Goal: Task Accomplishment & Management: Use online tool/utility

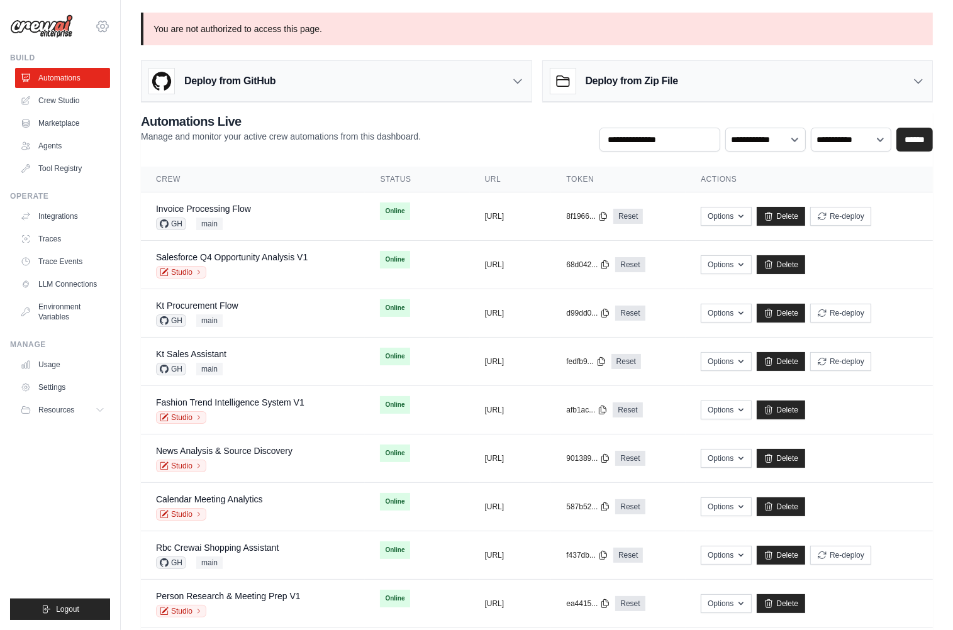
click at [101, 28] on icon at bounding box center [102, 26] width 15 height 15
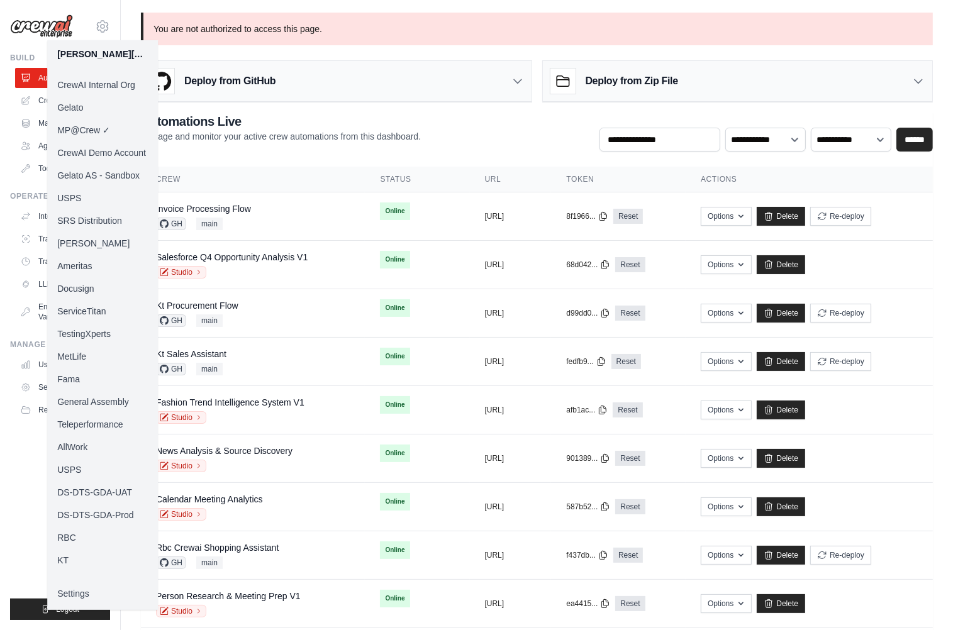
click at [94, 284] on link "Docusign" at bounding box center [102, 288] width 111 height 23
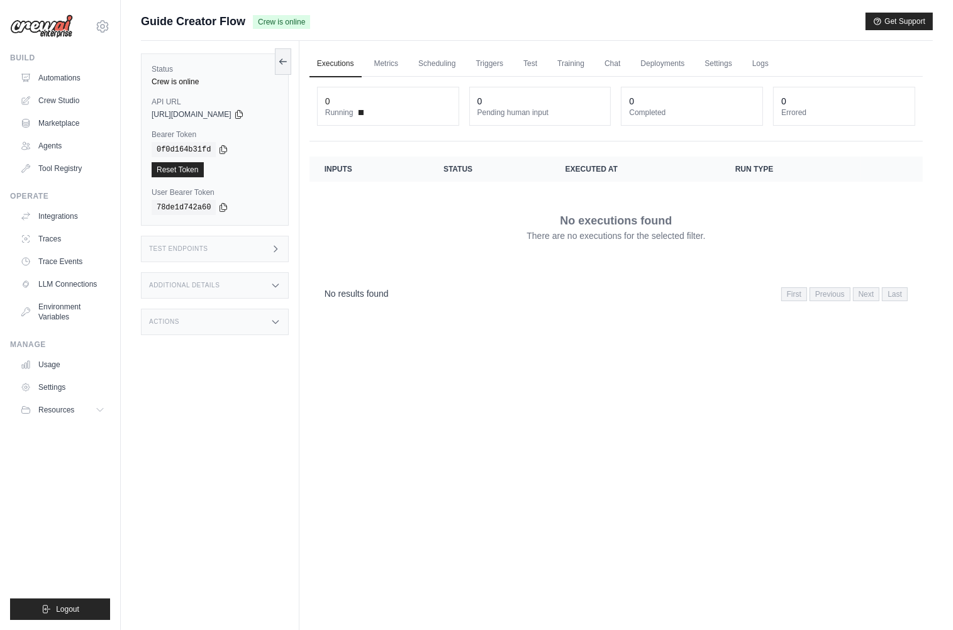
click at [196, 501] on div "Status Crew is online API URL copied [URL][DOMAIN_NAME] Bearer Token copied 0f0…" at bounding box center [220, 356] width 159 height 630
click at [756, 62] on link "Logs" at bounding box center [760, 64] width 31 height 26
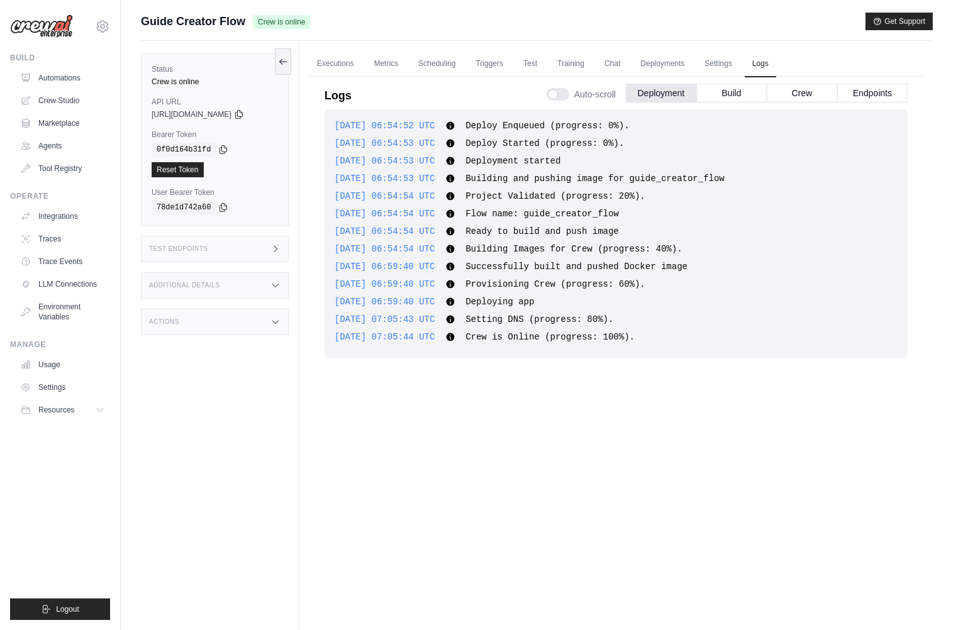
click at [232, 251] on div "Test Endpoints" at bounding box center [215, 249] width 148 height 26
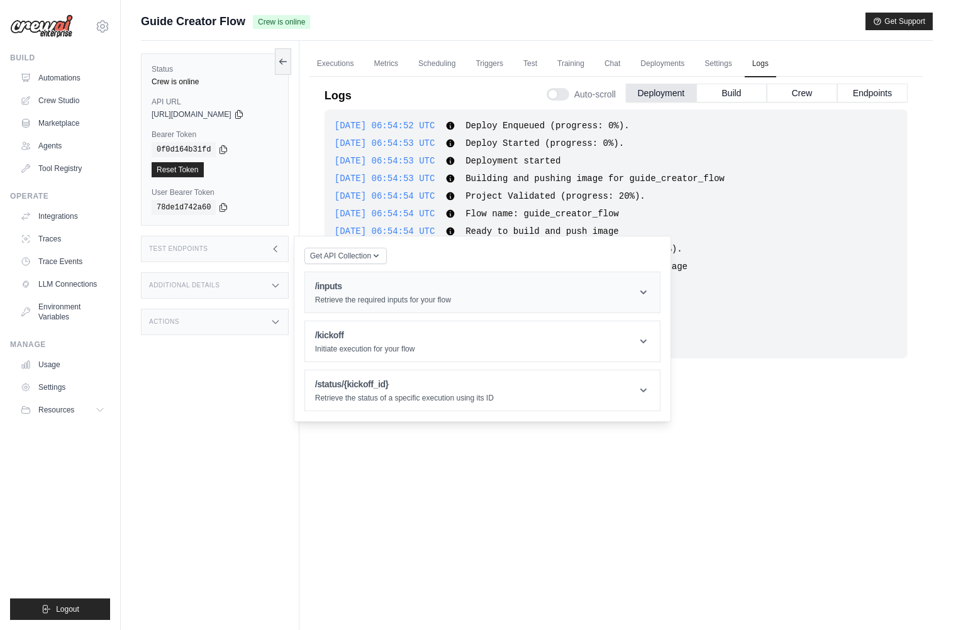
click at [387, 302] on p "Retrieve the required inputs for your flow" at bounding box center [383, 300] width 136 height 10
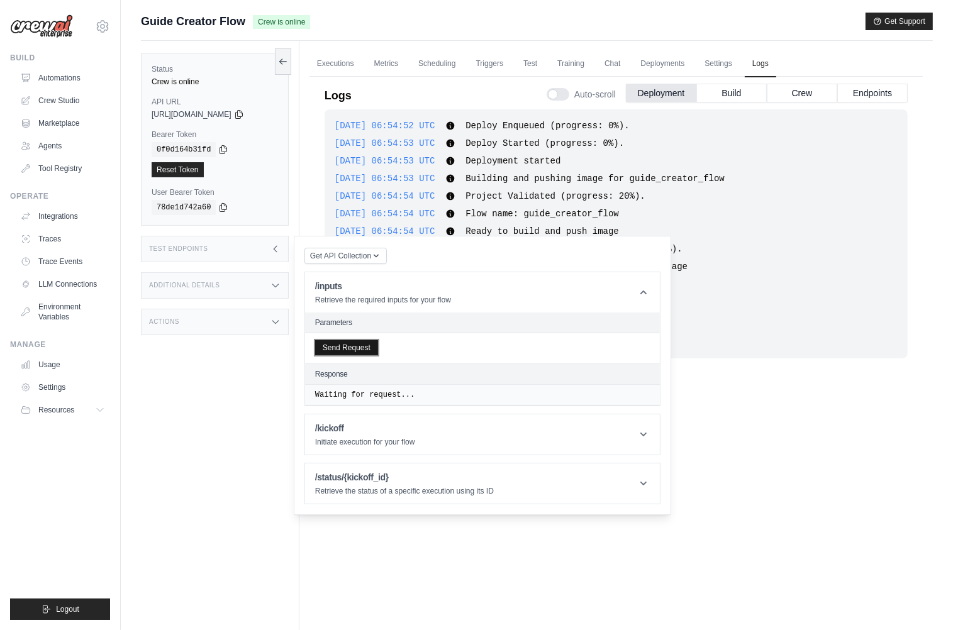
click at [354, 351] on button "Send Request" at bounding box center [346, 347] width 63 height 15
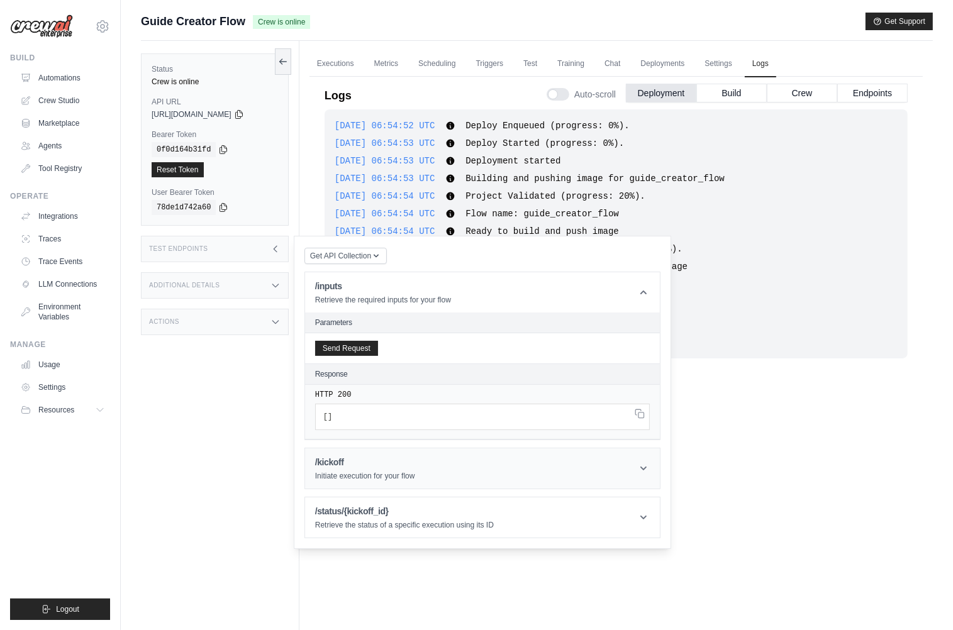
click at [384, 472] on p "Initiate execution for your flow" at bounding box center [365, 476] width 100 height 10
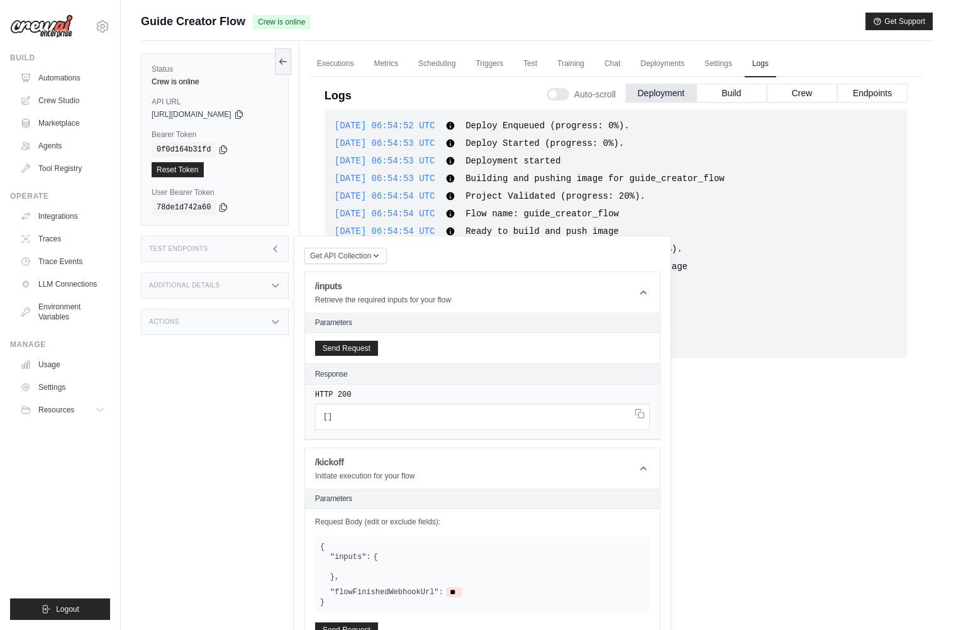
scroll to position [107, 0]
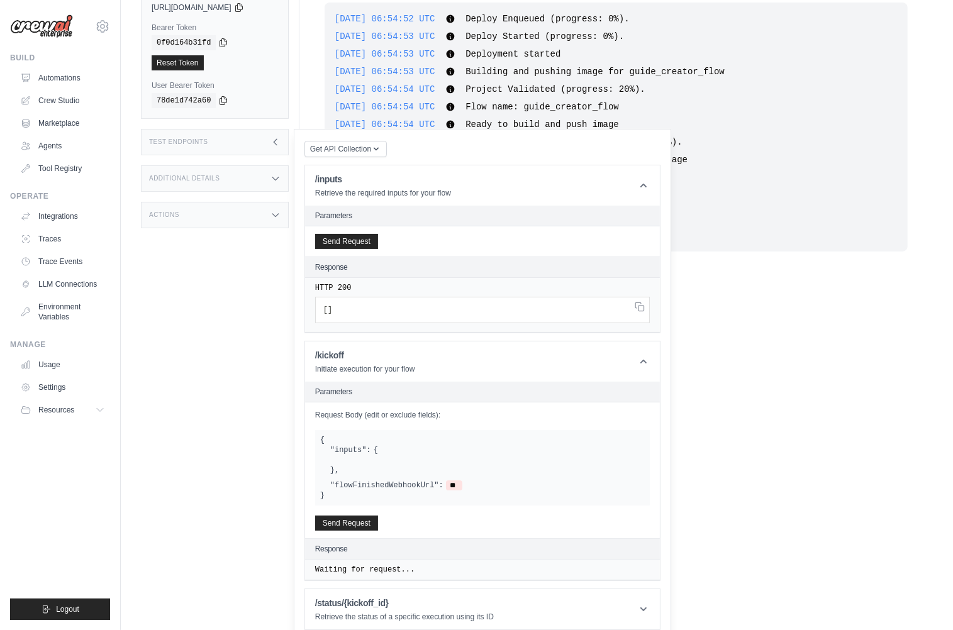
click at [419, 581] on div "Get API Collection Postman API Collection /inputs Retrieve the required inputs …" at bounding box center [482, 385] width 356 height 491
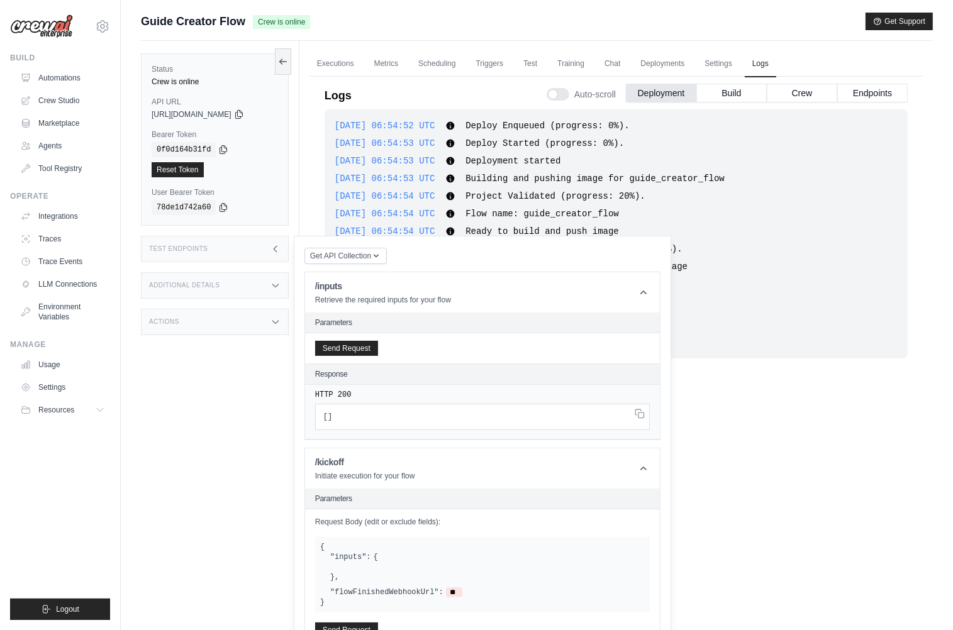
click at [725, 174] on span "Building and pushing image for guide_creator_flow" at bounding box center [594, 179] width 259 height 10
click at [257, 243] on div "Test Endpoints" at bounding box center [215, 249] width 148 height 26
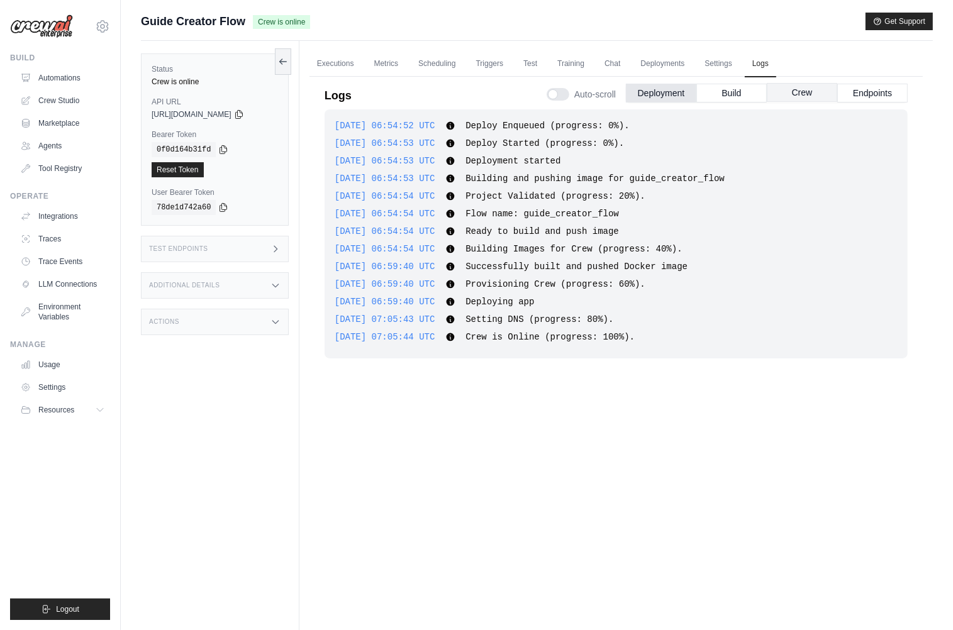
click at [806, 98] on button "Crew" at bounding box center [802, 92] width 70 height 19
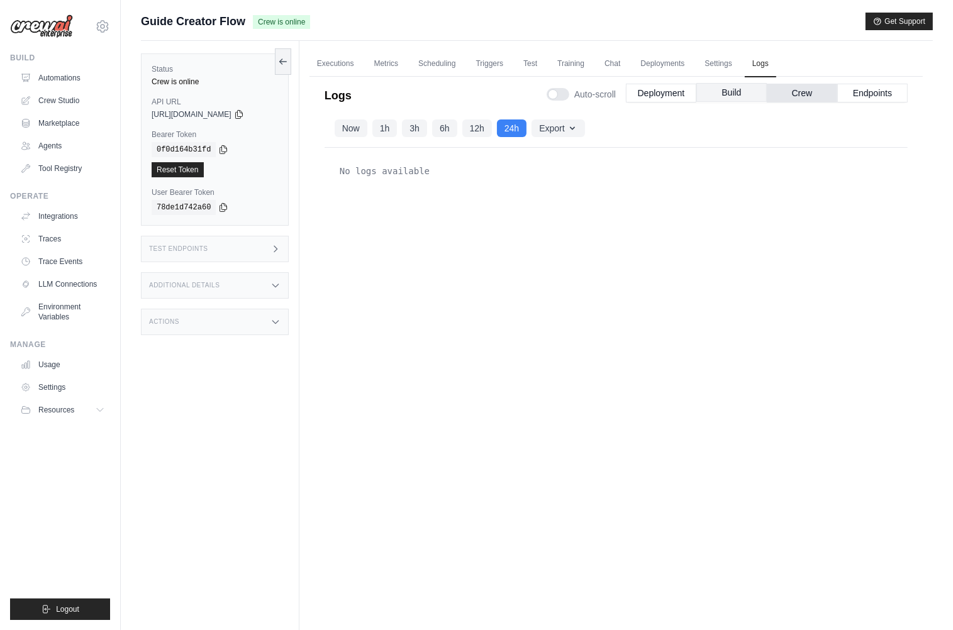
click at [732, 98] on button "Build" at bounding box center [731, 92] width 70 height 19
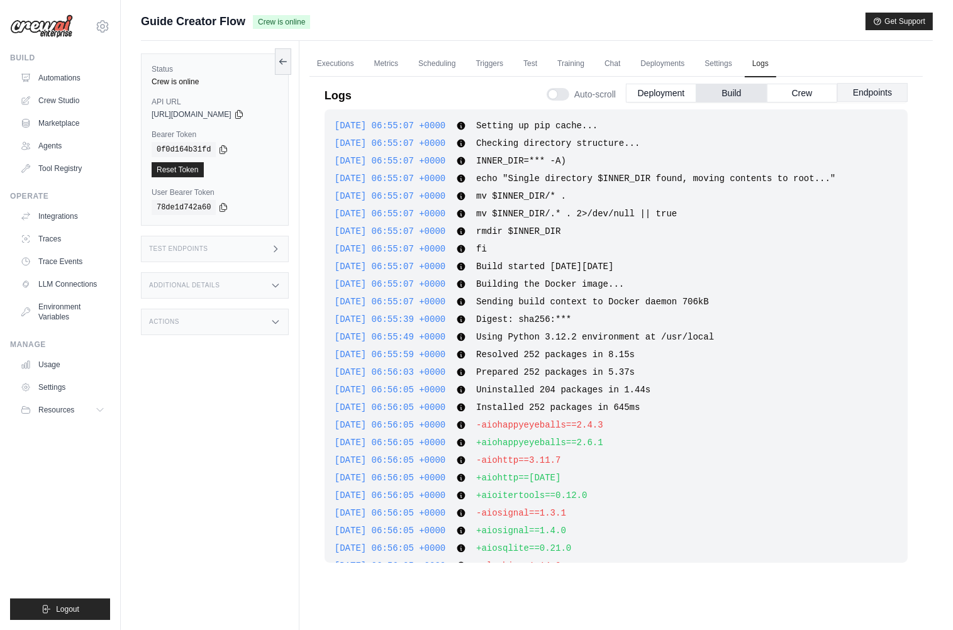
click at [868, 96] on button "Endpoints" at bounding box center [872, 92] width 70 height 19
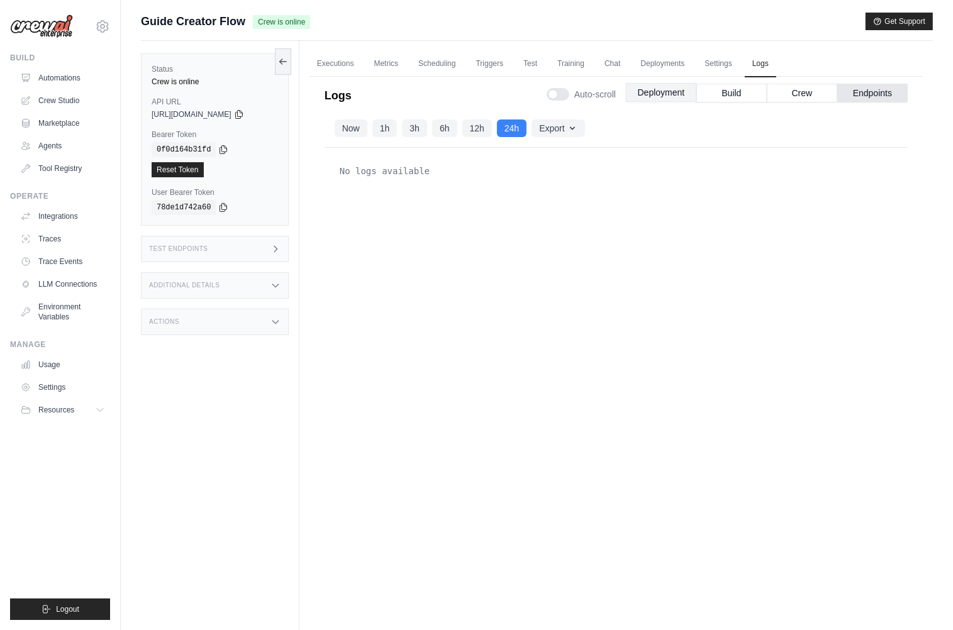
click at [645, 100] on button "Deployment" at bounding box center [661, 92] width 70 height 19
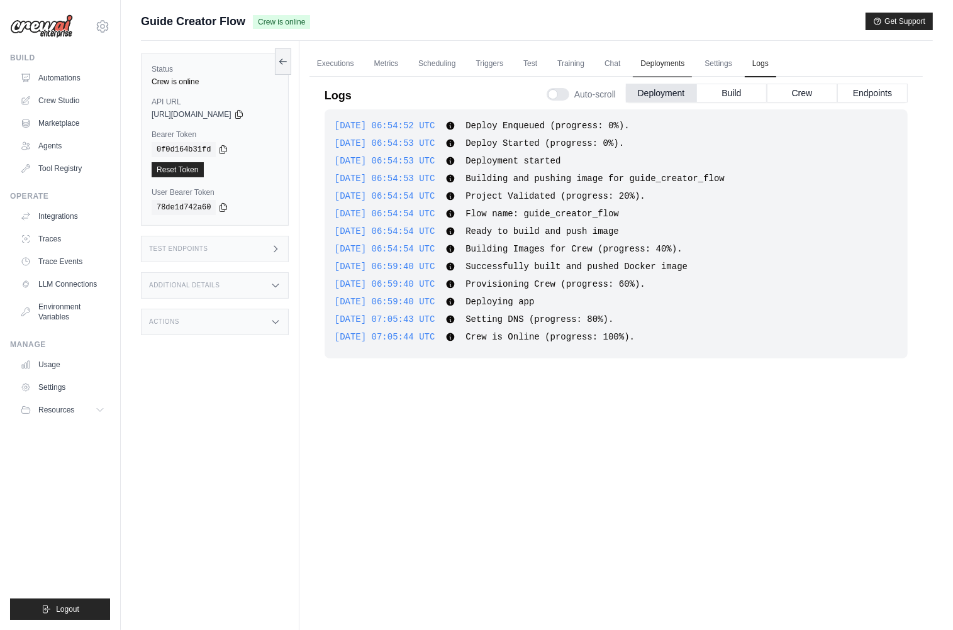
click at [683, 68] on link "Deployments" at bounding box center [662, 64] width 59 height 26
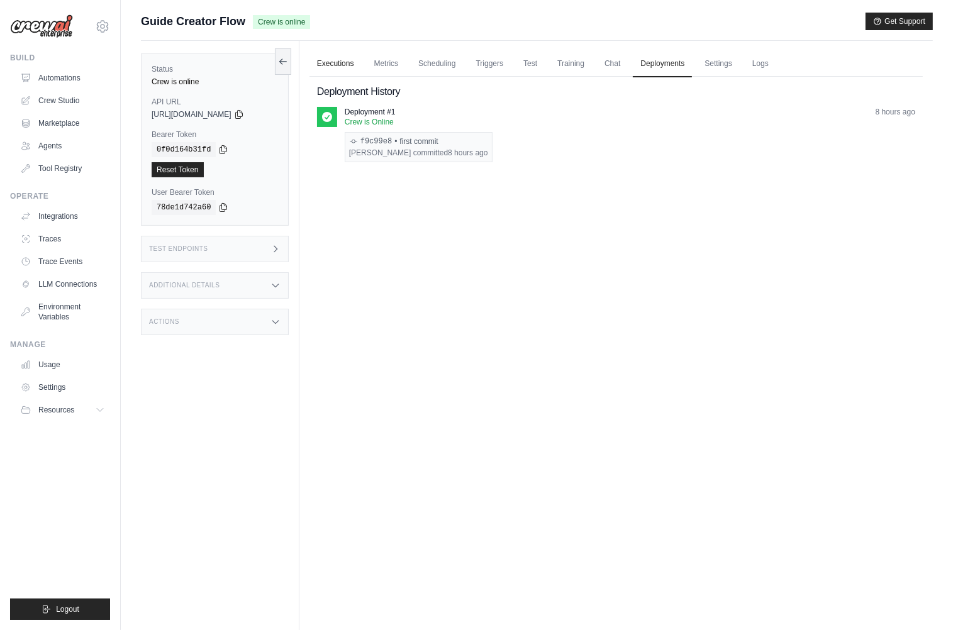
click at [350, 69] on link "Executions" at bounding box center [335, 64] width 52 height 26
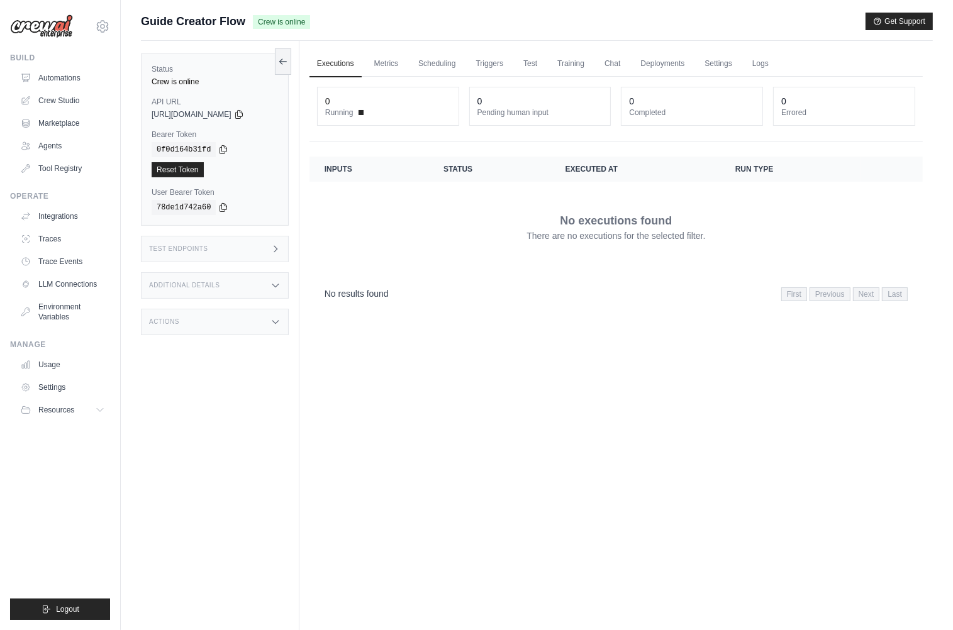
click at [460, 342] on div "Executions Metrics Scheduling Triggers Test Training Chat Deployments Settings …" at bounding box center [615, 356] width 633 height 630
click at [262, 438] on div "Status Crew is online API URL copied https://guide-creator-flow-73ee5561-9046-4…" at bounding box center [220, 356] width 159 height 630
click at [52, 24] on img at bounding box center [41, 26] width 63 height 24
click at [112, 28] on div "mike@crewai.com CrewAI Internal Org Gelato MP@Crew CrewAI Demo Account Gelato A…" at bounding box center [60, 315] width 121 height 630
click at [106, 28] on icon at bounding box center [102, 26] width 15 height 15
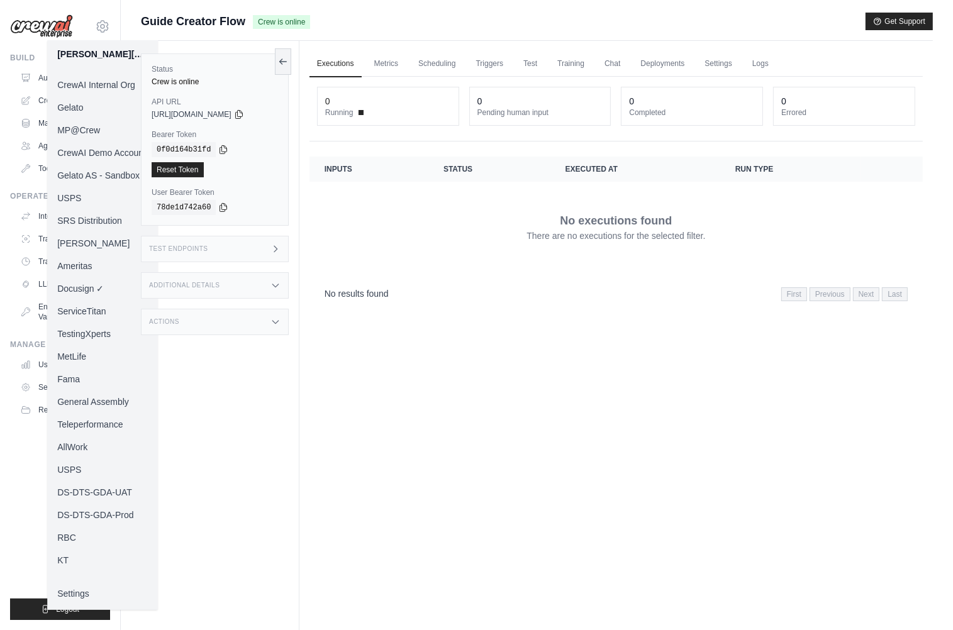
click at [89, 131] on link "MP@Crew" at bounding box center [102, 130] width 111 height 23
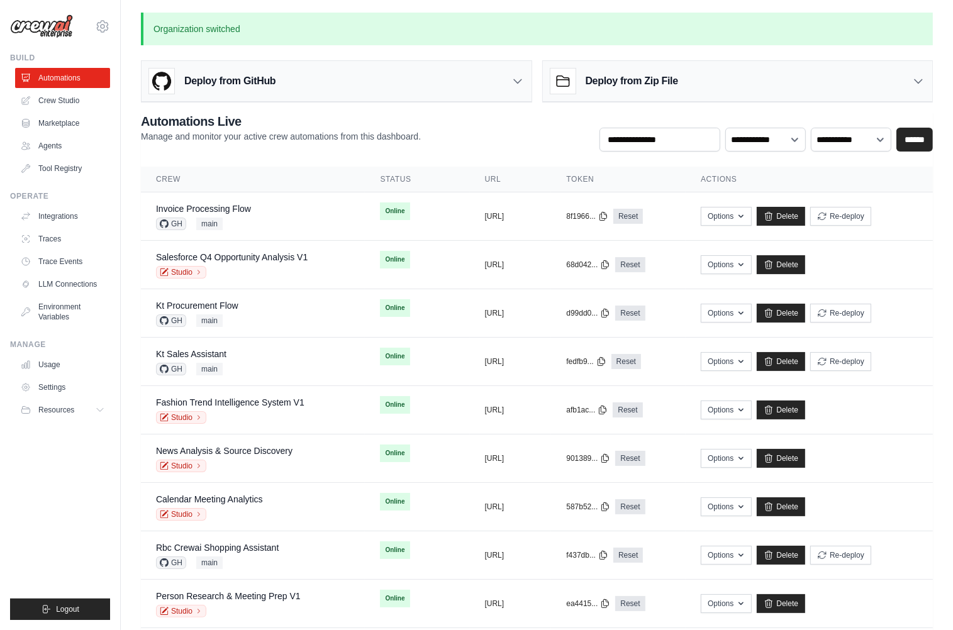
click at [63, 503] on ul "Build Automations Crew Studio Marketplace Agents" at bounding box center [60, 336] width 100 height 567
click at [239, 258] on link "Salesforce Q4 Opportunity Analysis V1" at bounding box center [232, 257] width 152 height 10
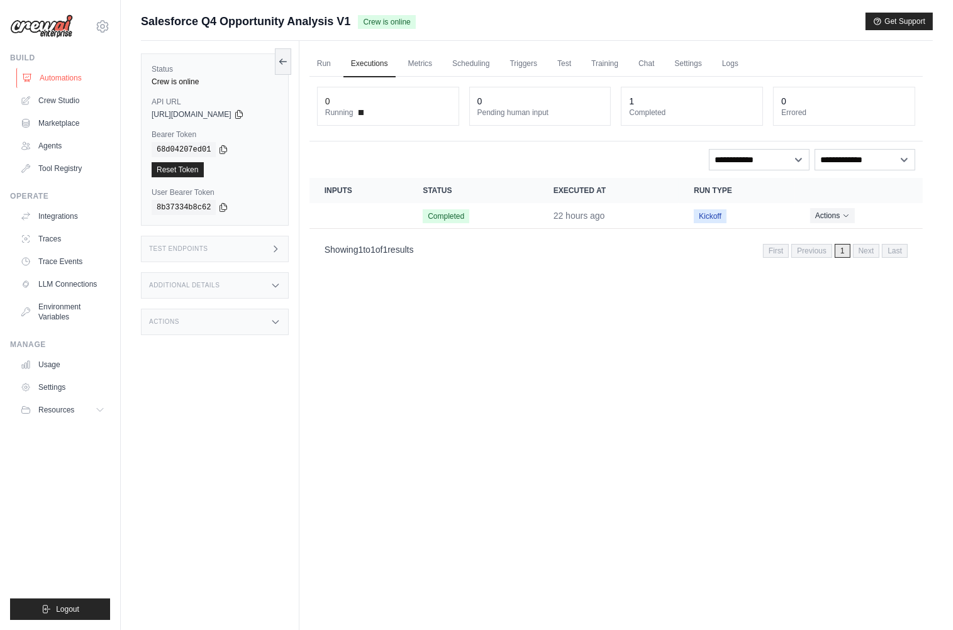
click at [78, 82] on link "Automations" at bounding box center [63, 78] width 95 height 20
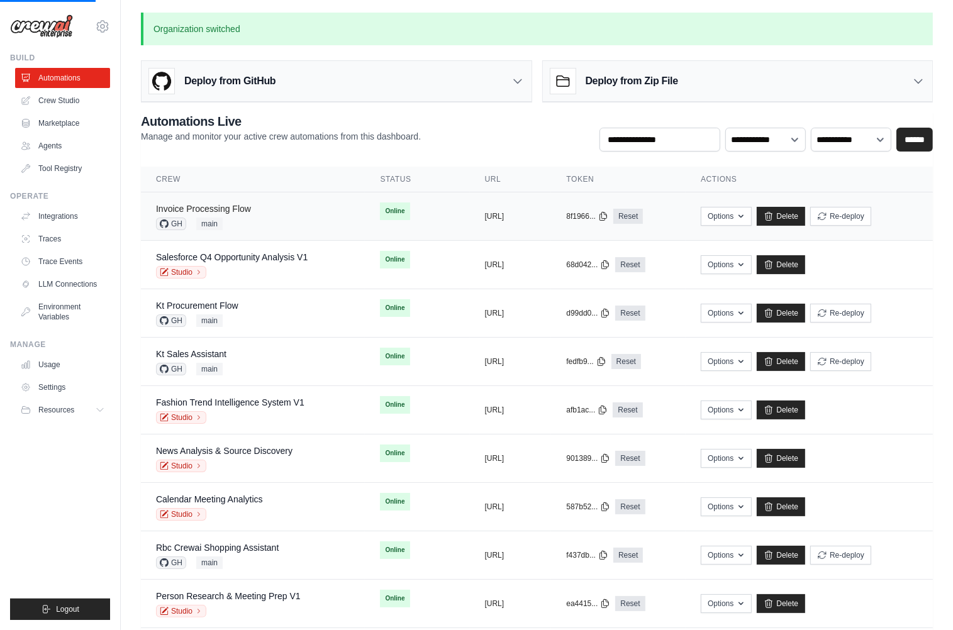
click at [242, 208] on link "Invoice Processing Flow" at bounding box center [203, 209] width 95 height 10
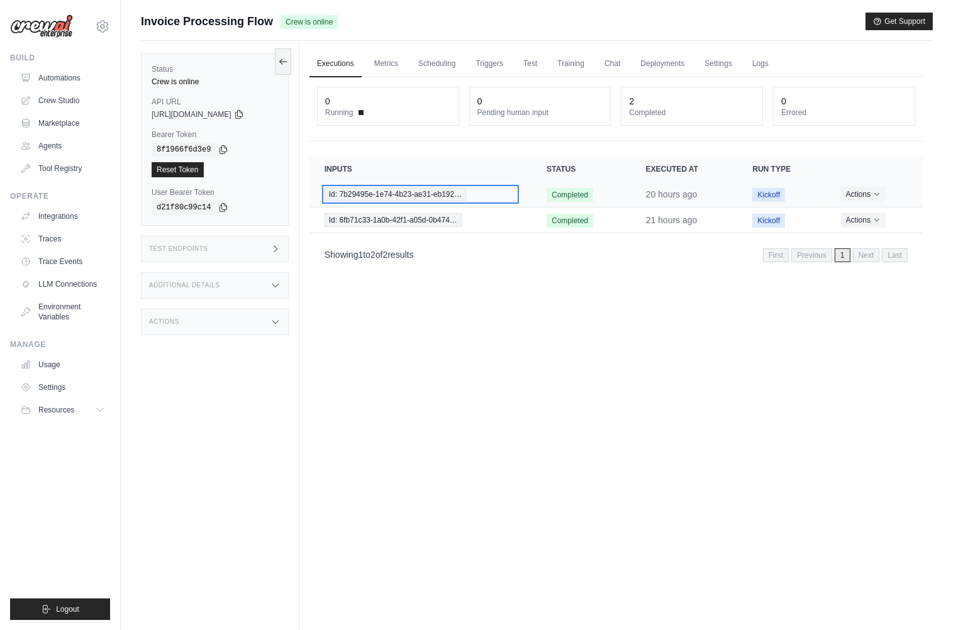
click at [415, 190] on span "Id: 7b29495e-1e74-4b23-ae31-eb192…" at bounding box center [396, 194] width 142 height 14
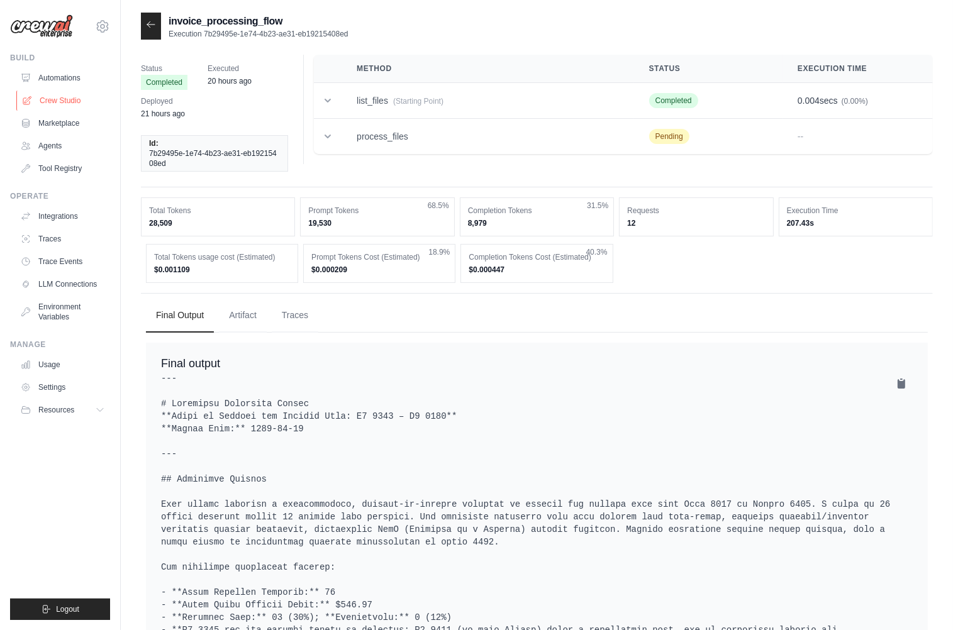
click at [80, 97] on link "Crew Studio" at bounding box center [63, 101] width 95 height 20
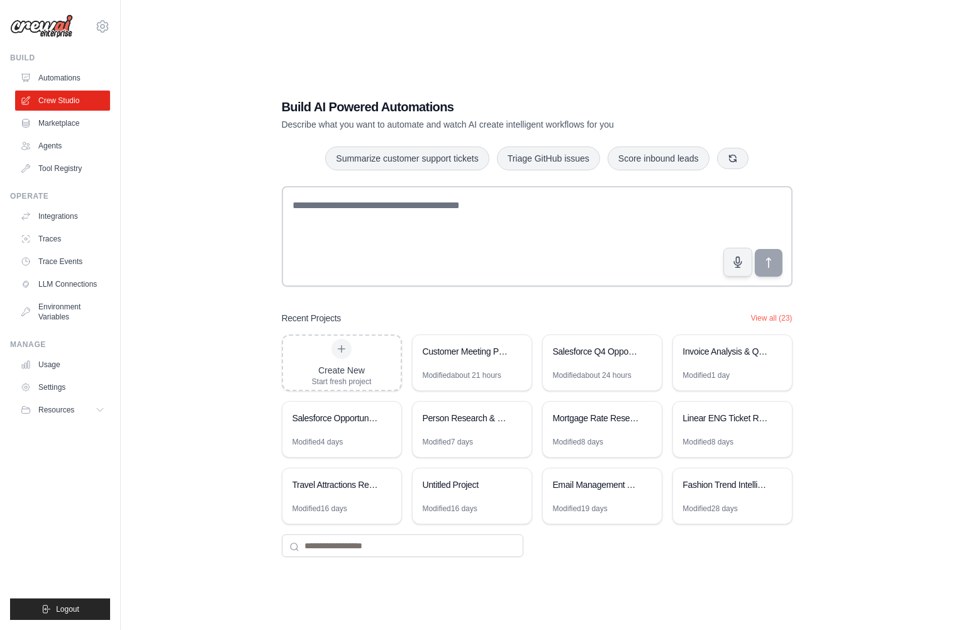
click at [240, 294] on div "Build AI Powered Automations Describe what you want to automate and watch AI cr…" at bounding box center [537, 328] width 792 height 630
click at [512, 354] on icon at bounding box center [515, 351] width 8 height 8
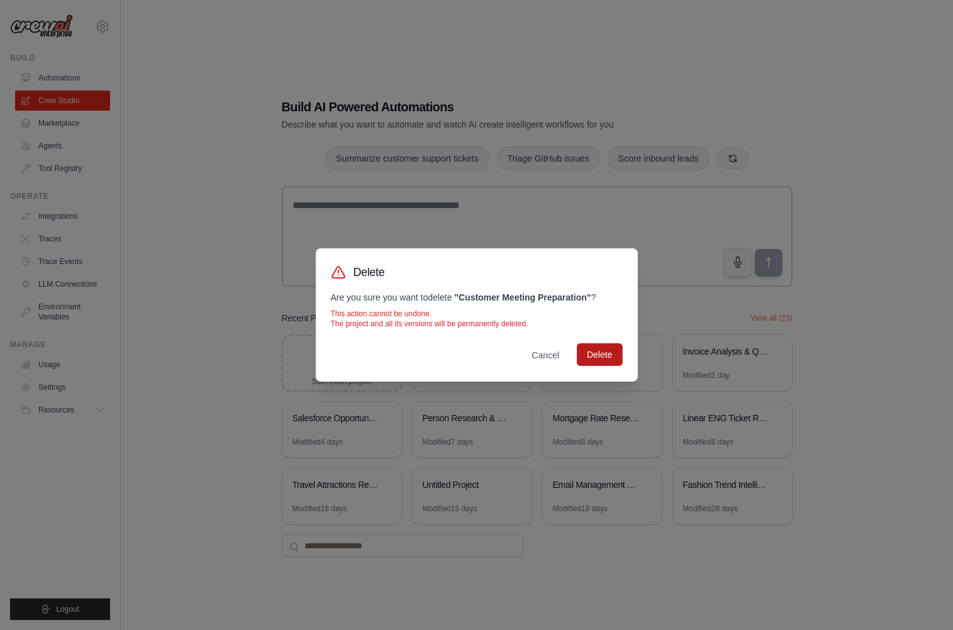
click at [599, 360] on button "Delete" at bounding box center [599, 354] width 45 height 23
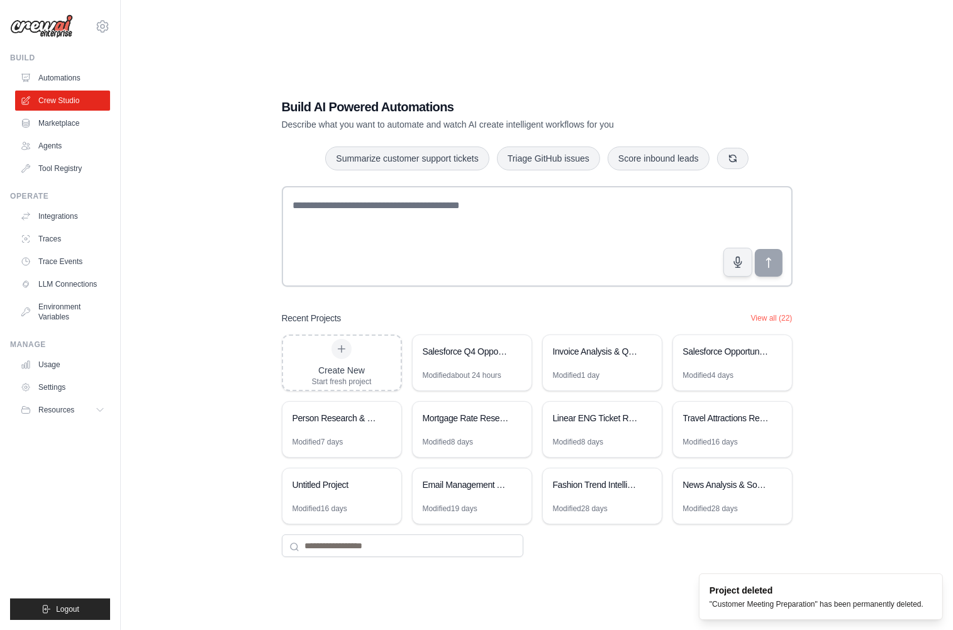
click at [828, 447] on div "Build AI Powered Automations Describe what you want to automate and watch AI cr…" at bounding box center [537, 328] width 792 height 630
click at [360, 486] on div "Untitled Project" at bounding box center [336, 485] width 86 height 13
click at [387, 485] on icon at bounding box center [385, 485] width 8 height 8
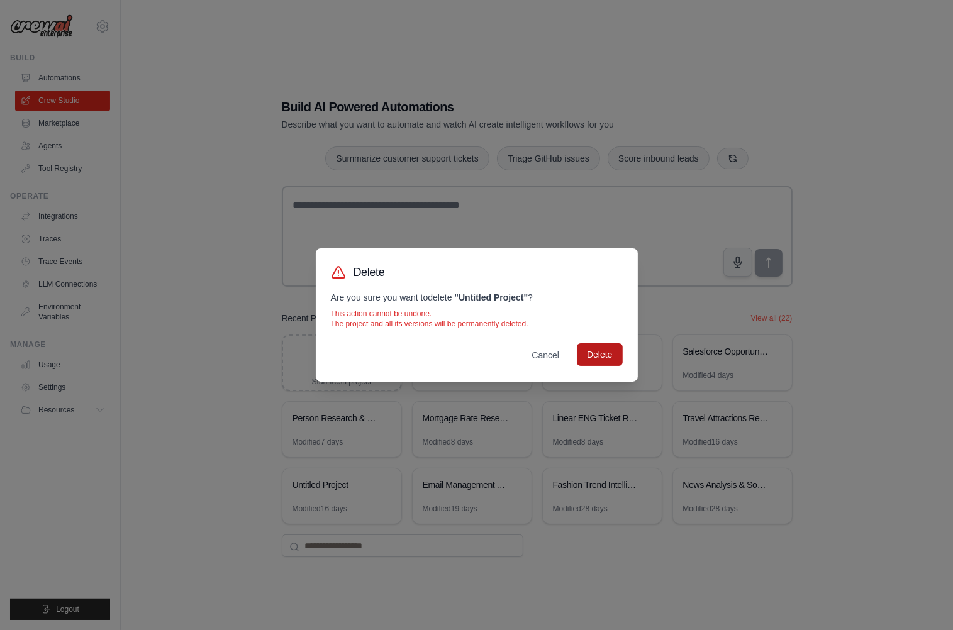
click at [592, 362] on button "Delete" at bounding box center [599, 354] width 45 height 23
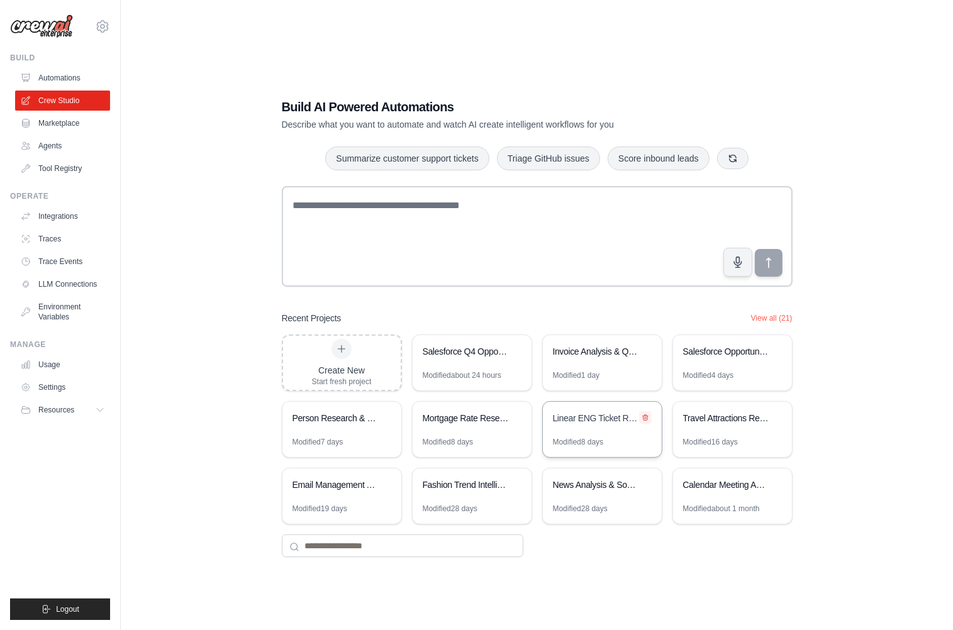
click at [642, 421] on icon at bounding box center [646, 418] width 8 height 8
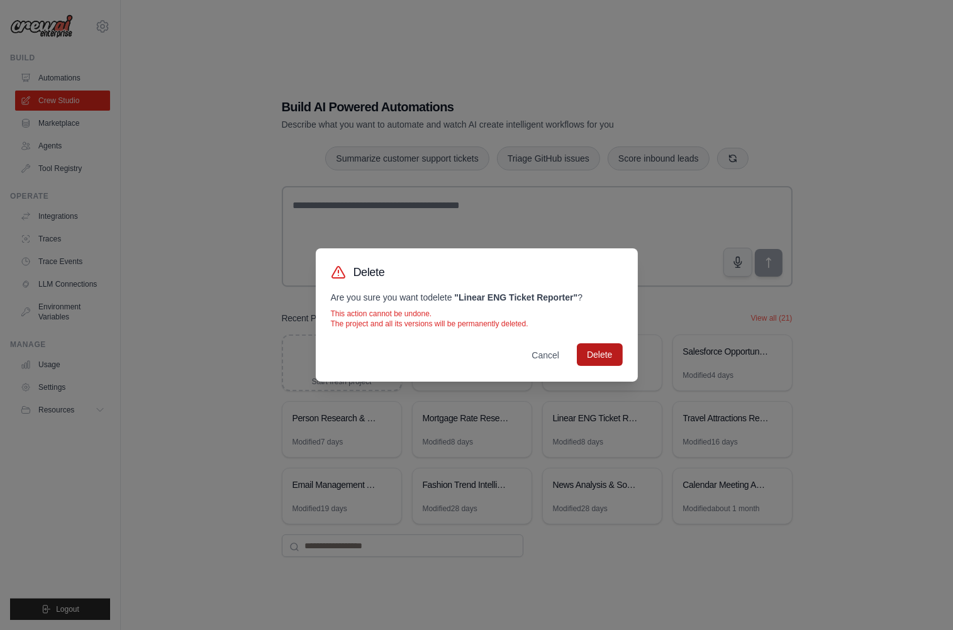
click at [621, 358] on button "Delete" at bounding box center [599, 354] width 45 height 23
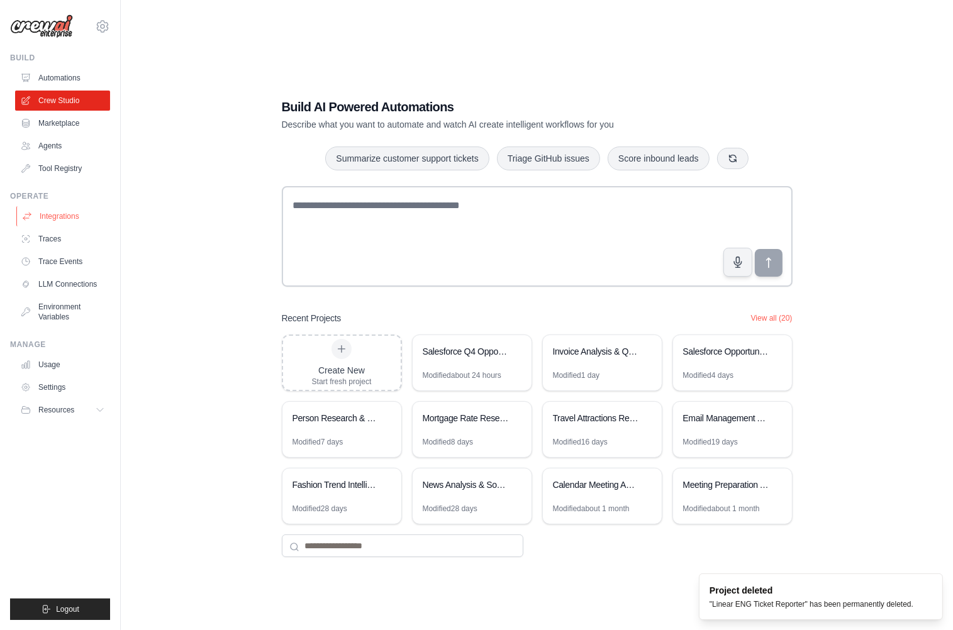
click at [59, 215] on link "Integrations" at bounding box center [63, 216] width 95 height 20
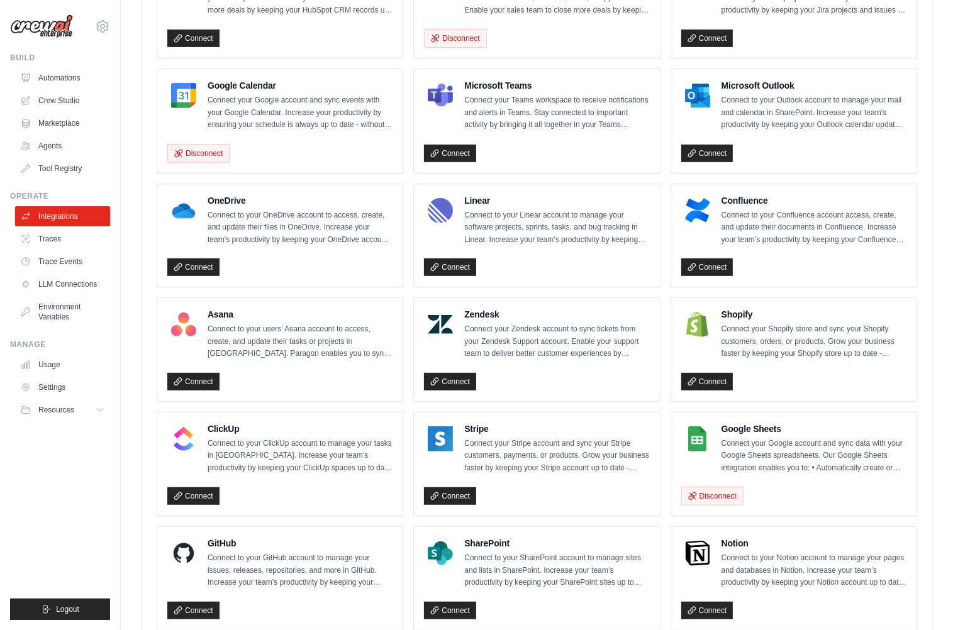
scroll to position [568, 0]
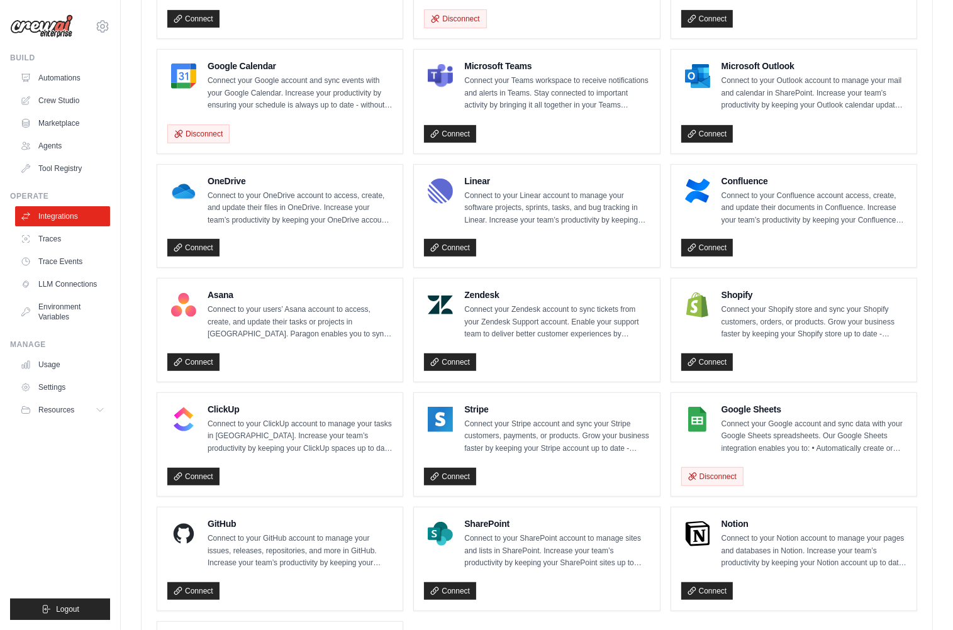
click at [111, 533] on div "mike@crewai.com CrewAI Internal Org Gelato MP@Crew ✓ CrewAI Demo Account Gelato…" at bounding box center [60, 315] width 121 height 630
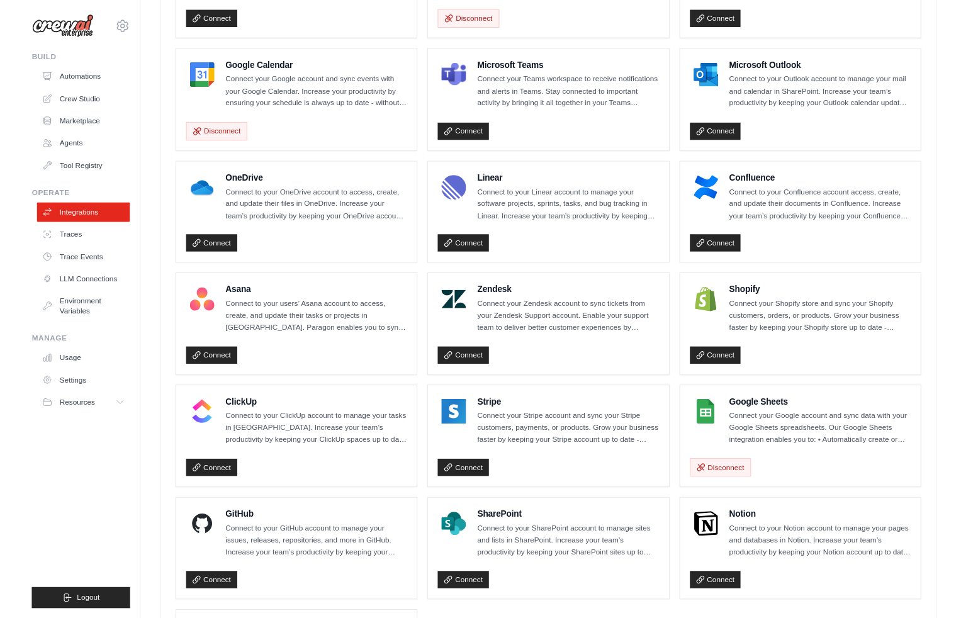
scroll to position [692, 0]
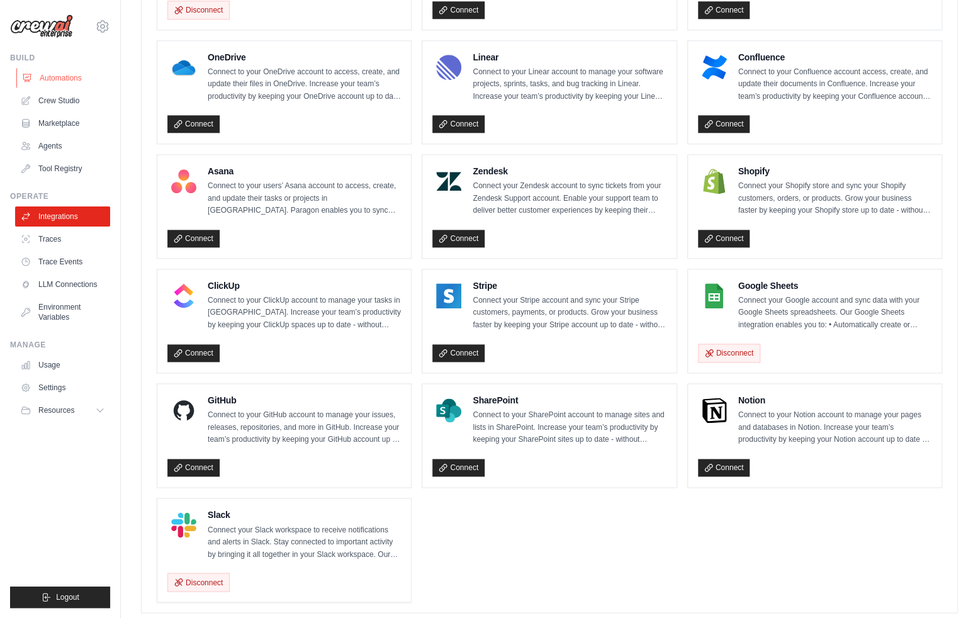
click at [74, 82] on link "Automations" at bounding box center [63, 78] width 95 height 20
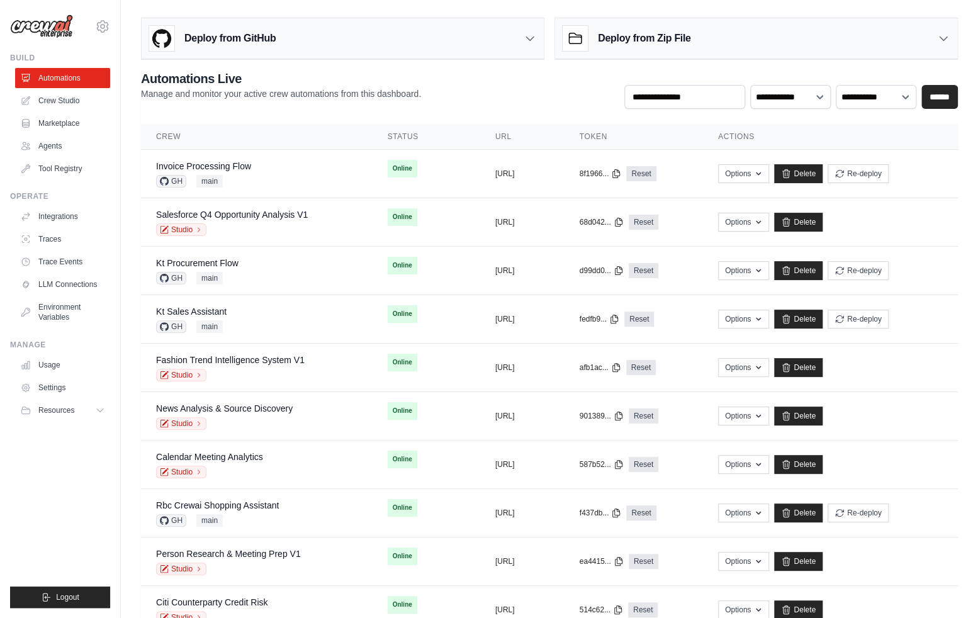
click at [952, 3] on main "**********" at bounding box center [549, 599] width 857 height 1199
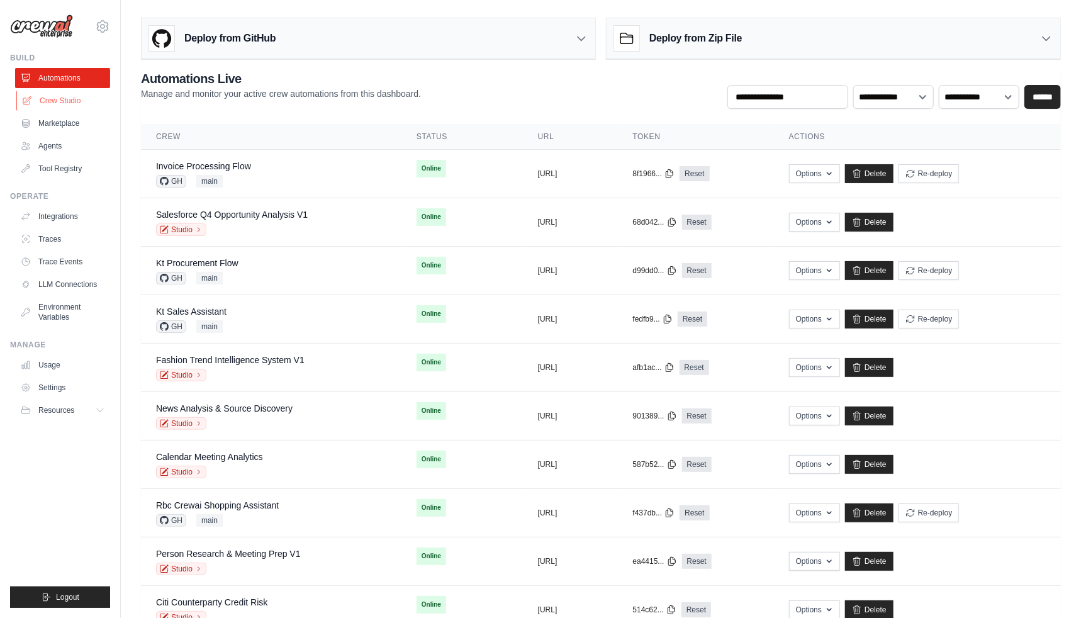
click at [66, 108] on link "Crew Studio" at bounding box center [63, 101] width 95 height 20
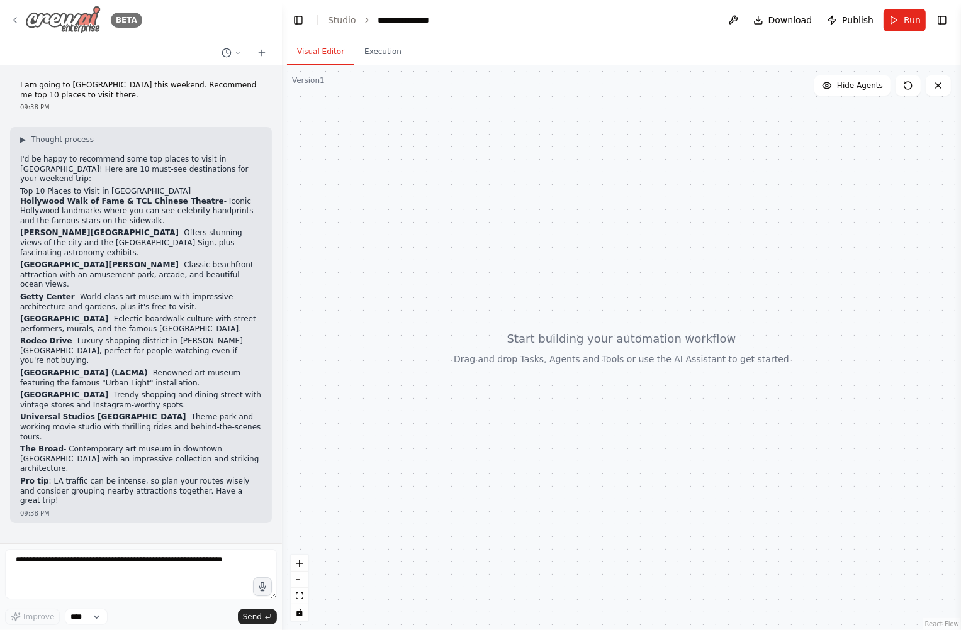
click at [14, 23] on icon at bounding box center [15, 20] width 10 height 10
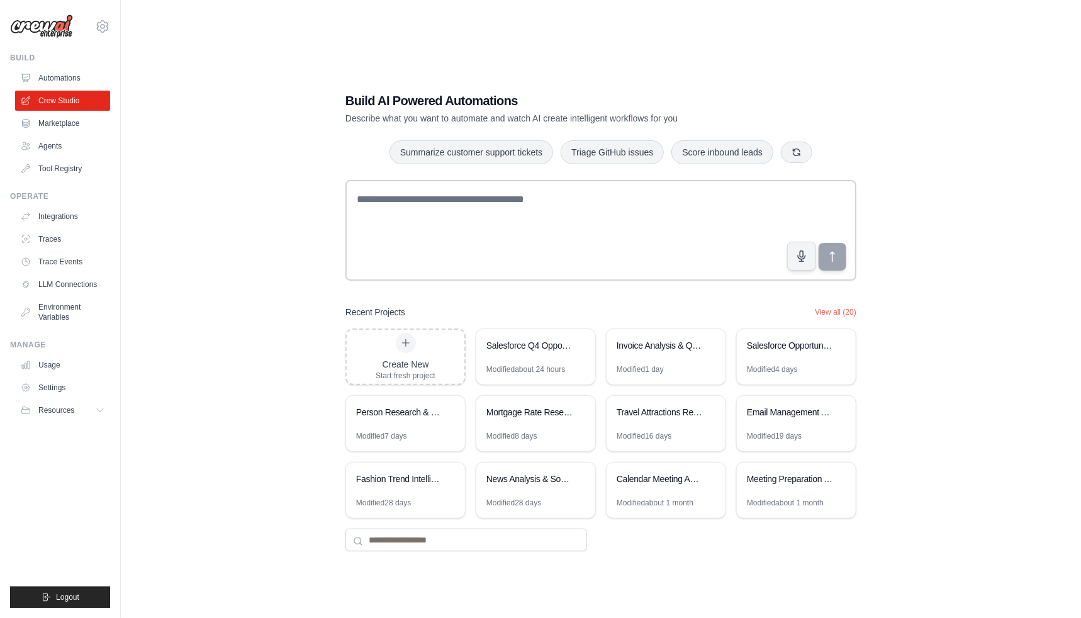
click at [255, 264] on div "Build AI Powered Automations Describe what you want to automate and watch AI cr…" at bounding box center [601, 322] width 920 height 618
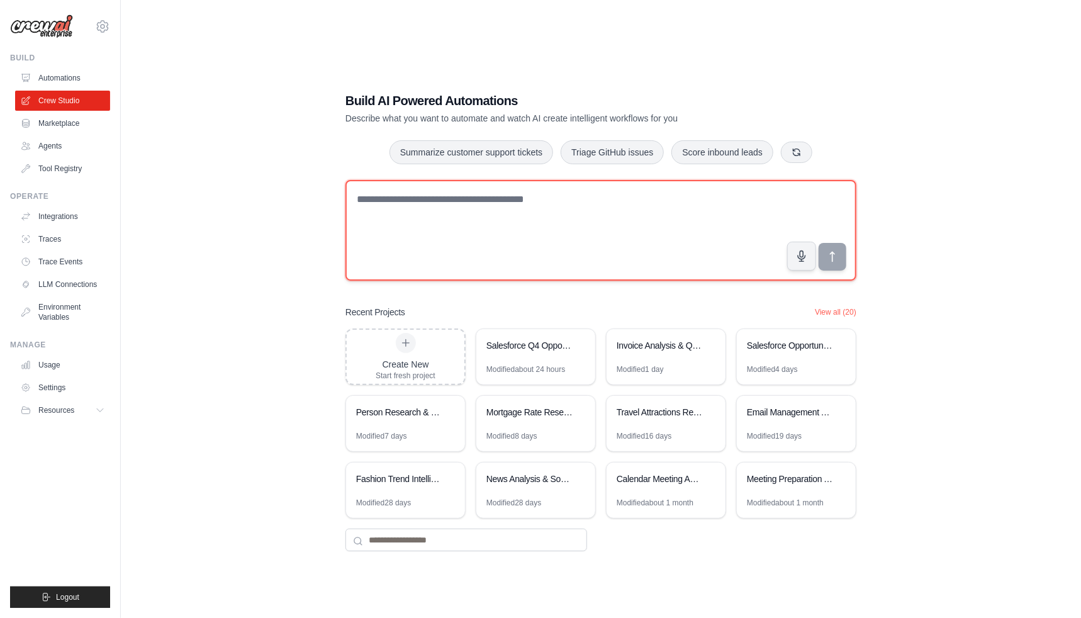
click at [506, 224] on textarea at bounding box center [600, 230] width 511 height 101
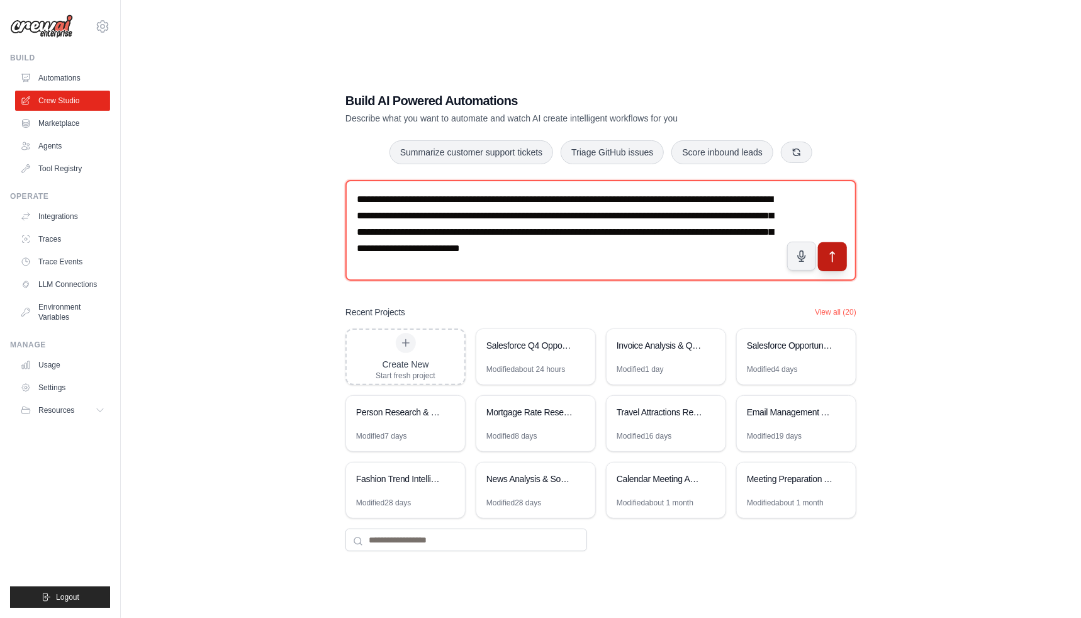
type textarea "**********"
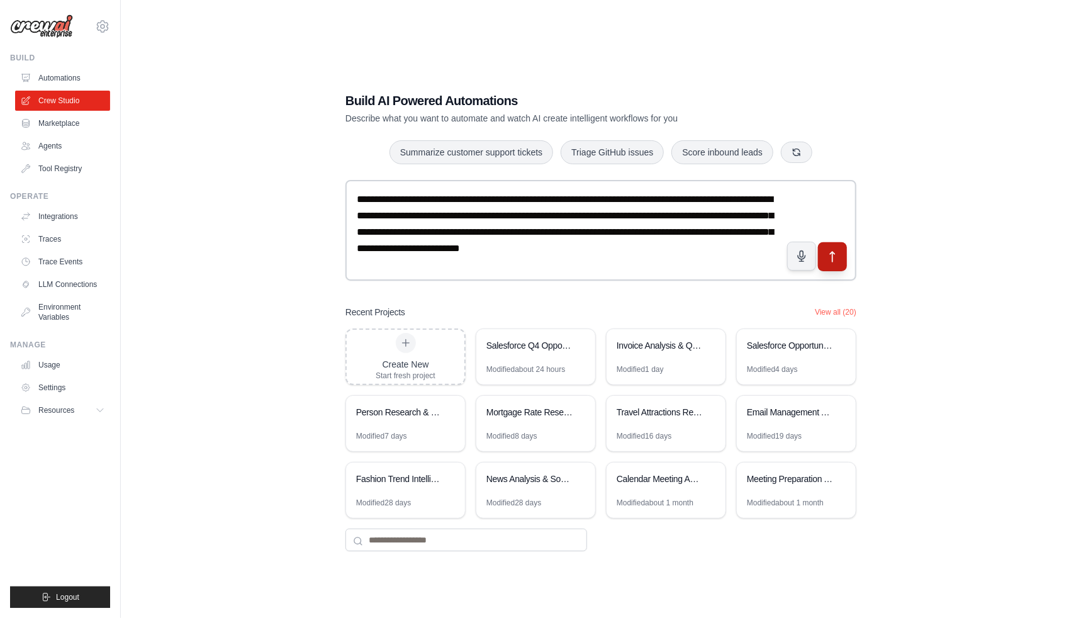
click at [836, 261] on icon "submit" at bounding box center [832, 256] width 13 height 13
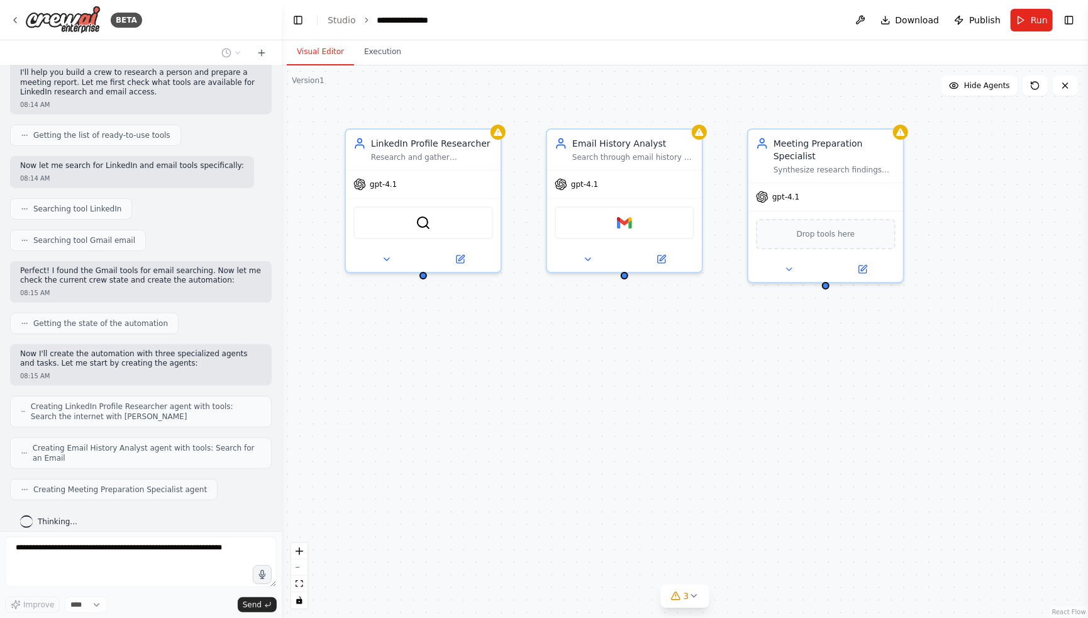
scroll to position [209, 0]
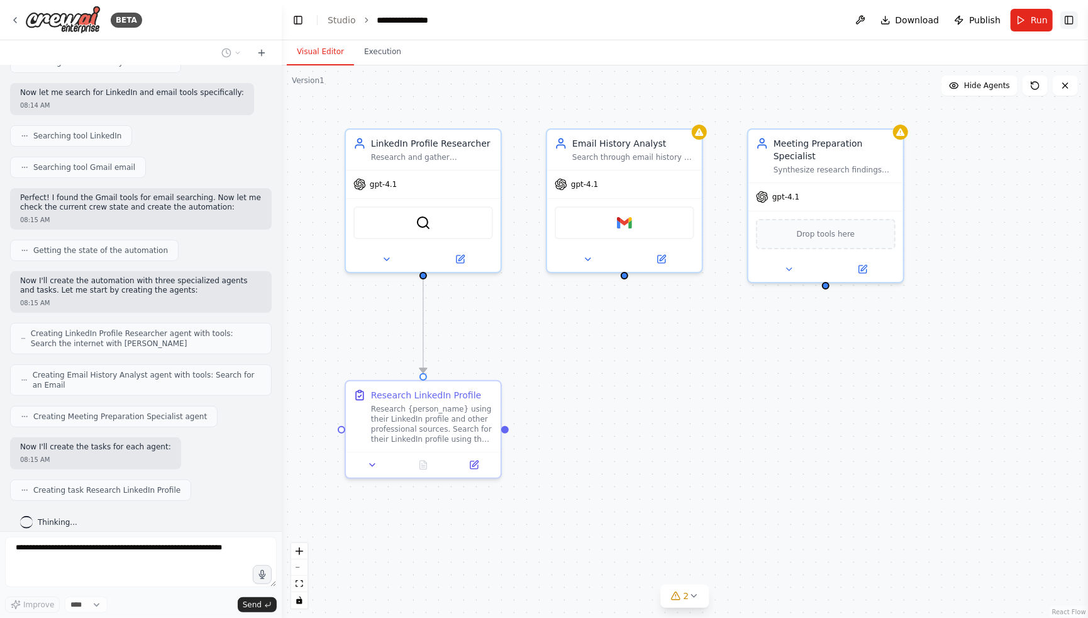
click at [1070, 23] on button "Toggle Right Sidebar" at bounding box center [1070, 20] width 18 height 18
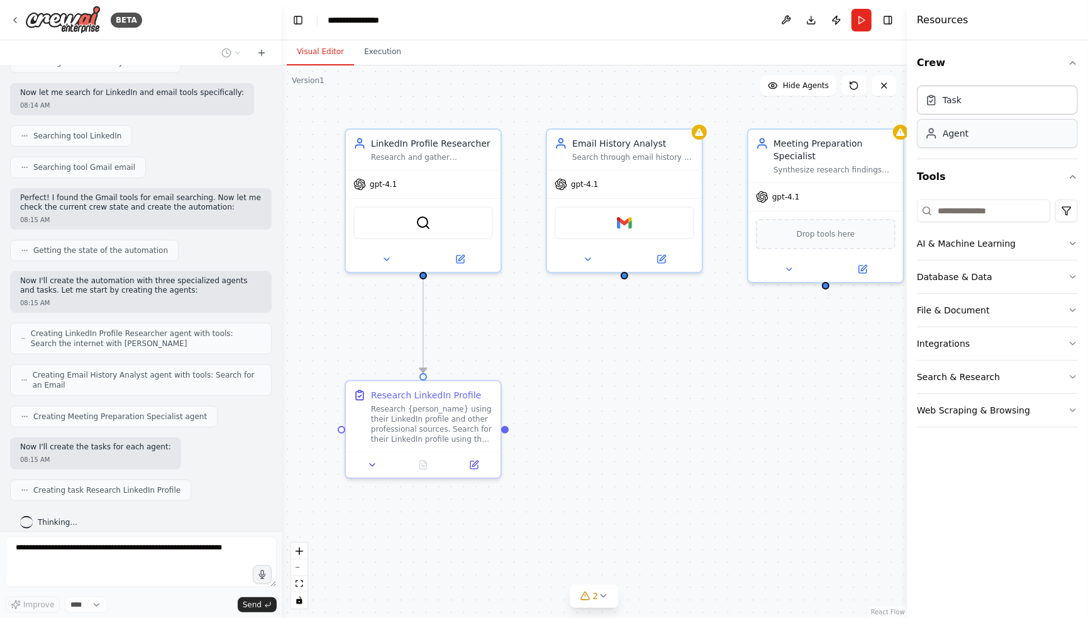
click at [986, 139] on div "Agent" at bounding box center [997, 133] width 161 height 29
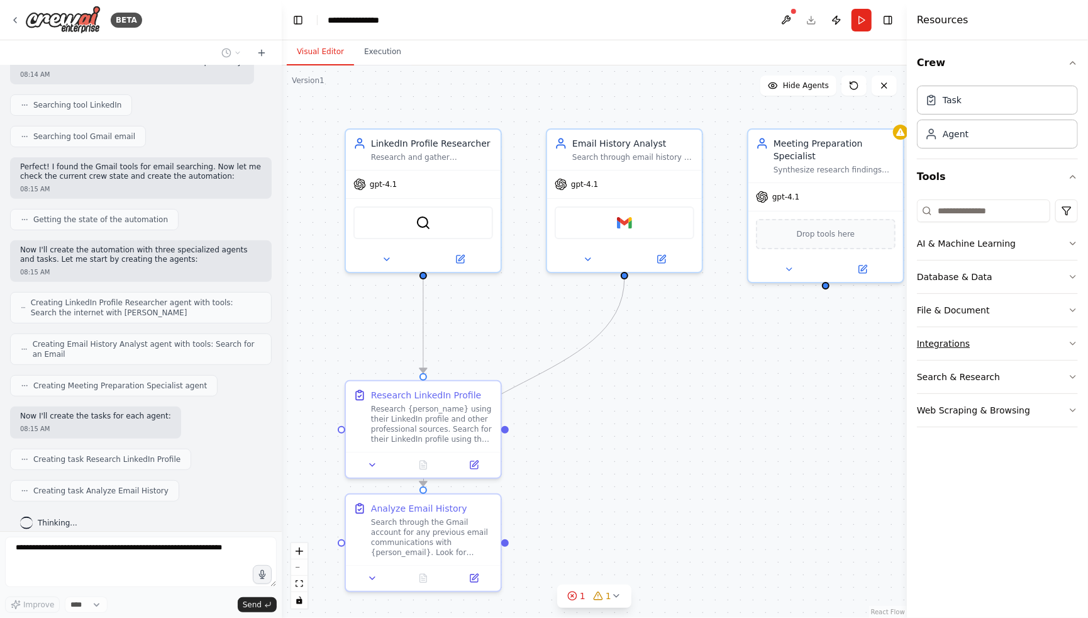
click at [1000, 350] on button "Integrations" at bounding box center [997, 343] width 161 height 33
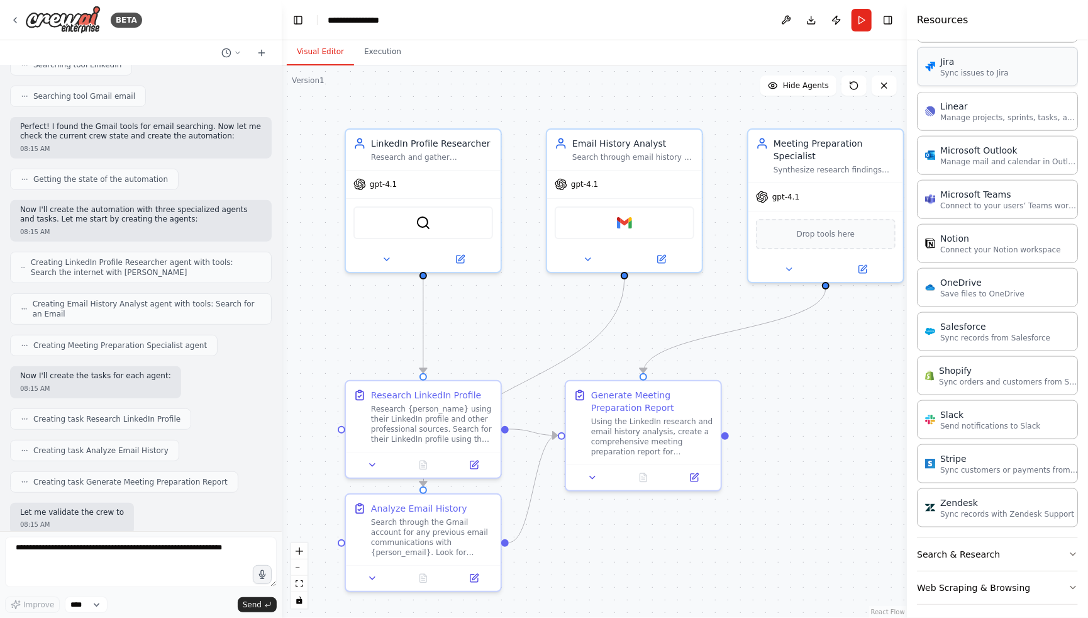
scroll to position [344, 0]
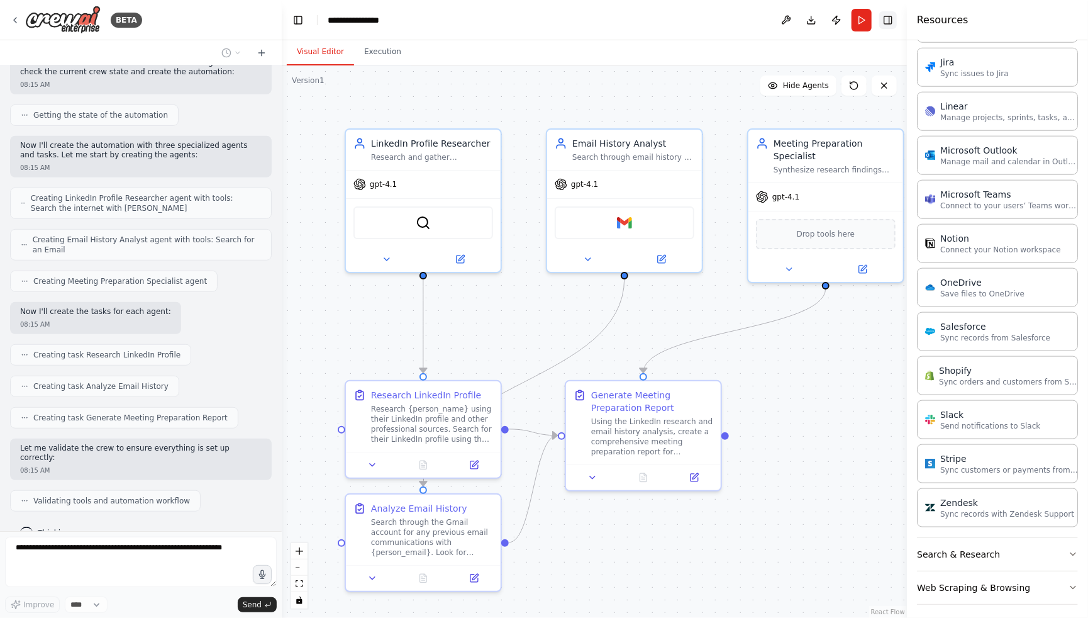
click at [889, 20] on button "Toggle Right Sidebar" at bounding box center [888, 20] width 18 height 18
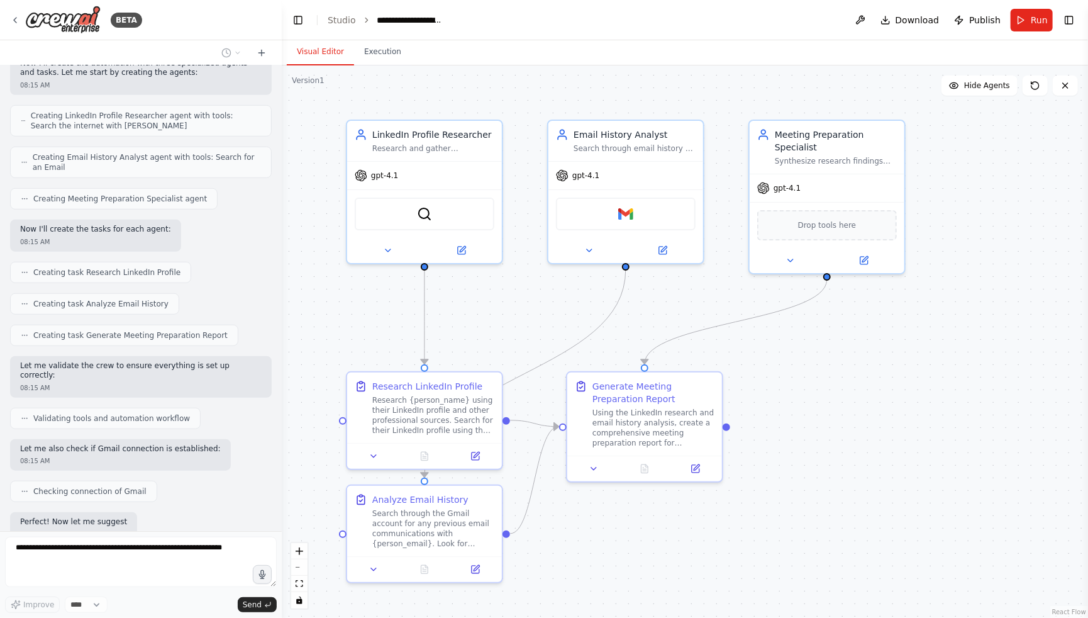
scroll to position [501, 0]
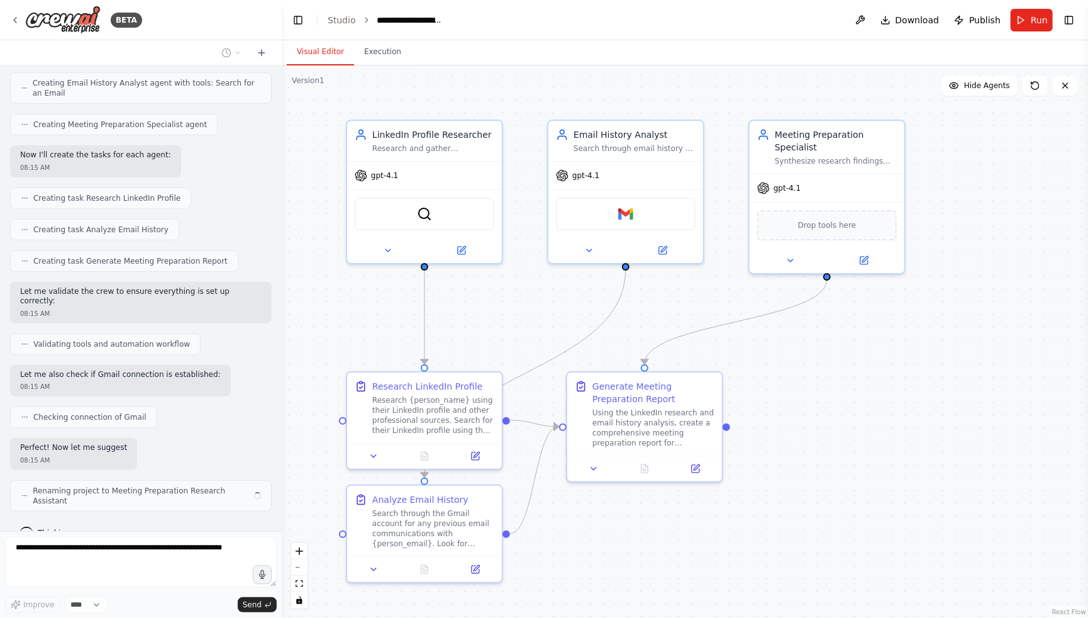
drag, startPoint x: 861, startPoint y: 423, endPoint x: 862, endPoint y: 415, distance: 8.9
click at [862, 415] on div ".deletable-edge-delete-btn { width: 20px; height: 20px; border: 0px solid #ffff…" at bounding box center [685, 341] width 806 height 552
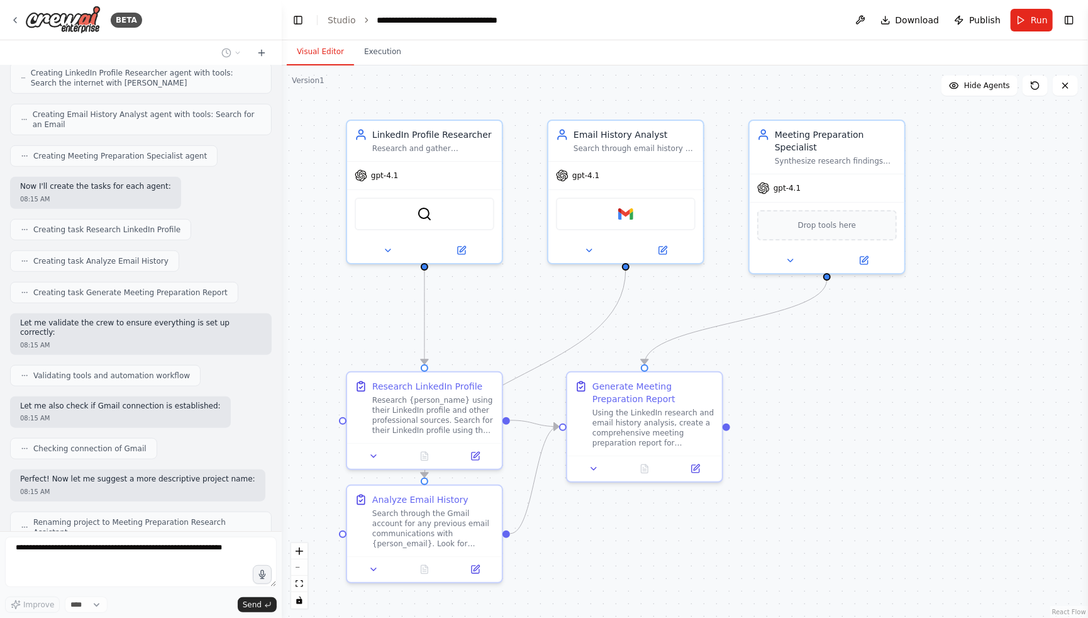
scroll to position [491, 0]
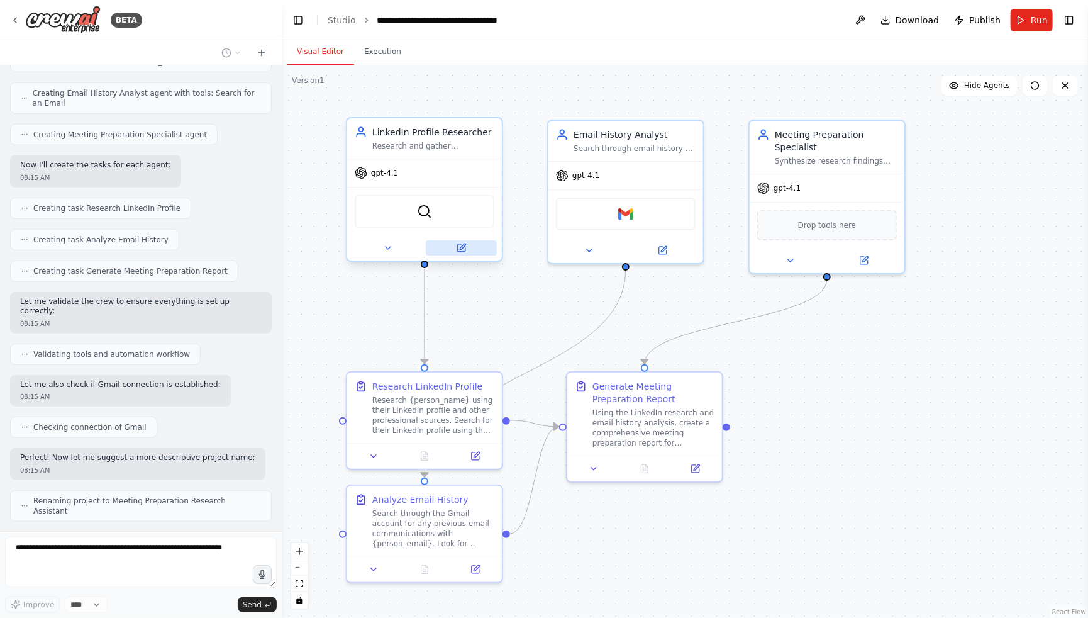
click at [474, 250] on button at bounding box center [461, 247] width 71 height 15
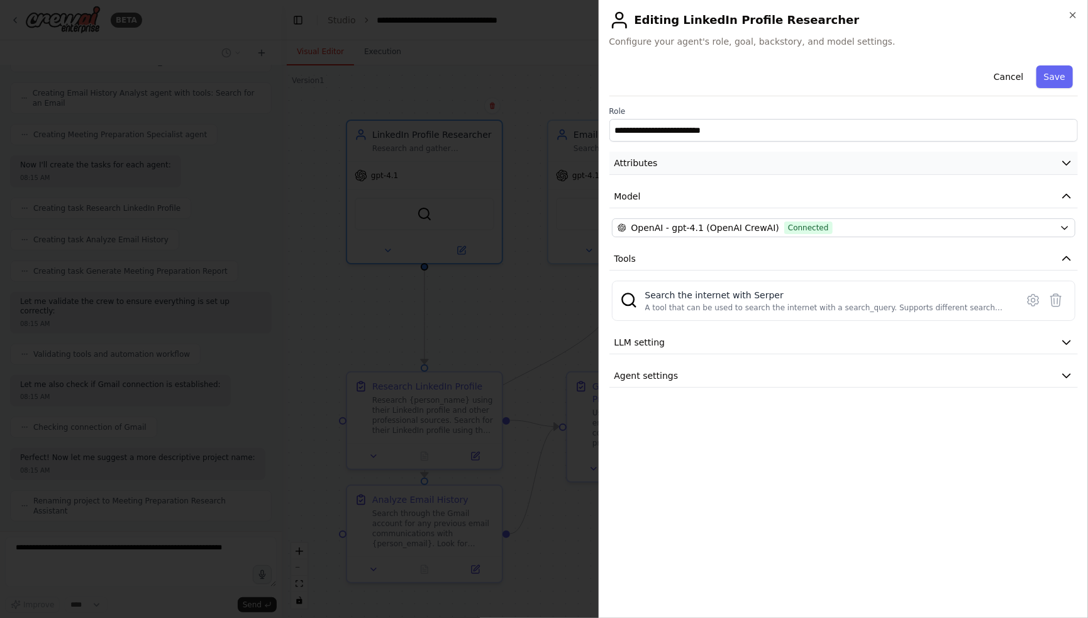
click at [766, 157] on button "Attributes" at bounding box center [844, 163] width 469 height 23
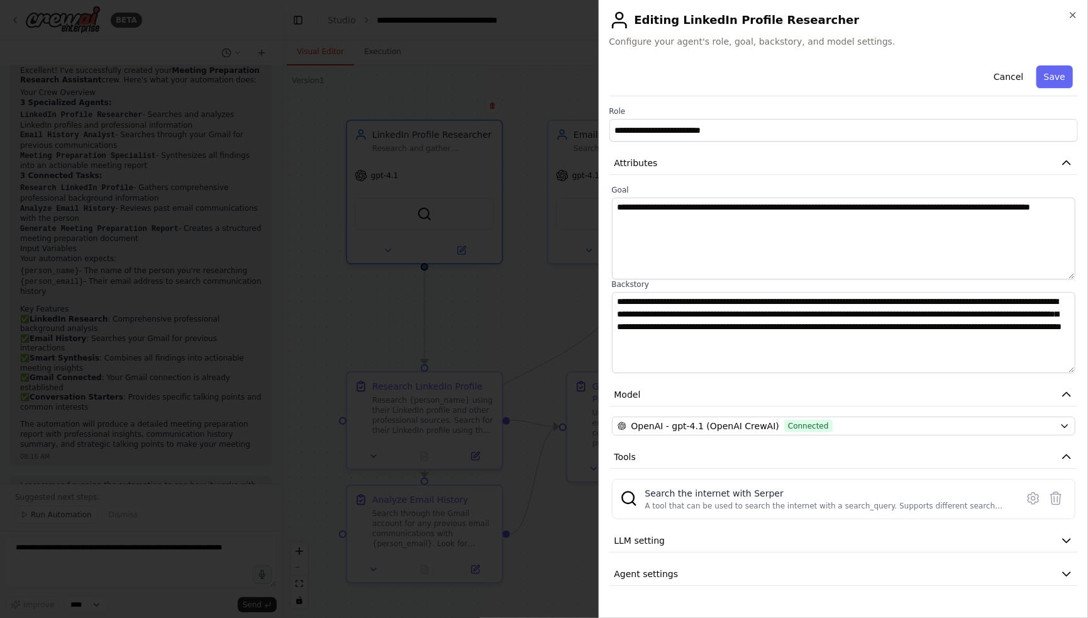
scroll to position [971, 0]
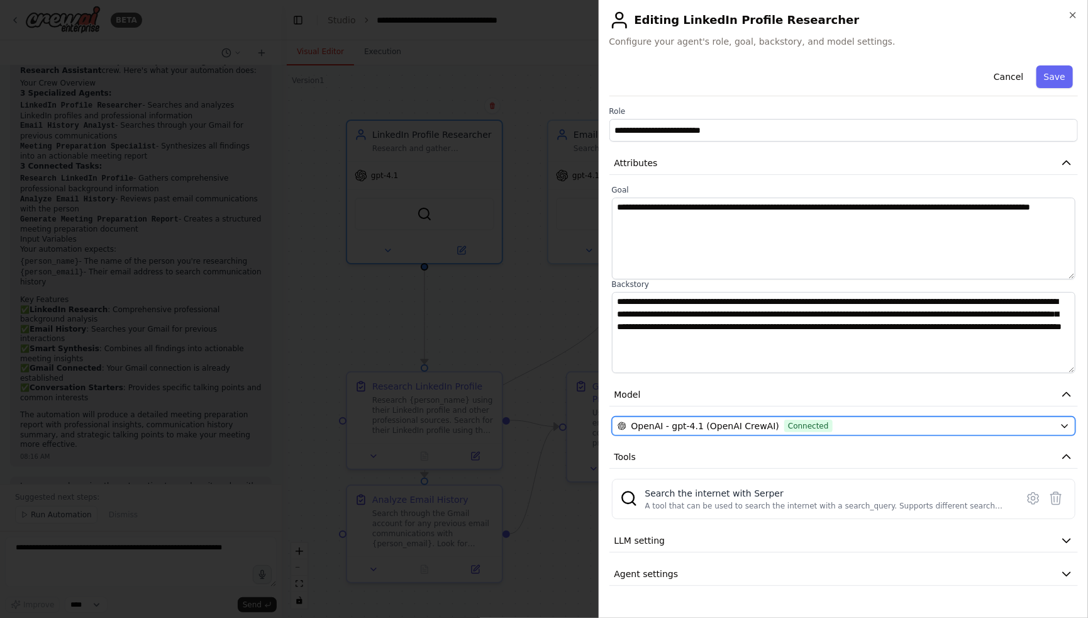
click at [815, 426] on span "Connected" at bounding box center [808, 426] width 48 height 13
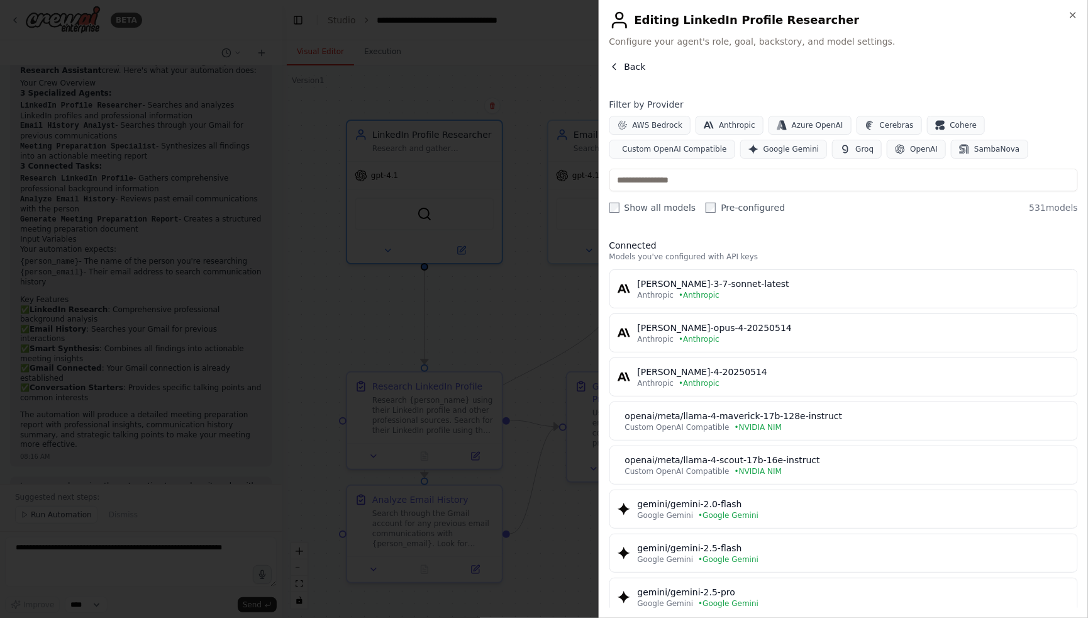
click at [620, 68] on button "Back" at bounding box center [628, 66] width 36 height 13
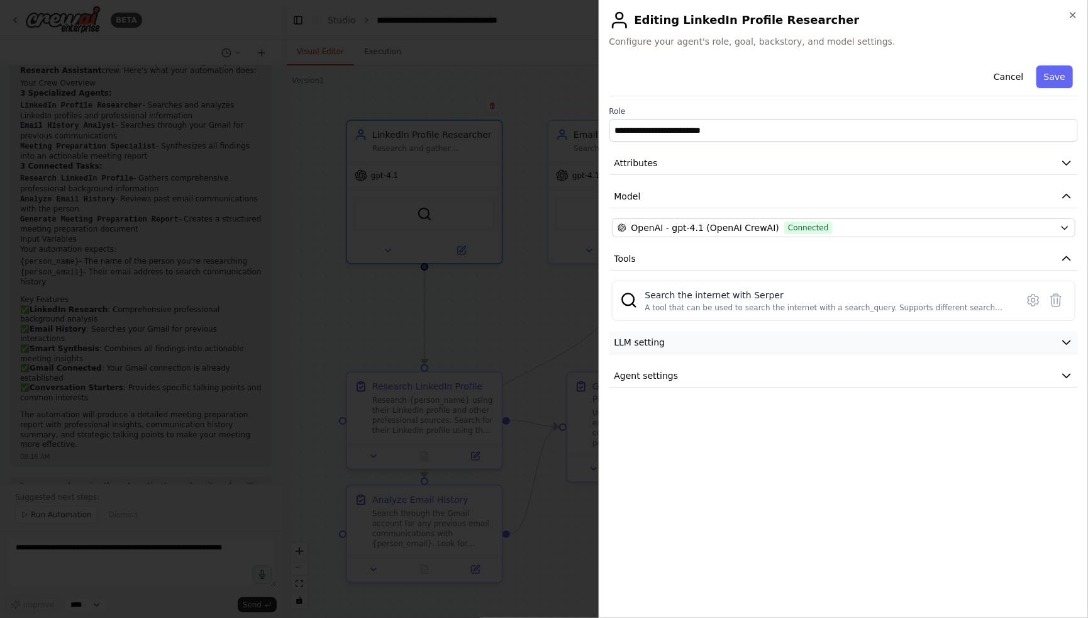
click at [1028, 345] on button "LLM setting" at bounding box center [844, 342] width 469 height 23
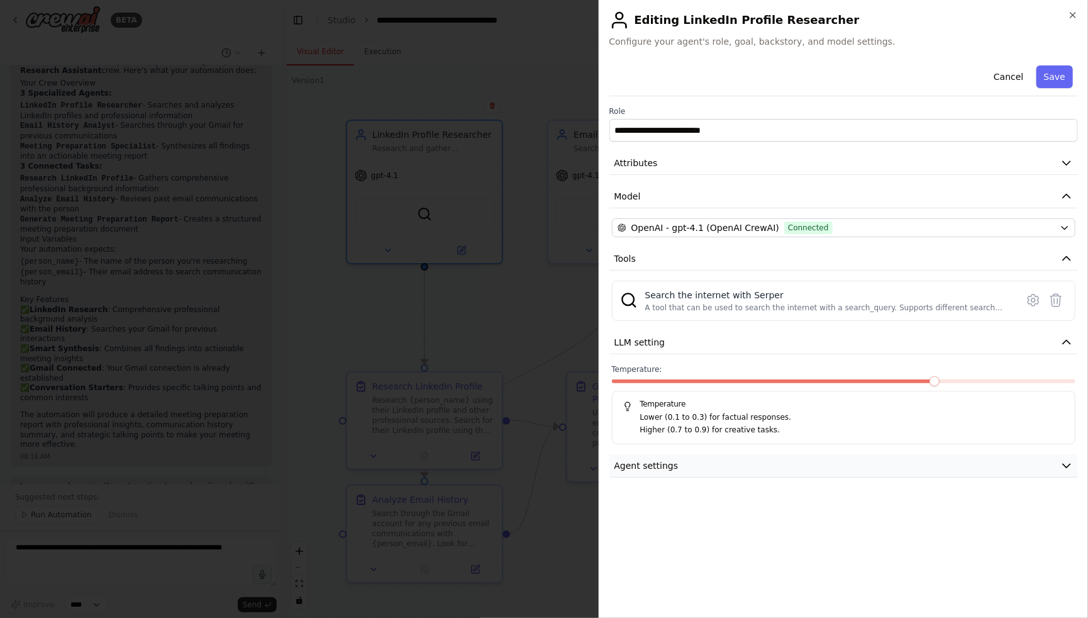
click at [1033, 467] on button "Agent settings" at bounding box center [844, 465] width 469 height 23
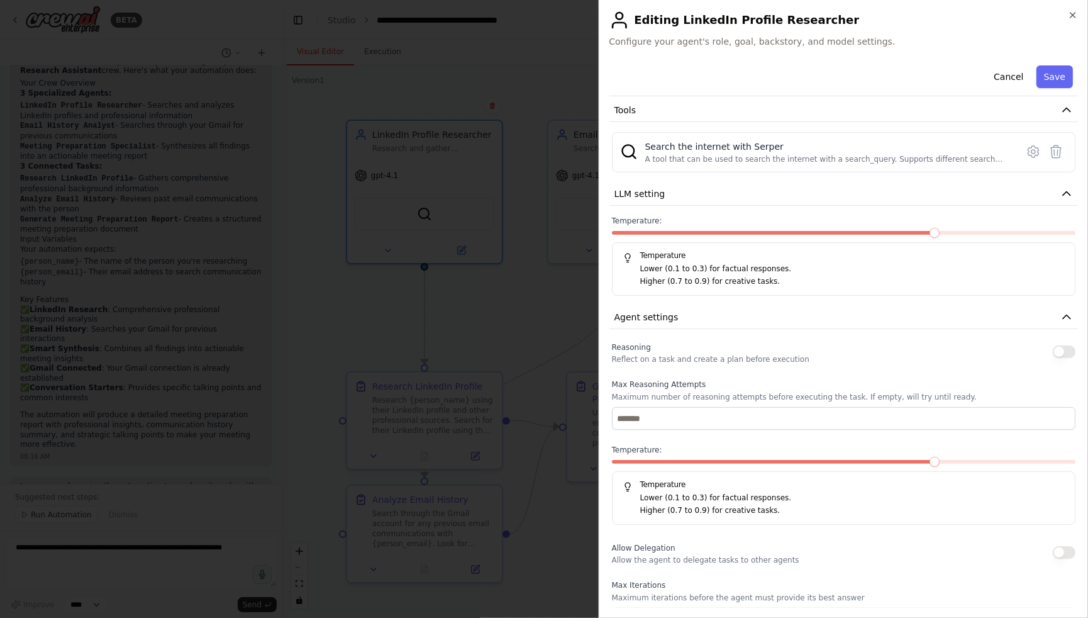
scroll to position [0, 0]
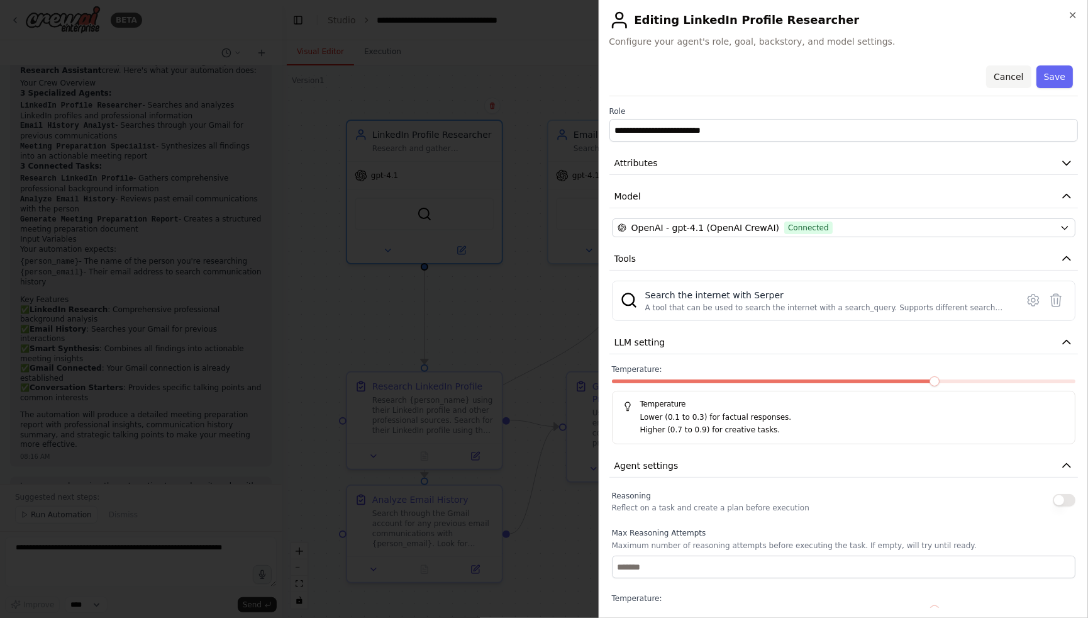
click at [1008, 74] on button "Cancel" at bounding box center [1008, 76] width 45 height 23
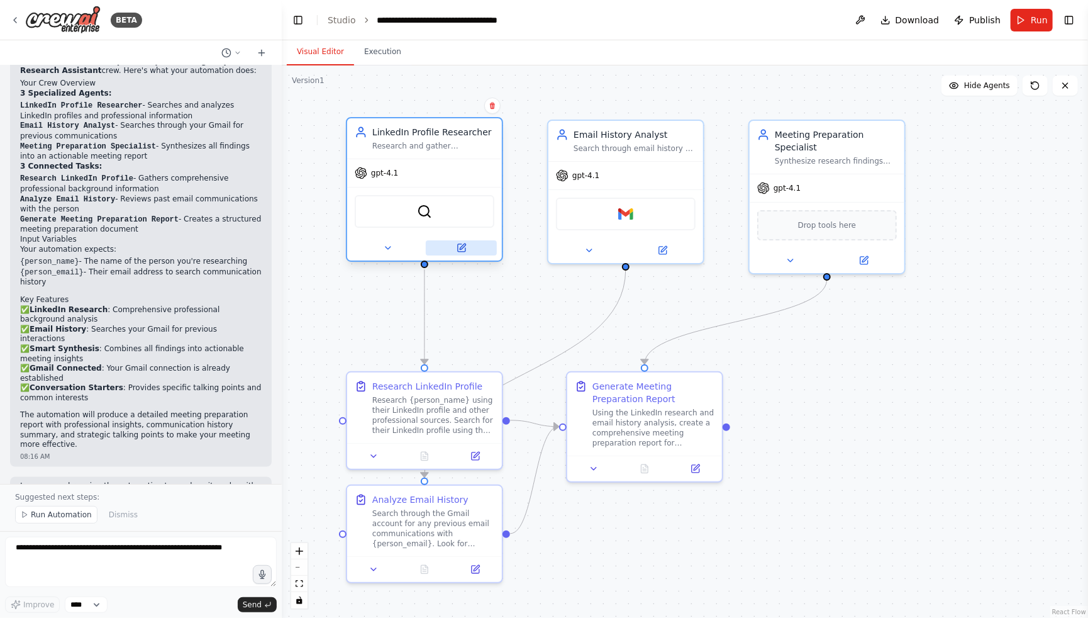
click at [468, 240] on button at bounding box center [461, 247] width 71 height 15
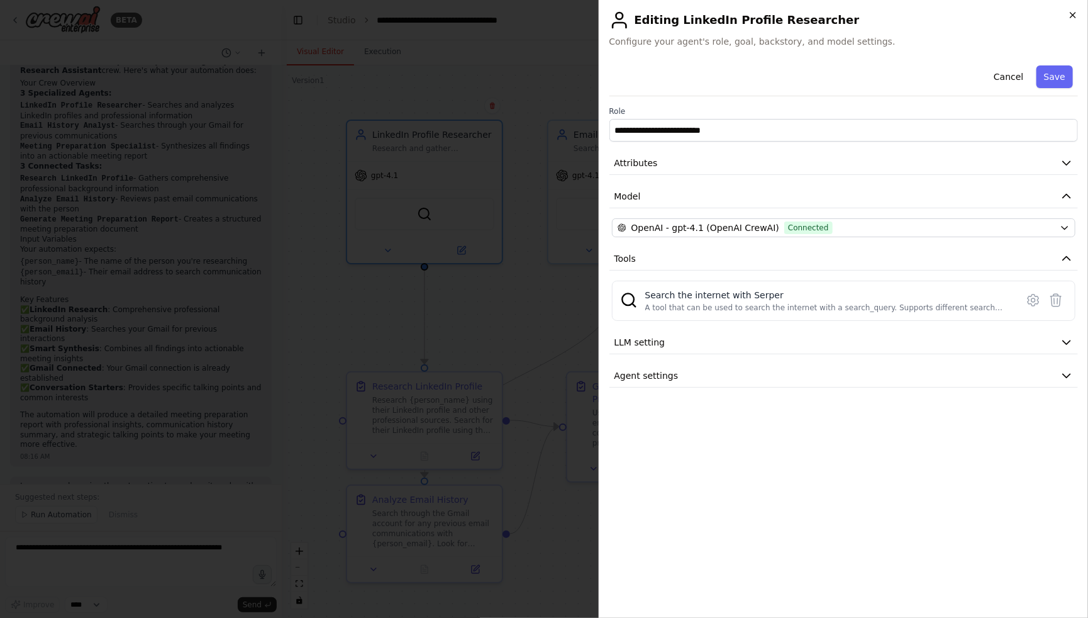
click at [1071, 16] on icon "button" at bounding box center [1073, 15] width 10 height 10
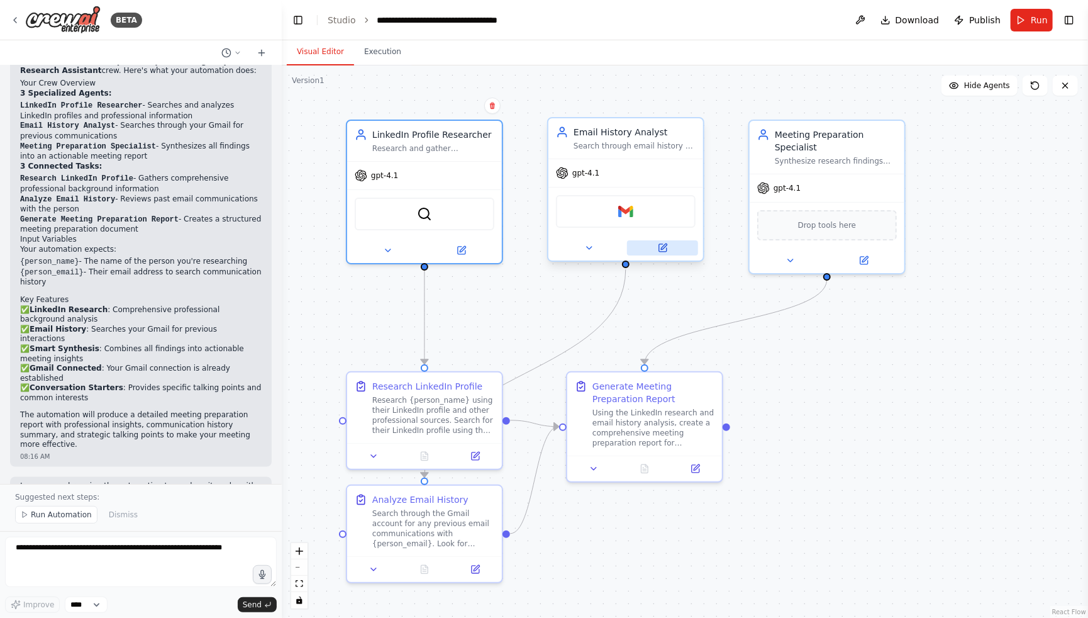
click at [674, 247] on button at bounding box center [662, 247] width 71 height 15
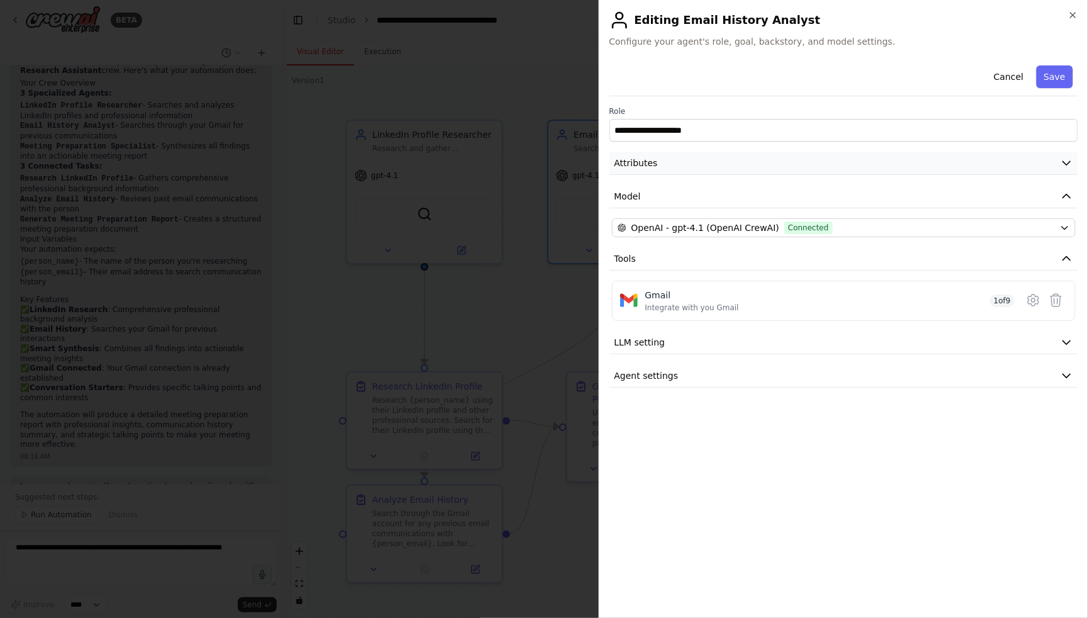
click at [678, 164] on button "Attributes" at bounding box center [844, 163] width 469 height 23
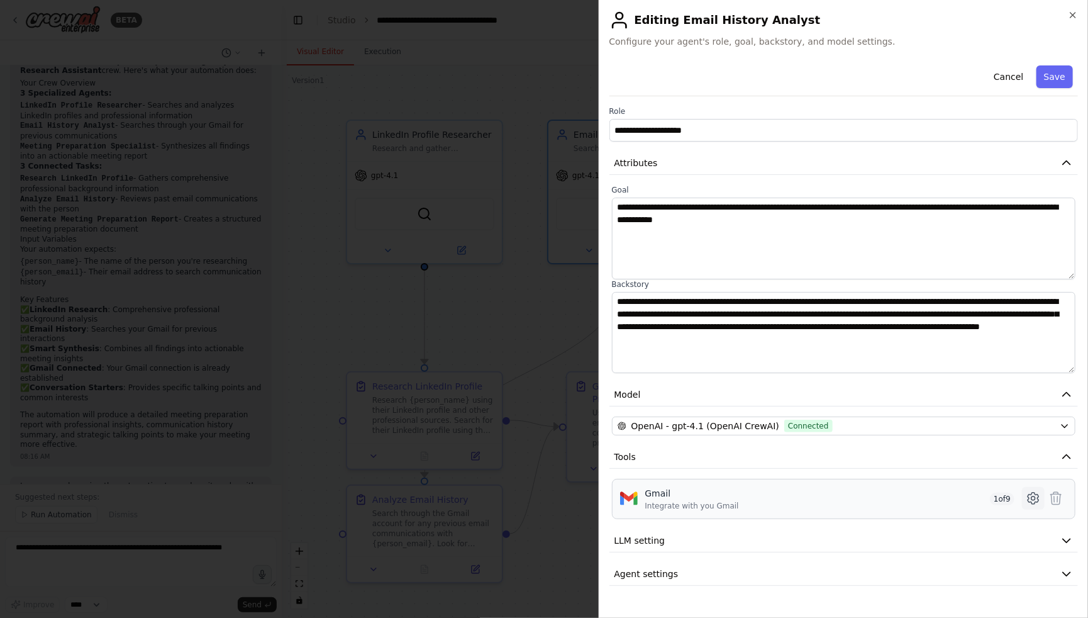
click at [1031, 501] on icon at bounding box center [1033, 498] width 11 height 11
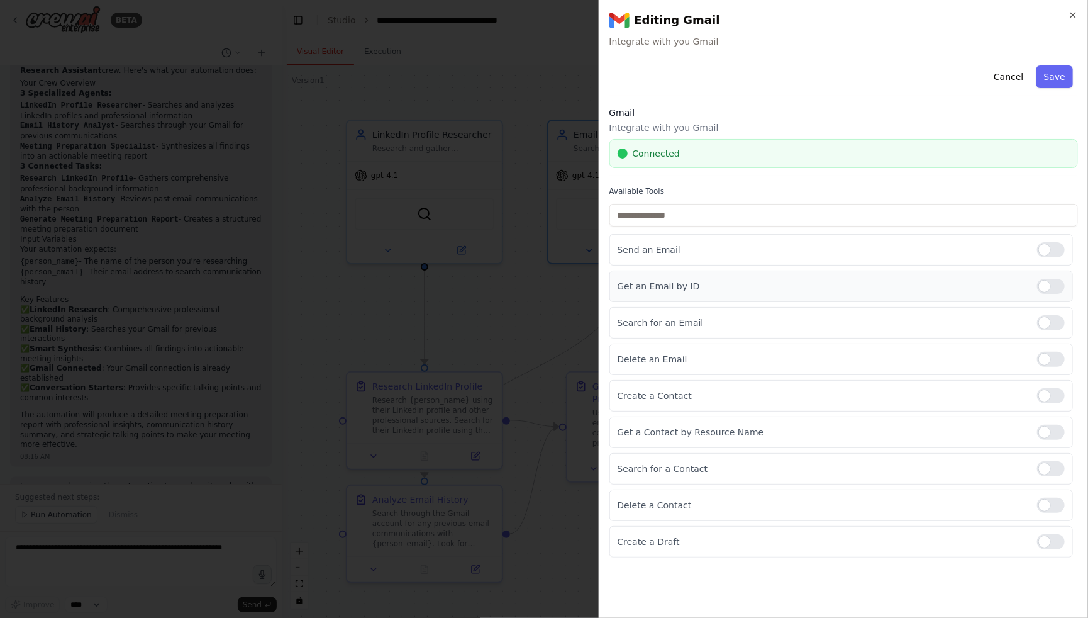
click at [1056, 291] on div at bounding box center [1051, 286] width 28 height 15
click at [1047, 80] on button "Save" at bounding box center [1055, 76] width 36 height 23
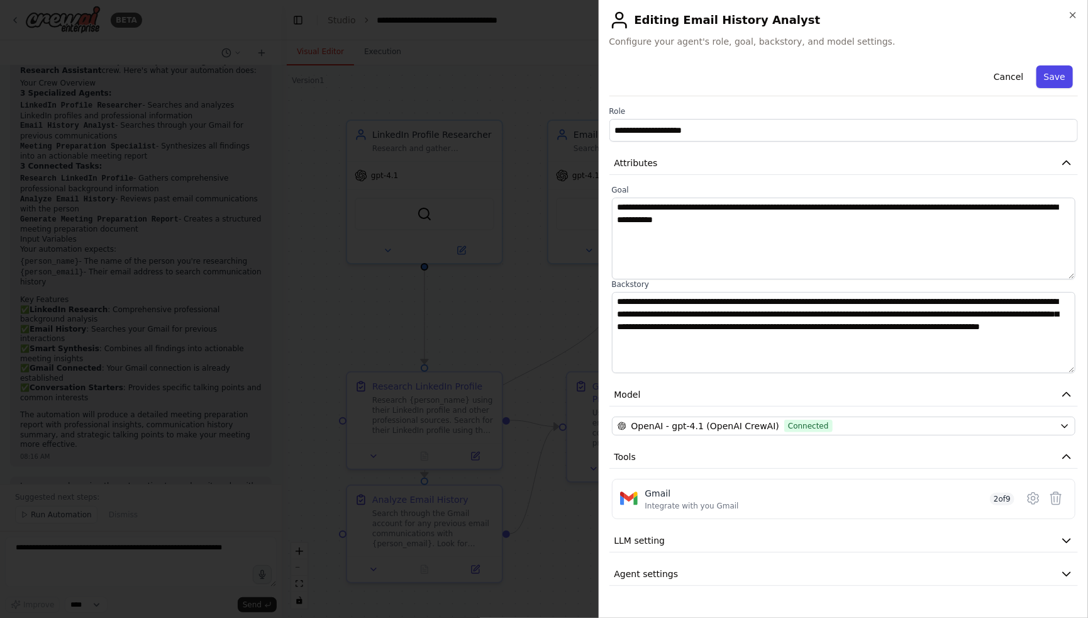
click at [1059, 82] on button "Save" at bounding box center [1055, 76] width 36 height 23
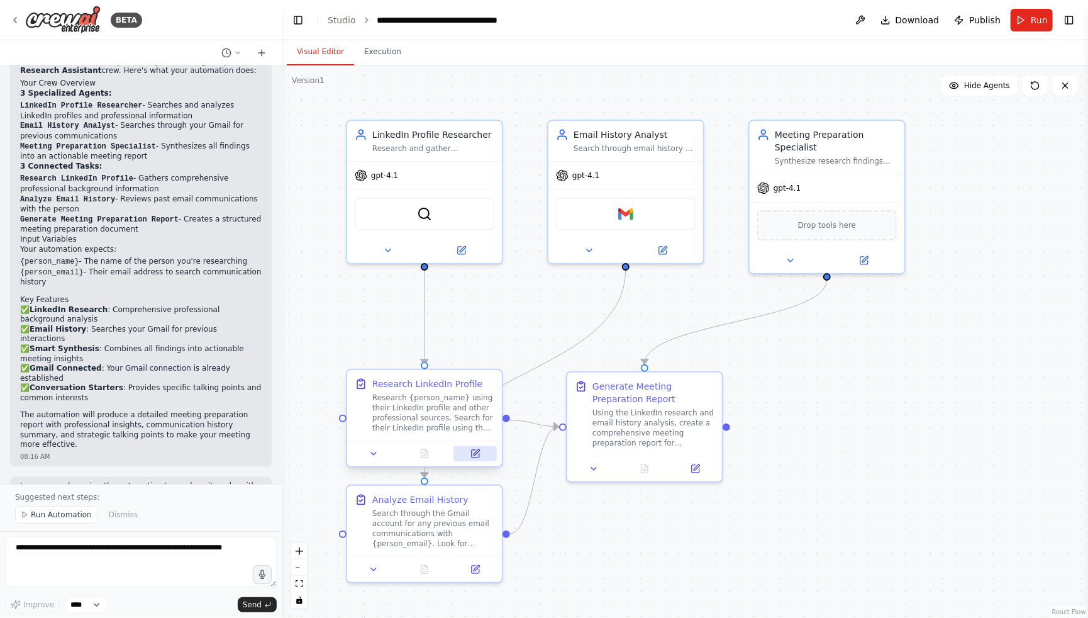
click at [475, 457] on icon at bounding box center [476, 454] width 8 height 8
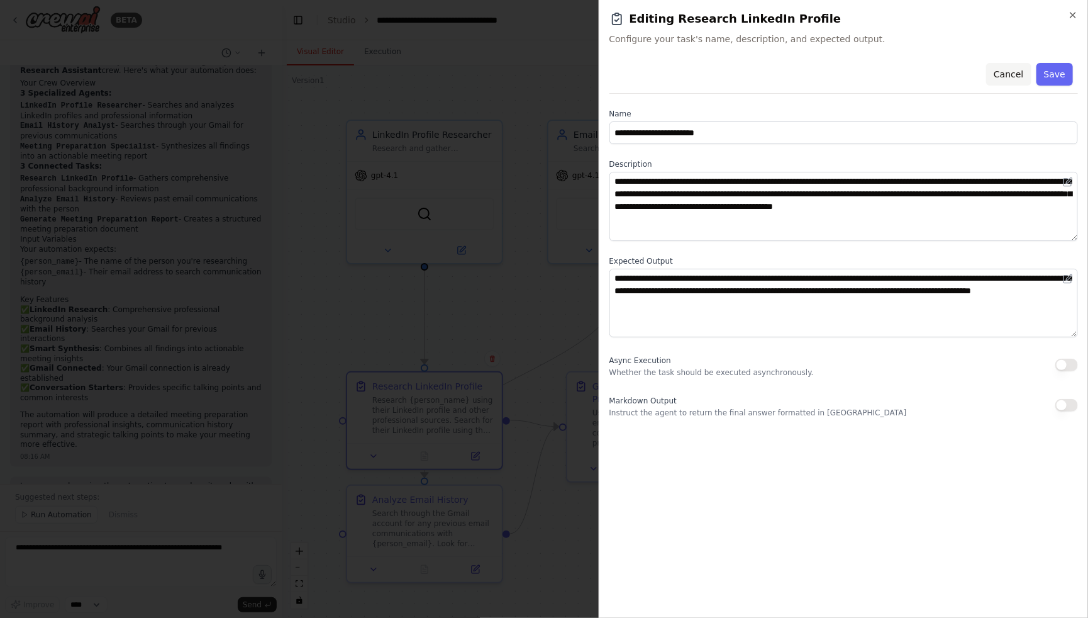
click at [1023, 77] on button "Cancel" at bounding box center [1008, 74] width 45 height 23
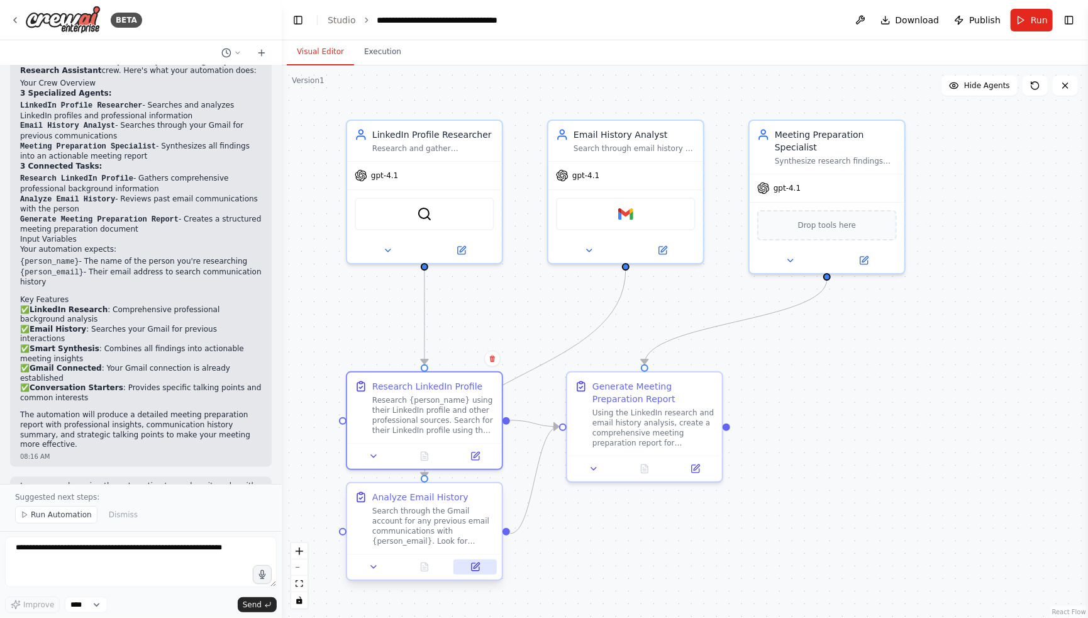
click at [482, 567] on button at bounding box center [475, 566] width 43 height 15
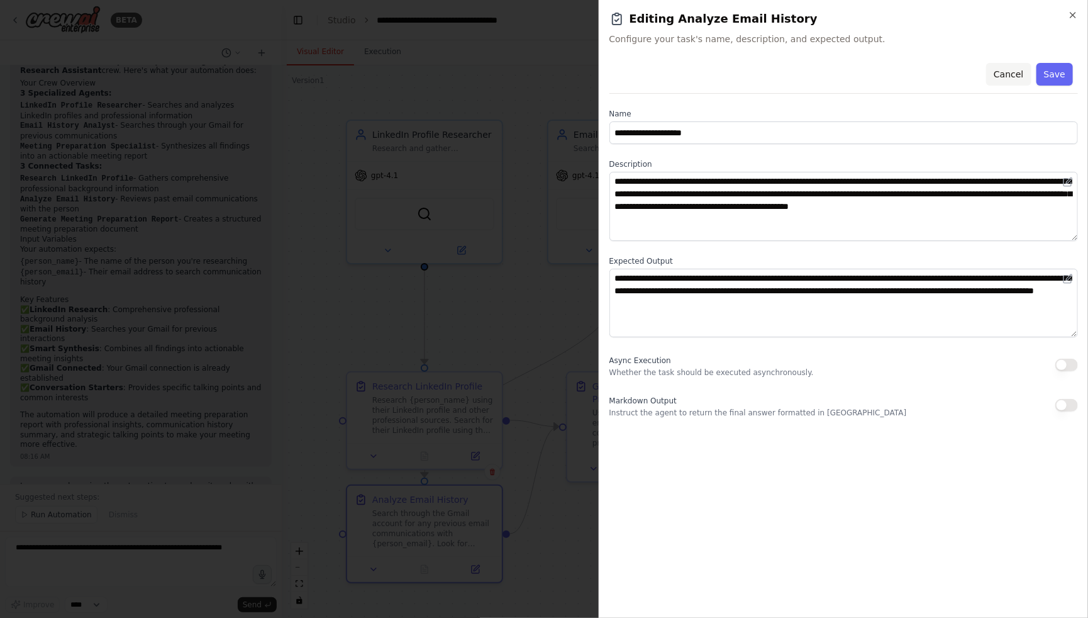
click at [1011, 74] on button "Cancel" at bounding box center [1008, 74] width 45 height 23
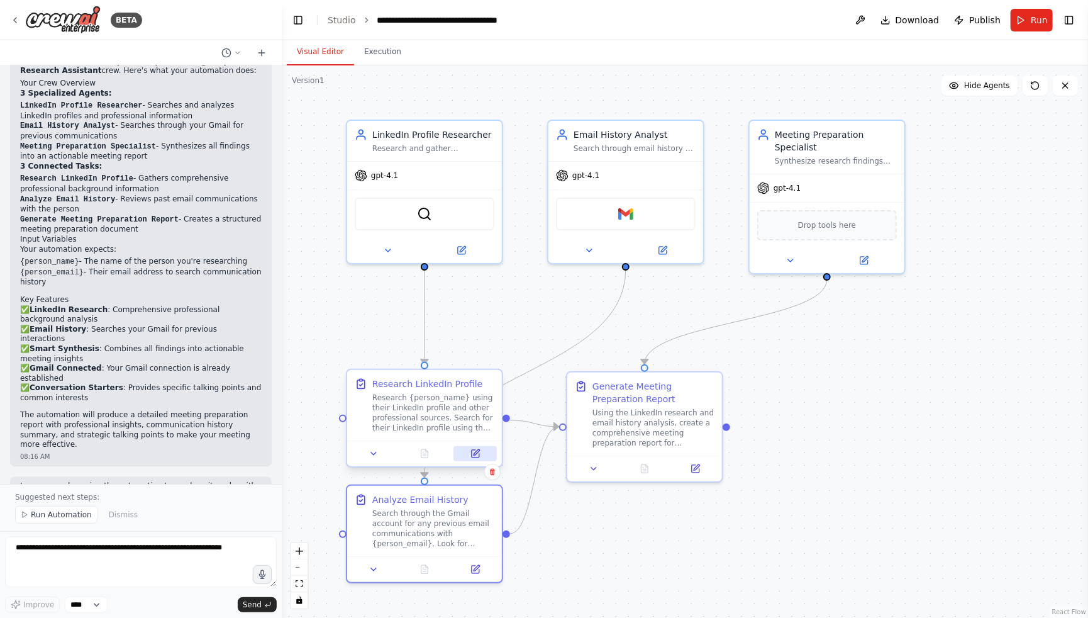
click at [475, 459] on button at bounding box center [475, 453] width 43 height 15
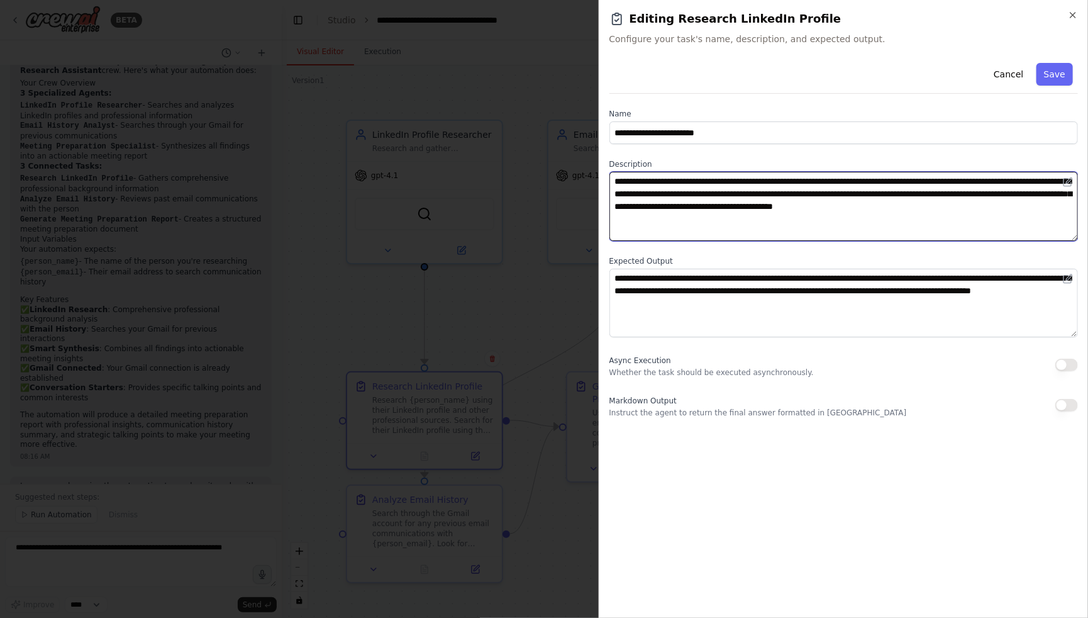
click at [719, 181] on textarea "**********" at bounding box center [844, 206] width 469 height 69
type textarea "**********"
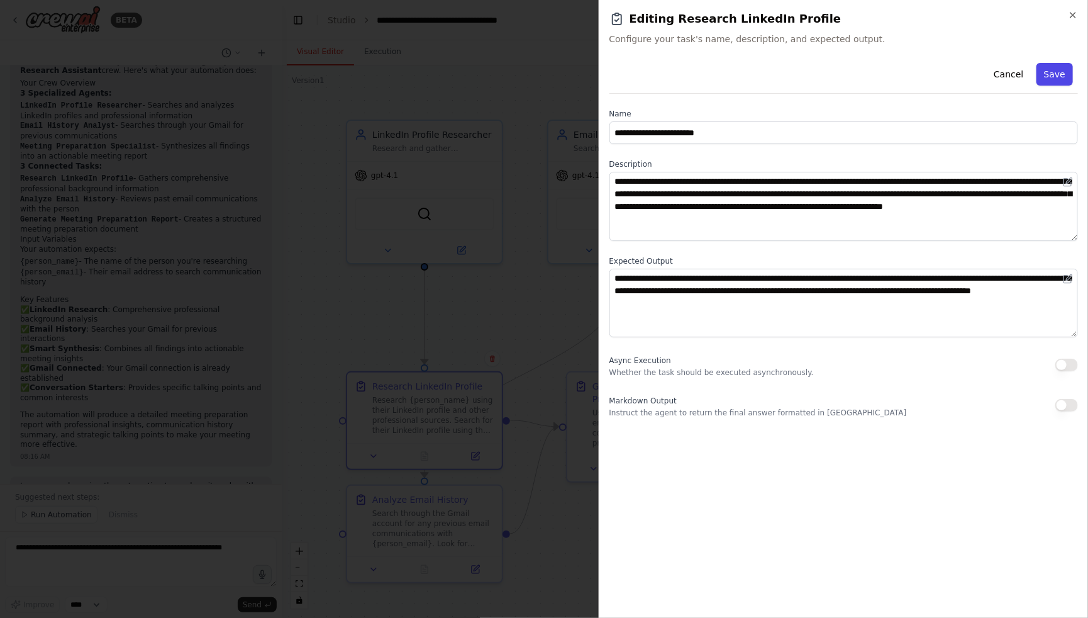
click at [1057, 72] on button "Save" at bounding box center [1055, 74] width 36 height 23
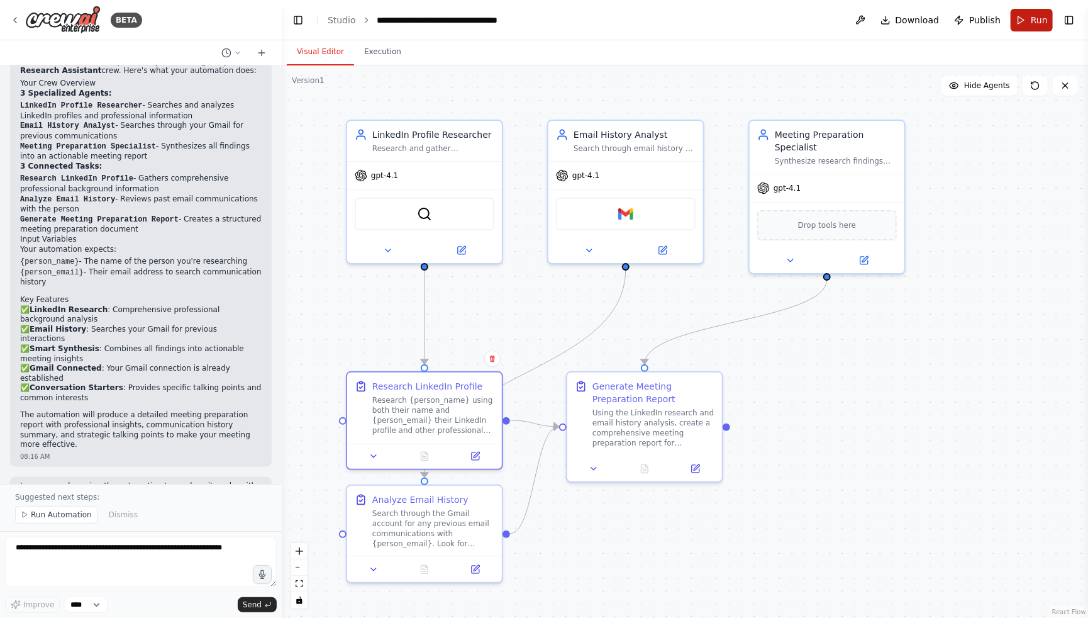
click at [1029, 22] on button "Run" at bounding box center [1032, 20] width 42 height 23
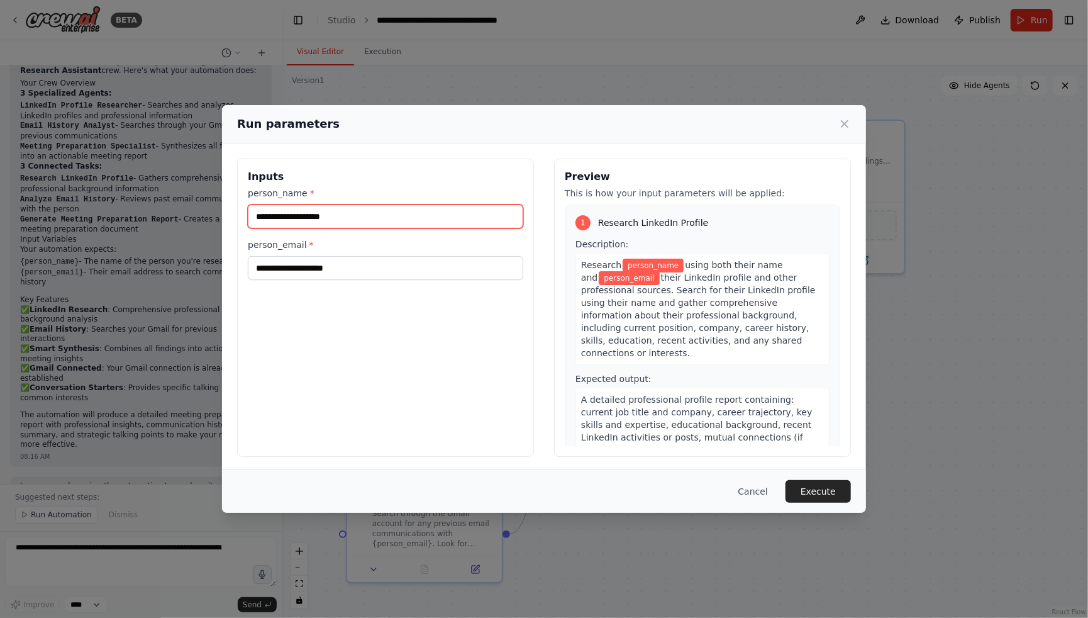
click at [376, 208] on input "person_name *" at bounding box center [386, 216] width 276 height 24
type input "**********"
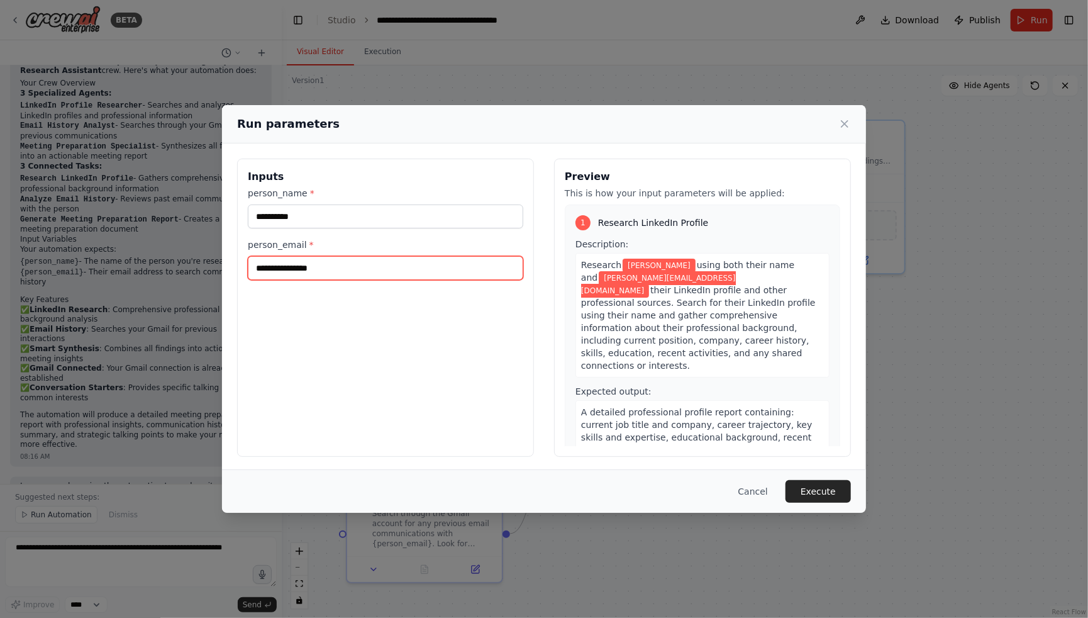
type input "**********"
click at [498, 408] on div "**********" at bounding box center [385, 308] width 297 height 298
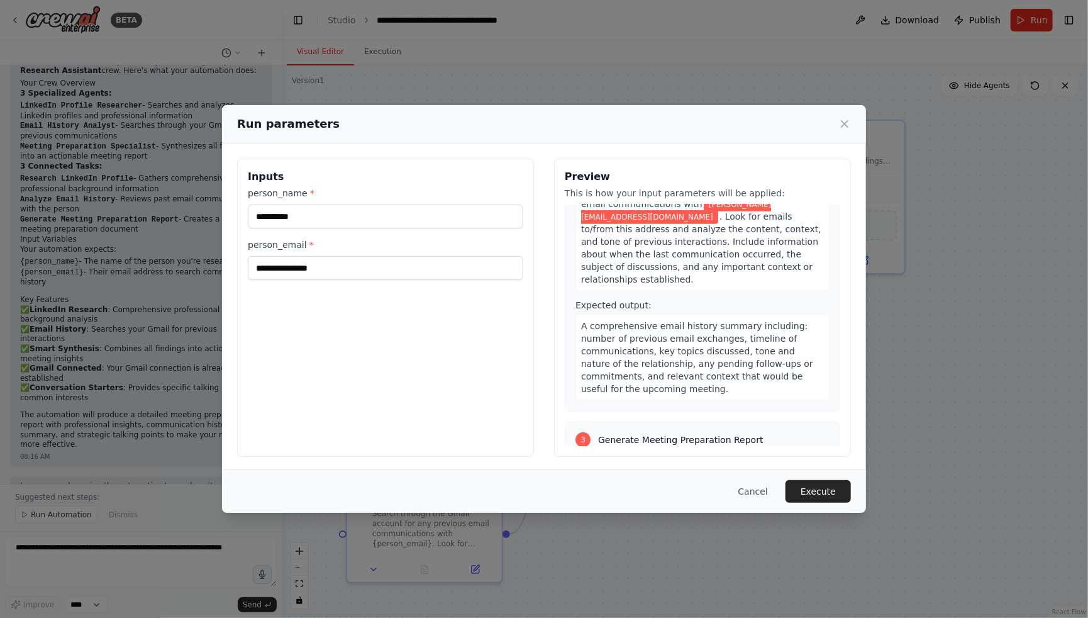
scroll to position [467, 0]
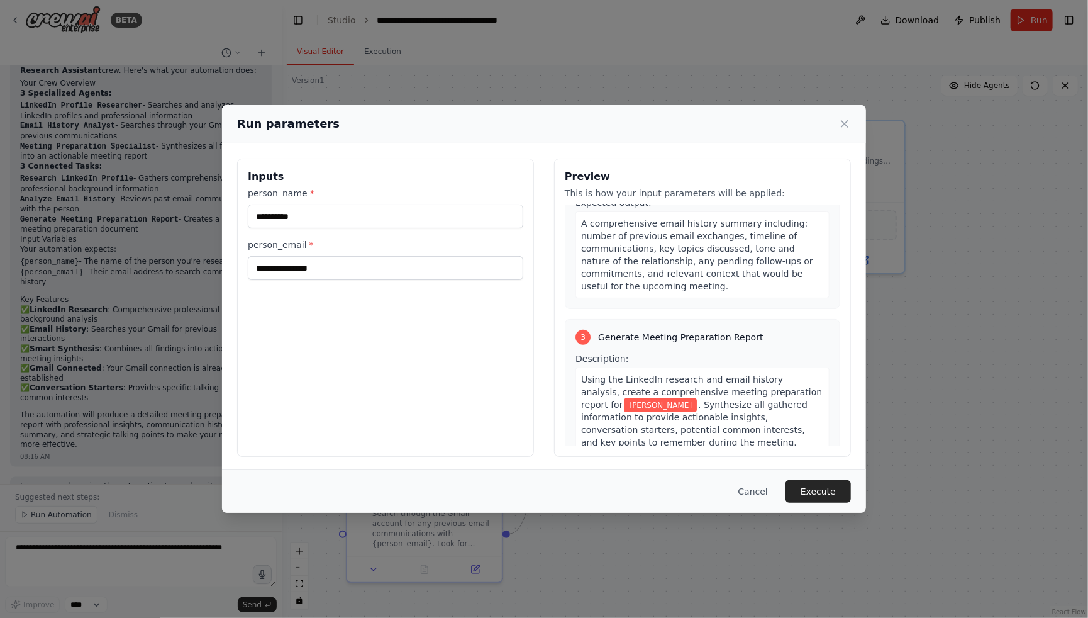
click at [754, 374] on span "Using the LinkedIn research and email history analysis, create a comprehensive …" at bounding box center [701, 391] width 241 height 35
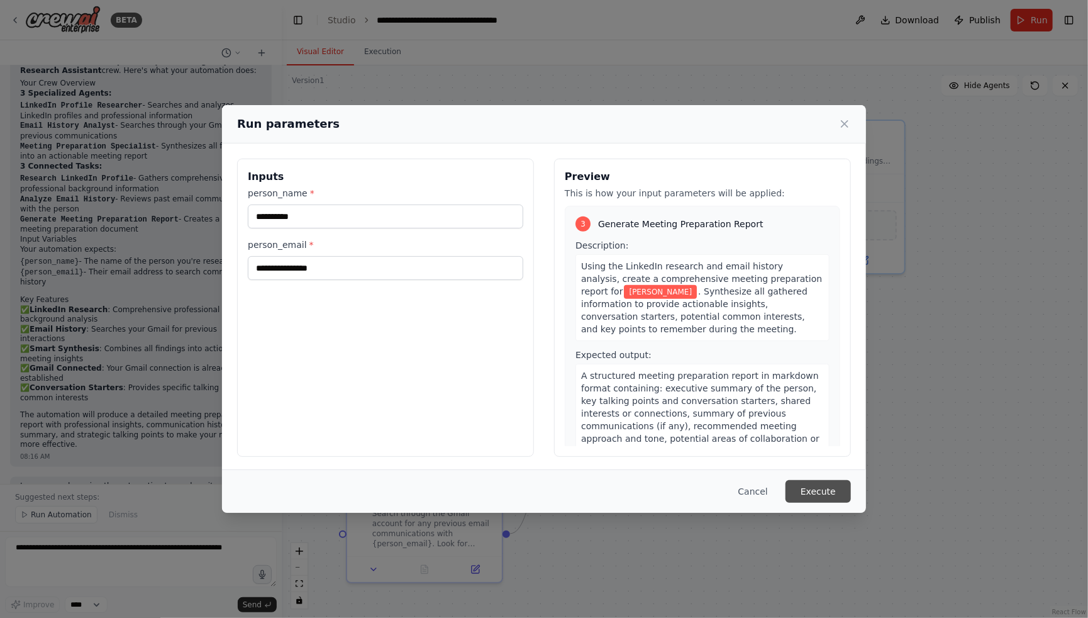
click at [810, 495] on button "Execute" at bounding box center [818, 491] width 65 height 23
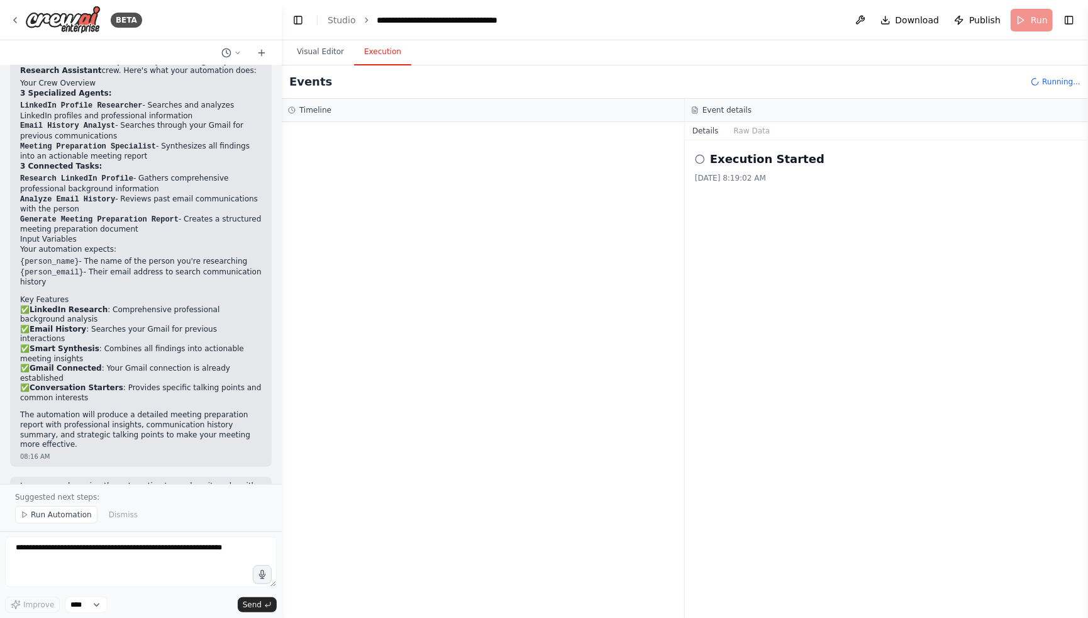
click at [389, 59] on button "Execution" at bounding box center [382, 52] width 57 height 26
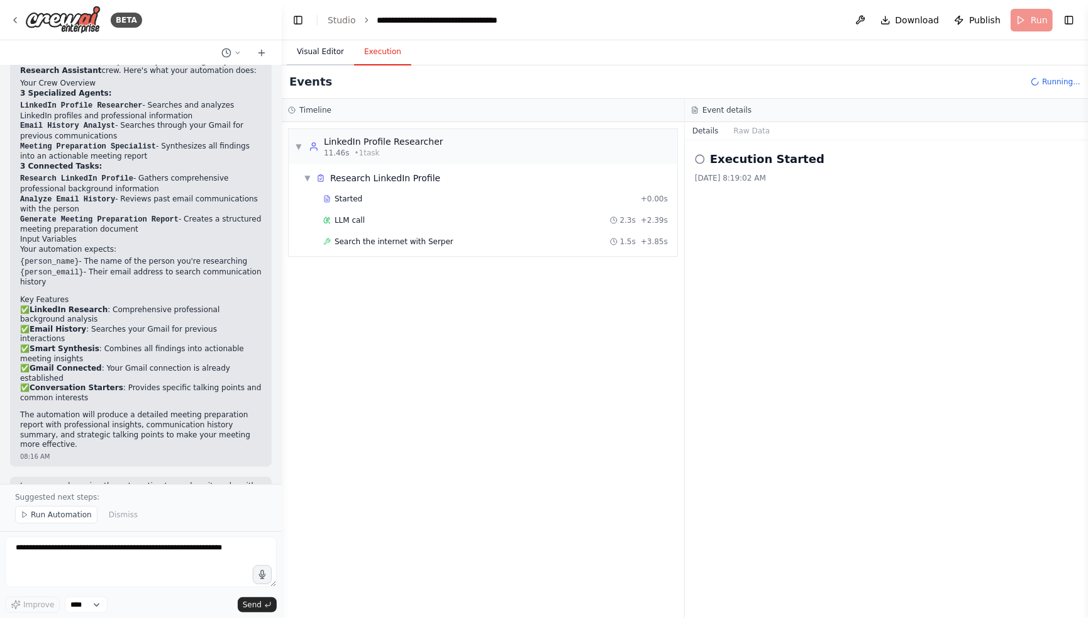
click at [330, 57] on button "Visual Editor" at bounding box center [320, 52] width 67 height 26
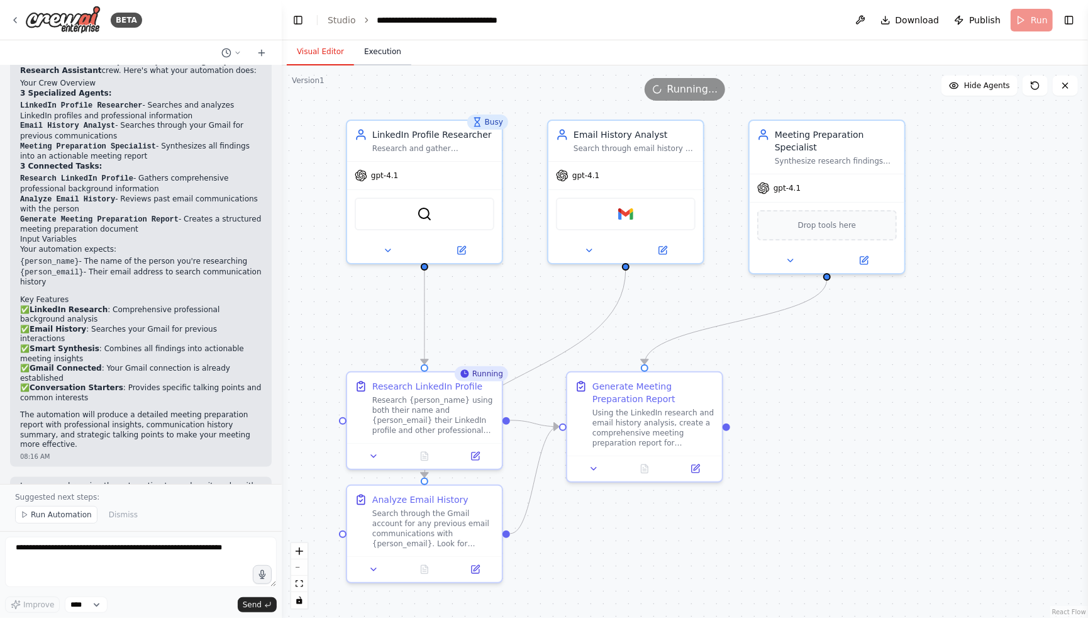
click at [389, 48] on button "Execution" at bounding box center [382, 52] width 57 height 26
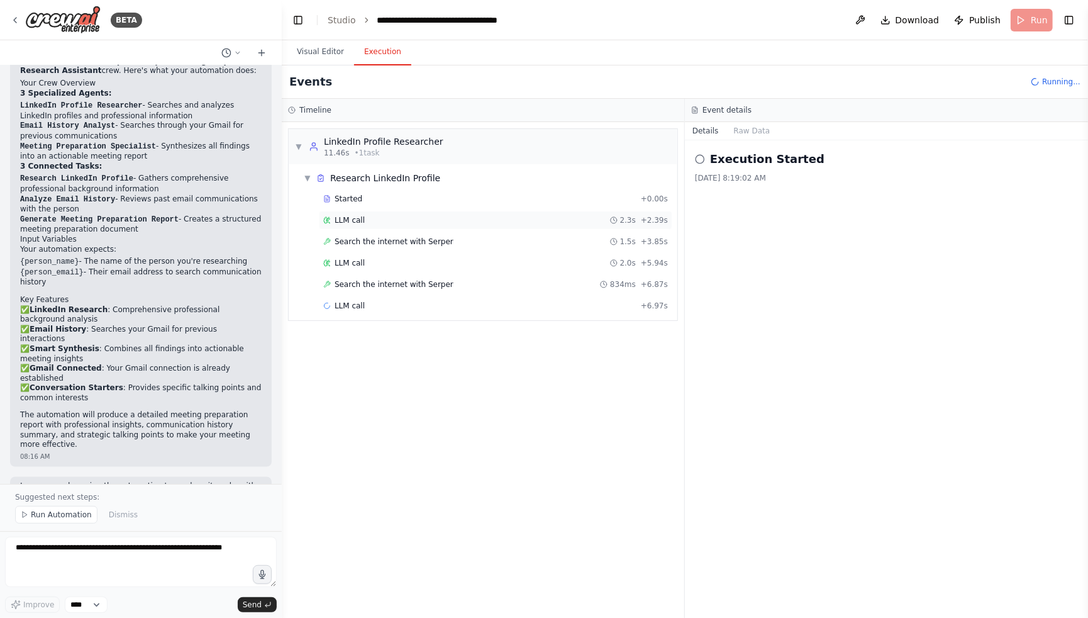
click at [384, 225] on div "LLM call 2.3s + 2.39s" at bounding box center [496, 220] width 354 height 19
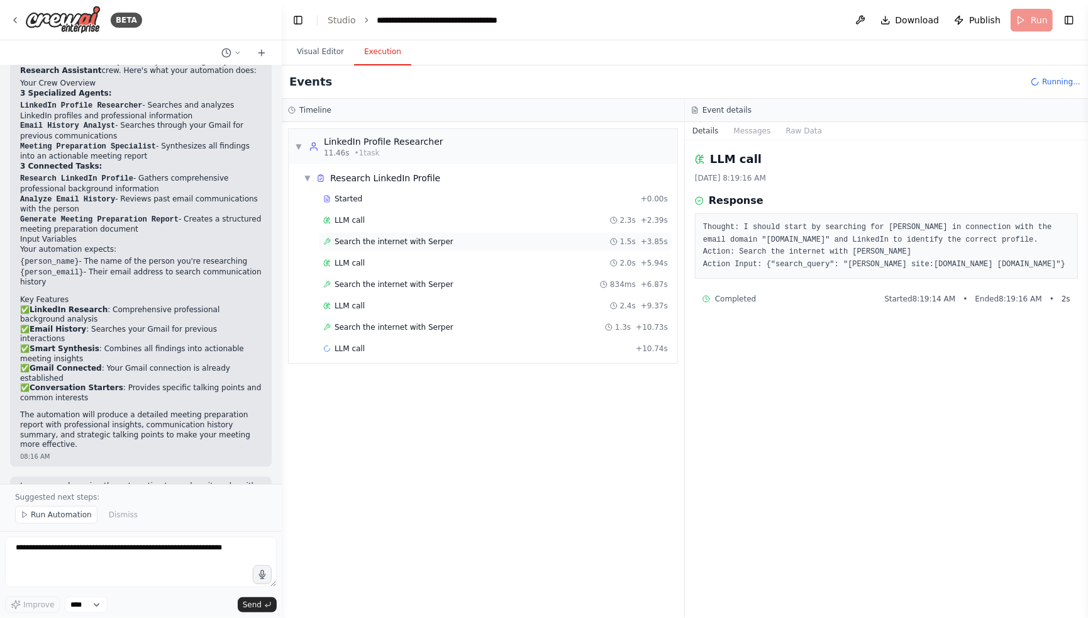
click at [426, 240] on span "Search the internet with Serper" at bounding box center [394, 242] width 119 height 10
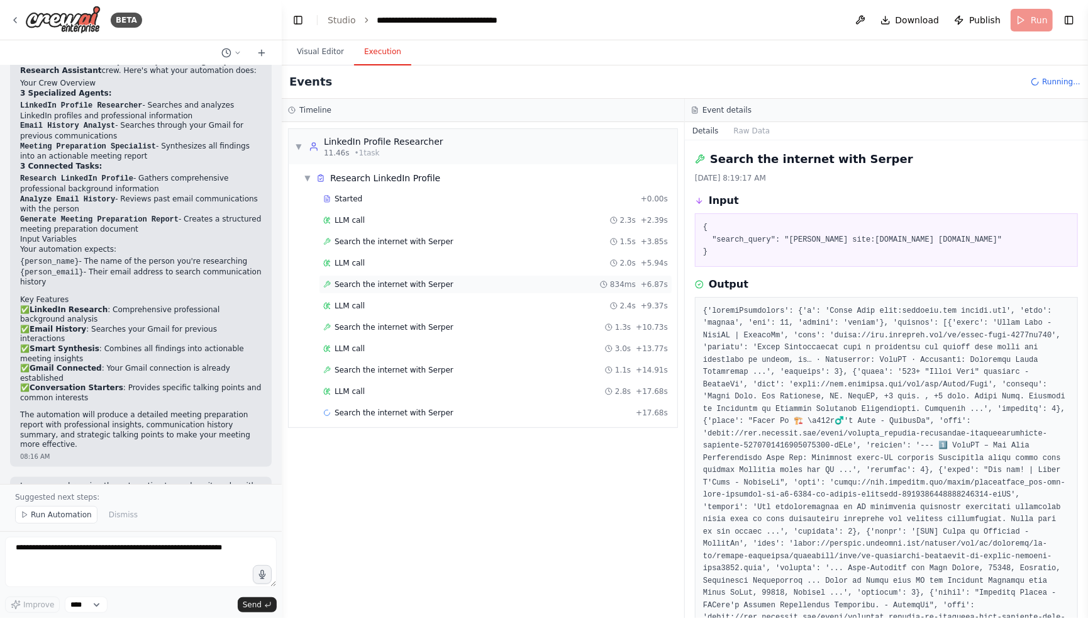
click at [406, 279] on span "Search the internet with Serper" at bounding box center [394, 284] width 119 height 10
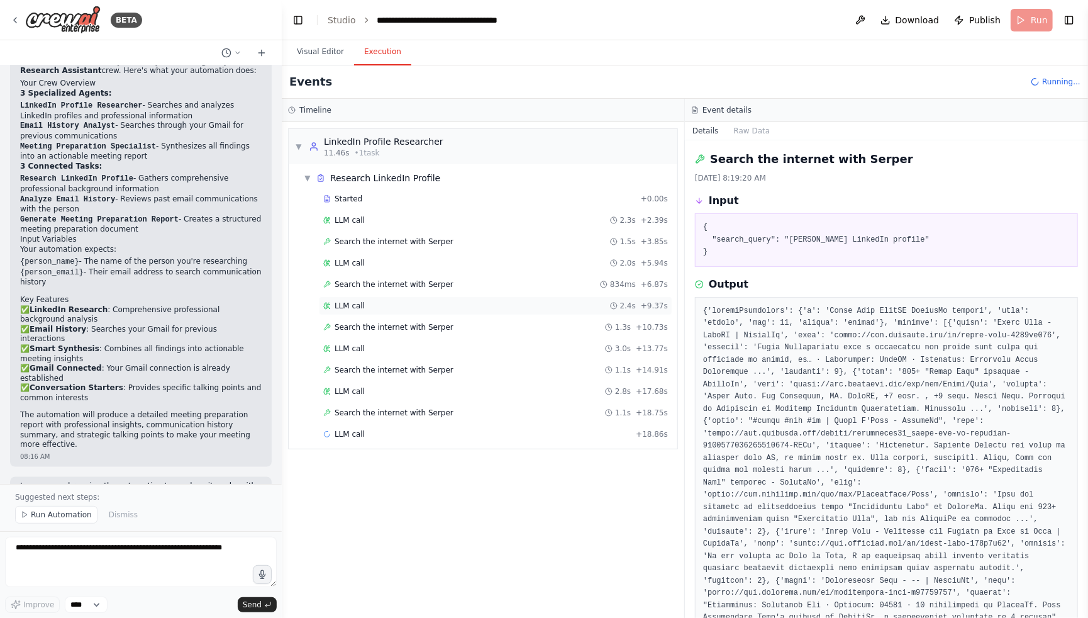
click at [376, 313] on div "LLM call 2.4s + 9.37s" at bounding box center [496, 305] width 354 height 19
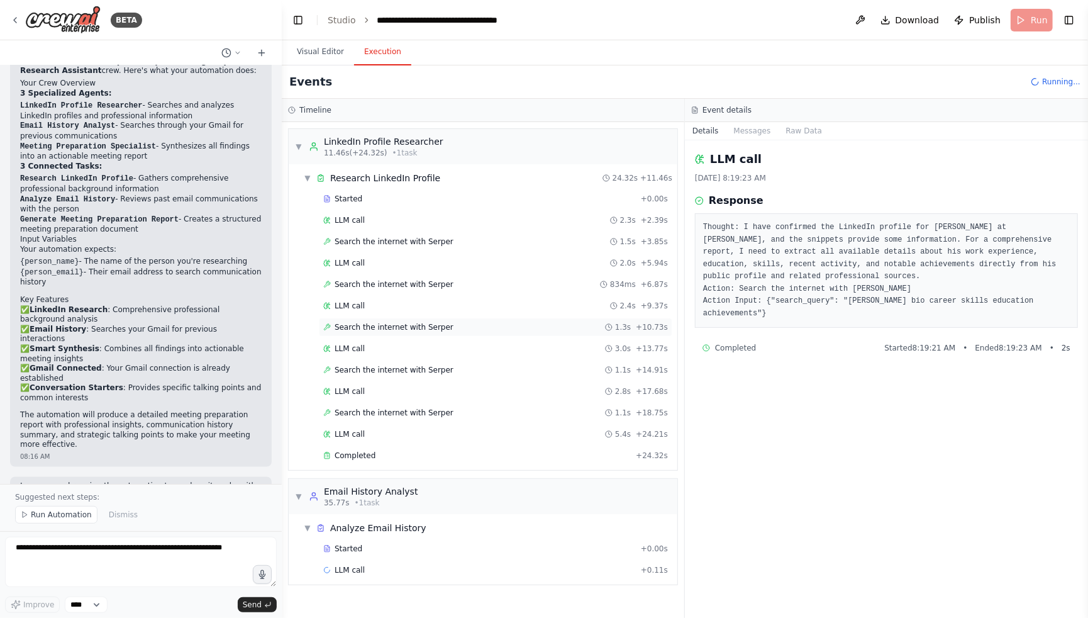
click at [390, 325] on span "Search the internet with Serper" at bounding box center [394, 327] width 119 height 10
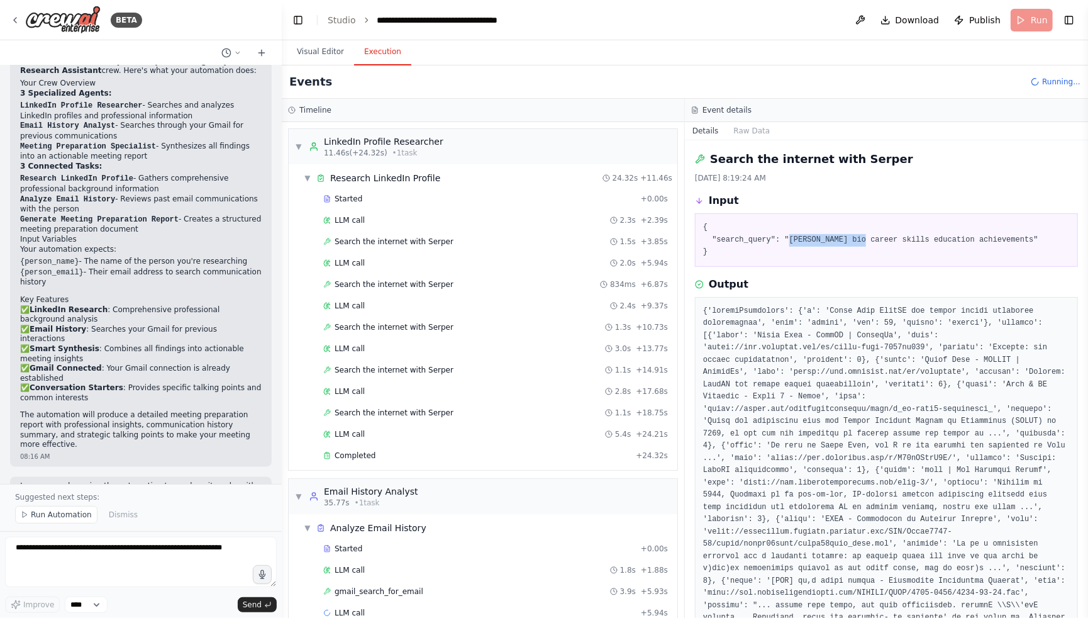
drag, startPoint x: 867, startPoint y: 242, endPoint x: 788, endPoint y: 242, distance: 78.6
click at [788, 242] on pre "{ "search_query": "Chris Shea CrewAI bio career skills education achievements" }" at bounding box center [886, 239] width 367 height 37
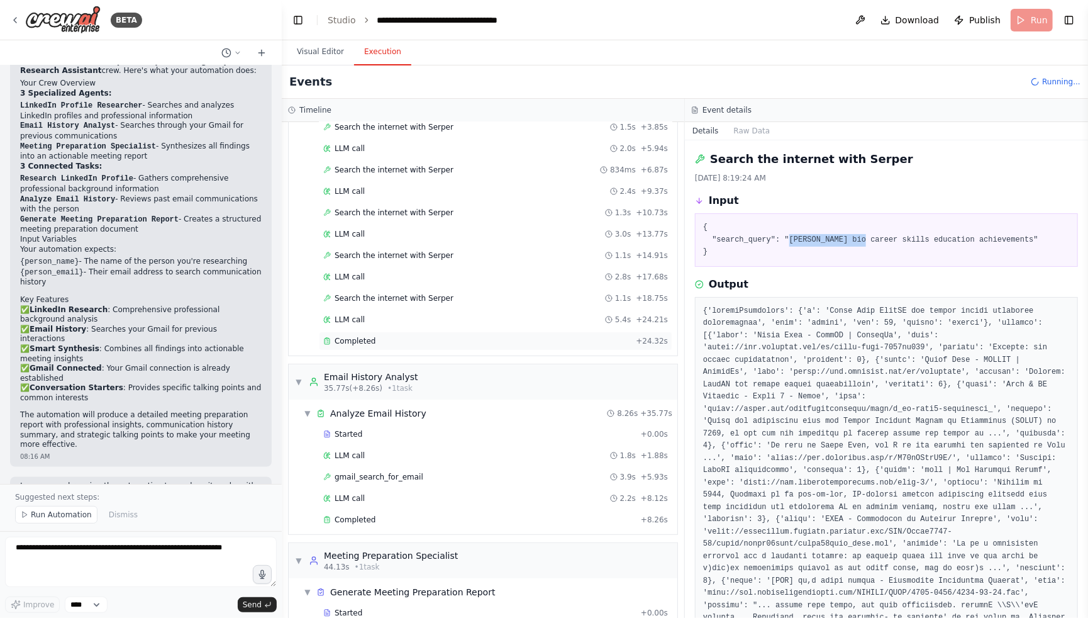
scroll to position [153, 0]
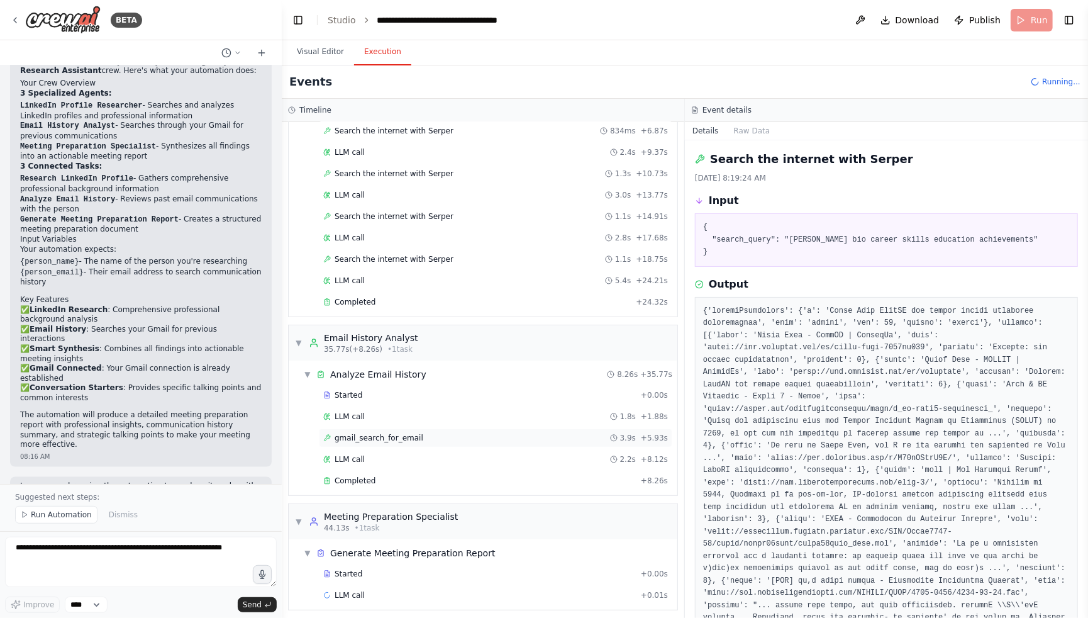
click at [404, 436] on span "gmail_search_for_email" at bounding box center [379, 438] width 89 height 10
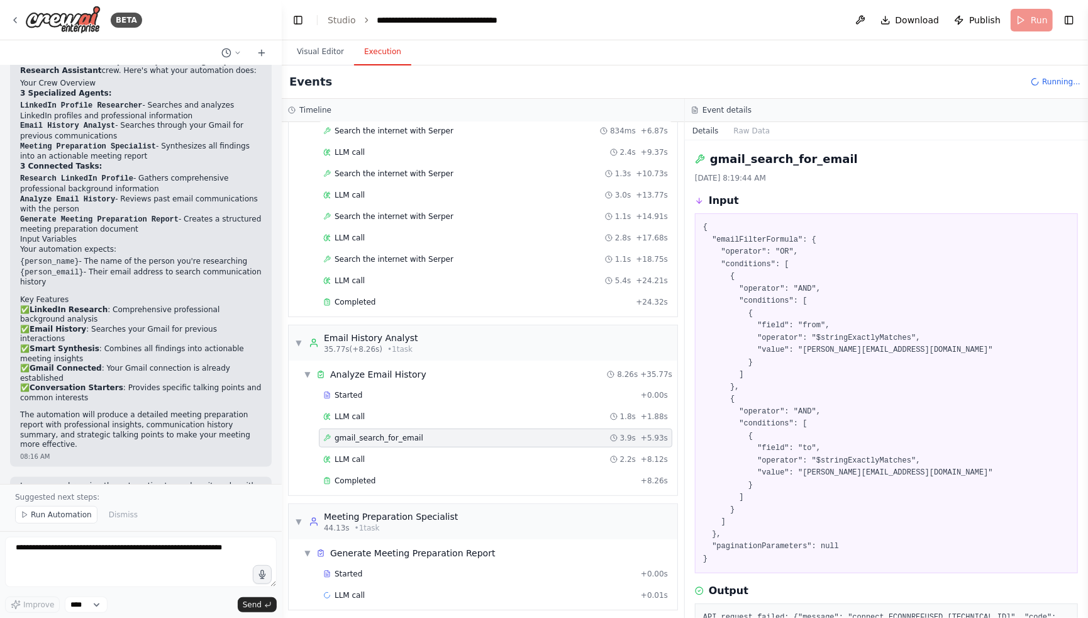
scroll to position [86, 0]
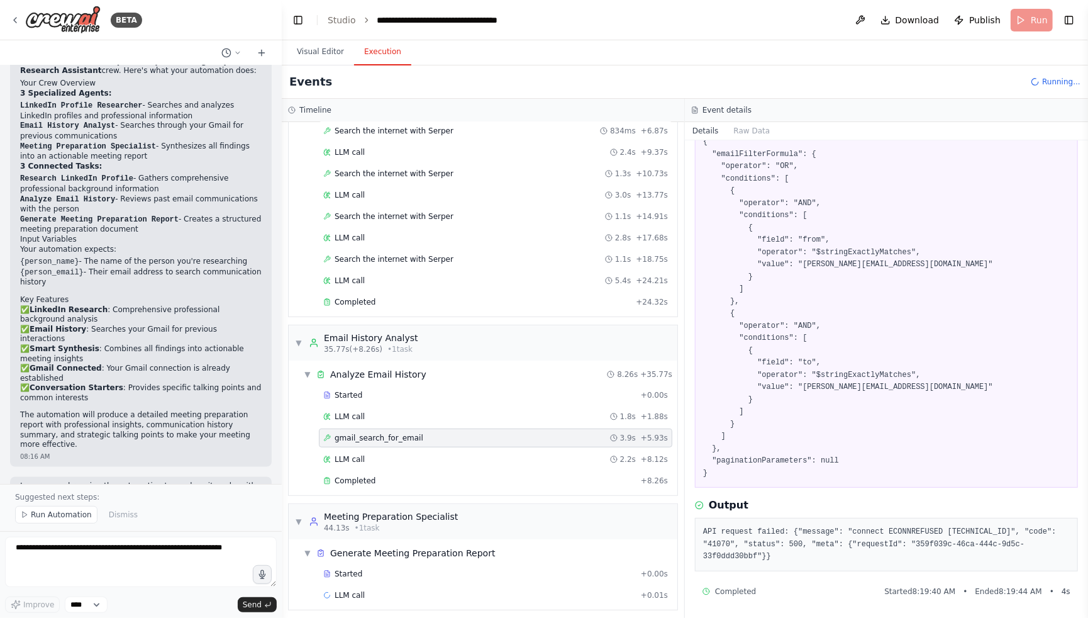
drag, startPoint x: 705, startPoint y: 532, endPoint x: 845, endPoint y: 537, distance: 140.4
click at [845, 537] on pre "API request failed: {"message": "connect ECONNREFUSED ::1:1713", "code": "41070…" at bounding box center [886, 544] width 367 height 37
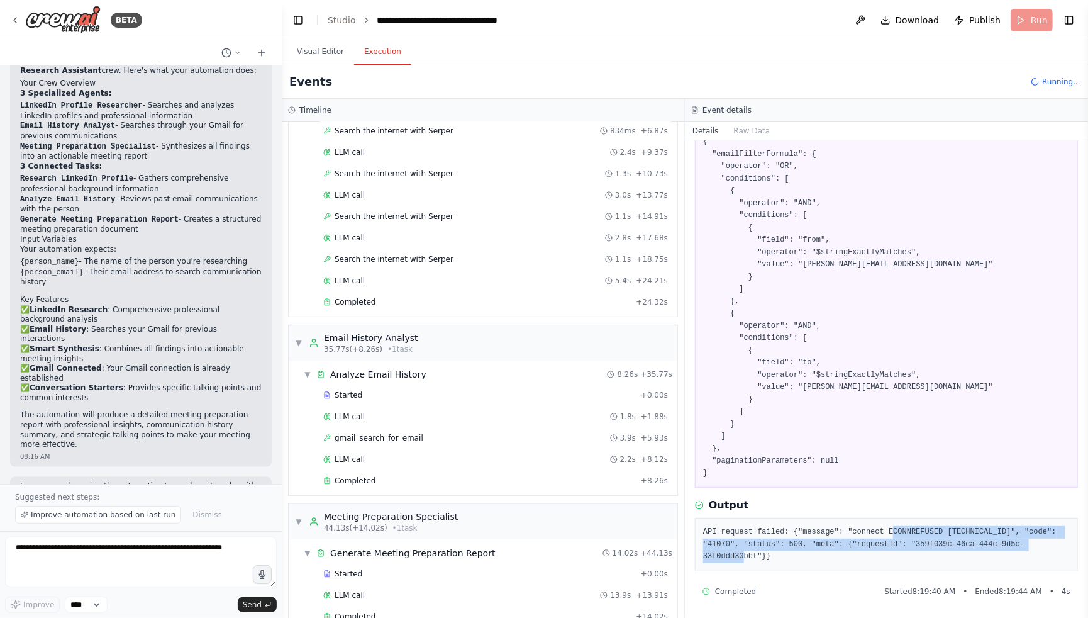
drag, startPoint x: 894, startPoint y: 527, endPoint x: 902, endPoint y: 555, distance: 28.9
click at [902, 555] on pre "API request failed: {"message": "connect ECONNREFUSED ::1:1713", "code": "41070…" at bounding box center [886, 544] width 367 height 37
click at [853, 550] on pre "API request failed: {"message": "connect ECONNREFUSED ::1:1713", "code": "41070…" at bounding box center [886, 544] width 367 height 37
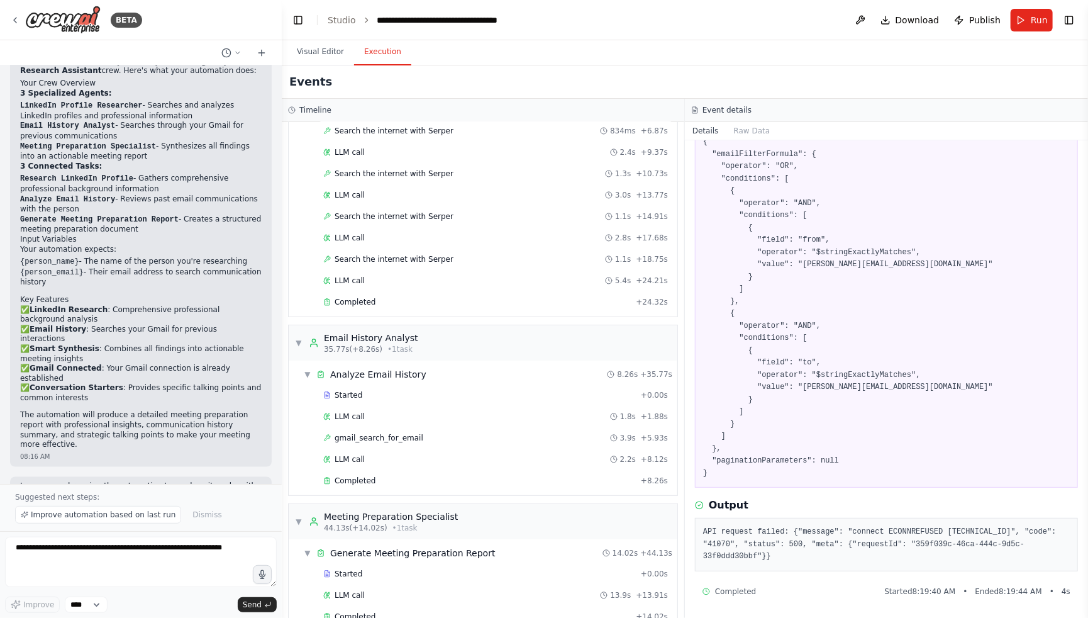
click at [859, 551] on pre "API request failed: {"message": "connect ECONNREFUSED ::1:1713", "code": "41070…" at bounding box center [886, 544] width 367 height 37
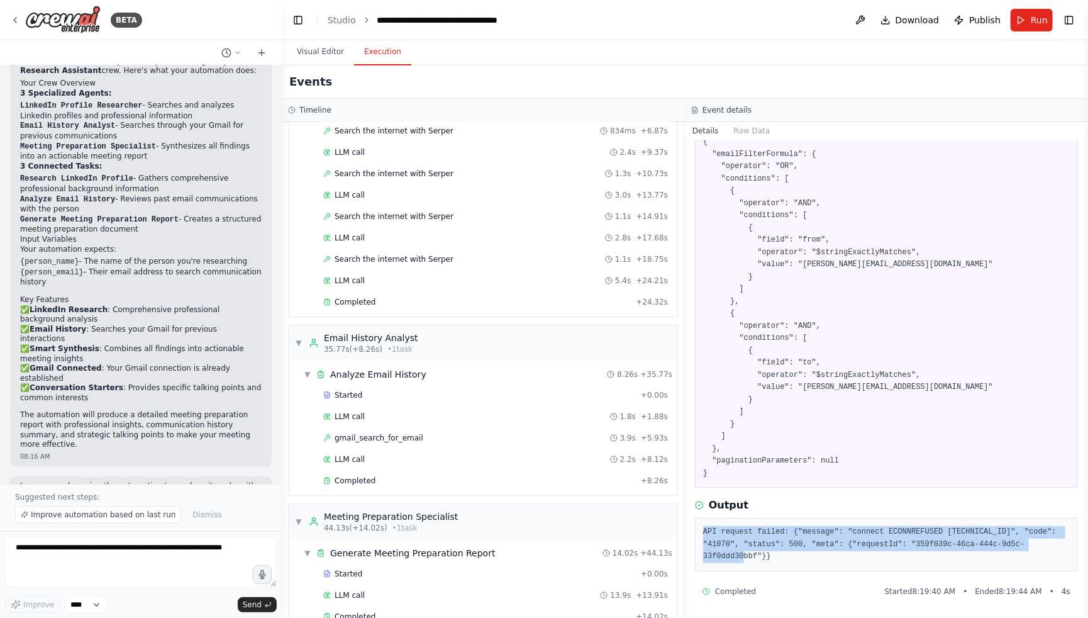
drag, startPoint x: 866, startPoint y: 555, endPoint x: 703, endPoint y: 532, distance: 164.0
click at [703, 532] on pre "API request failed: {"message": "connect ECONNREFUSED ::1:1713", "code": "41070…" at bounding box center [886, 544] width 367 height 37
click at [850, 549] on pre "API request failed: {"message": "connect ECONNREFUSED ::1:1713", "code": "41070…" at bounding box center [886, 544] width 367 height 37
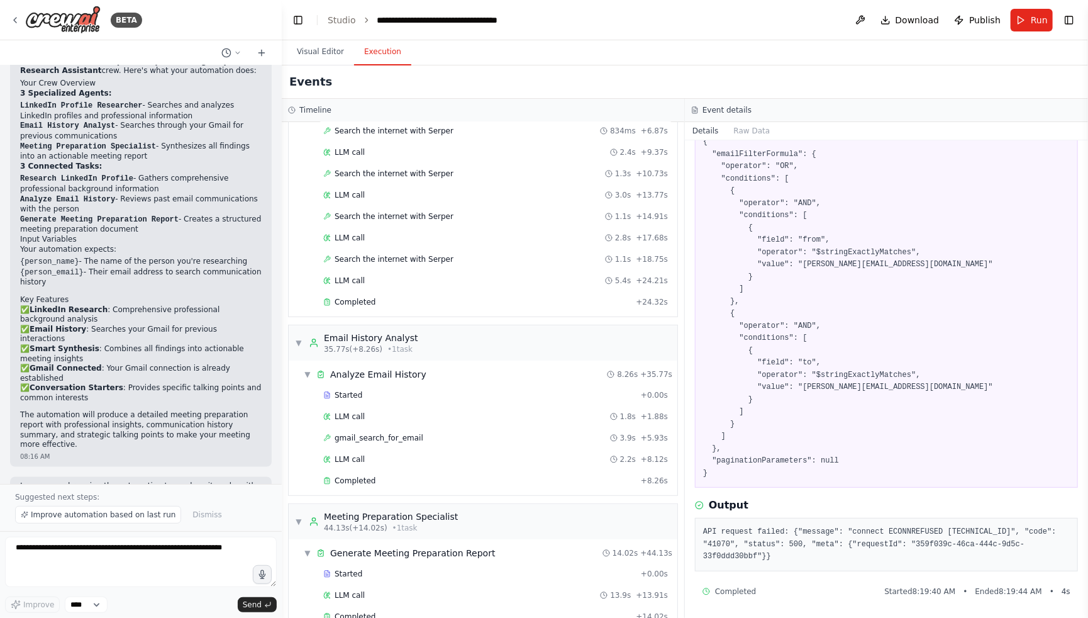
click at [842, 555] on pre "API request failed: {"message": "connect ECONNREFUSED ::1:1713", "code": "41070…" at bounding box center [886, 544] width 367 height 37
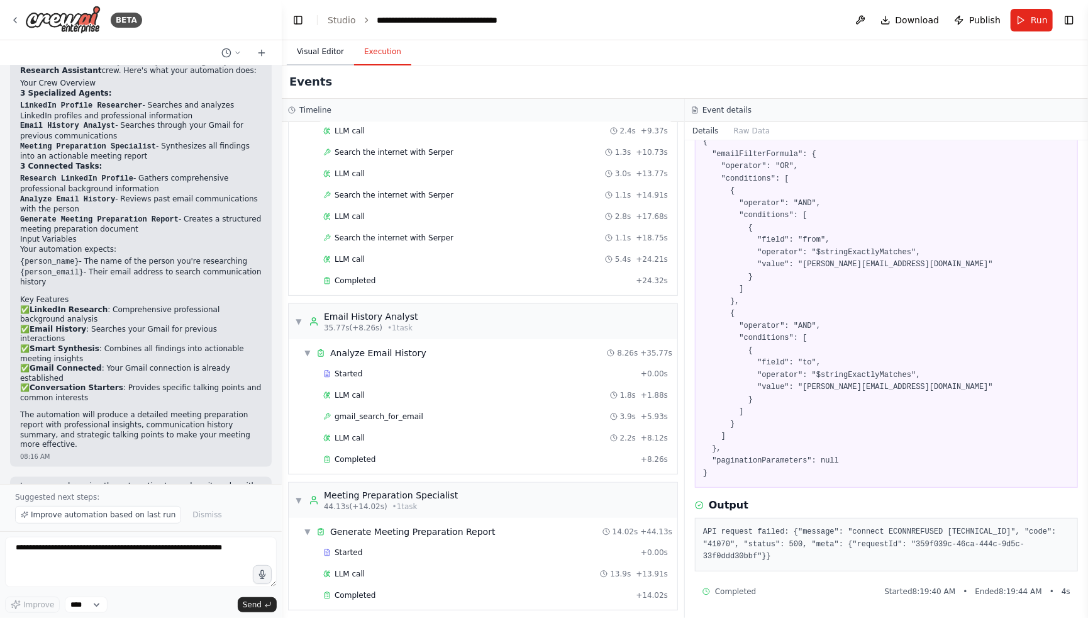
click at [326, 60] on button "Visual Editor" at bounding box center [320, 52] width 67 height 26
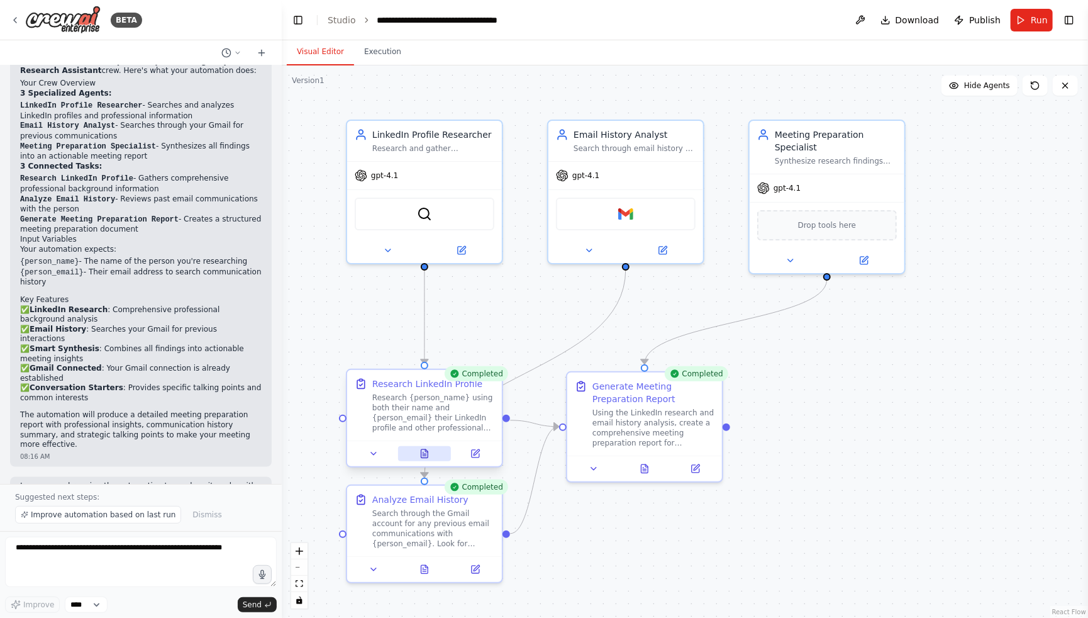
click at [433, 457] on button at bounding box center [424, 453] width 53 height 15
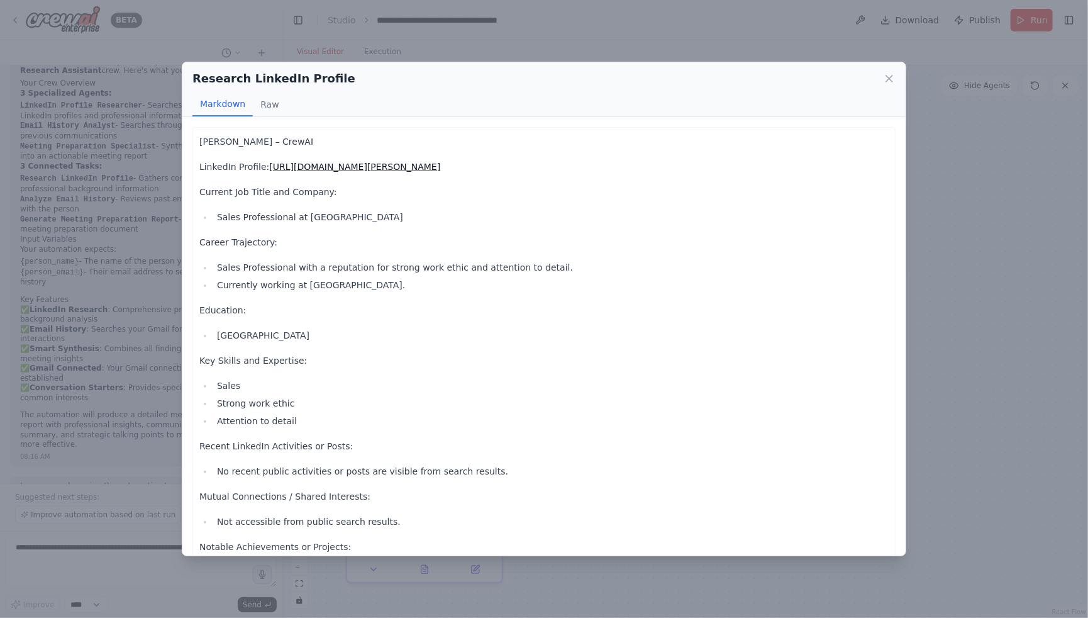
scroll to position [123, 0]
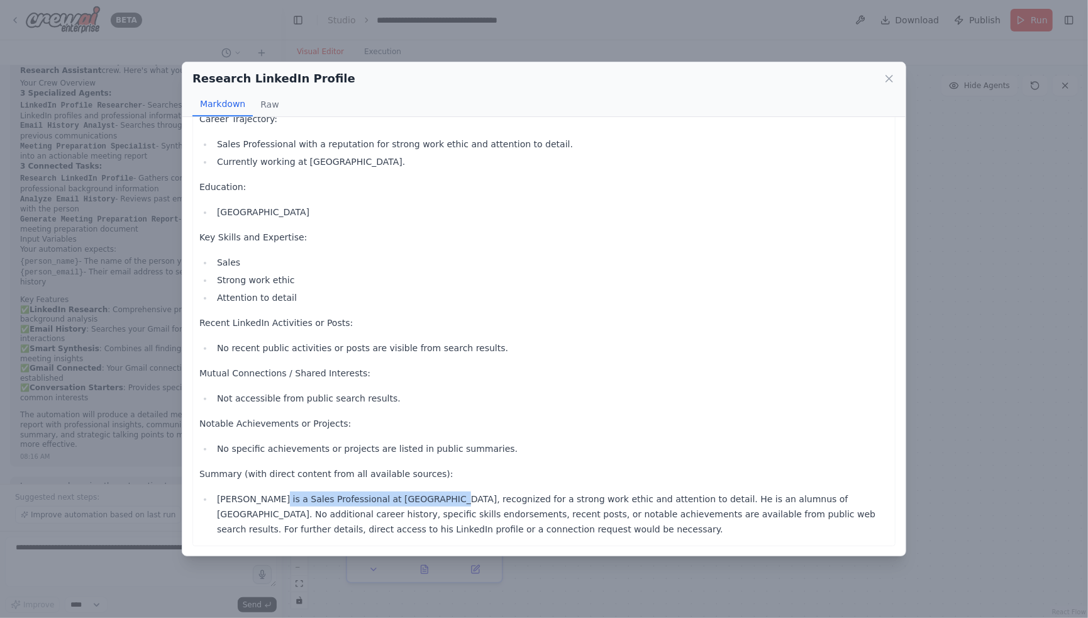
drag, startPoint x: 270, startPoint y: 496, endPoint x: 431, endPoint y: 503, distance: 160.5
click at [431, 503] on li "Chris Shea is a Sales Professional at CrewAI, recognized for a strong work ethi…" at bounding box center [551, 513] width 676 height 45
click at [519, 493] on li "Chris Shea is a Sales Professional at CrewAI, recognized for a strong work ethi…" at bounding box center [551, 513] width 676 height 45
click at [893, 81] on icon at bounding box center [889, 78] width 6 height 6
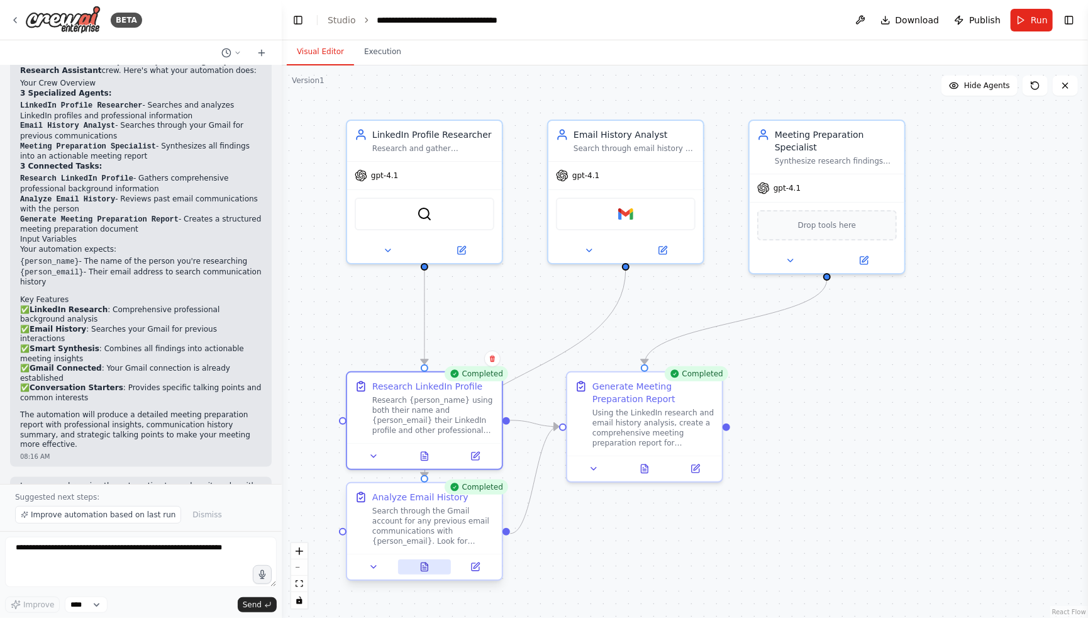
click at [427, 566] on icon at bounding box center [424, 566] width 7 height 8
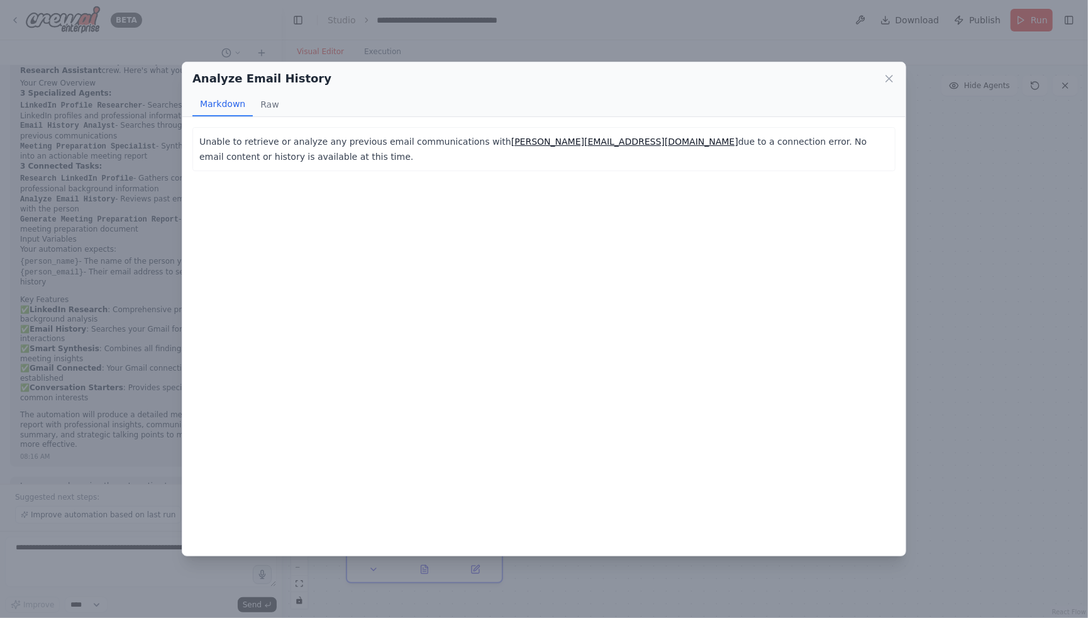
drag, startPoint x: 201, startPoint y: 142, endPoint x: 432, endPoint y: 151, distance: 230.4
click at [432, 151] on div "Unable to retrieve or analyze any previous email communications with chris@crew…" at bounding box center [543, 149] width 703 height 44
click at [821, 159] on div "Unable to retrieve or analyze any previous email communications with chris@crew…" at bounding box center [543, 336] width 723 height 438
click at [896, 82] on icon at bounding box center [889, 78] width 13 height 13
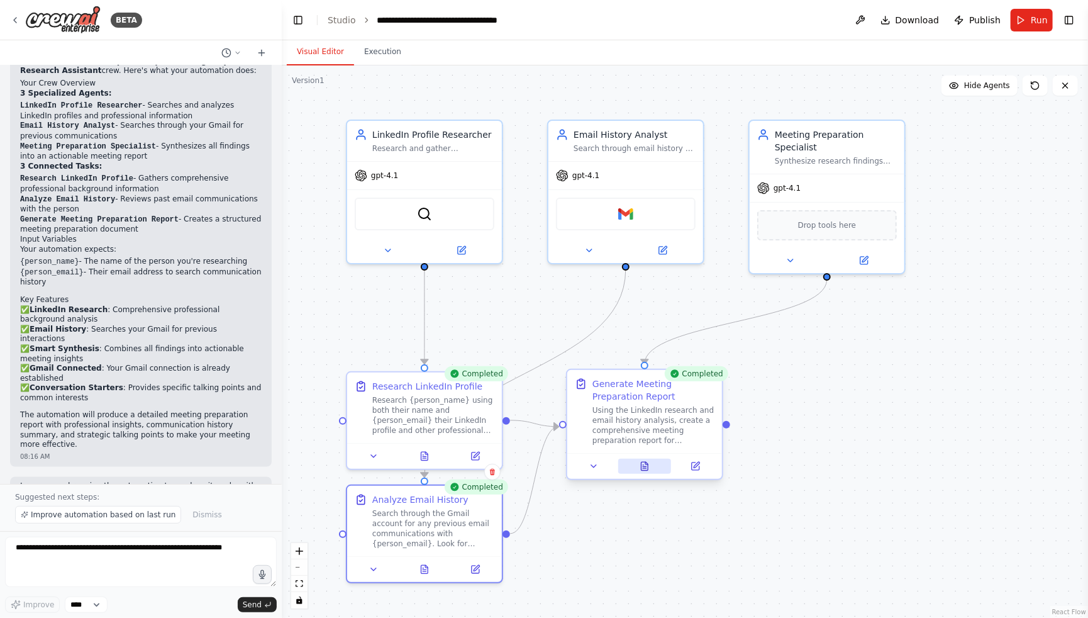
click at [649, 465] on icon at bounding box center [645, 466] width 10 height 10
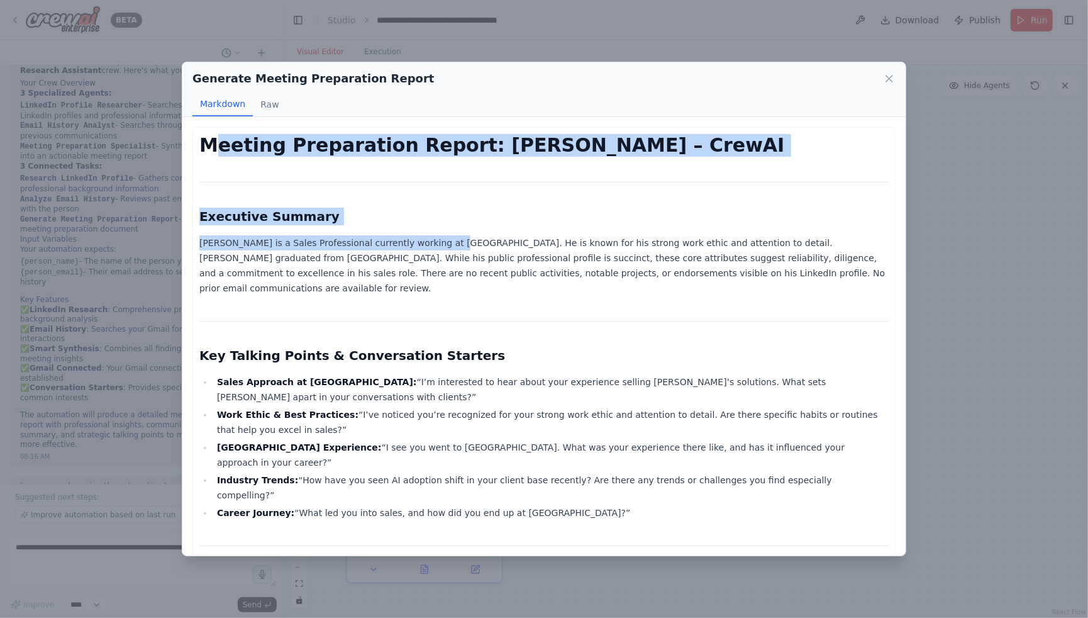
drag, startPoint x: 215, startPoint y: 142, endPoint x: 442, endPoint y: 235, distance: 245.1
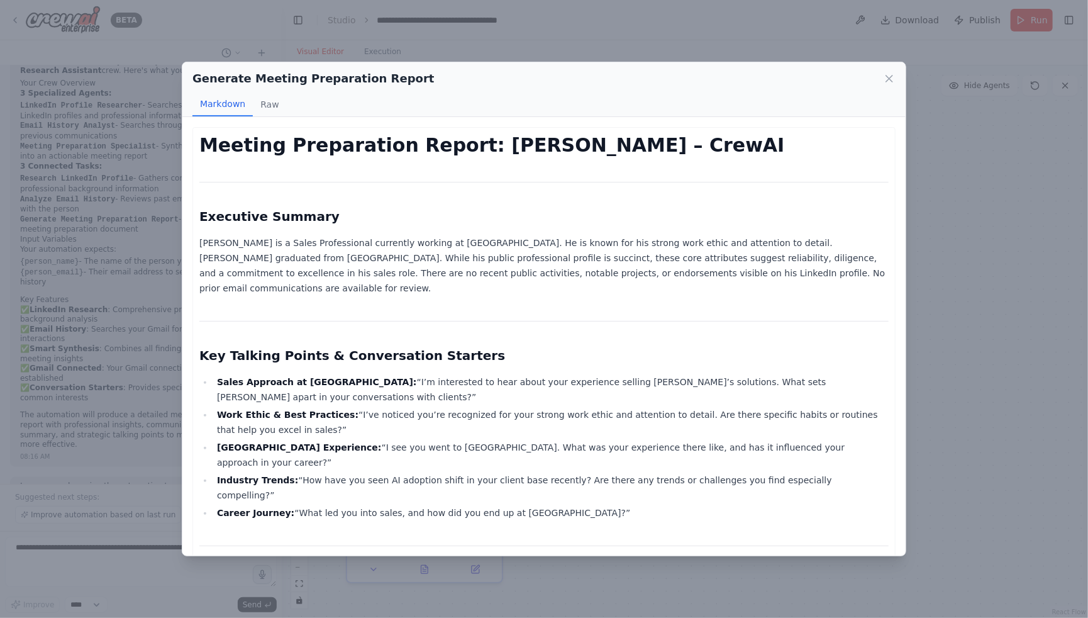
click at [440, 257] on p "Chris Shea is a Sales Professional currently working at CrewAI. He is known for…" at bounding box center [543, 265] width 689 height 60
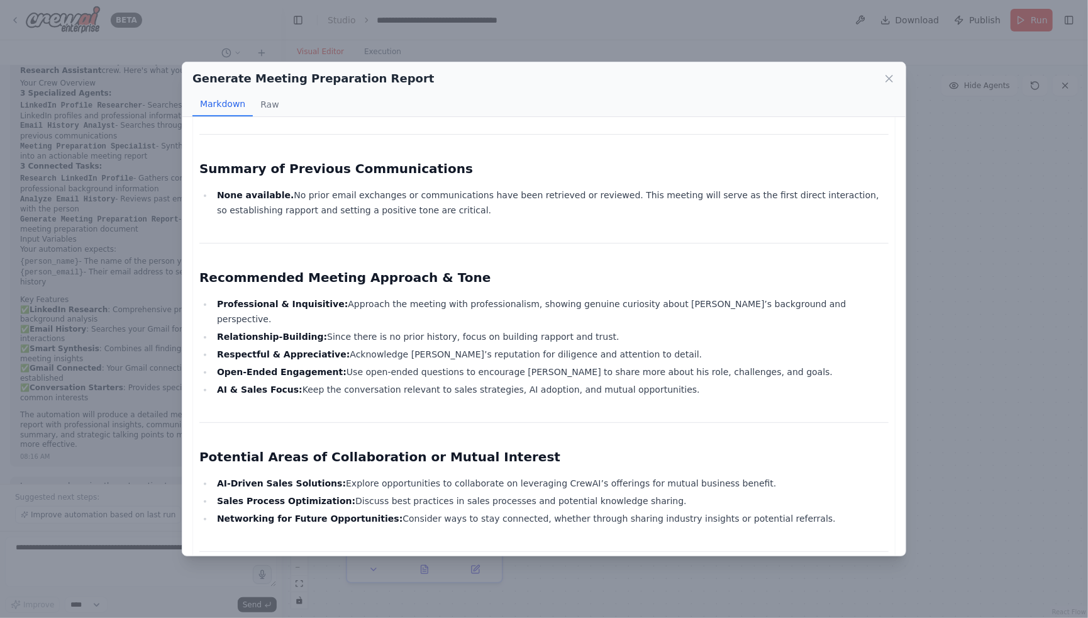
scroll to position [769, 0]
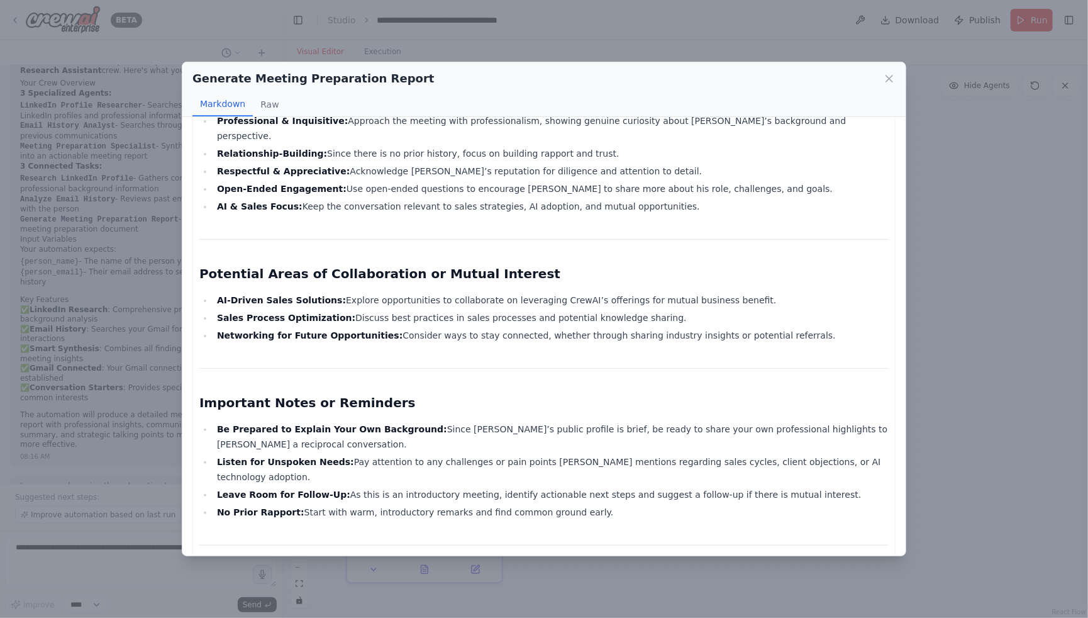
click at [874, 75] on div "Generate Meeting Preparation Report" at bounding box center [543, 79] width 703 height 18
click at [889, 77] on icon at bounding box center [889, 78] width 13 height 13
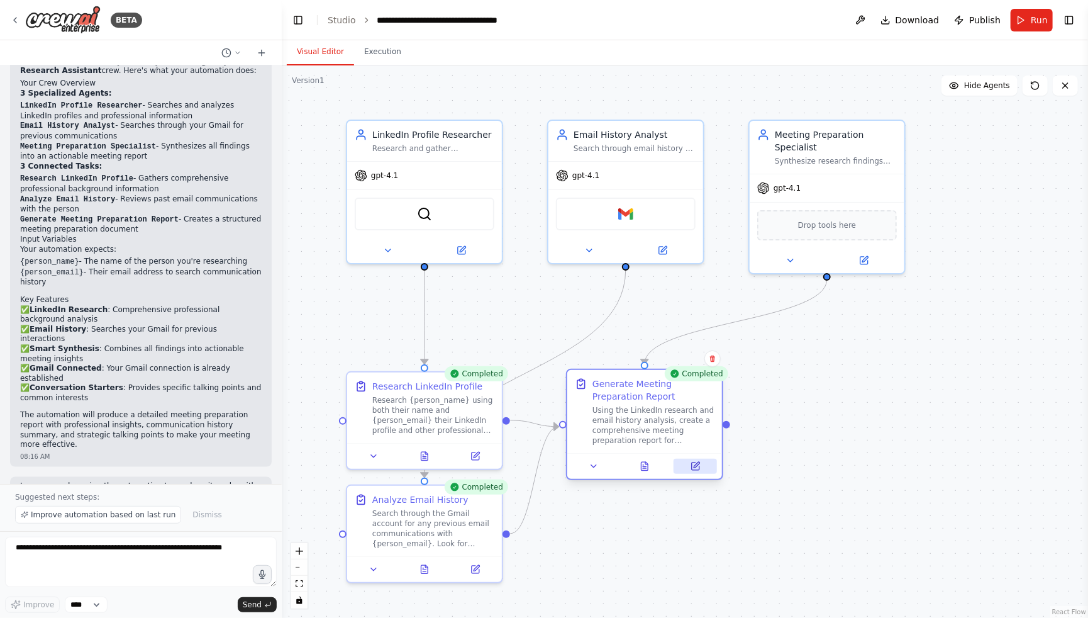
click at [692, 472] on button at bounding box center [695, 466] width 43 height 15
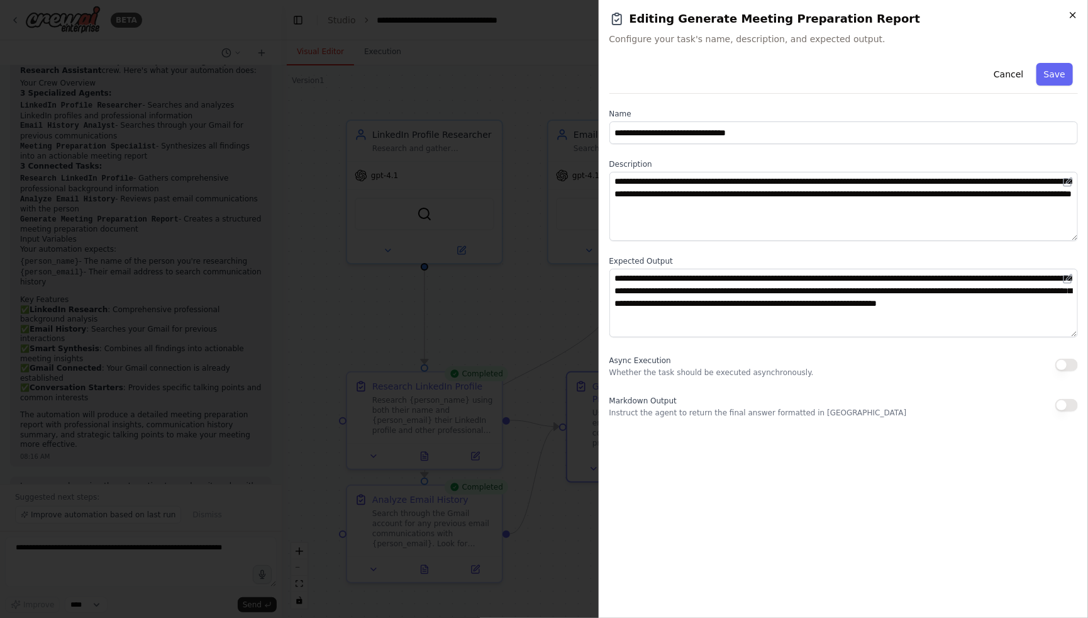
click at [1073, 18] on icon "button" at bounding box center [1073, 15] width 10 height 10
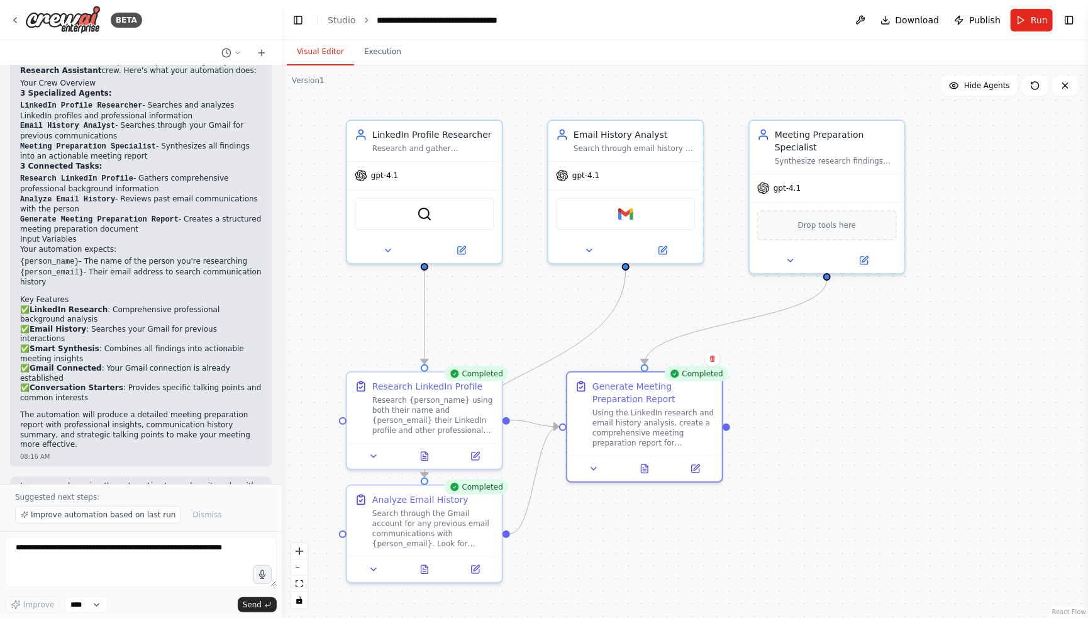
click at [994, 220] on div ".deletable-edge-delete-btn { width: 20px; height: 20px; border: 0px solid #ffff…" at bounding box center [685, 341] width 806 height 552
click at [927, 47] on div "Visual Editor Execution" at bounding box center [685, 52] width 806 height 25
click at [923, 23] on span "Download" at bounding box center [918, 20] width 44 height 13
click at [262, 21] on div "BETA" at bounding box center [141, 20] width 282 height 40
click at [349, 23] on link "Studio" at bounding box center [342, 20] width 28 height 10
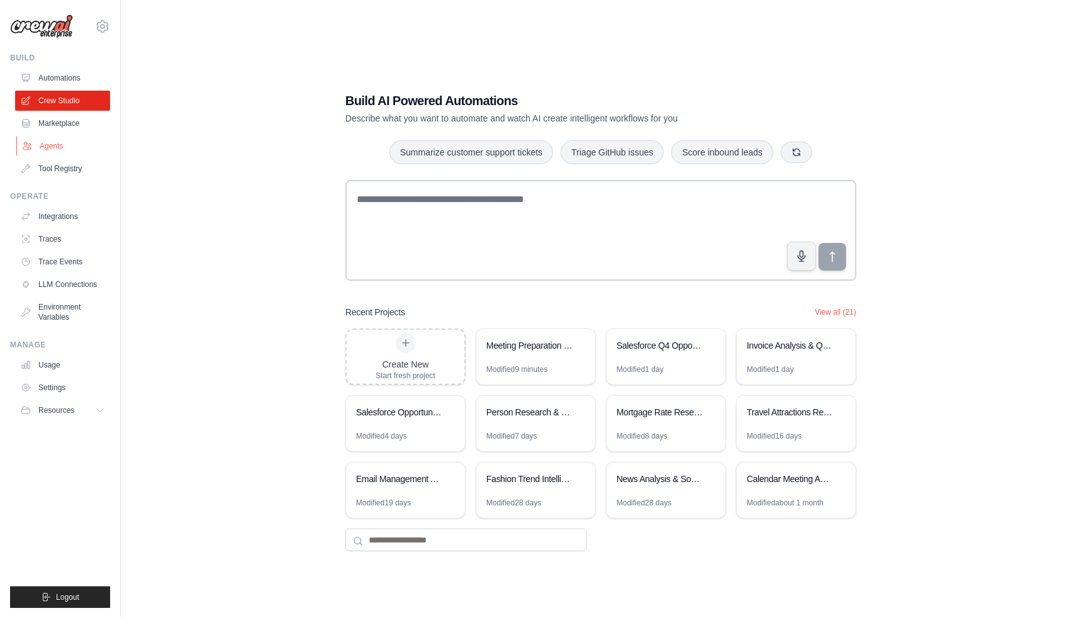
click at [56, 151] on link "Agents" at bounding box center [63, 146] width 95 height 20
click at [82, 172] on link "Tool Registry" at bounding box center [63, 169] width 95 height 20
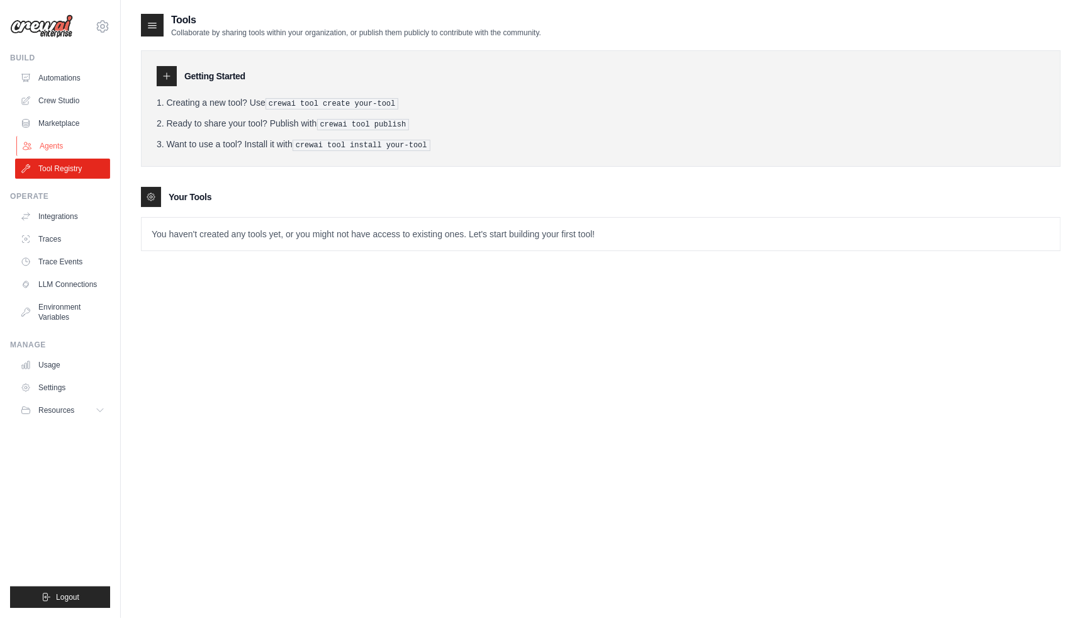
click at [68, 145] on link "Agents" at bounding box center [63, 146] width 95 height 20
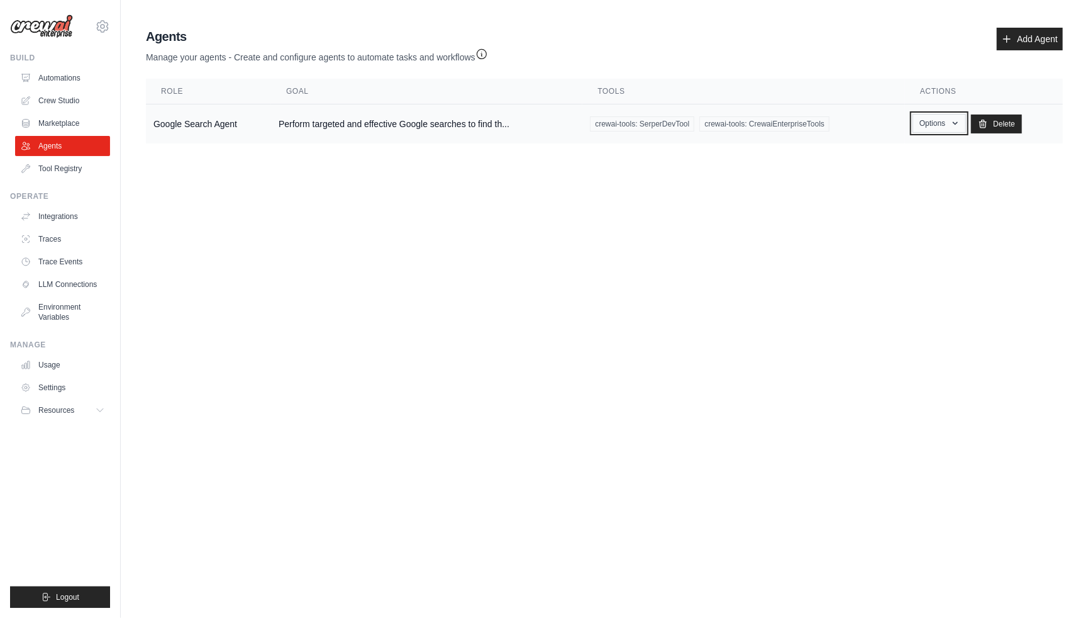
click at [935, 130] on button "Options" at bounding box center [939, 123] width 53 height 19
click at [917, 156] on link "Show" at bounding box center [921, 152] width 91 height 23
click at [943, 129] on button "Options" at bounding box center [939, 123] width 53 height 19
click at [931, 173] on link "Edit" at bounding box center [921, 175] width 91 height 23
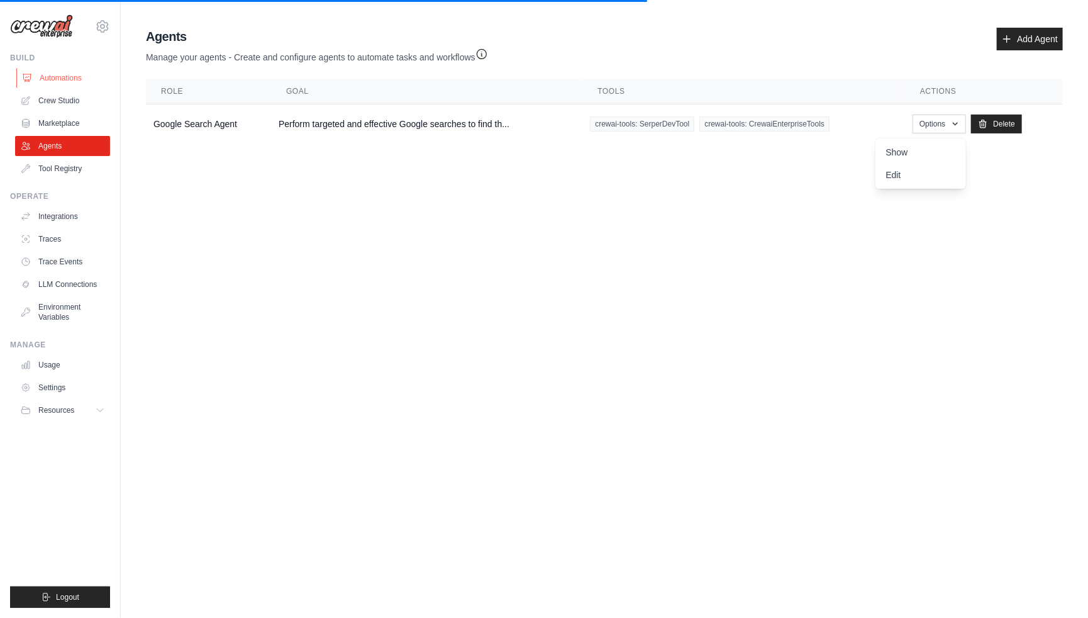
click at [60, 74] on link "Automations" at bounding box center [63, 78] width 95 height 20
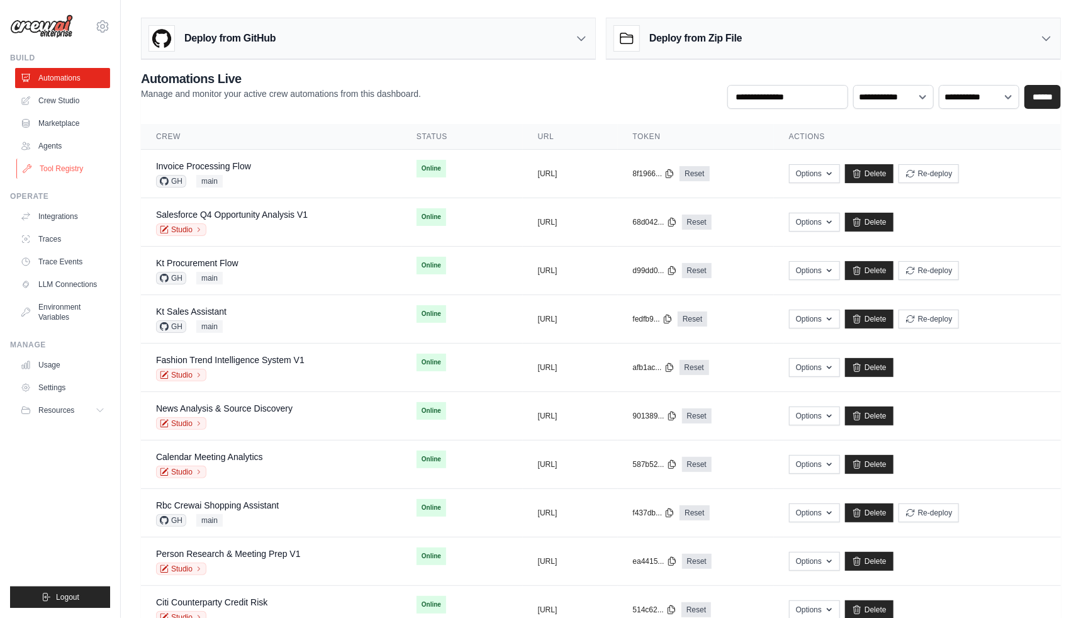
click at [79, 168] on link "Tool Registry" at bounding box center [63, 169] width 95 height 20
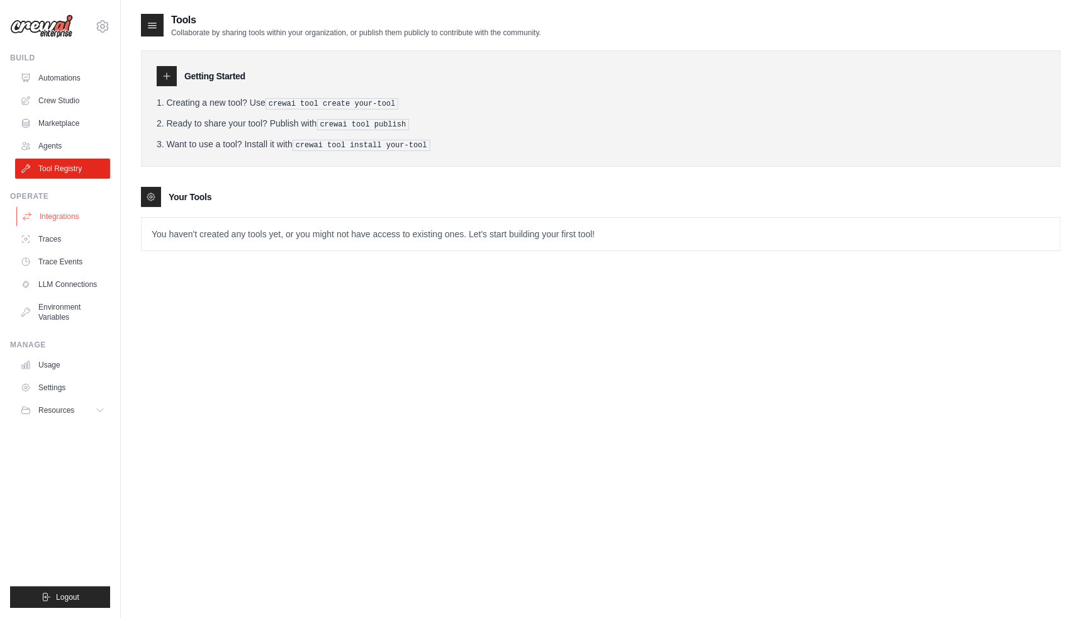
click at [70, 218] on link "Integrations" at bounding box center [63, 216] width 95 height 20
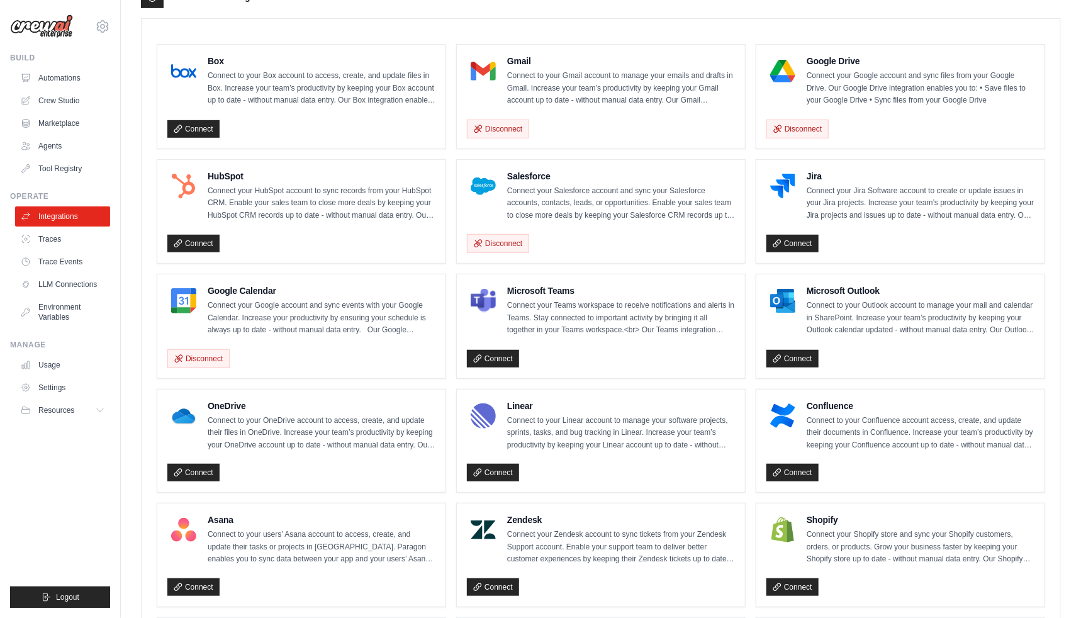
scroll to position [343, 0]
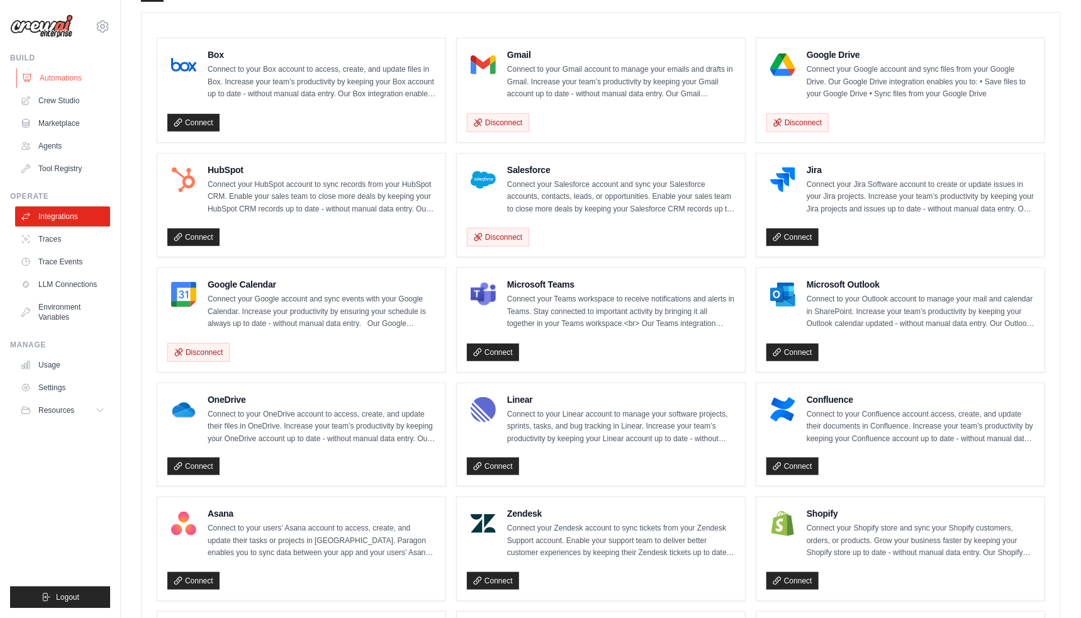
click at [81, 83] on link "Automations" at bounding box center [63, 78] width 95 height 20
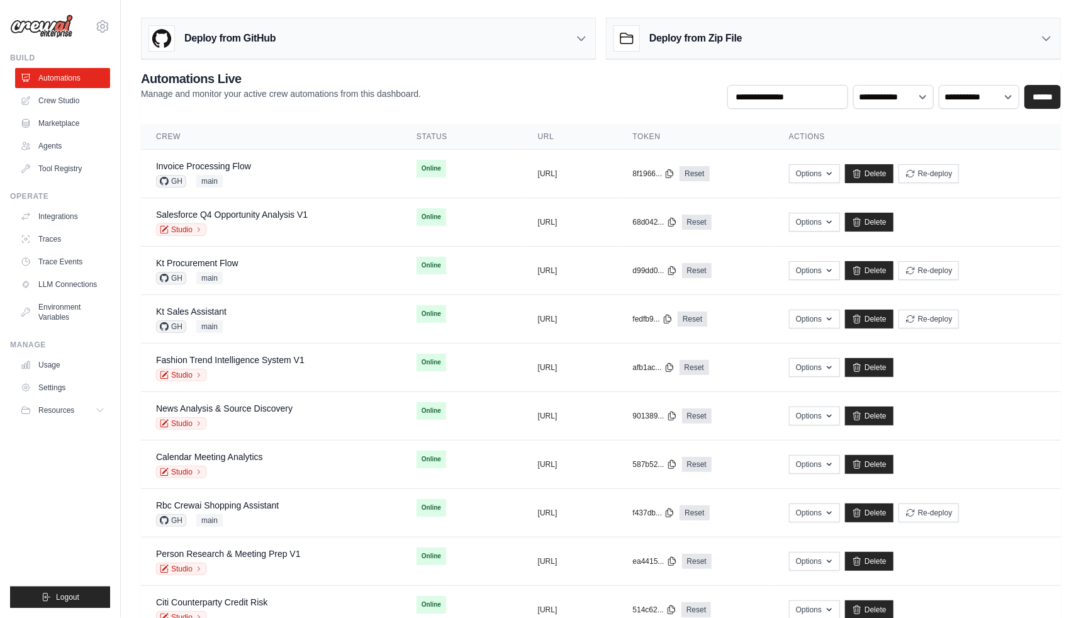
click at [540, 103] on div "**********" at bounding box center [601, 89] width 920 height 39
click at [554, 99] on div "**********" at bounding box center [601, 89] width 920 height 39
click at [566, 97] on div "**********" at bounding box center [601, 89] width 920 height 39
click at [580, 45] on div "Deploy from GitHub" at bounding box center [369, 38] width 454 height 41
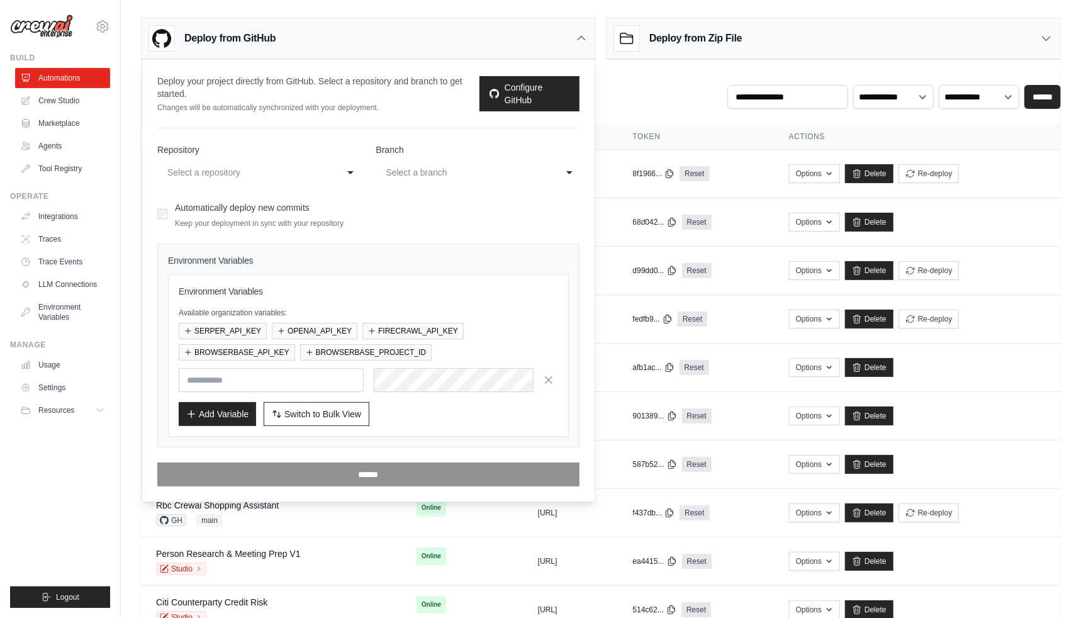
click at [577, 38] on icon at bounding box center [581, 38] width 13 height 13
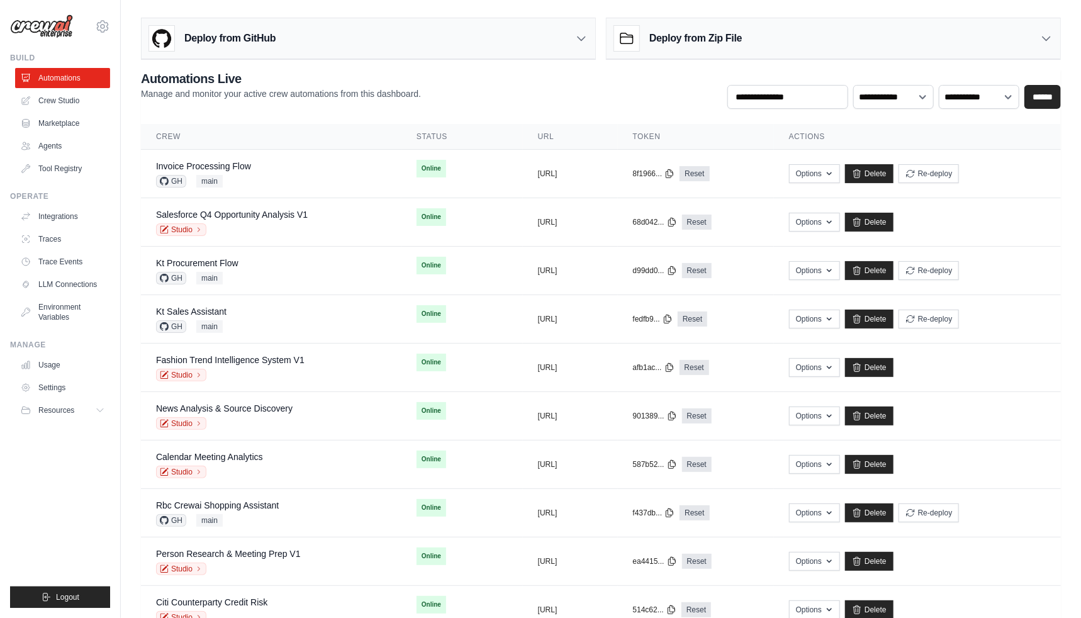
click at [1029, 36] on div "Deploy from Zip File" at bounding box center [833, 38] width 454 height 41
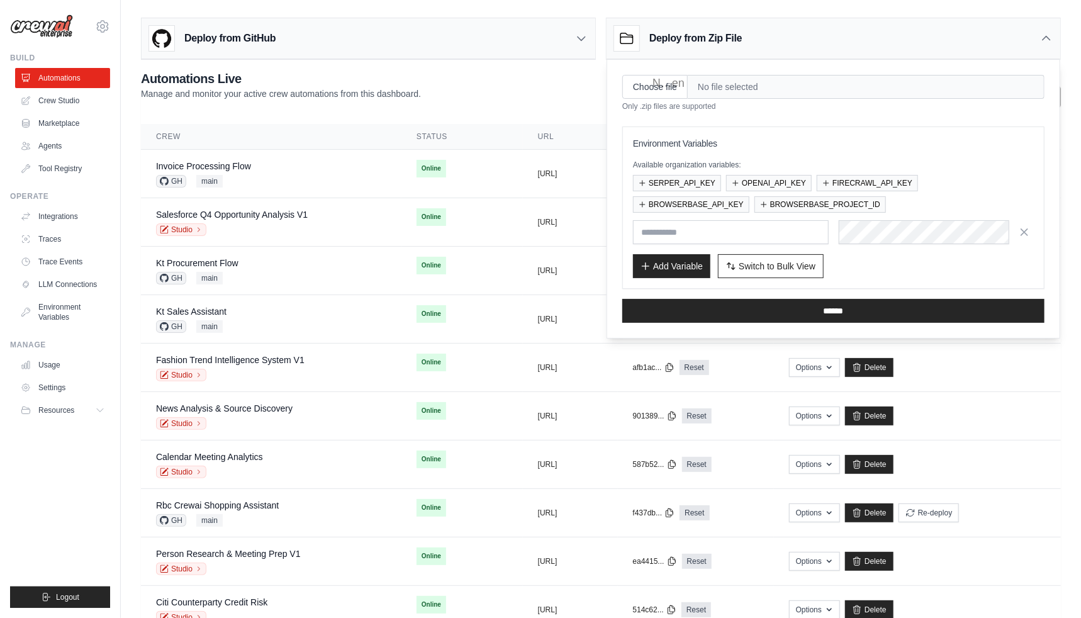
click at [1034, 47] on div "Deploy from Zip File" at bounding box center [833, 38] width 454 height 41
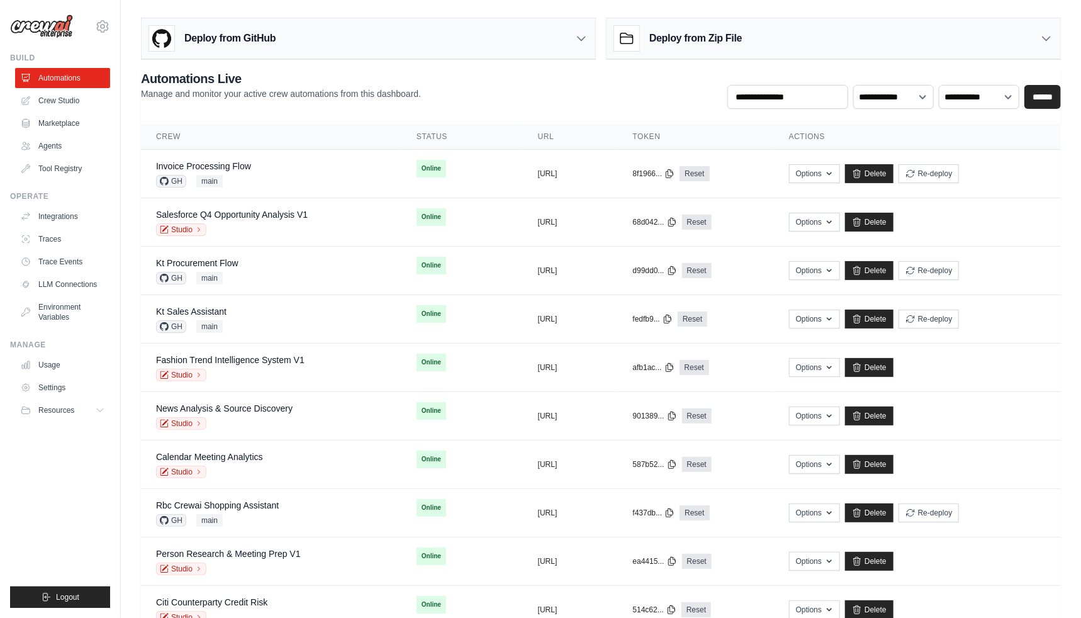
click at [584, 37] on icon at bounding box center [581, 39] width 8 height 4
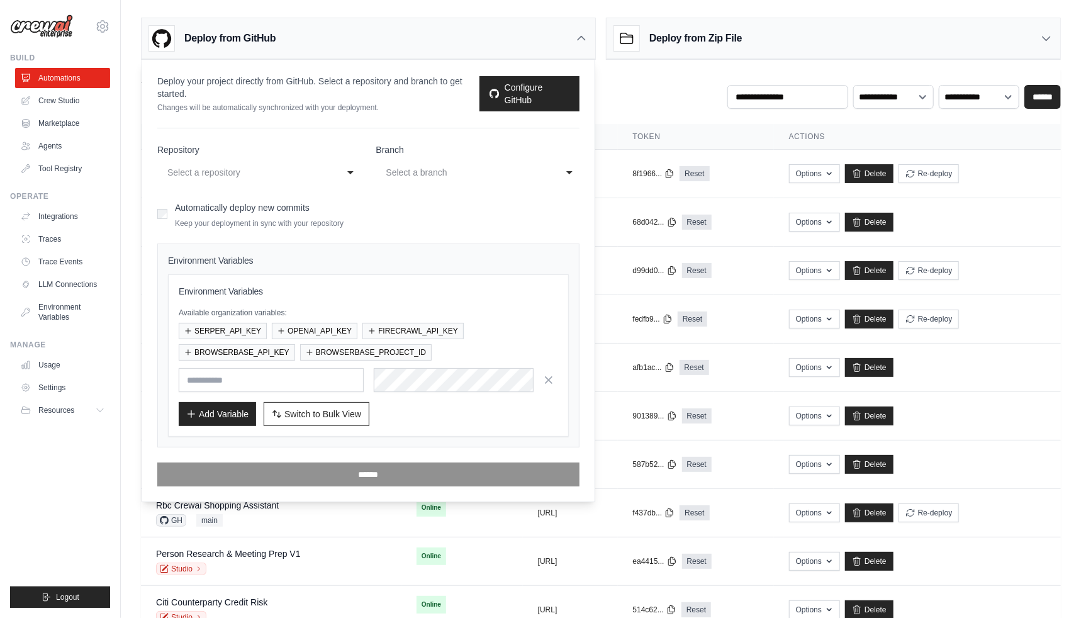
click at [581, 42] on icon at bounding box center [581, 38] width 13 height 13
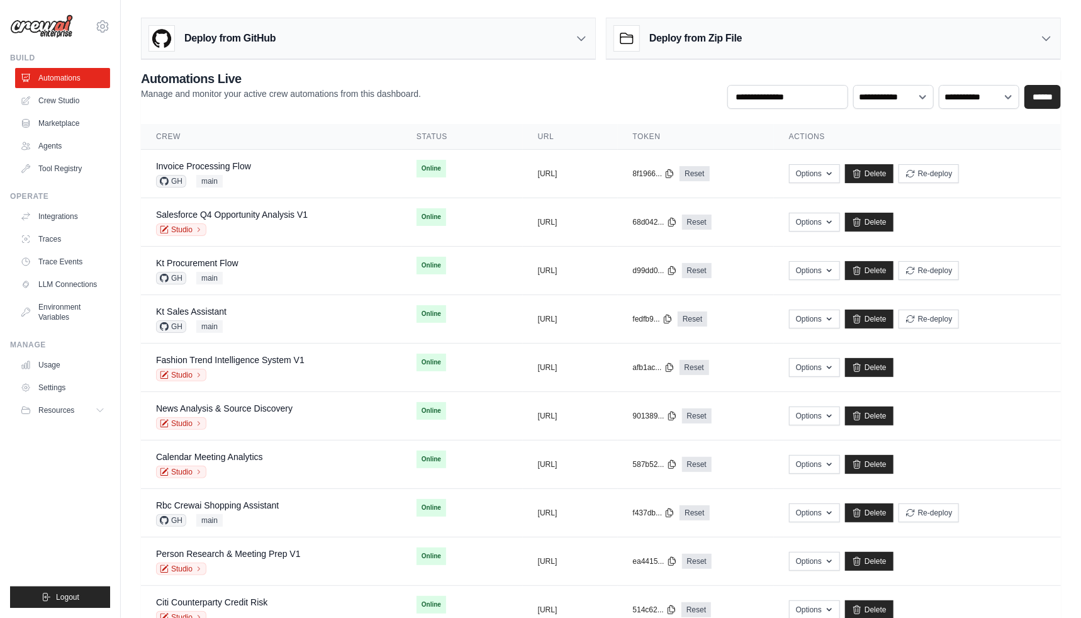
click at [610, 79] on div "**********" at bounding box center [601, 89] width 920 height 39
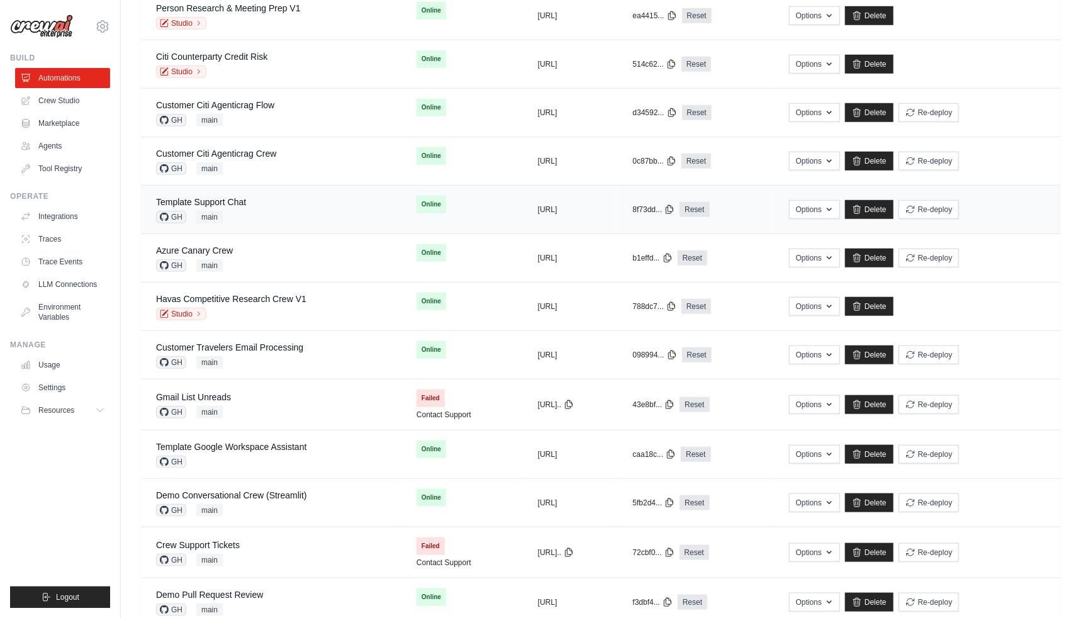
scroll to position [578, 0]
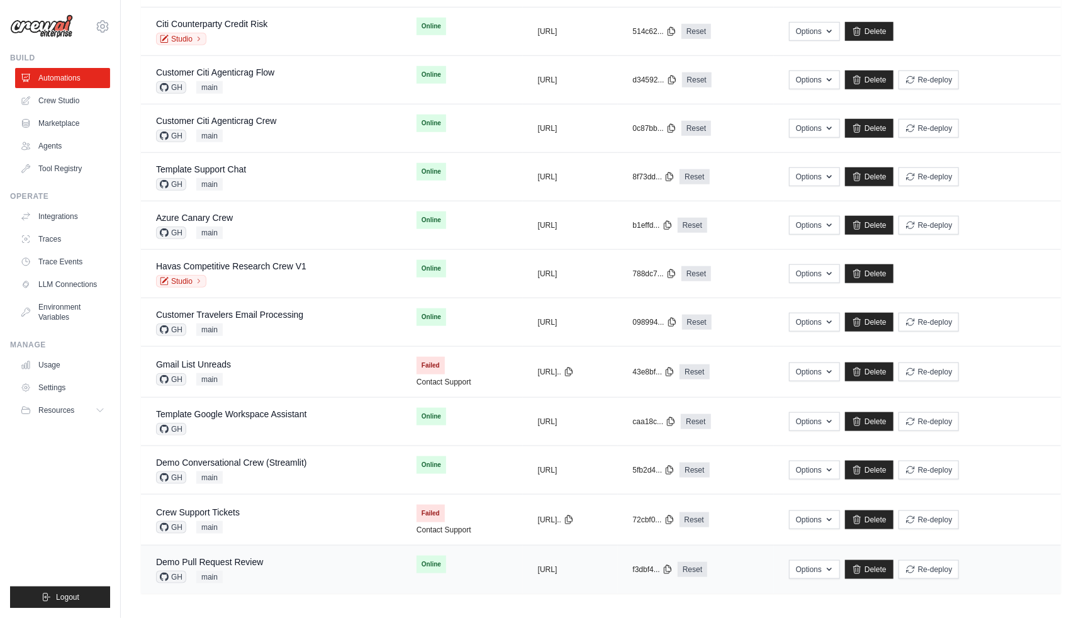
click at [267, 570] on div "Demo Pull Request Review GH main" at bounding box center [271, 569] width 230 height 28
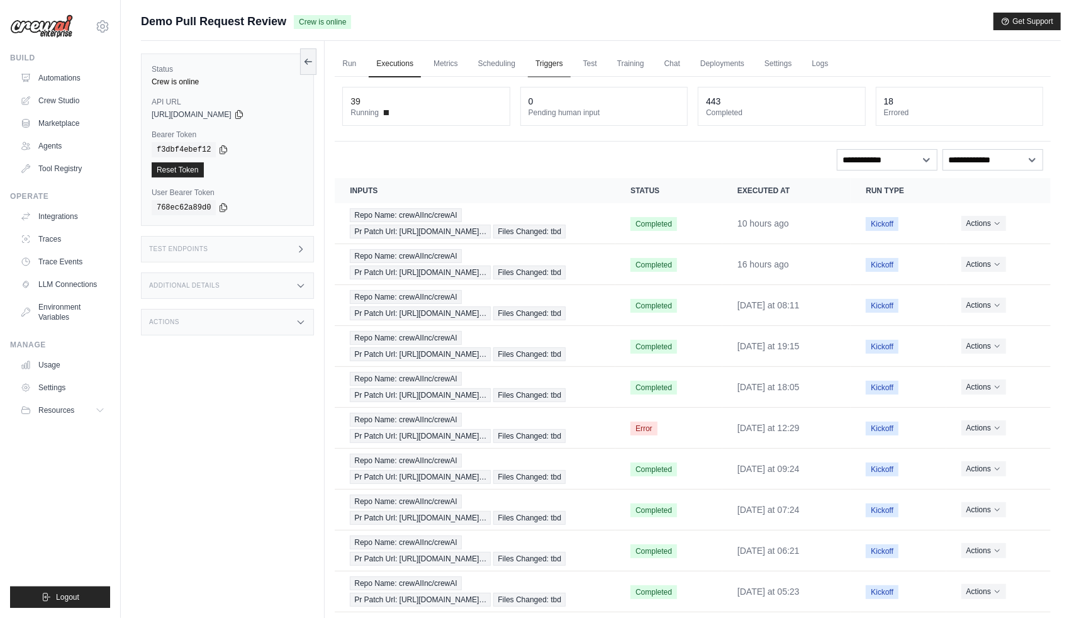
click at [552, 65] on link "Triggers" at bounding box center [549, 64] width 43 height 26
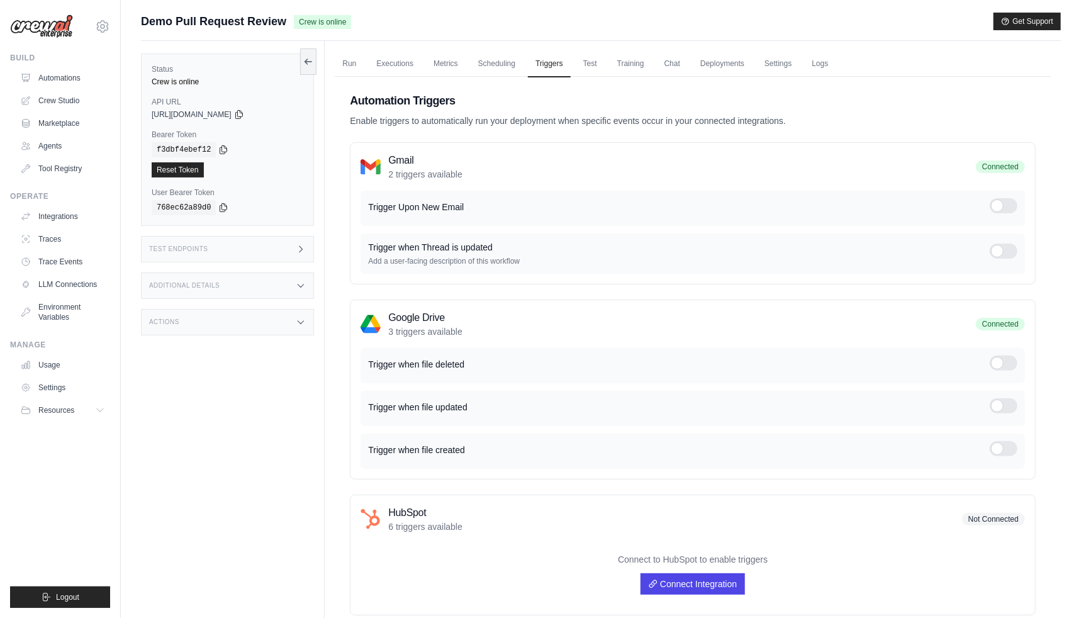
click at [289, 256] on div "Test Endpoints" at bounding box center [227, 249] width 173 height 26
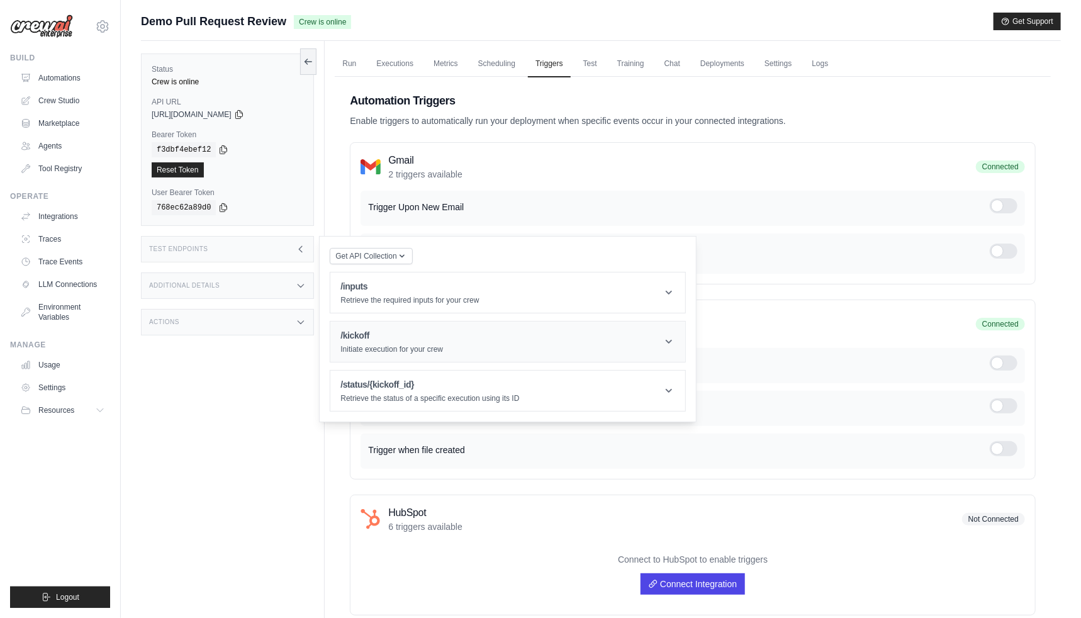
click at [450, 331] on header "/kickoff Initiate execution for your crew" at bounding box center [507, 341] width 355 height 40
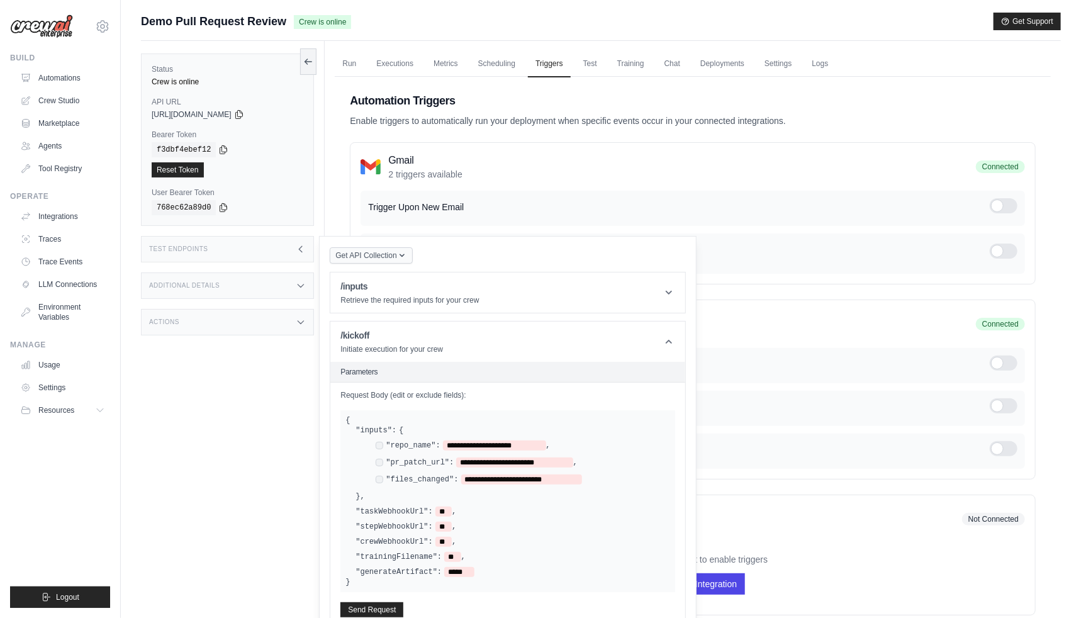
click at [399, 263] on div "Get API Collection" at bounding box center [371, 256] width 82 height 18
click at [398, 259] on icon "button" at bounding box center [402, 255] width 10 height 10
click at [409, 261] on button "Get API Collection" at bounding box center [371, 255] width 82 height 16
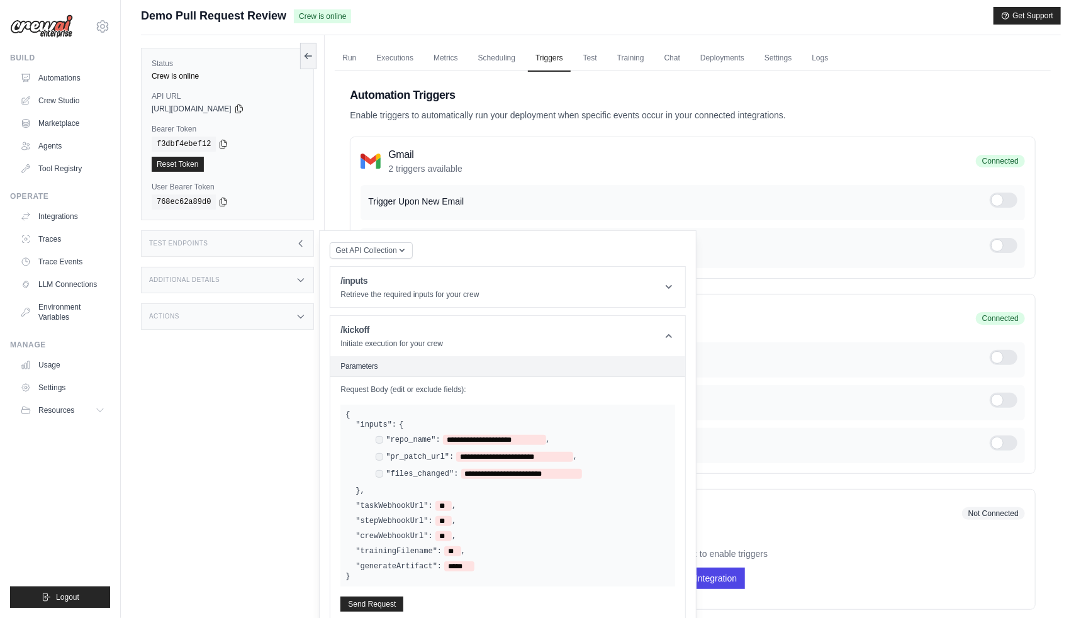
click at [507, 185] on div "Trigger Upon New Email Trigger when Thread is updated" at bounding box center [692, 226] width 664 height 83
click at [352, 57] on link "Run" at bounding box center [349, 58] width 29 height 26
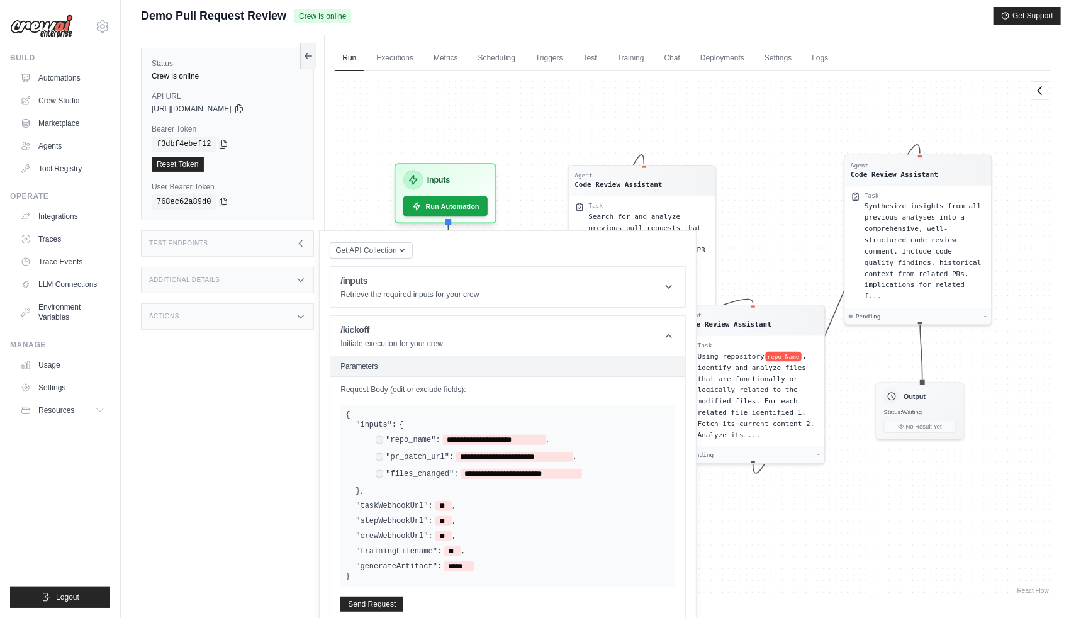
click at [296, 242] on icon at bounding box center [301, 243] width 10 height 10
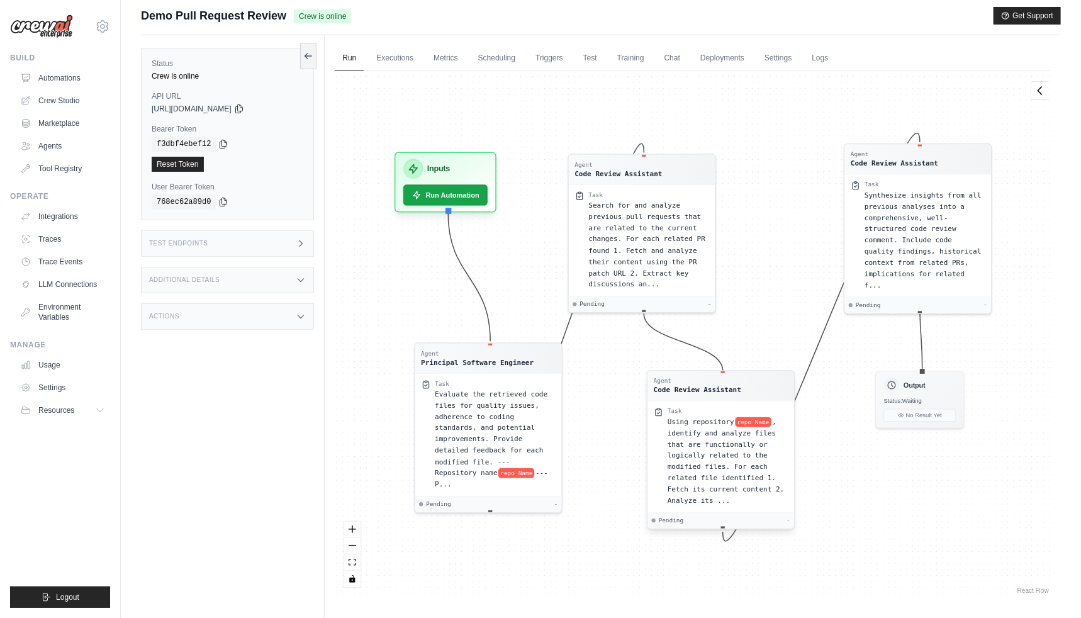
drag, startPoint x: 737, startPoint y: 402, endPoint x: 691, endPoint y: 449, distance: 64.9
click at [691, 450] on div "Using repository repo Name , identify and analyze files that are functionally o…" at bounding box center [727, 461] width 121 height 90
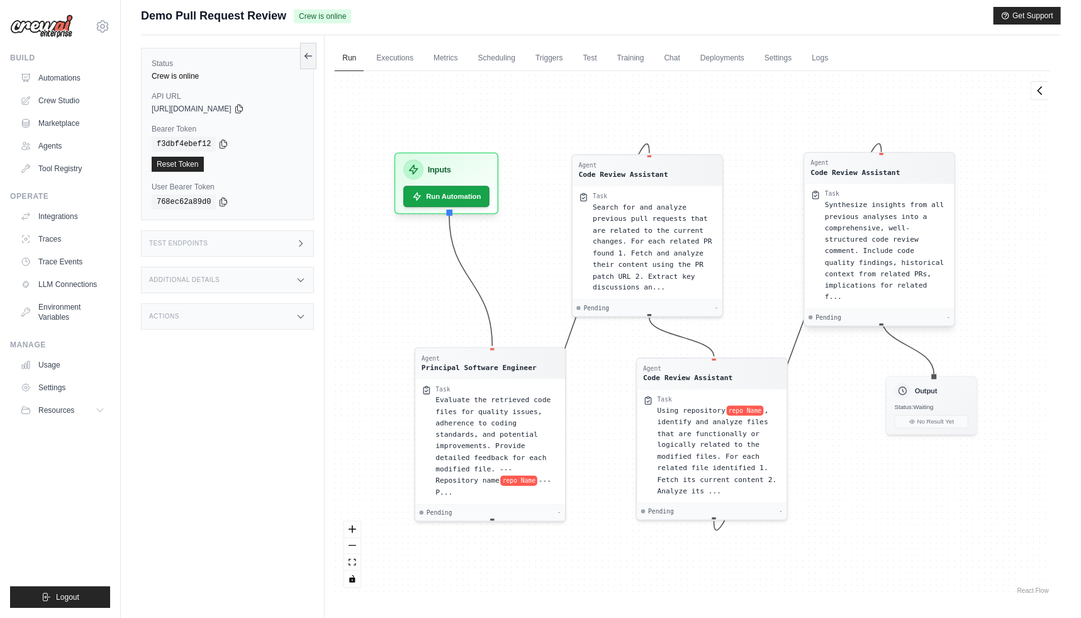
drag, startPoint x: 897, startPoint y: 254, endPoint x: 822, endPoint y: 257, distance: 74.9
click at [825, 257] on span "Synthesize insights from all previous analyses into a comprehensive, well-struc…" at bounding box center [885, 251] width 120 height 100
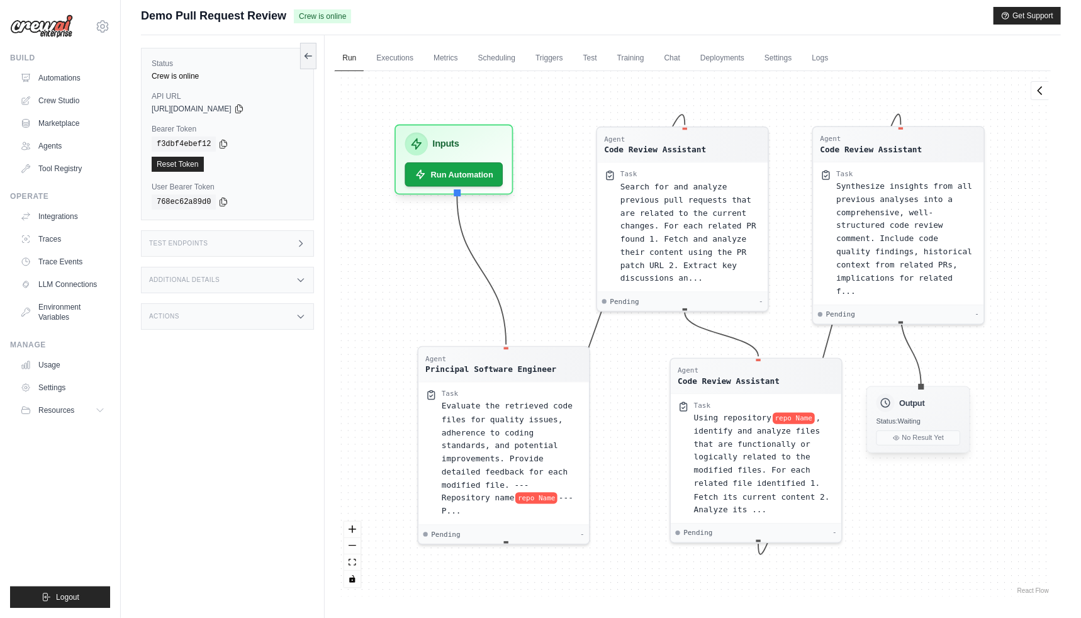
drag, startPoint x: 932, startPoint y: 411, endPoint x: 908, endPoint y: 424, distance: 27.3
click at [907, 425] on div "Output Status: Waiting No Result Yet" at bounding box center [919, 419] width 104 height 67
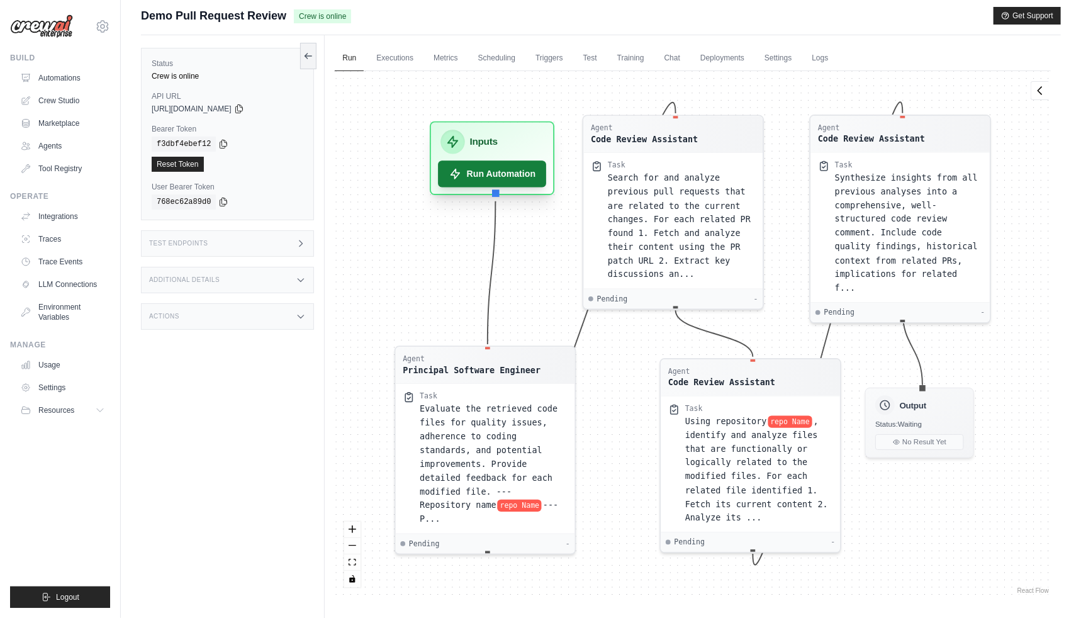
drag, startPoint x: 428, startPoint y: 156, endPoint x: 448, endPoint y: 154, distance: 19.6
click at [448, 160] on button "Run Automation" at bounding box center [492, 173] width 108 height 26
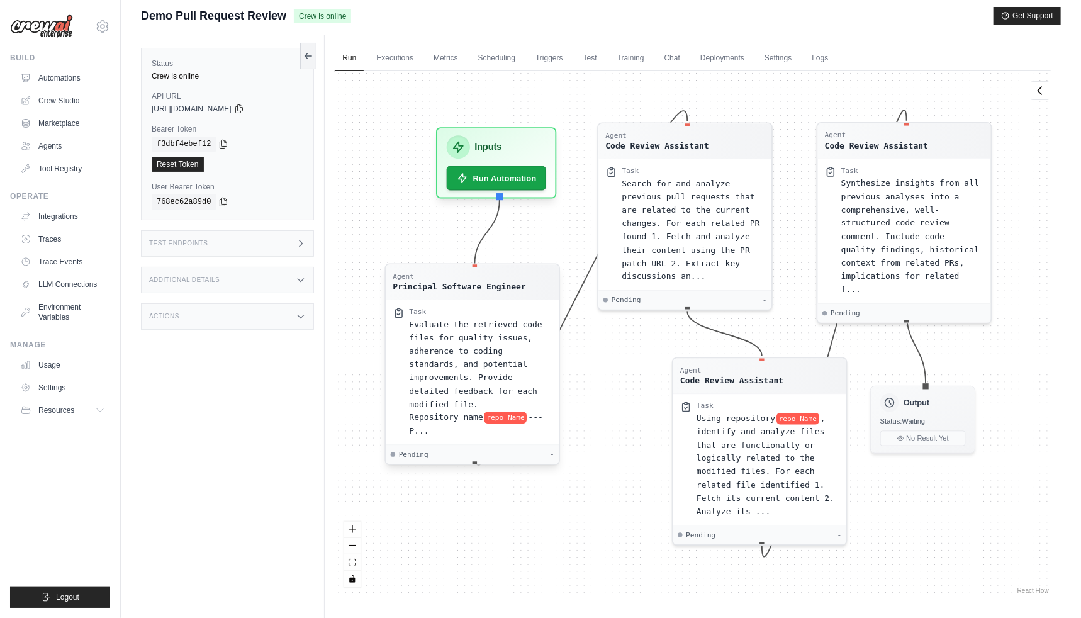
drag, startPoint x: 476, startPoint y: 364, endPoint x: 485, endPoint y: 285, distance: 79.1
click at [484, 284] on div "Agent Principal Software Engineer" at bounding box center [459, 282] width 133 height 21
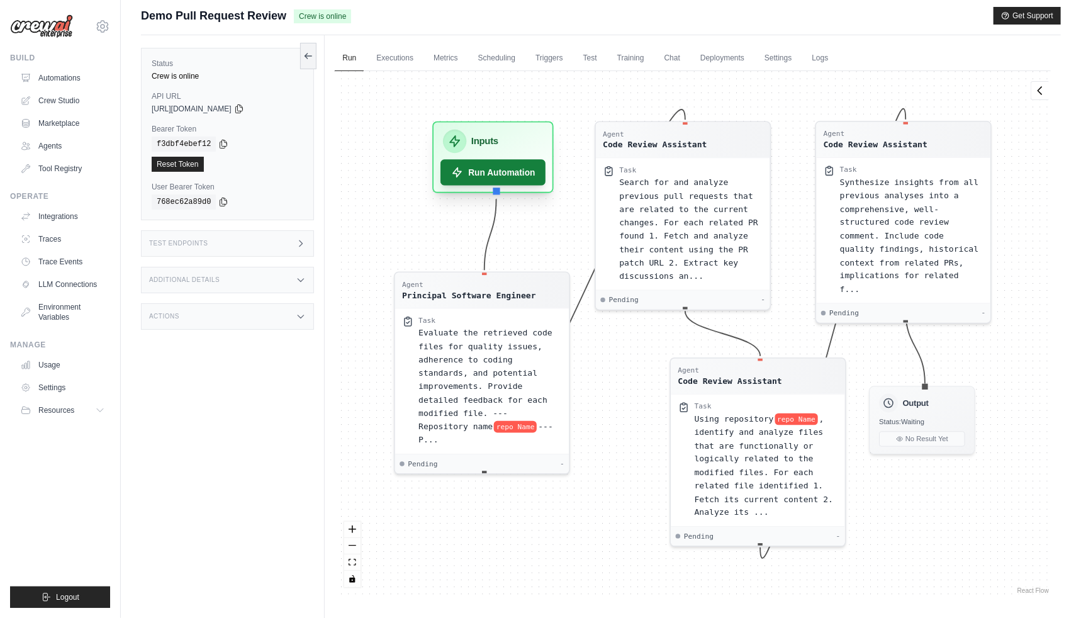
click at [525, 172] on button "Run Automation" at bounding box center [493, 172] width 105 height 26
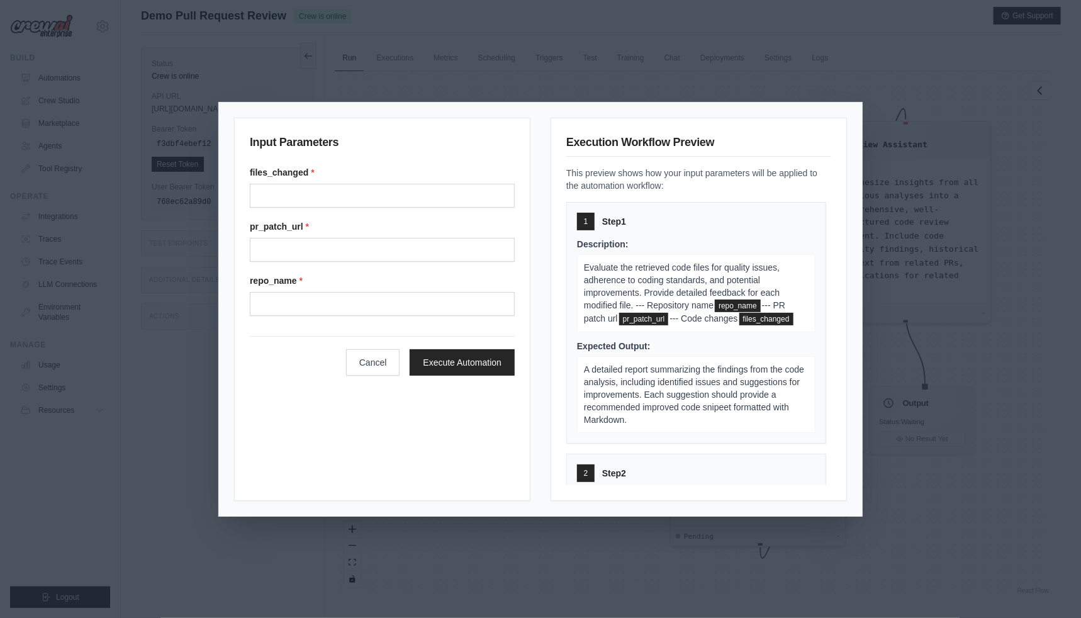
click at [961, 187] on div "Input Parameters files_changed * pr_patch_url * repo_name * Cancel Execute Auto…" at bounding box center [540, 309] width 1081 height 618
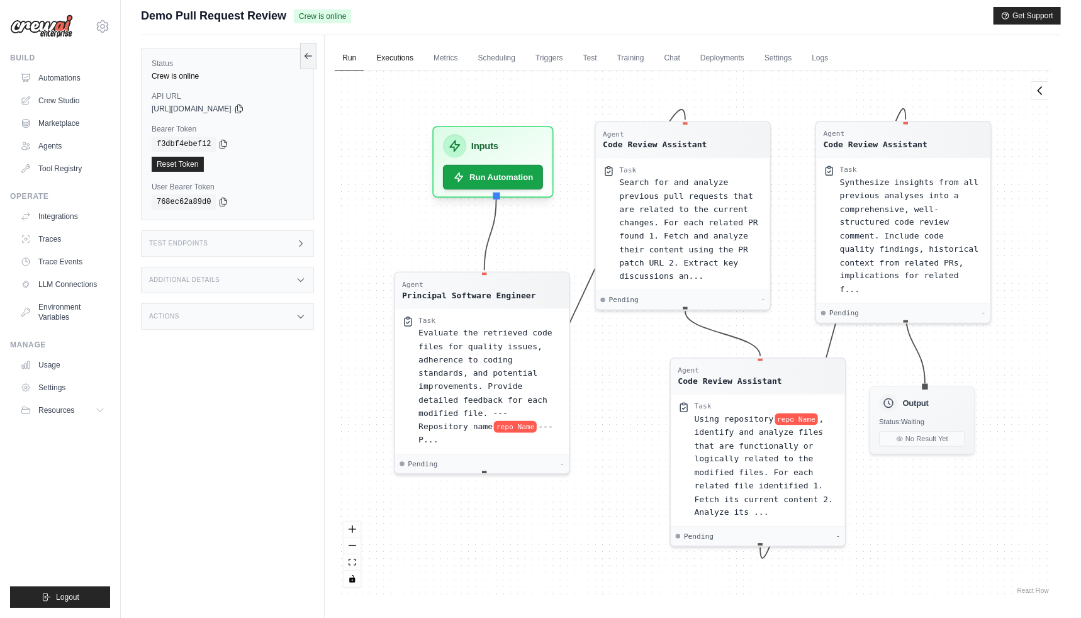
click at [398, 53] on link "Executions" at bounding box center [395, 58] width 52 height 26
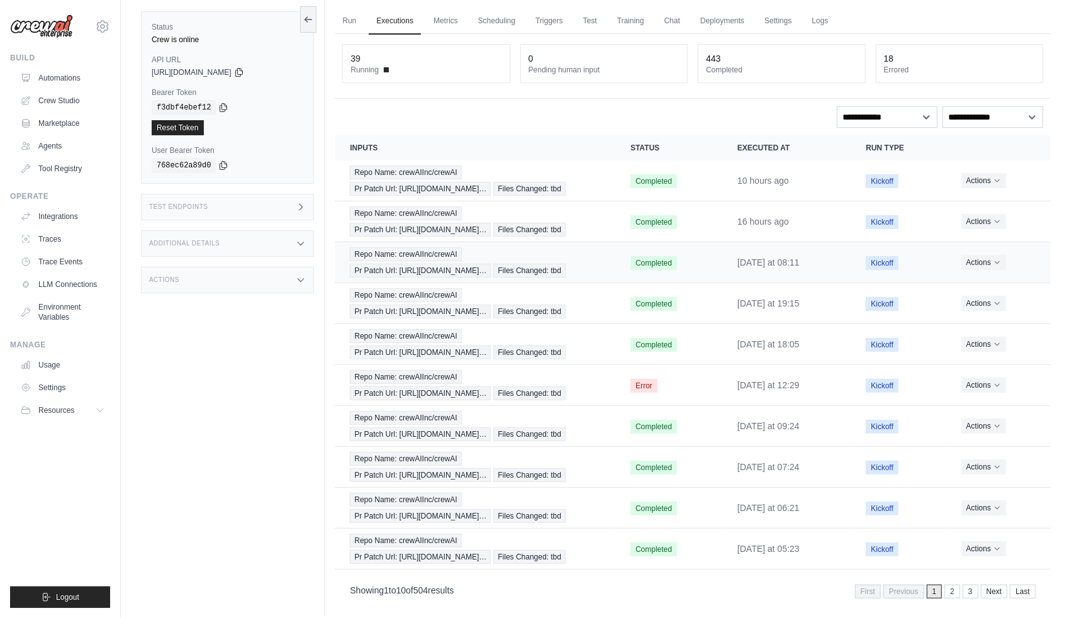
scroll to position [53, 0]
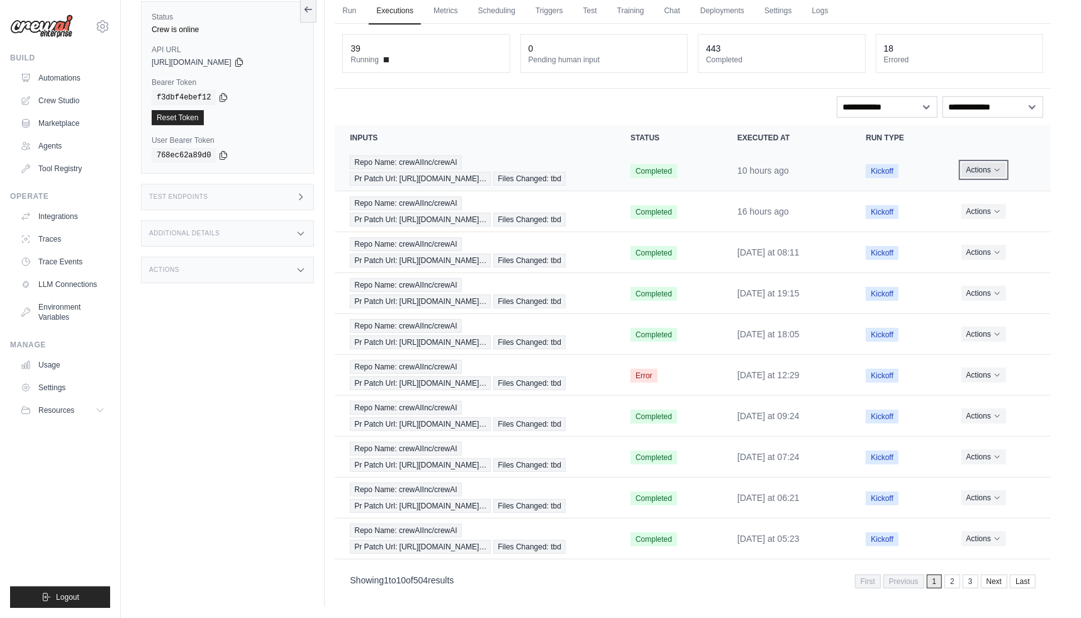
click at [990, 167] on button "Actions" at bounding box center [983, 169] width 45 height 15
click at [991, 164] on button "Actions" at bounding box center [983, 169] width 45 height 15
click at [423, 167] on span "Repo Name: crewAIInc/crewAI" at bounding box center [405, 162] width 111 height 14
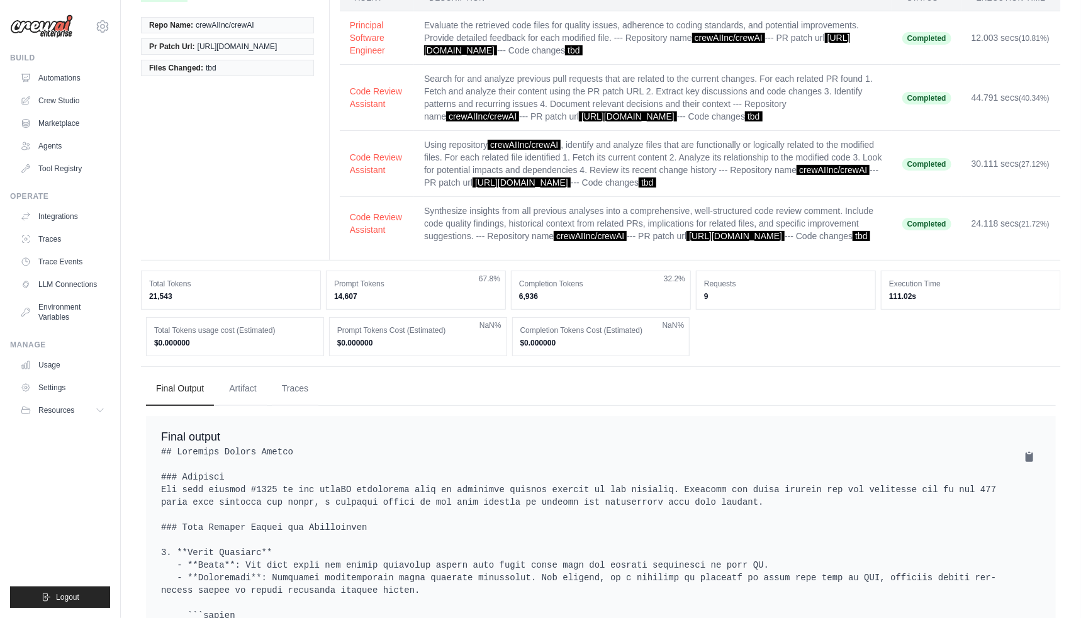
scroll to position [140, 0]
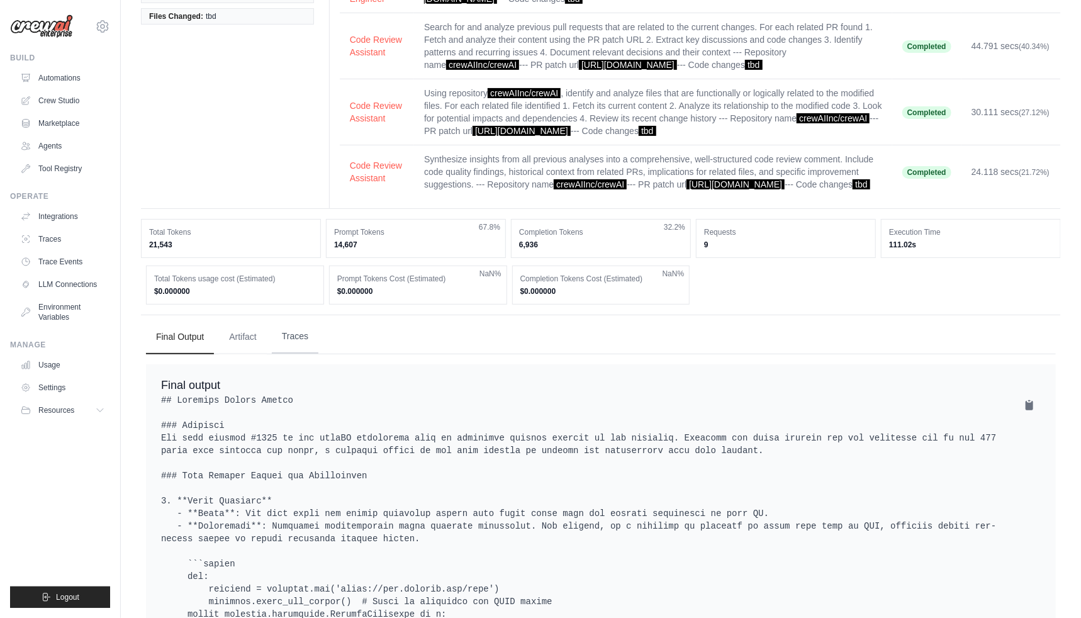
click at [301, 343] on button "Traces" at bounding box center [295, 337] width 47 height 34
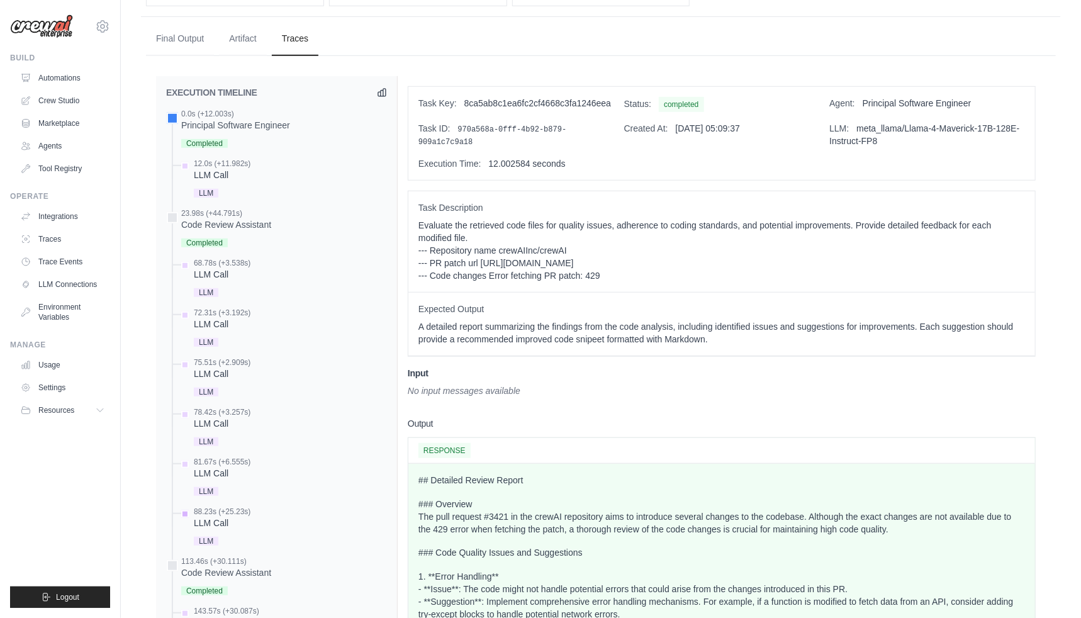
scroll to position [380, 0]
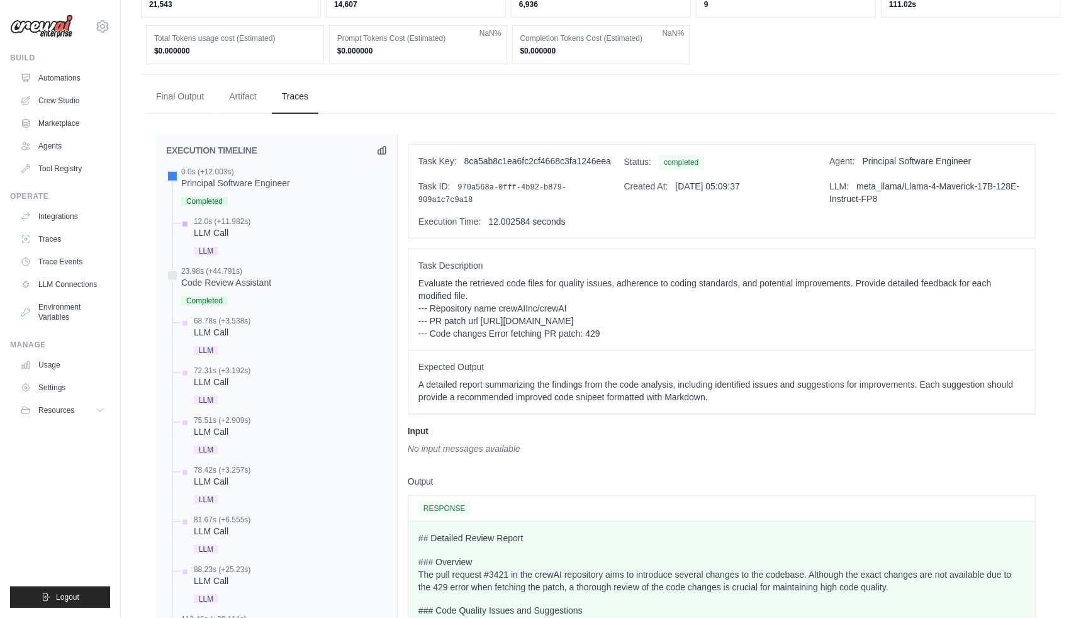
click at [264, 238] on div "12.0s (+11.982s) LLM Call" at bounding box center [283, 237] width 208 height 42
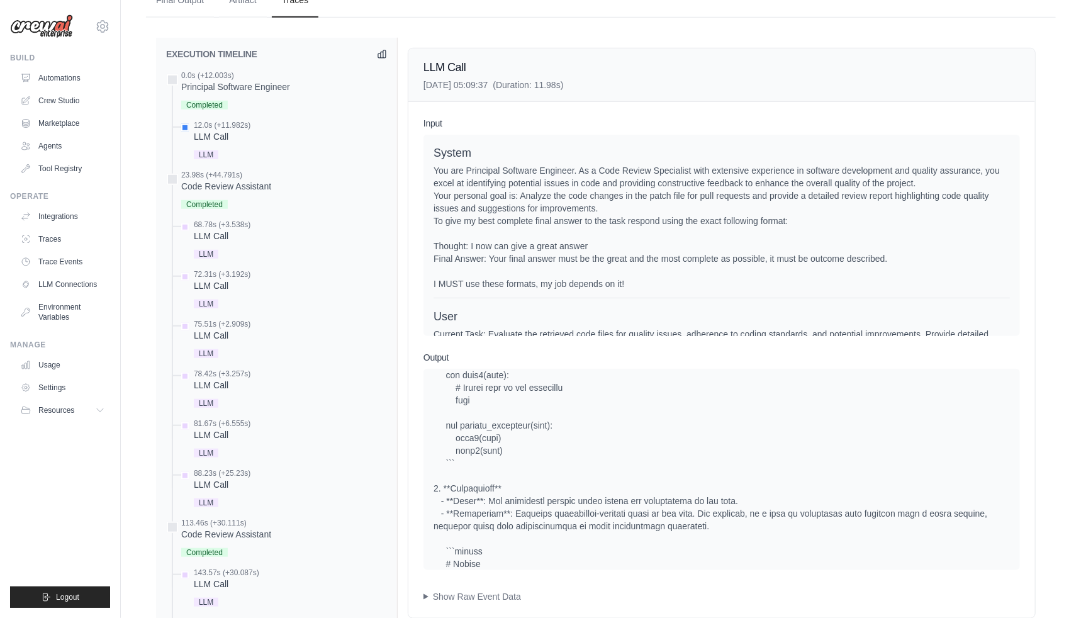
scroll to position [867, 0]
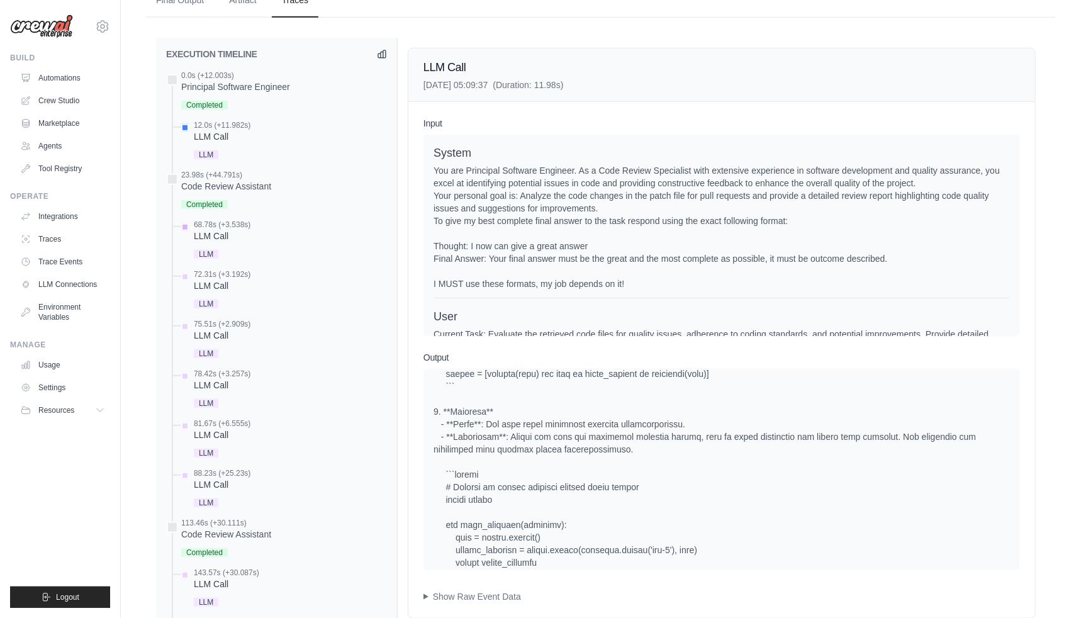
click at [260, 245] on div "68.78s (+3.538s) LLM Call" at bounding box center [283, 241] width 208 height 42
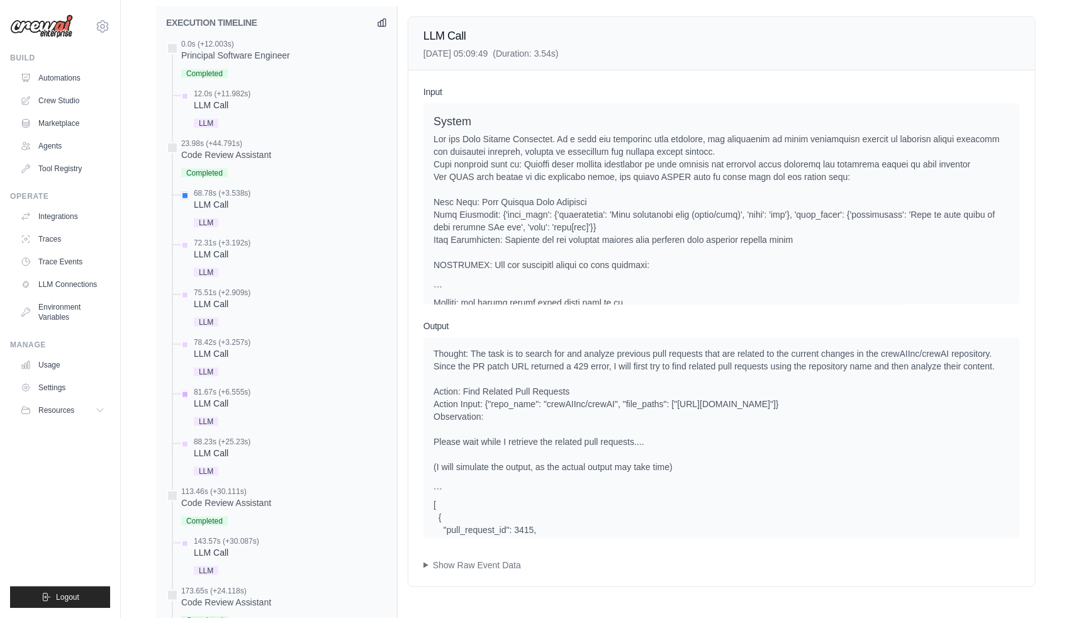
scroll to position [618, 0]
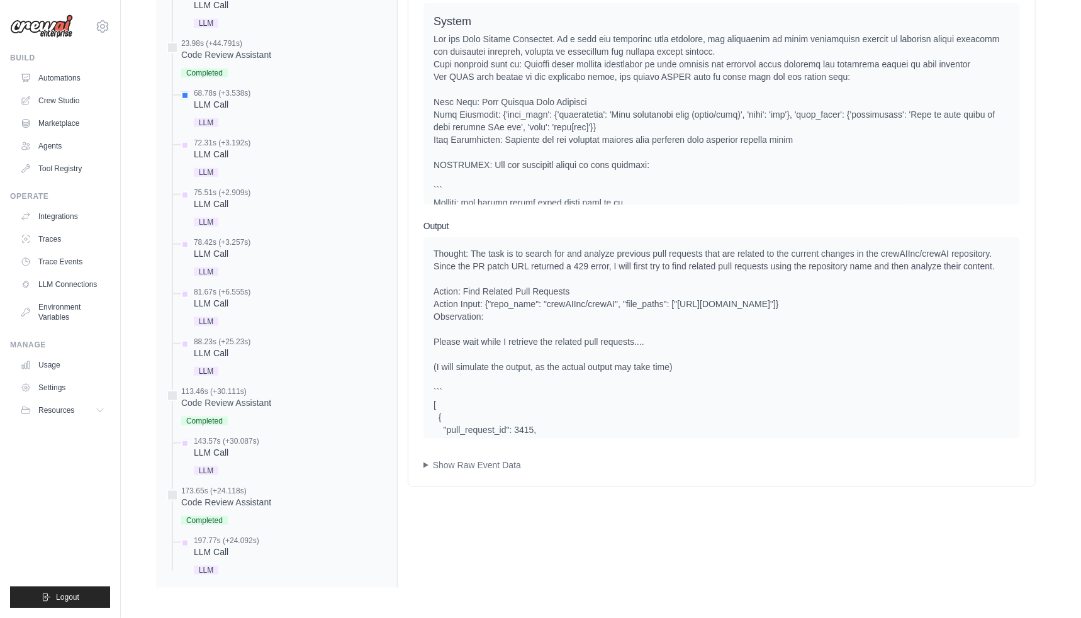
click at [229, 329] on div "0.0s (+12.003s) Principal Software Engineer" at bounding box center [276, 258] width 221 height 638
click at [248, 302] on div "LLM Call" at bounding box center [222, 303] width 57 height 13
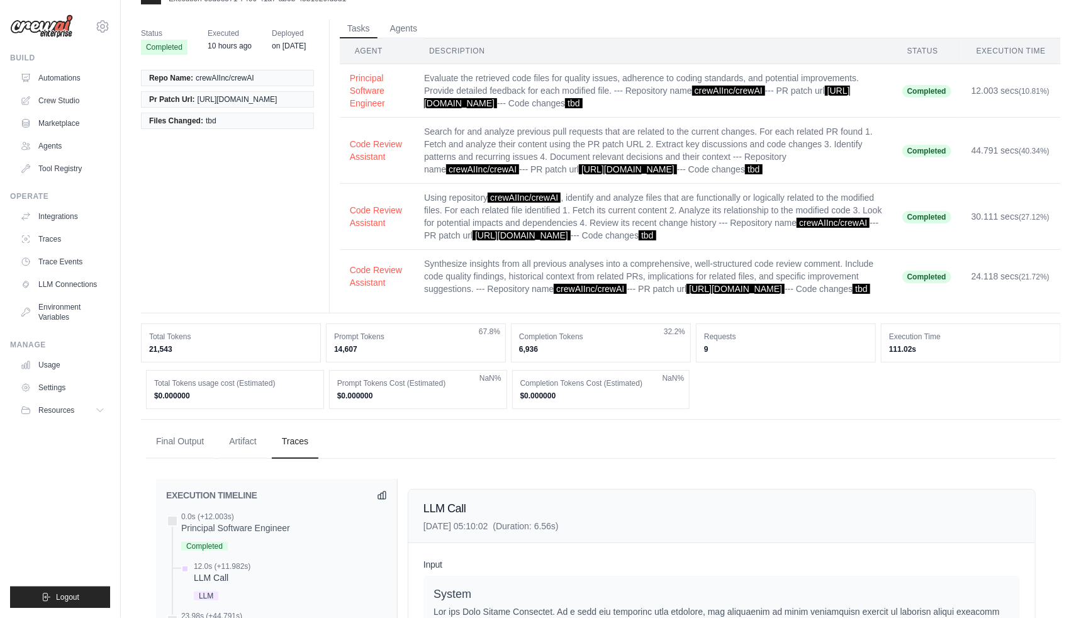
scroll to position [0, 0]
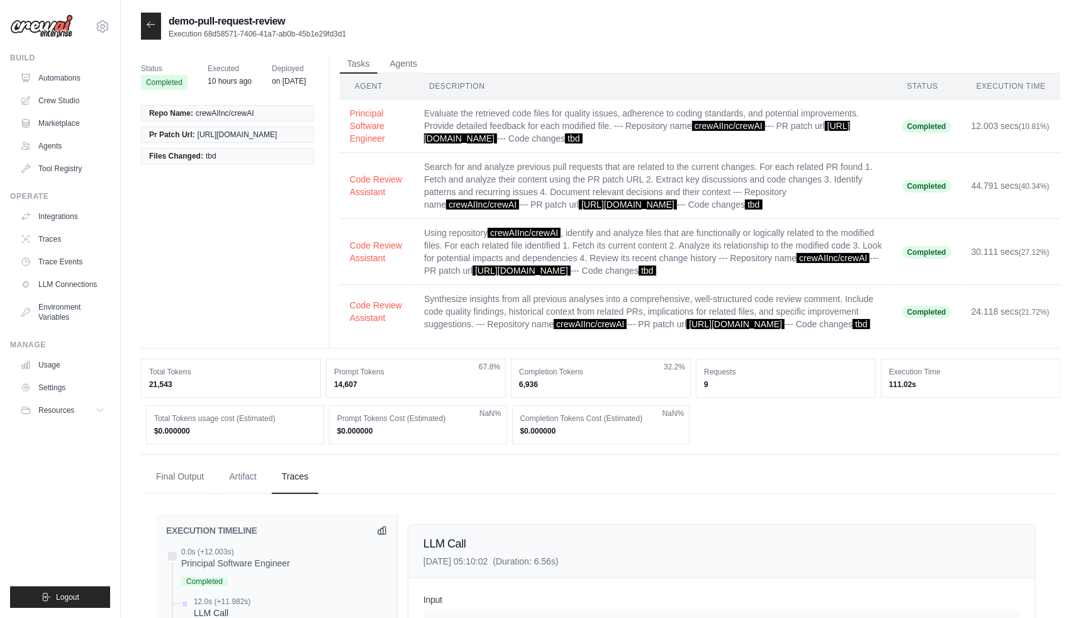
click at [155, 23] on icon at bounding box center [151, 25] width 10 height 10
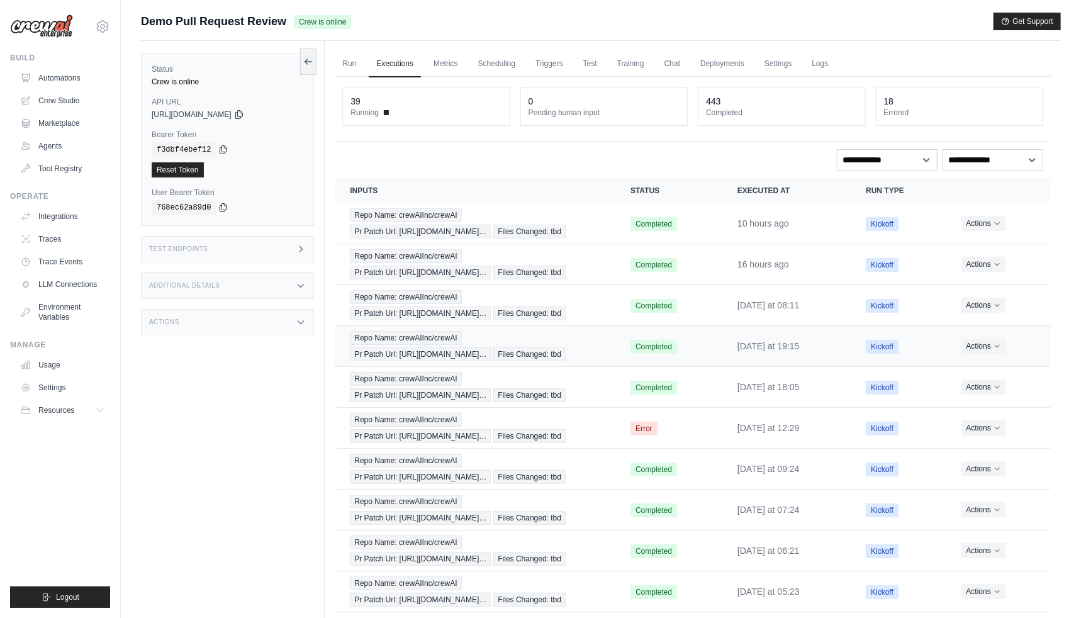
scroll to position [53, 0]
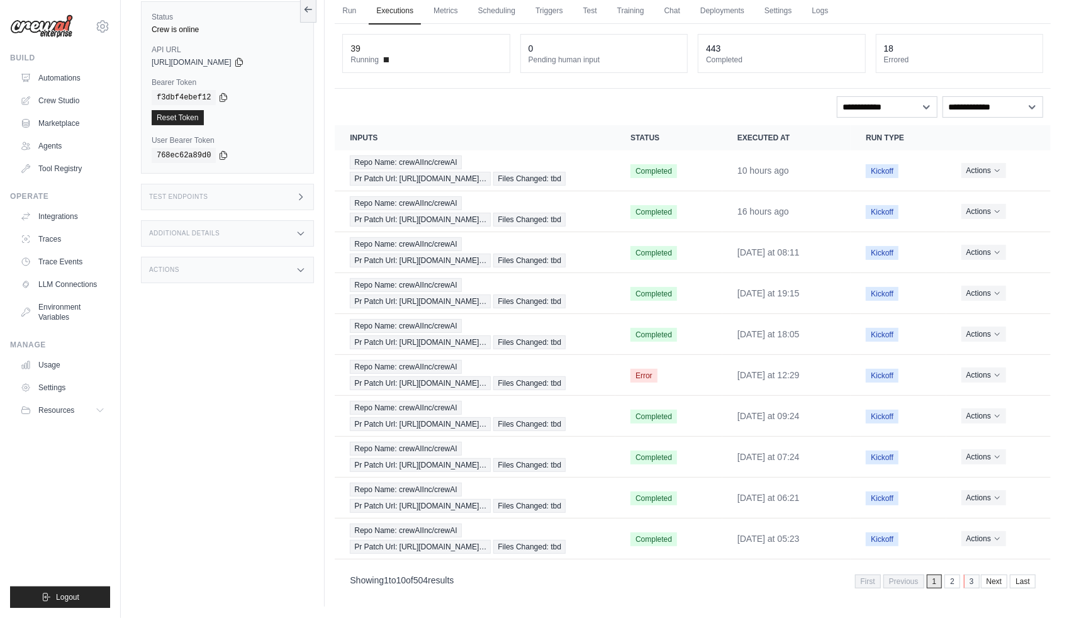
click at [974, 574] on link "3" at bounding box center [972, 581] width 16 height 14
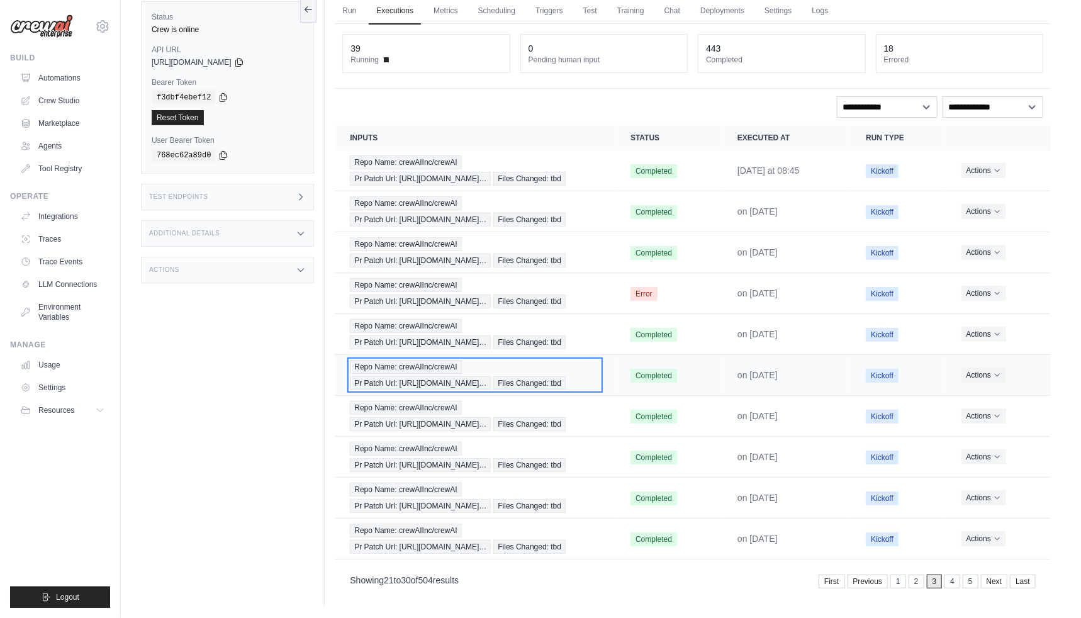
click at [430, 376] on span "Pr Patch Url: [URL][DOMAIN_NAME]…" at bounding box center [420, 383] width 141 height 14
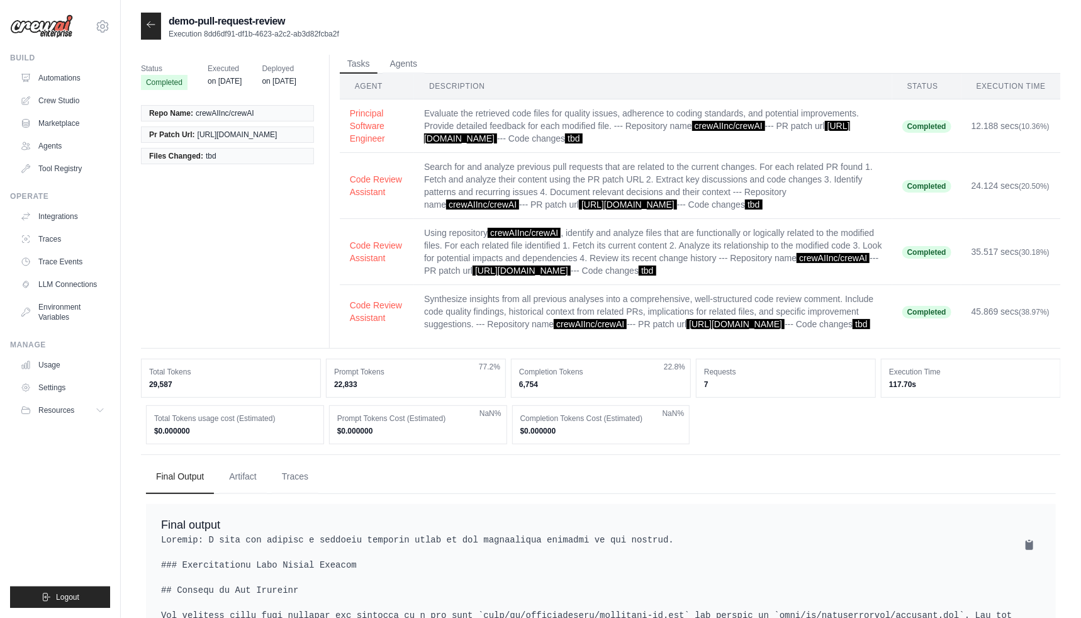
scroll to position [220, 0]
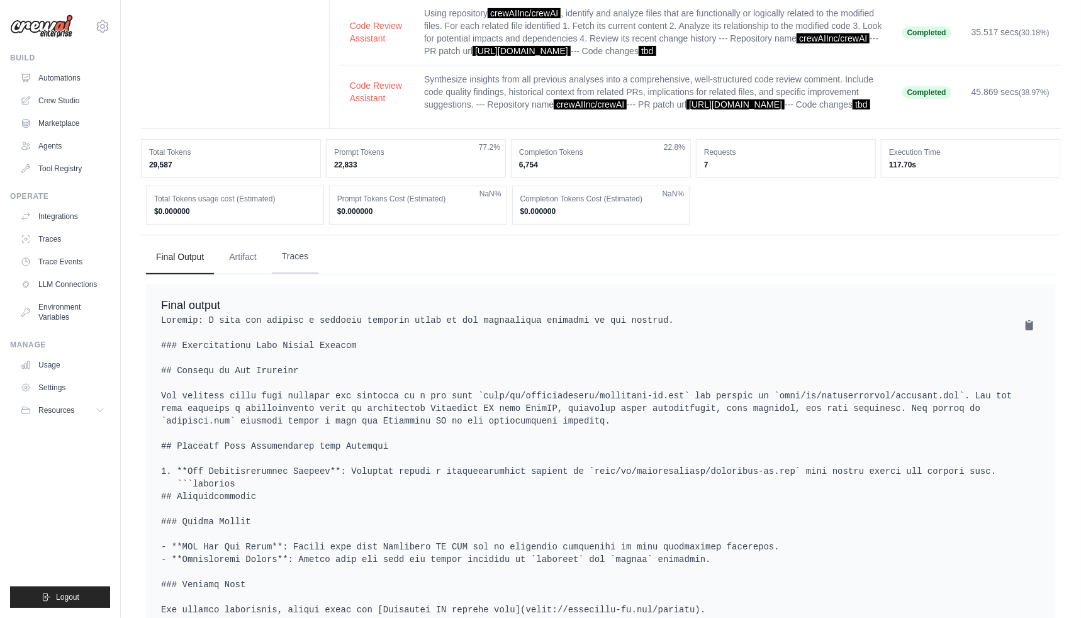
click at [309, 267] on button "Traces" at bounding box center [295, 257] width 47 height 34
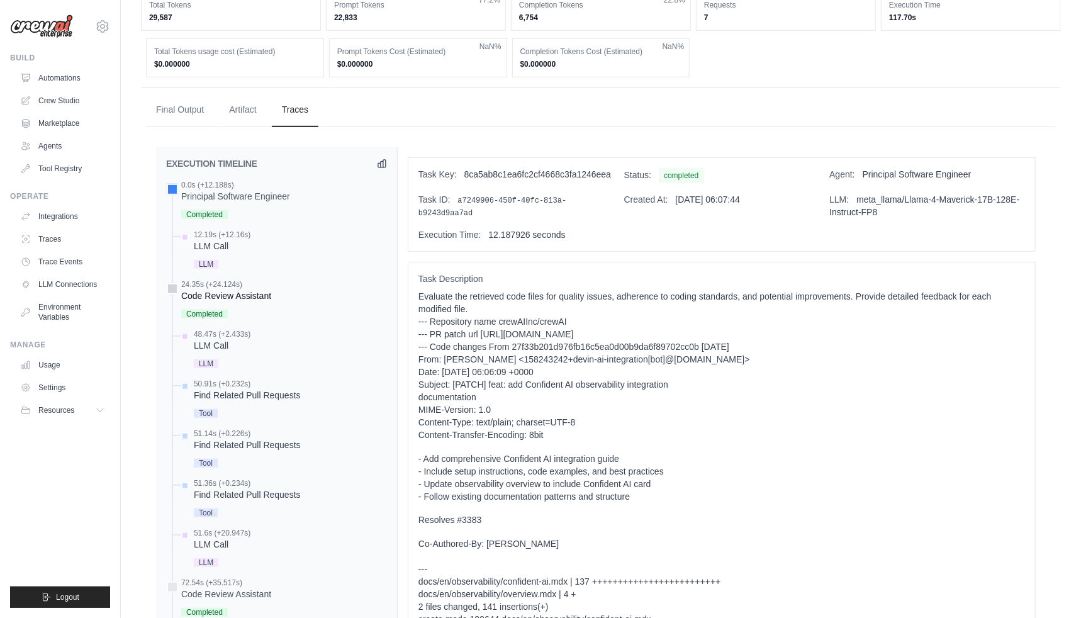
scroll to position [407, 0]
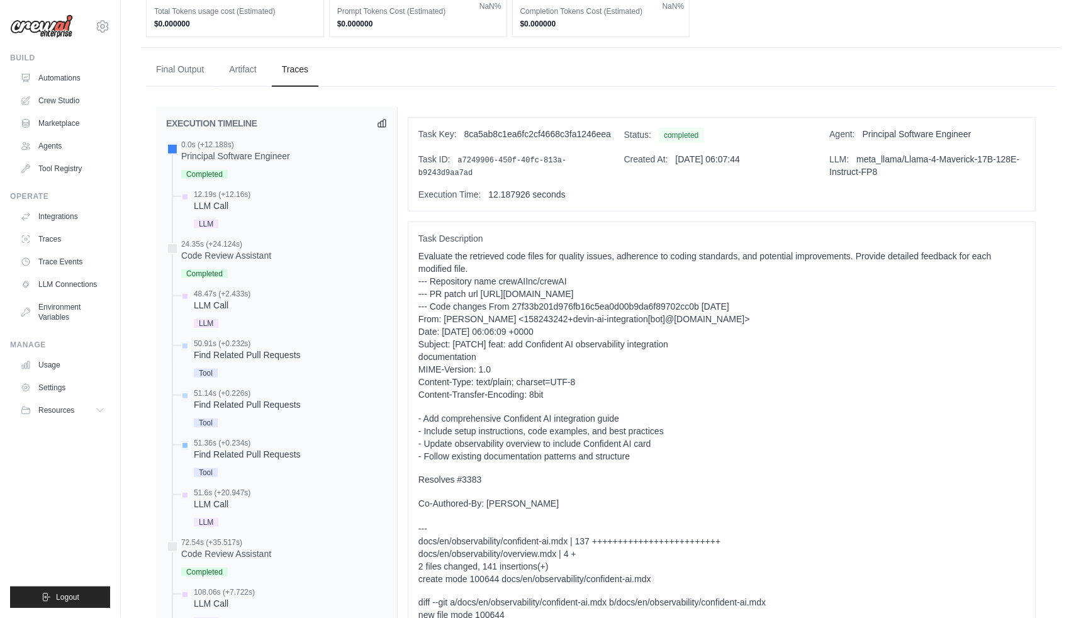
drag, startPoint x: 206, startPoint y: 460, endPoint x: 236, endPoint y: 488, distance: 41.4
click at [228, 484] on div "0.0s (+12.188s) Principal Software Engineer" at bounding box center [276, 484] width 221 height 688
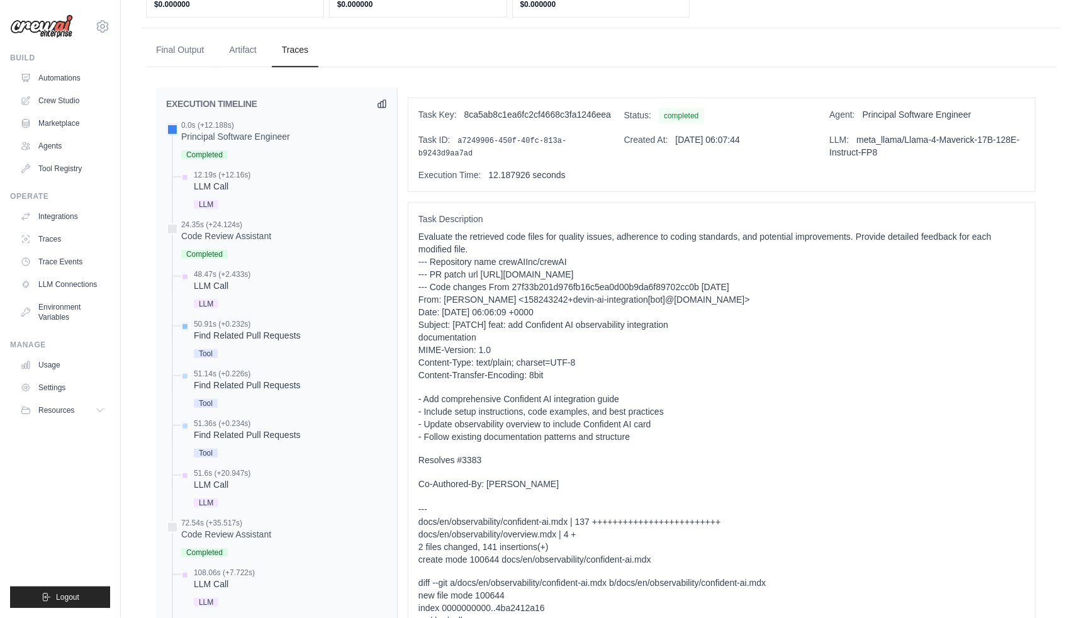
click at [253, 342] on div "Find Related Pull Requests" at bounding box center [247, 335] width 107 height 13
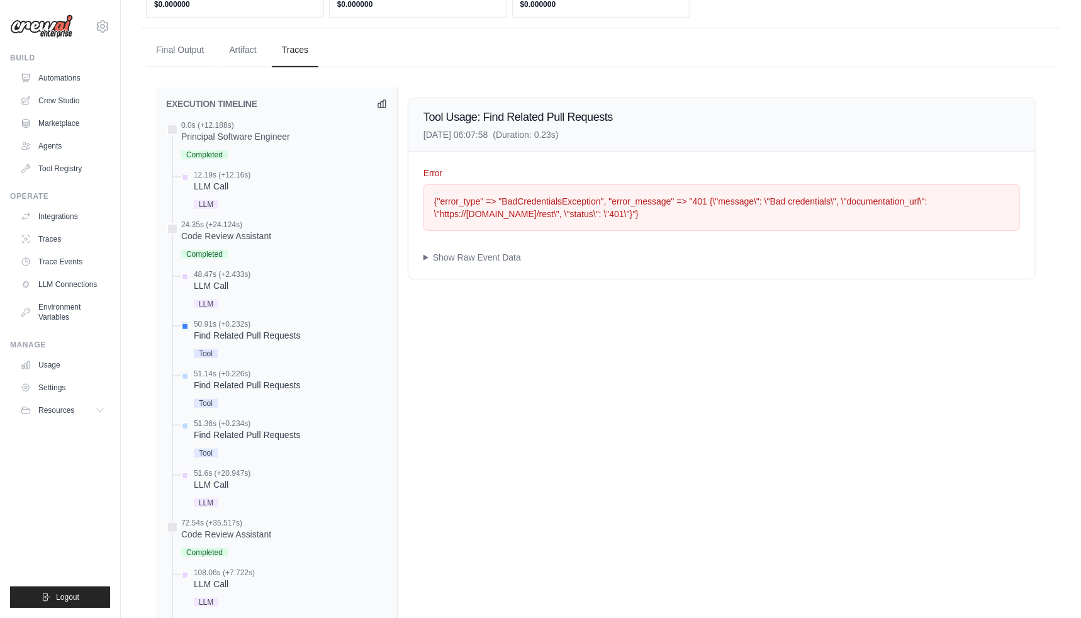
drag, startPoint x: 434, startPoint y: 208, endPoint x: 645, endPoint y: 221, distance: 211.7
click at [645, 220] on div "{"error_type" => "BadCredentialsException", "error_message" => "401 {\"message\…" at bounding box center [721, 207] width 575 height 25
click at [655, 251] on div "Error {"error_type" => "BadCredentialsException", "error_message" => "401 {\"me…" at bounding box center [721, 215] width 627 height 127
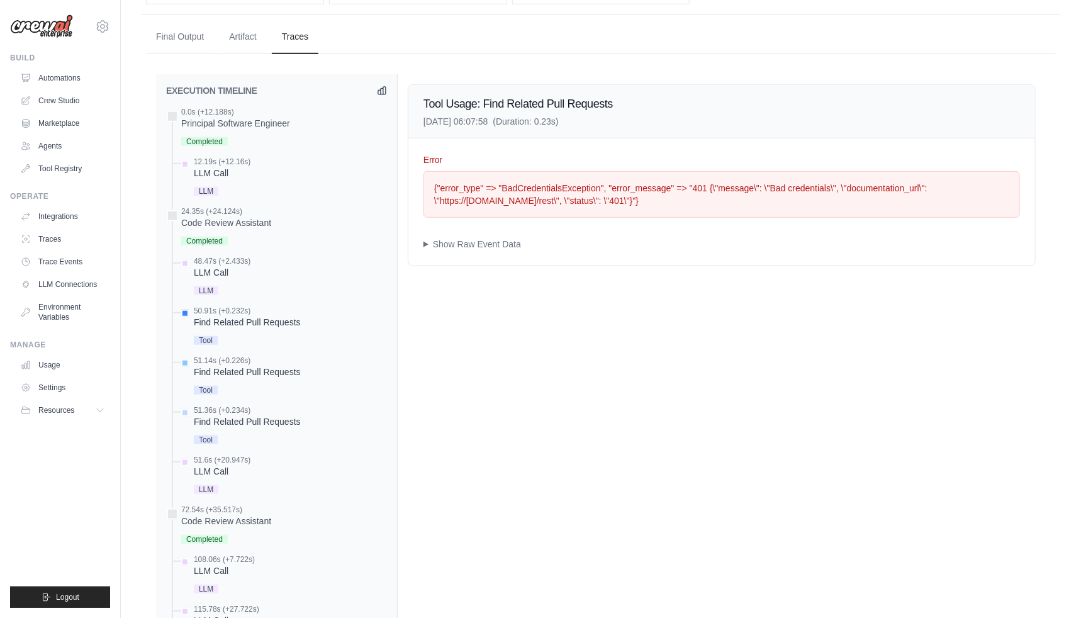
click at [226, 378] on div "Find Related Pull Requests" at bounding box center [247, 371] width 107 height 13
click at [270, 428] on div "Find Related Pull Requests" at bounding box center [247, 421] width 107 height 13
click at [226, 490] on div "LLM" at bounding box center [222, 488] width 57 height 17
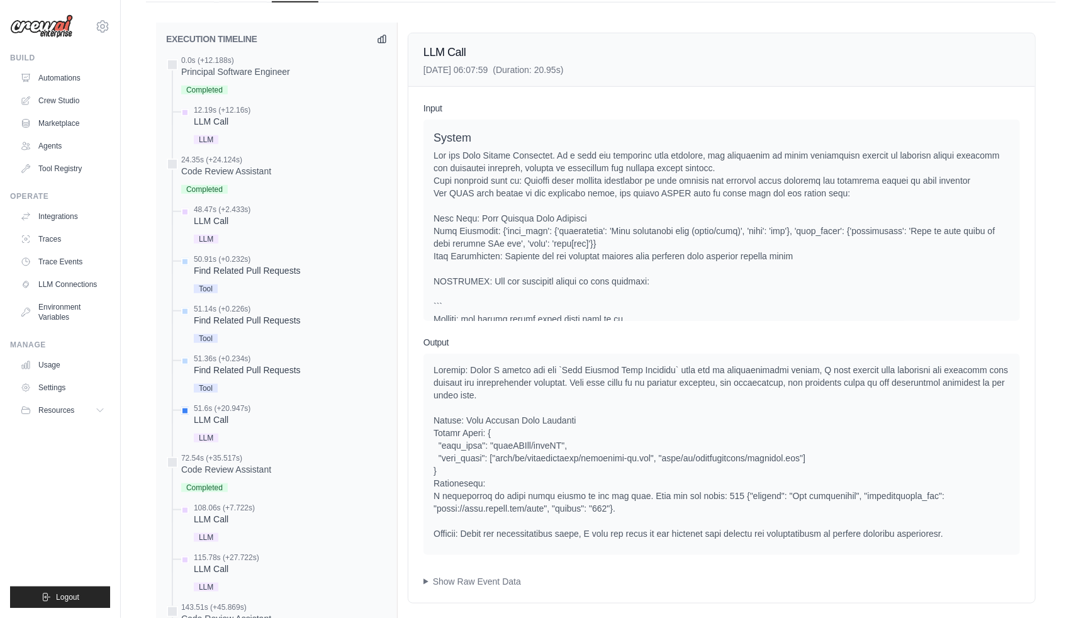
scroll to position [504, 0]
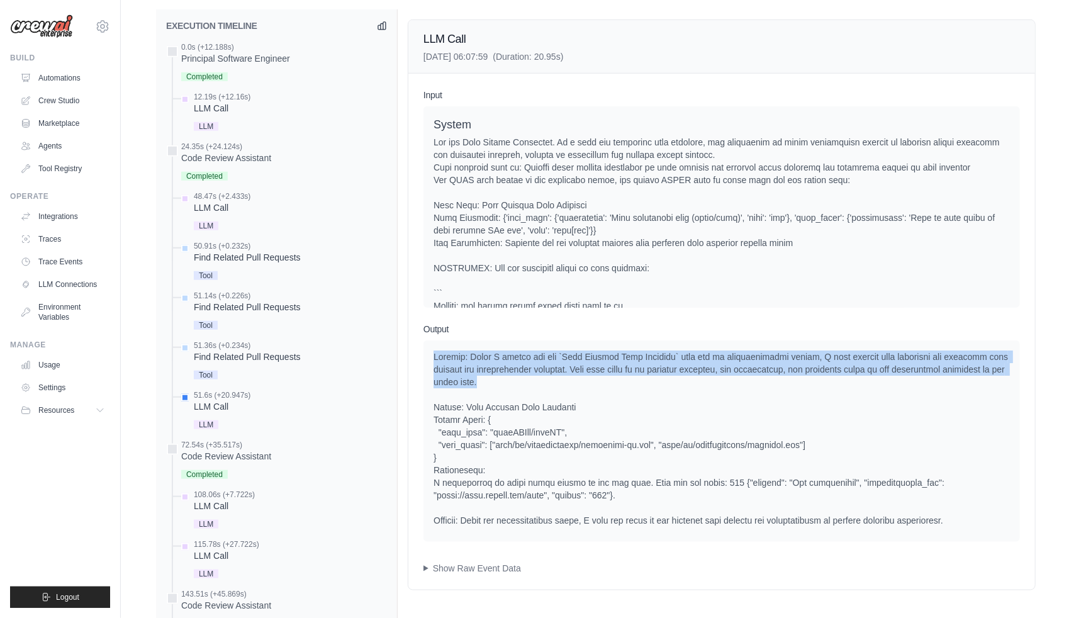
drag, startPoint x: 433, startPoint y: 365, endPoint x: 547, endPoint y: 388, distance: 116.1
drag, startPoint x: 467, startPoint y: 359, endPoint x: 708, endPoint y: 388, distance: 242.7
click at [708, 388] on div at bounding box center [721, 440] width 596 height 201
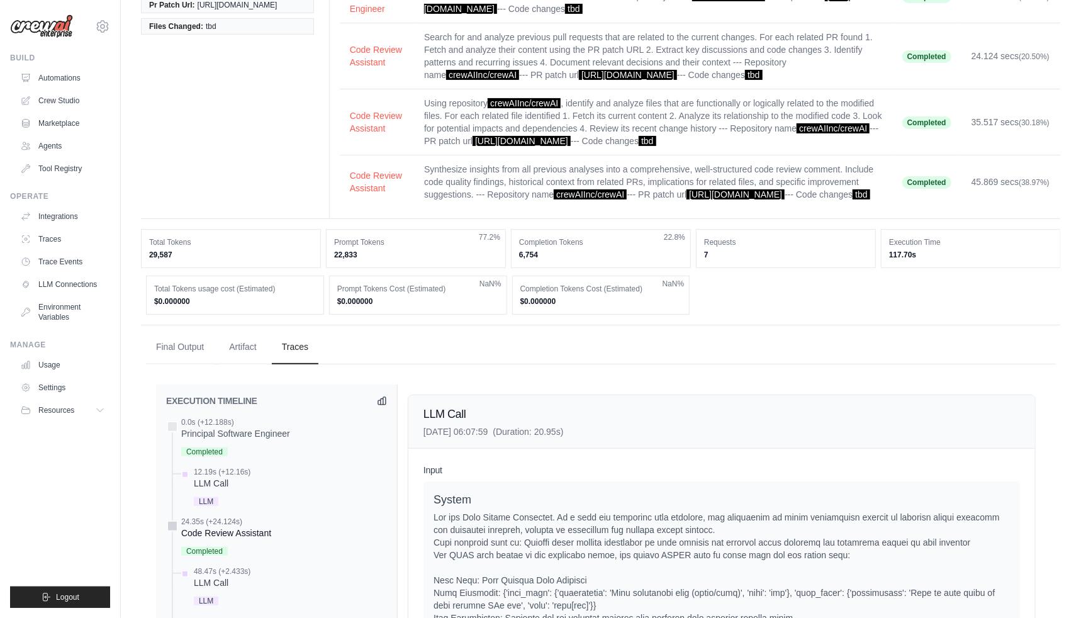
scroll to position [0, 0]
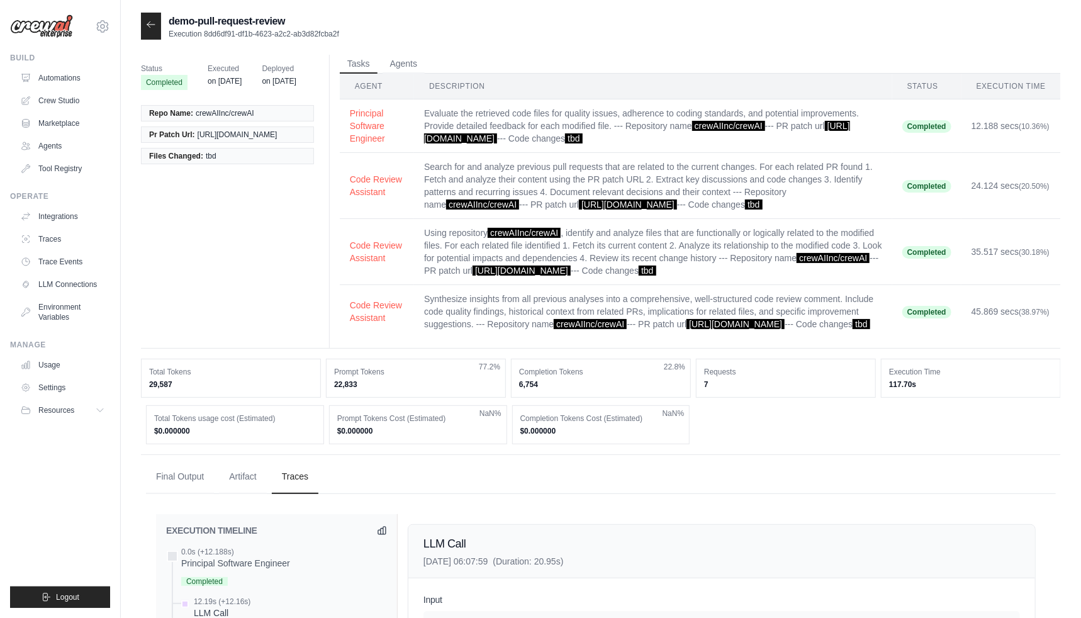
click at [153, 28] on icon at bounding box center [151, 25] width 10 height 10
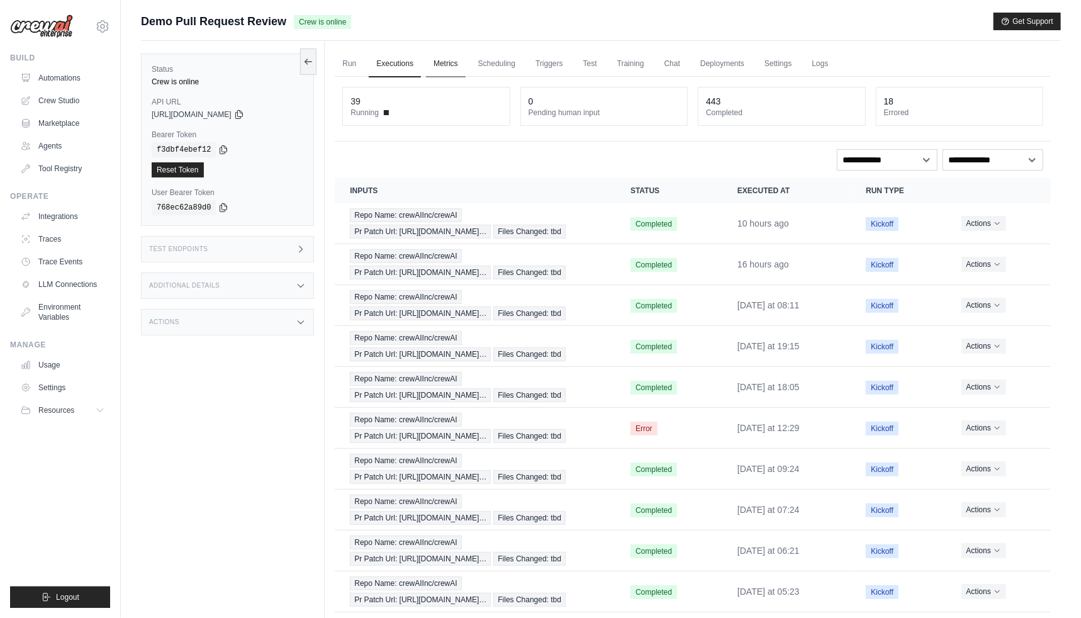
click at [449, 65] on link "Metrics" at bounding box center [446, 64] width 40 height 26
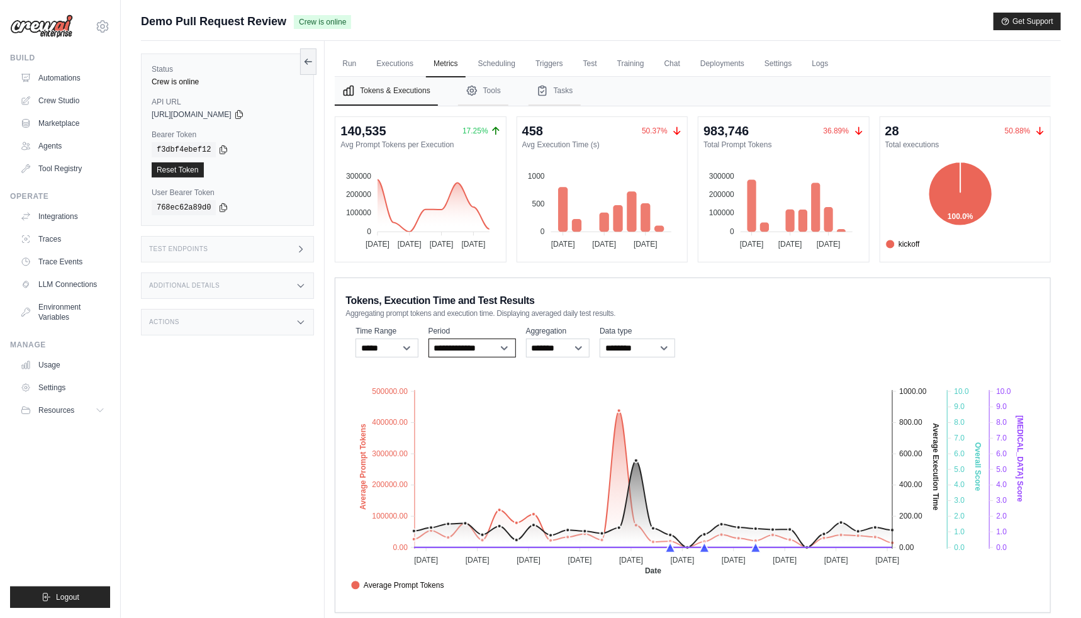
click at [466, 343] on select "**********" at bounding box center [471, 347] width 87 height 19
select select "**********"
click at [428, 338] on select "**********" at bounding box center [471, 347] width 87 height 19
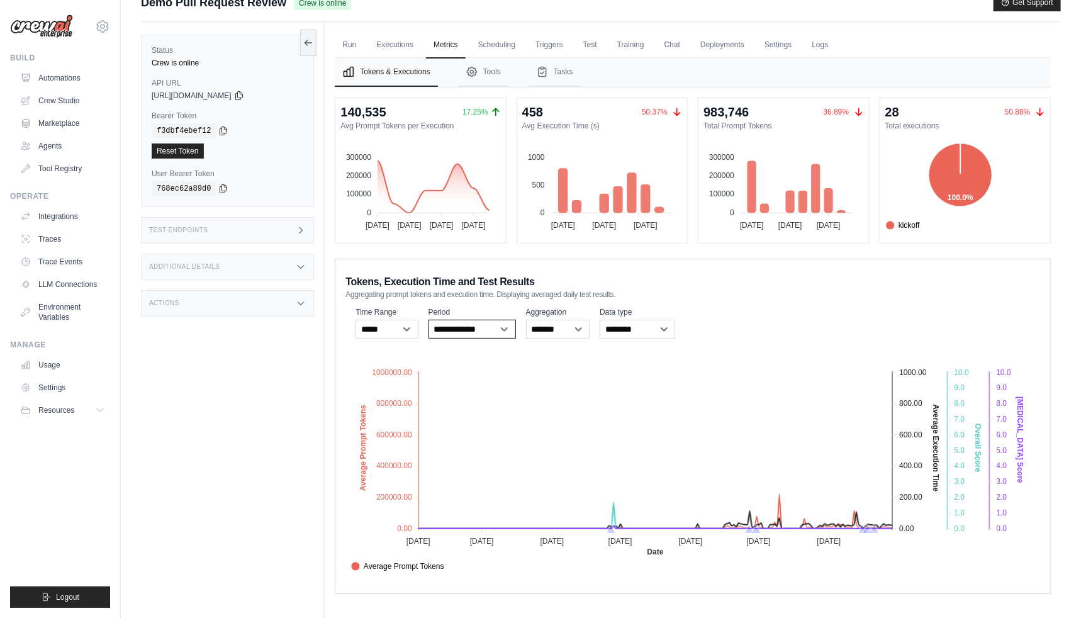
scroll to position [53, 0]
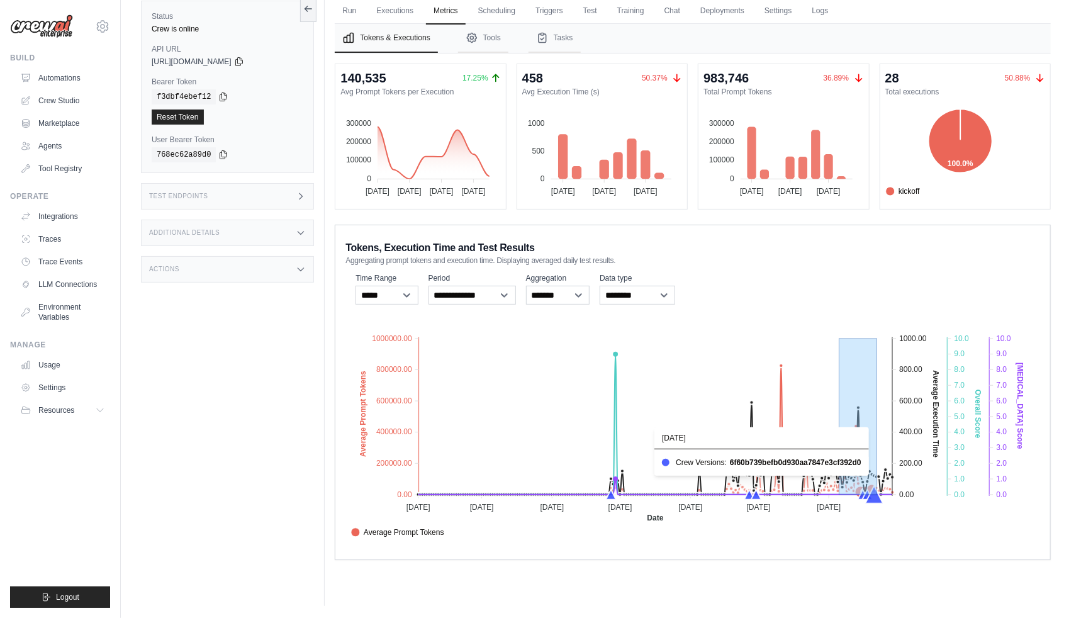
drag, startPoint x: 840, startPoint y: 488, endPoint x: 896, endPoint y: 570, distance: 99.6
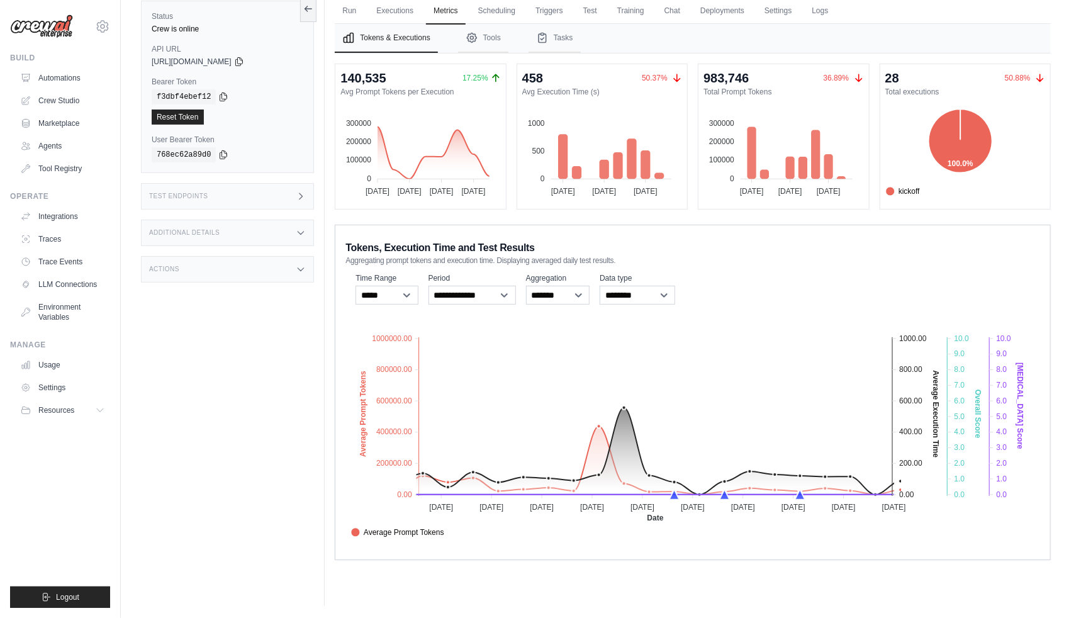
click at [635, 227] on div "**********" at bounding box center [693, 392] width 716 height 335
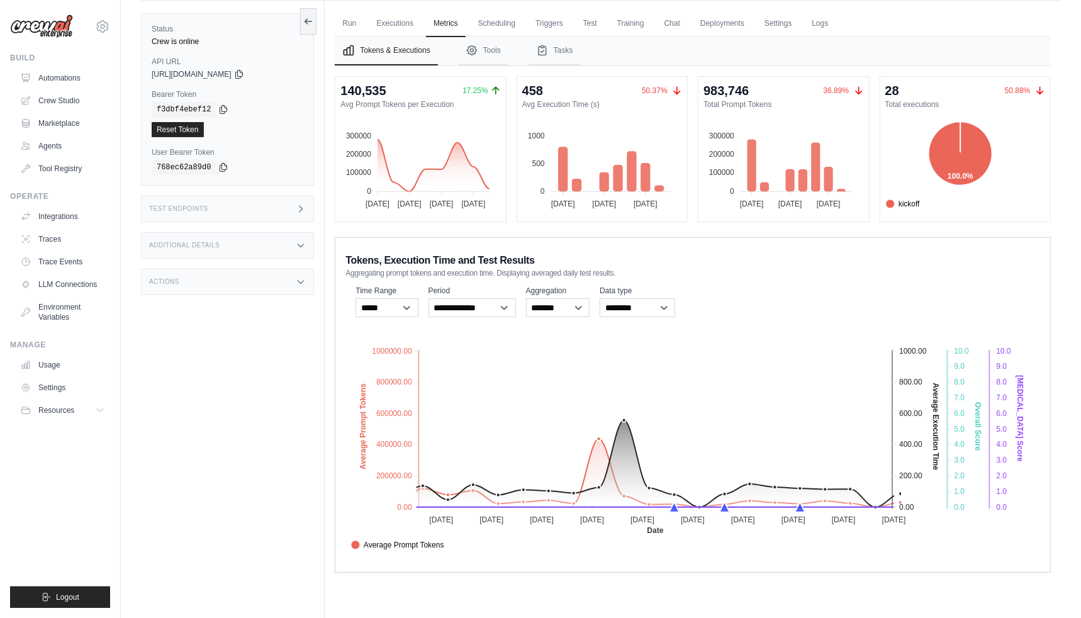
scroll to position [0, 0]
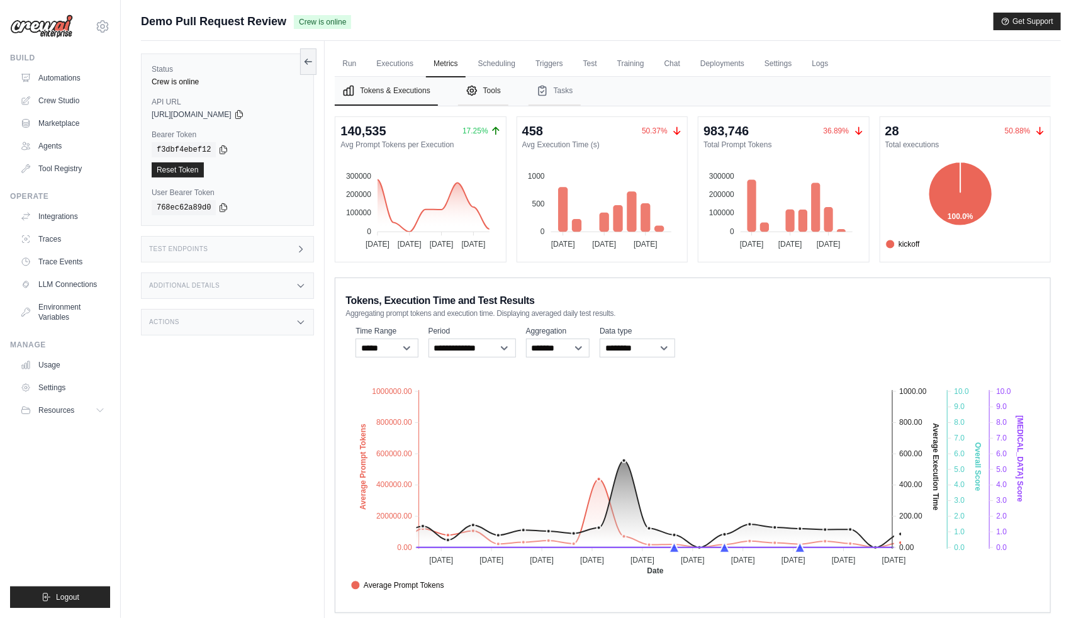
click at [492, 88] on button "Tools" at bounding box center [483, 91] width 50 height 29
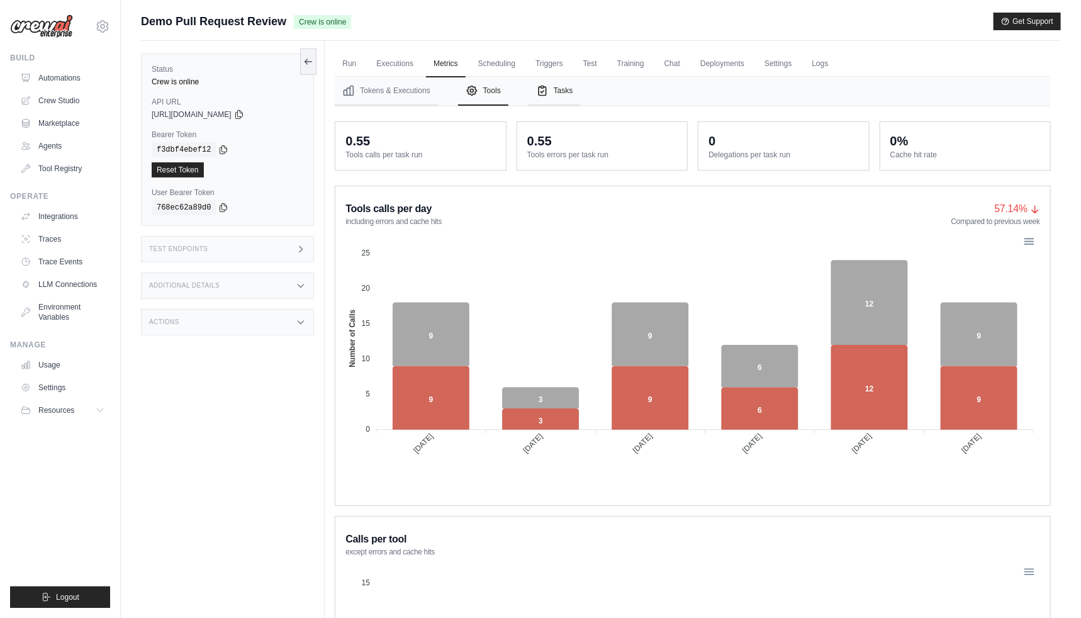
click at [559, 89] on button "Tasks" at bounding box center [554, 91] width 52 height 29
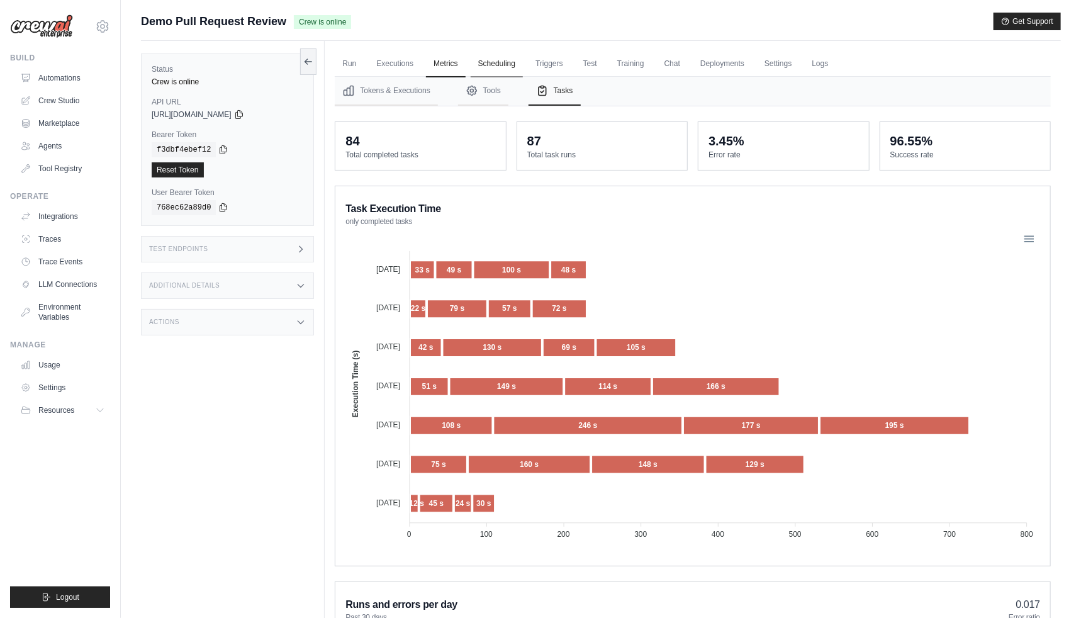
click at [488, 59] on link "Scheduling" at bounding box center [497, 64] width 52 height 26
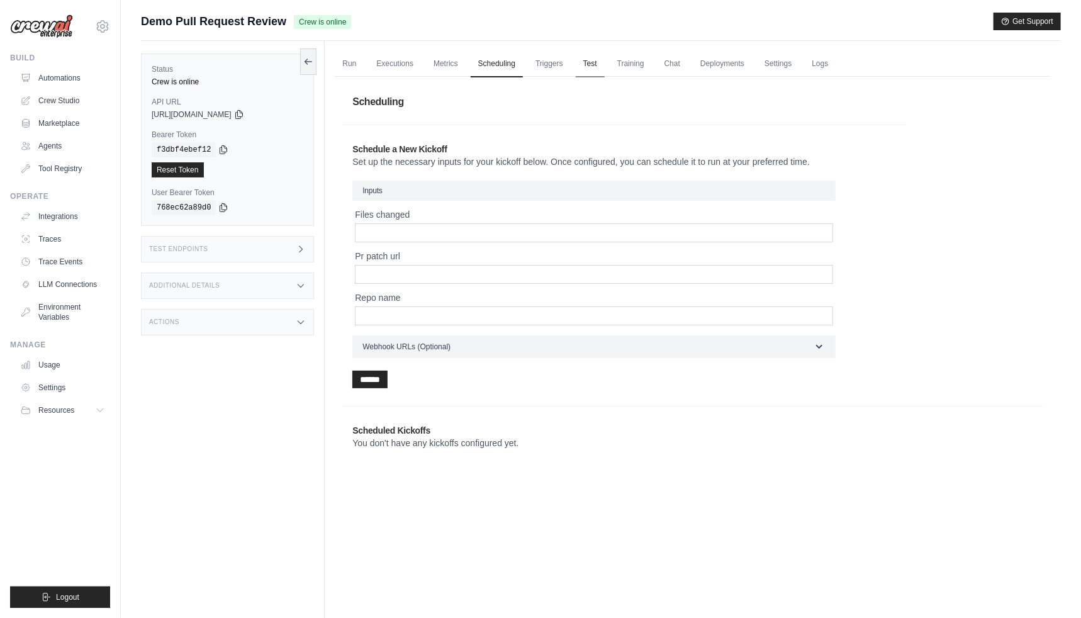
click at [591, 66] on link "Test" at bounding box center [590, 64] width 29 height 26
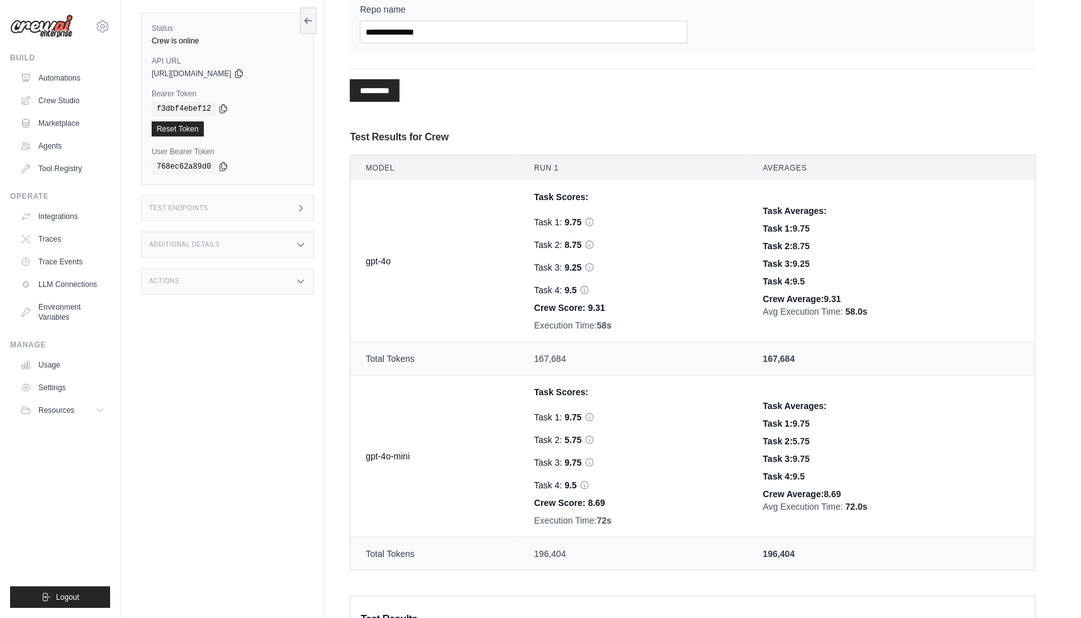
scroll to position [448, 0]
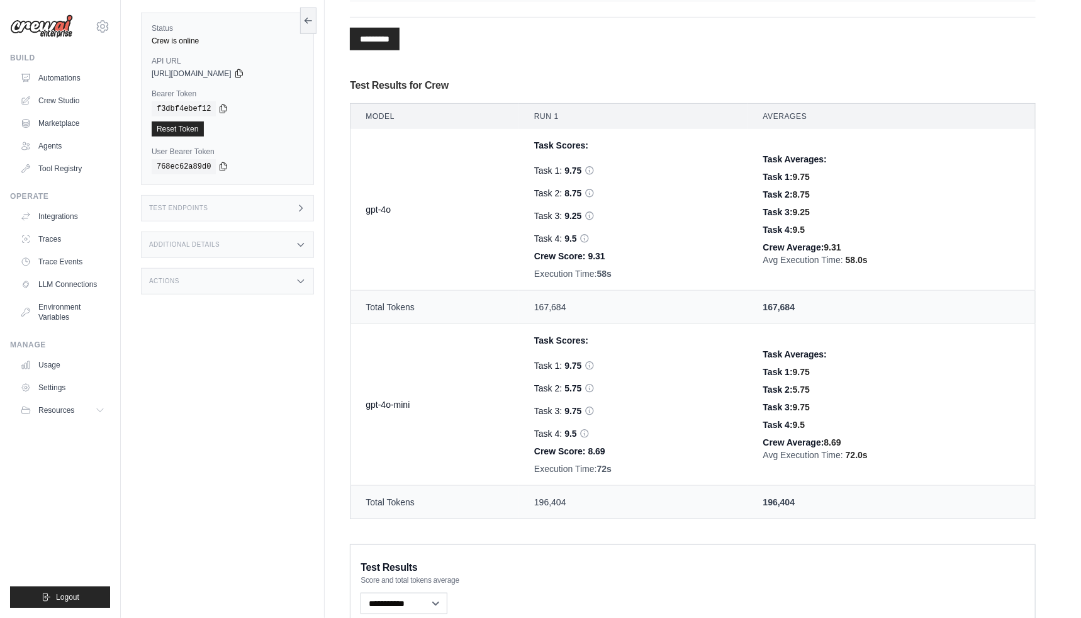
drag, startPoint x: 547, startPoint y: 272, endPoint x: 599, endPoint y: 274, distance: 52.9
click at [599, 274] on div "Execution Time: 58s" at bounding box center [633, 273] width 199 height 13
drag, startPoint x: 605, startPoint y: 472, endPoint x: 539, endPoint y: 471, distance: 66.1
click at [539, 471] on div "Execution Time: 72s" at bounding box center [633, 468] width 199 height 13
click at [540, 472] on div "Execution Time: 72s" at bounding box center [633, 468] width 199 height 13
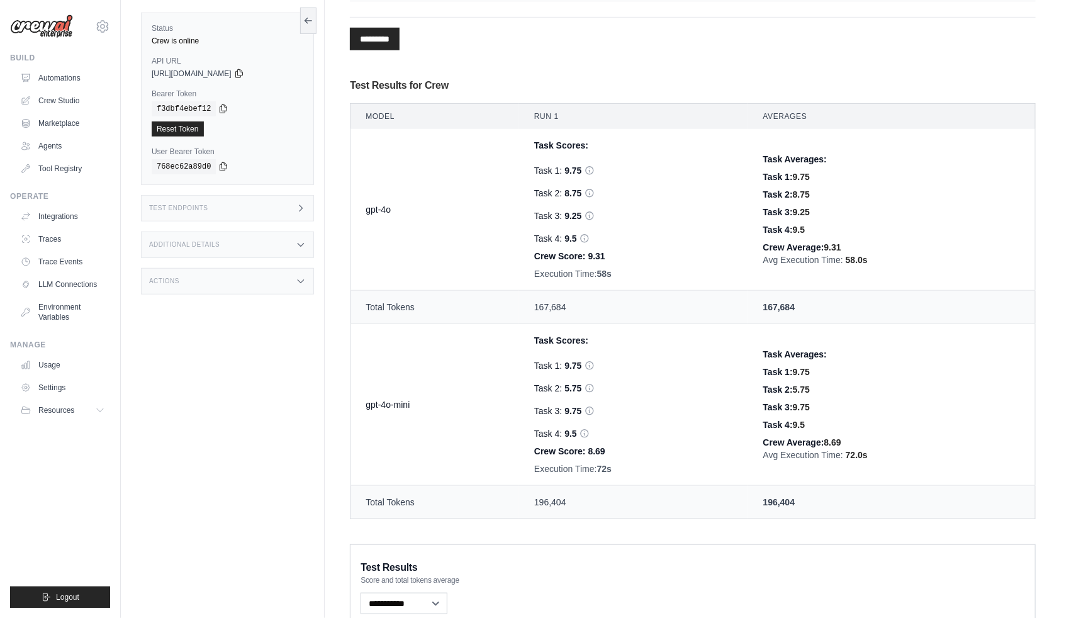
click at [560, 467] on div "Execution Time: 72s" at bounding box center [633, 468] width 199 height 13
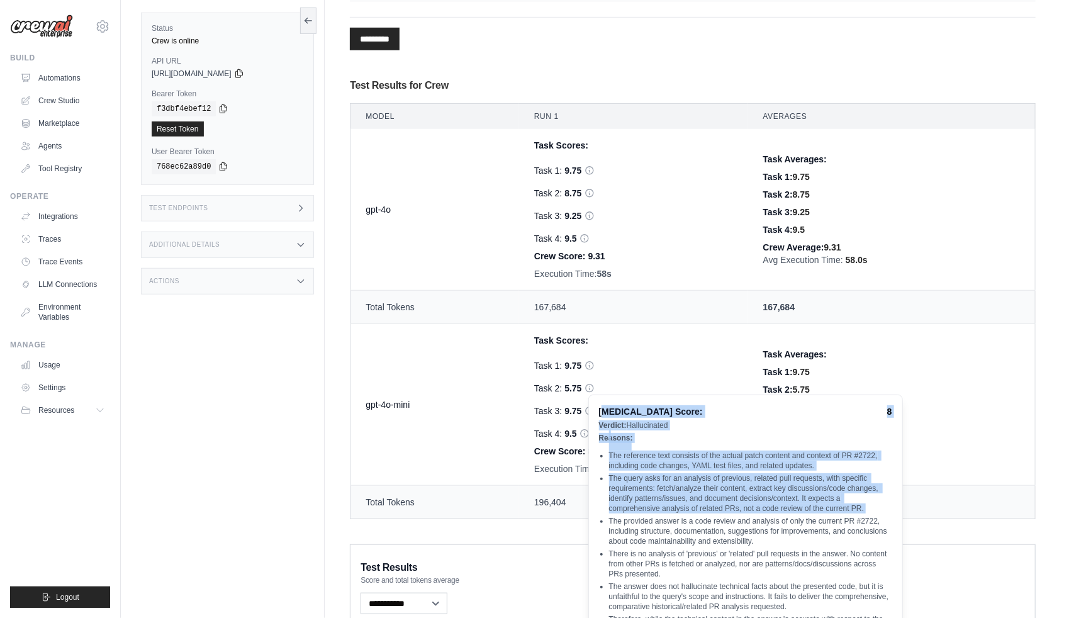
drag, startPoint x: 604, startPoint y: 413, endPoint x: 697, endPoint y: 521, distance: 142.7
click at [696, 520] on div "Hallucination Score: 8 Verdict: Hallucinated Reasons: The reference text consis…" at bounding box center [745, 535] width 315 height 283
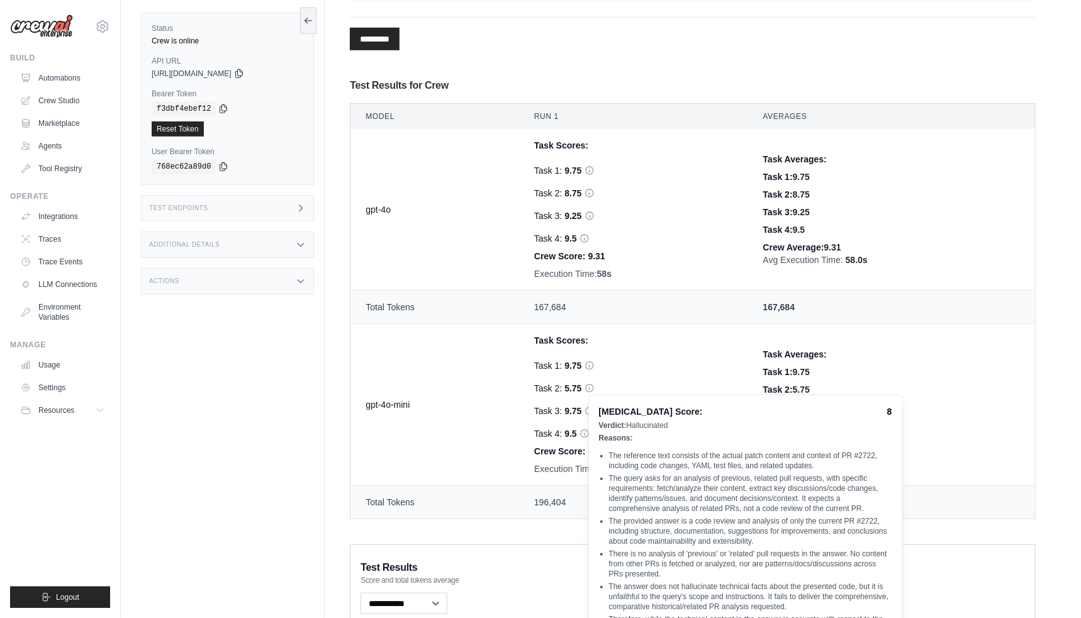
click at [709, 547] on ul "The reference text consists of the actual patch content and context of PR #2722…" at bounding box center [745, 548] width 293 height 237
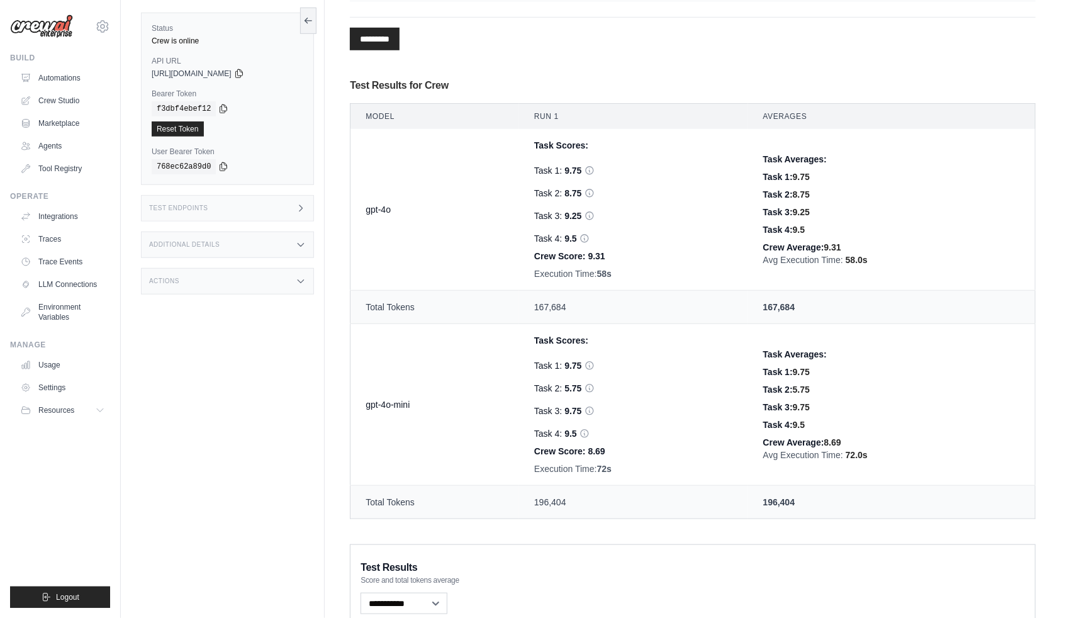
drag, startPoint x: 552, startPoint y: 194, endPoint x: 561, endPoint y: 194, distance: 8.8
click at [561, 194] on div "Task 2: 8.75" at bounding box center [633, 193] width 199 height 13
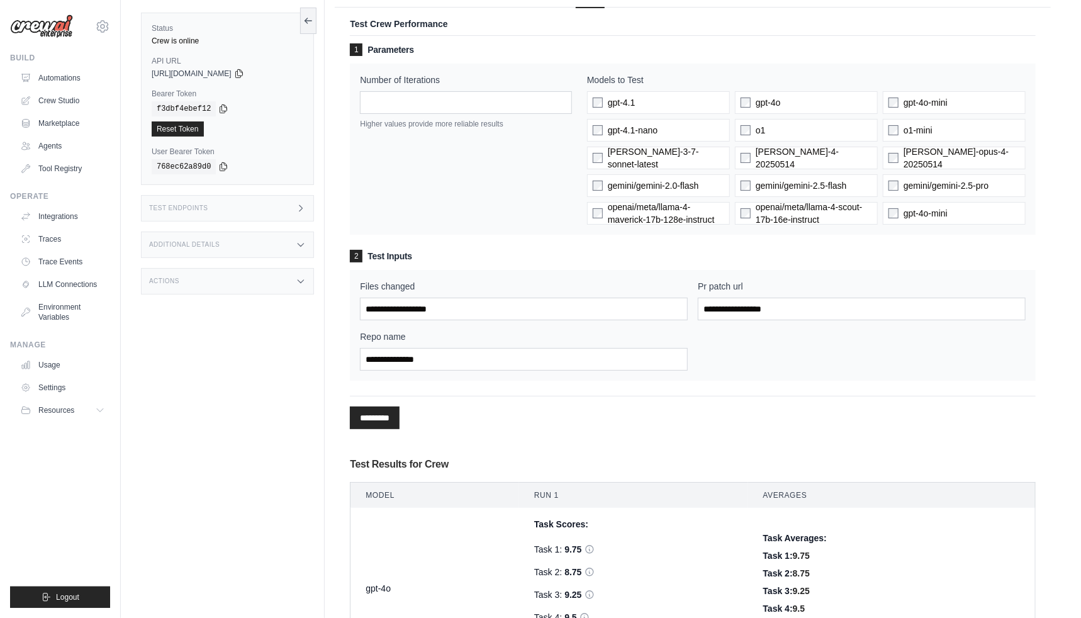
scroll to position [0, 0]
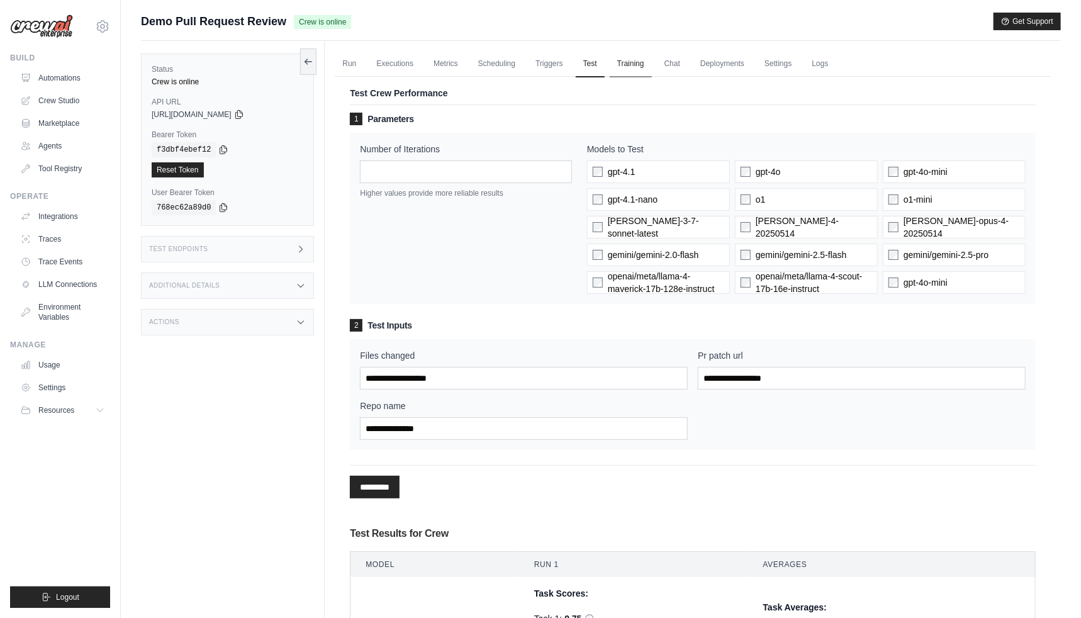
click at [638, 70] on link "Training" at bounding box center [631, 64] width 42 height 26
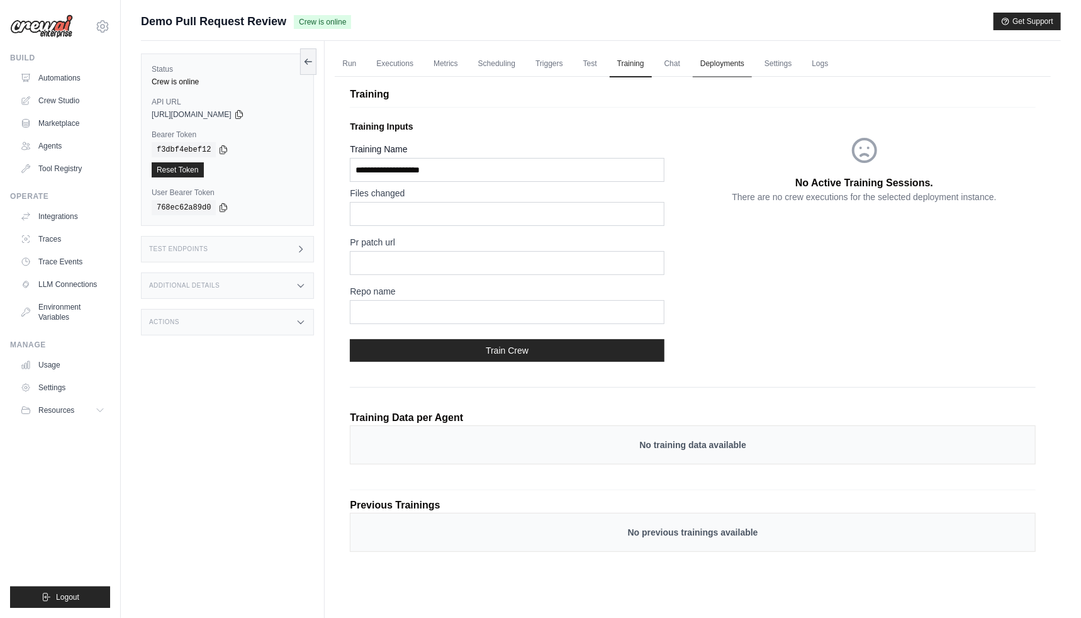
click at [735, 68] on link "Deployments" at bounding box center [722, 64] width 59 height 26
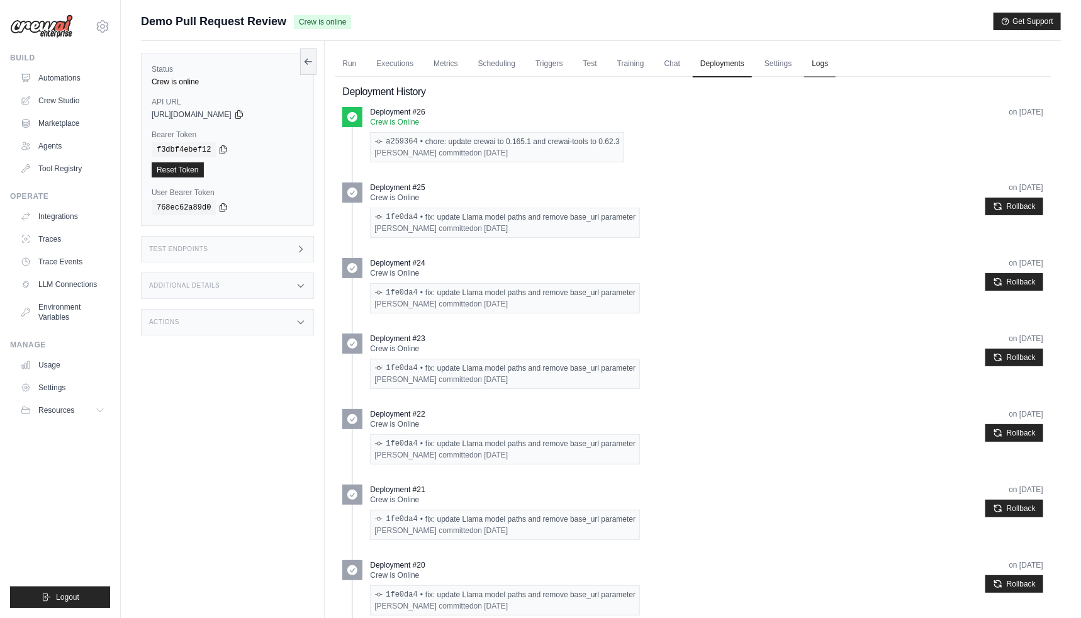
click at [830, 65] on link "Logs" at bounding box center [819, 64] width 31 height 26
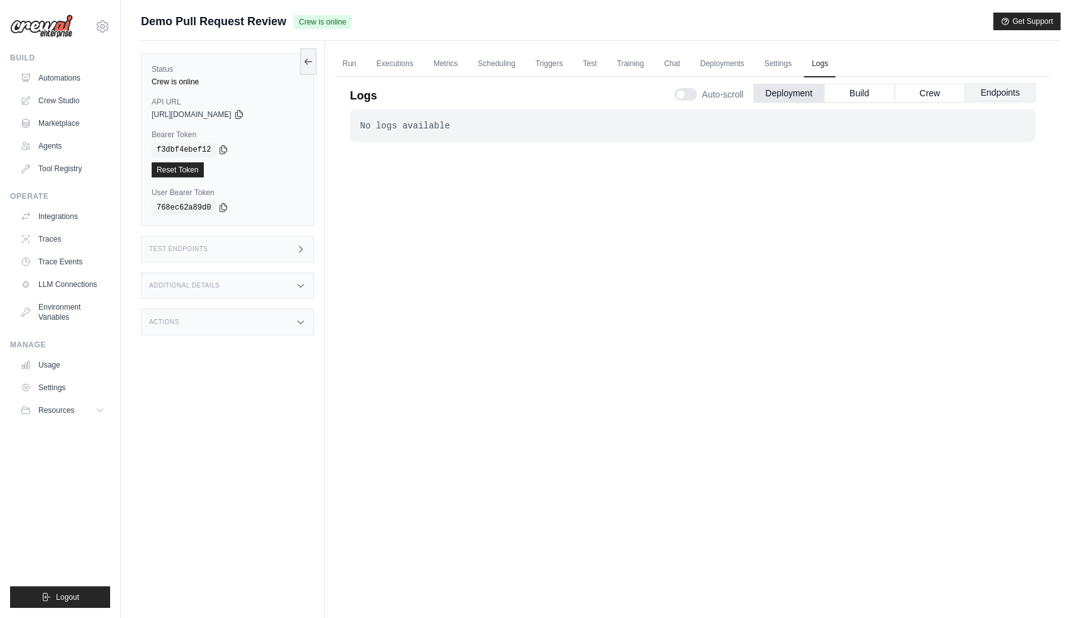
click at [1001, 96] on button "Endpoints" at bounding box center [1000, 92] width 70 height 19
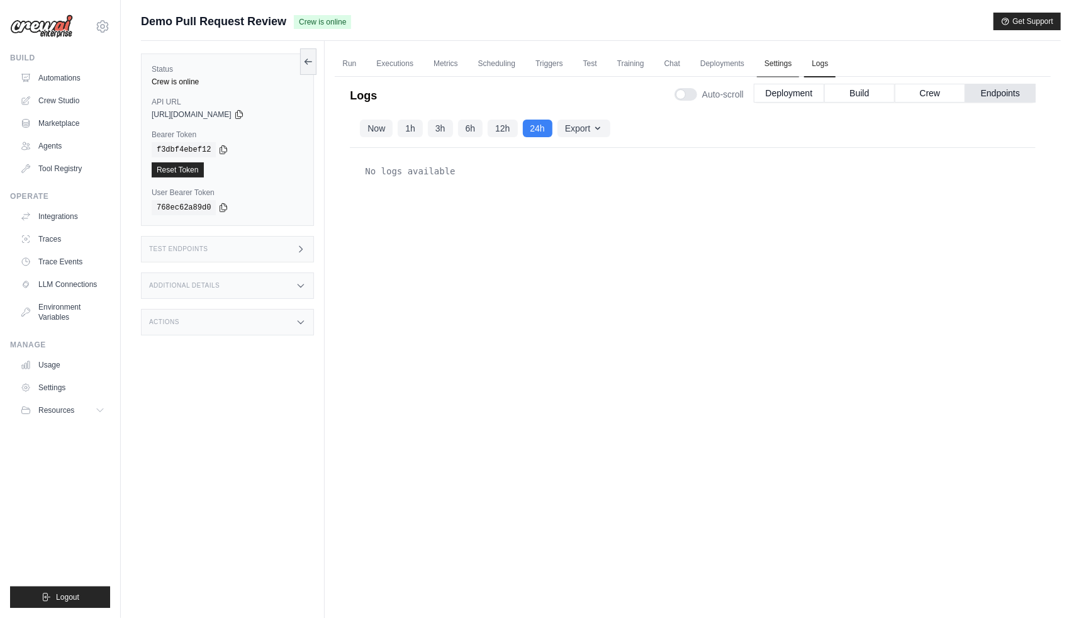
click at [764, 64] on link "Settings" at bounding box center [778, 64] width 42 height 26
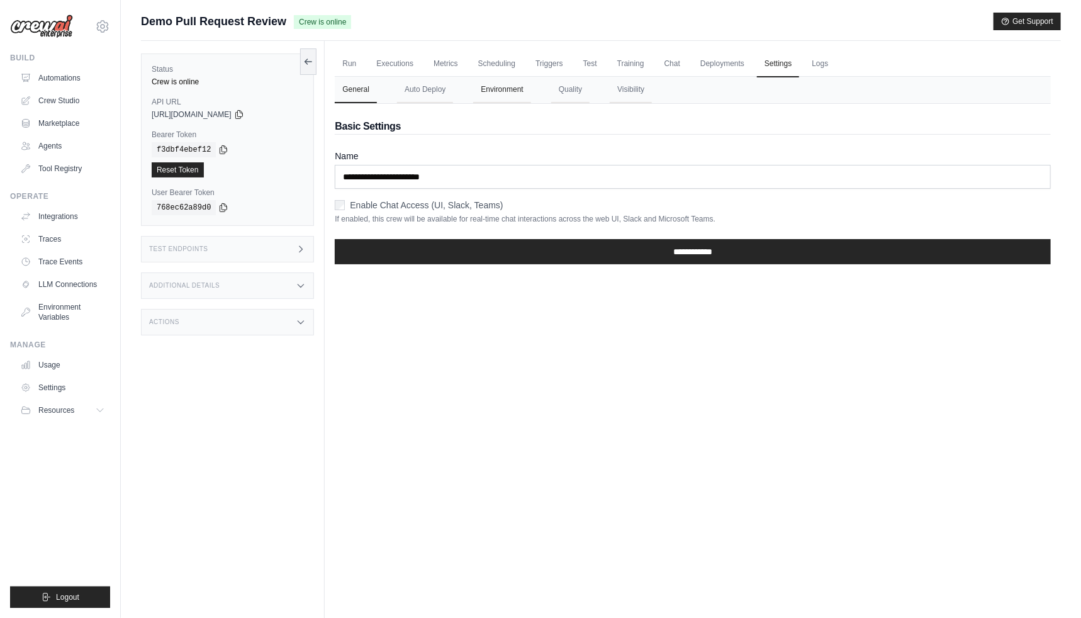
click at [510, 97] on button "Environment" at bounding box center [501, 90] width 57 height 26
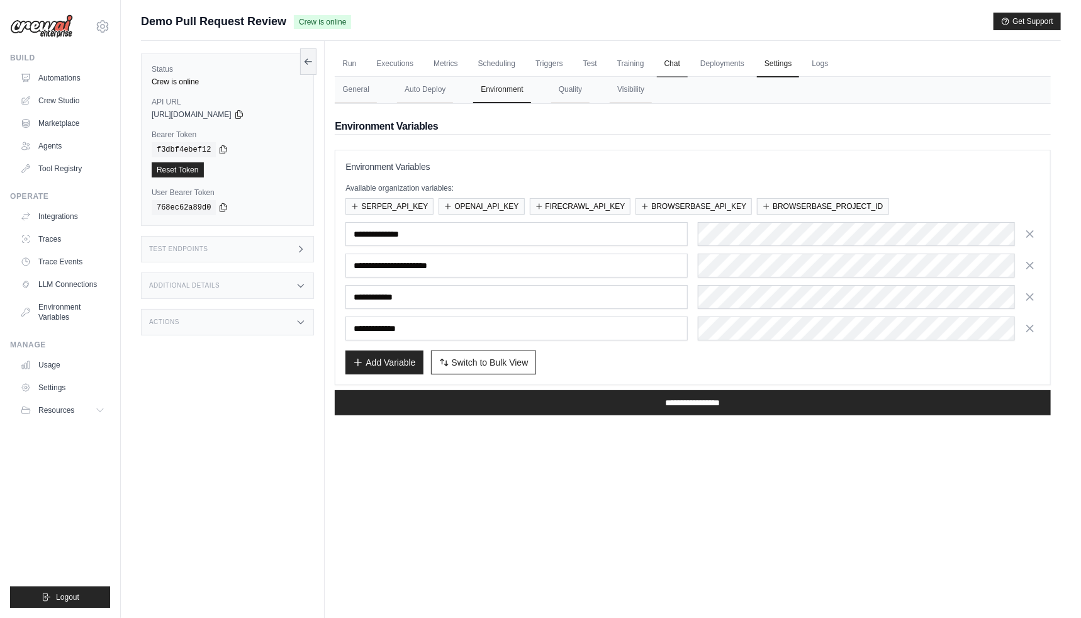
click at [663, 67] on link "Chat" at bounding box center [672, 64] width 31 height 26
click at [88, 84] on link "Automations" at bounding box center [63, 78] width 95 height 20
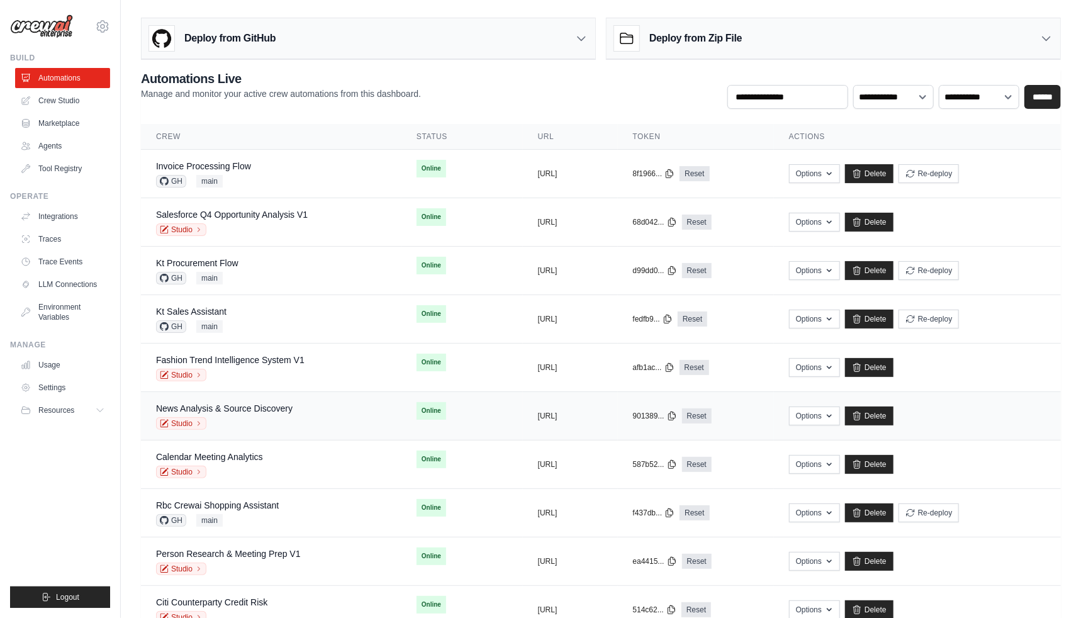
scroll to position [19, 0]
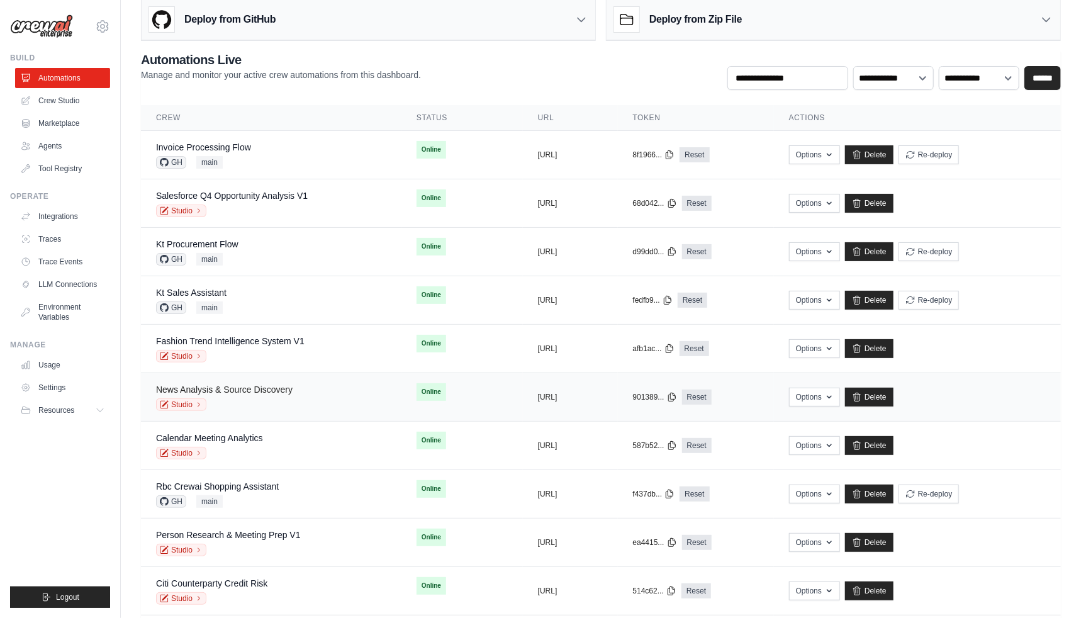
click at [250, 390] on link "News Analysis & Source Discovery" at bounding box center [224, 389] width 137 height 10
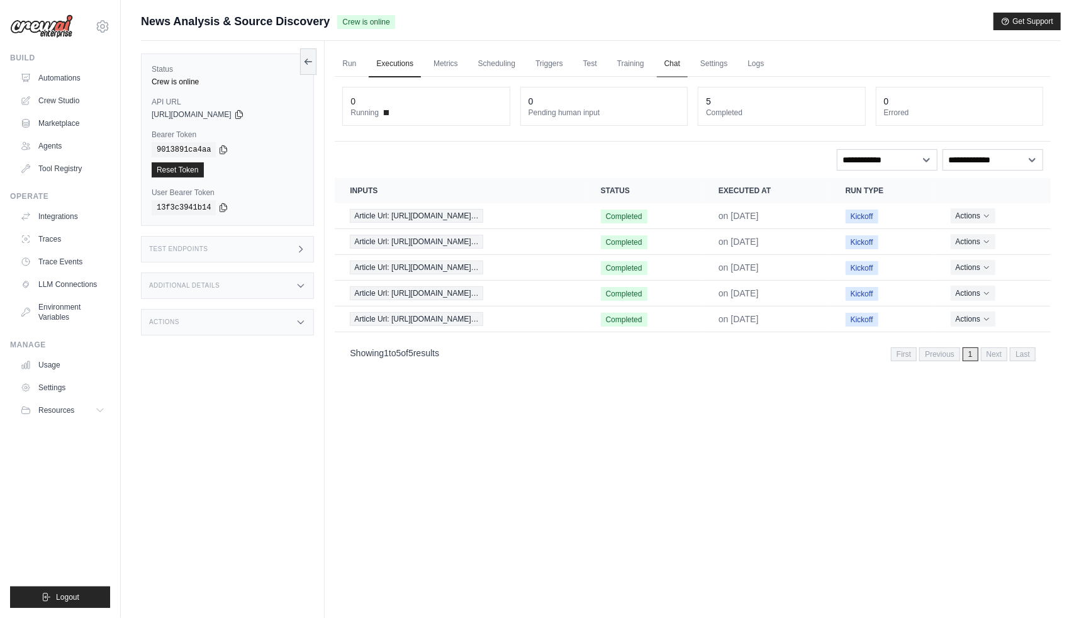
click at [674, 65] on link "Chat" at bounding box center [672, 64] width 31 height 26
click at [90, 79] on link "Automations" at bounding box center [63, 78] width 95 height 20
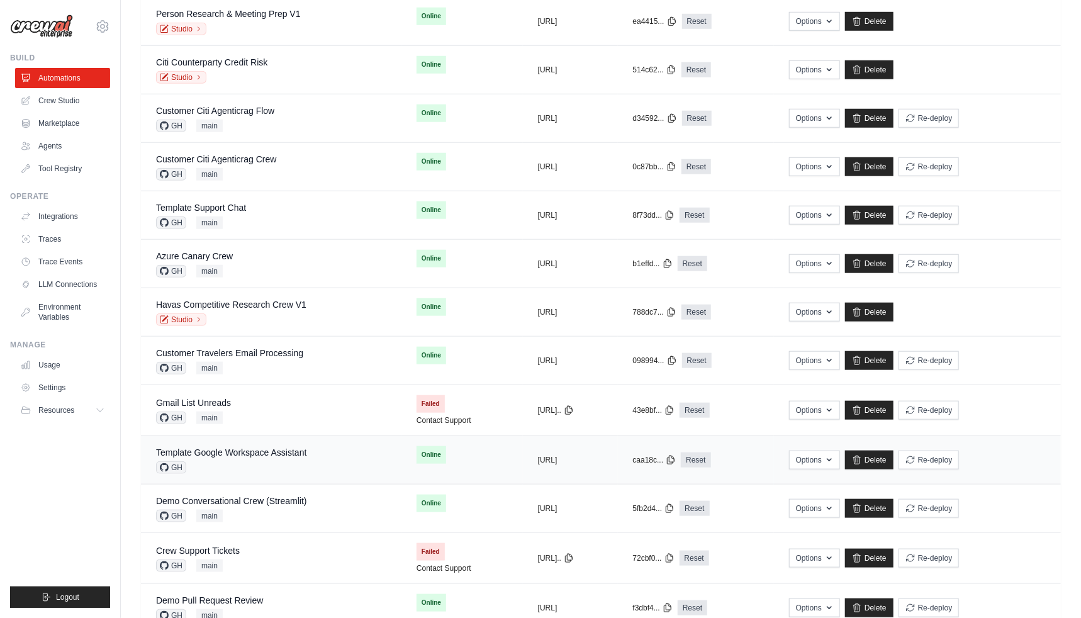
scroll to position [578, 0]
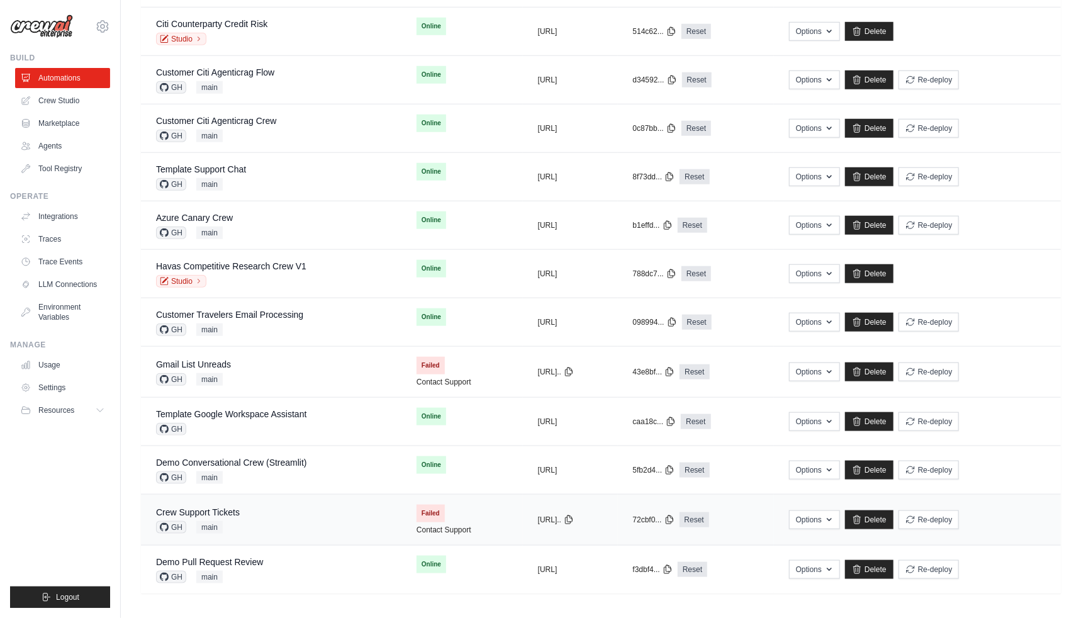
click at [290, 499] on td "Crew Support Tickets GH main" at bounding box center [271, 519] width 260 height 51
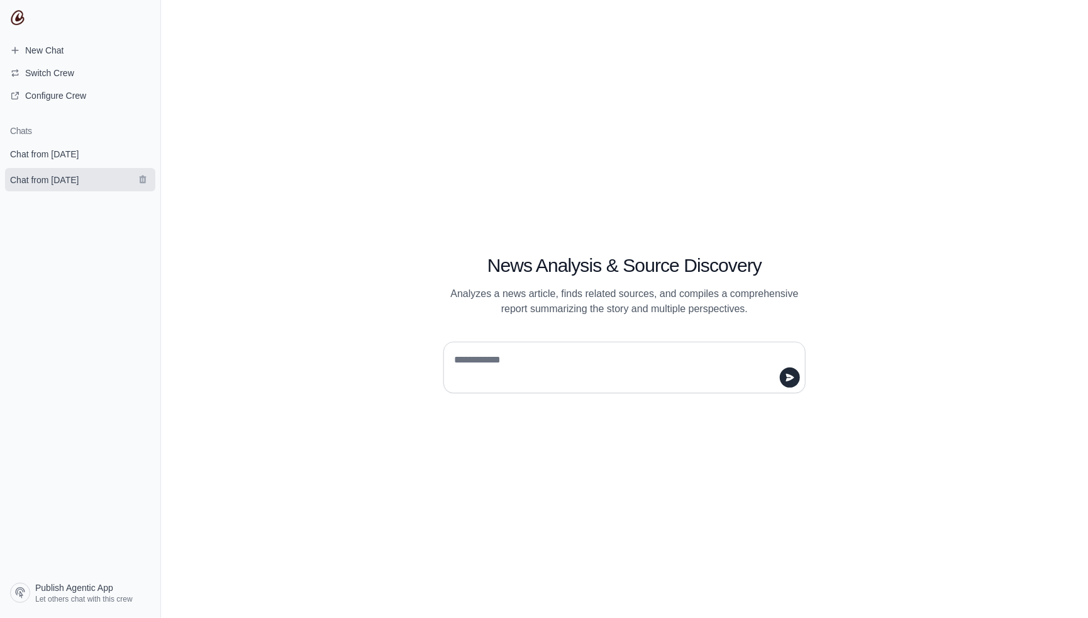
click at [69, 184] on span "Chat from [DATE]" at bounding box center [44, 180] width 69 height 13
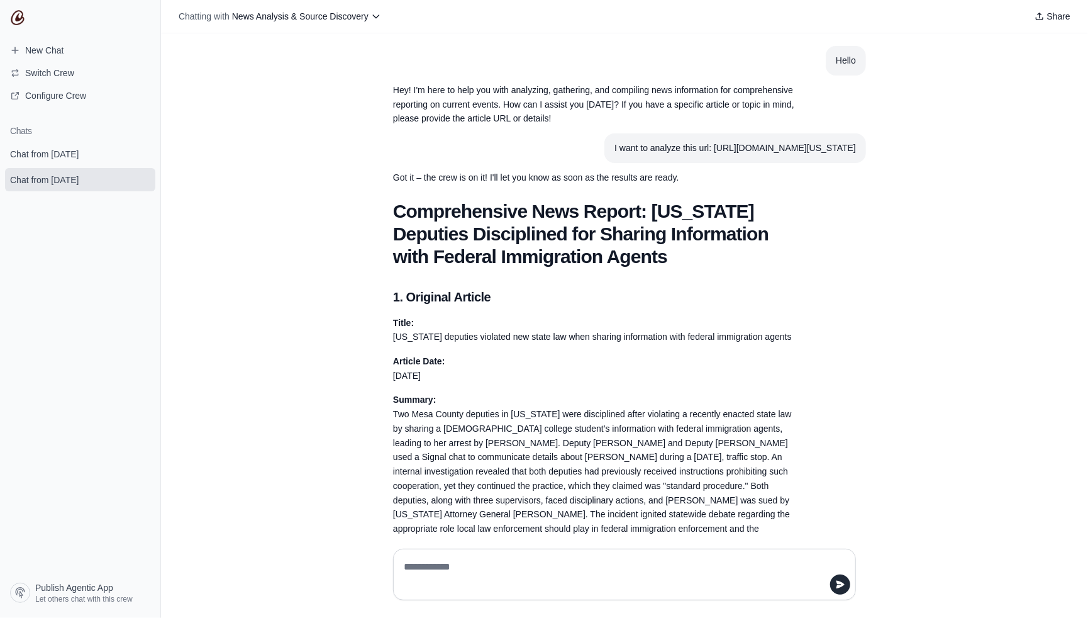
drag, startPoint x: 449, startPoint y: 149, endPoint x: 679, endPoint y: 166, distance: 230.2
click at [679, 163] on section "I want to analyze this url: [URL][DOMAIN_NAME][US_STATE]" at bounding box center [736, 148] width 262 height 30
click at [686, 155] on div "I want to analyze this url: [URL][DOMAIN_NAME][US_STATE]" at bounding box center [736, 148] width 242 height 14
click at [657, 155] on div "I want to analyze this url: https://www.foxnews.com/us/colorado-deputies-violat…" at bounding box center [736, 148] width 242 height 14
drag, startPoint x: 646, startPoint y: 164, endPoint x: 549, endPoint y: 149, distance: 97.9
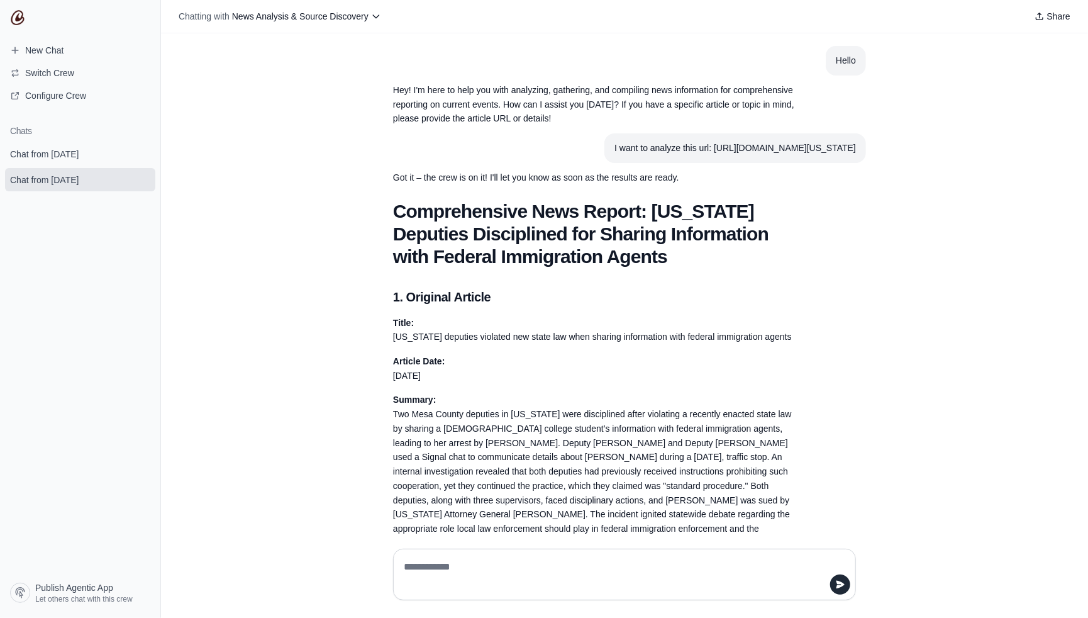
click at [615, 149] on div "I want to analyze this url: https://www.foxnews.com/us/colorado-deputies-violat…" at bounding box center [736, 148] width 242 height 14
drag, startPoint x: 394, startPoint y: 196, endPoint x: 600, endPoint y: 204, distance: 205.8
click at [600, 192] on section "Got it – the crew is on it! I'll let you know as soon as the results are ready." at bounding box center [594, 178] width 423 height 30
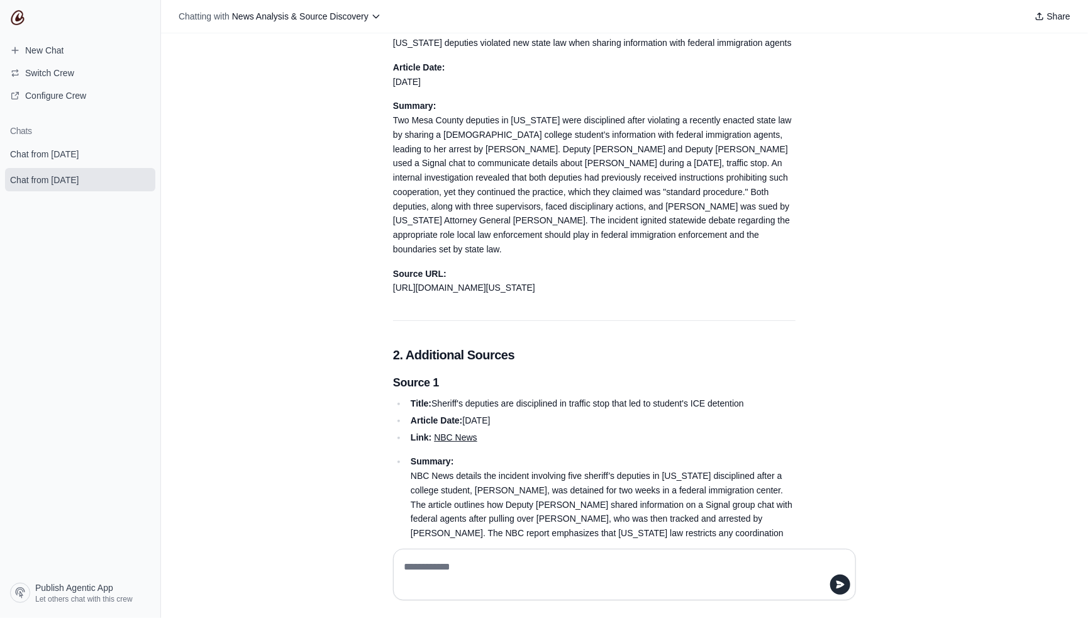
scroll to position [437, 0]
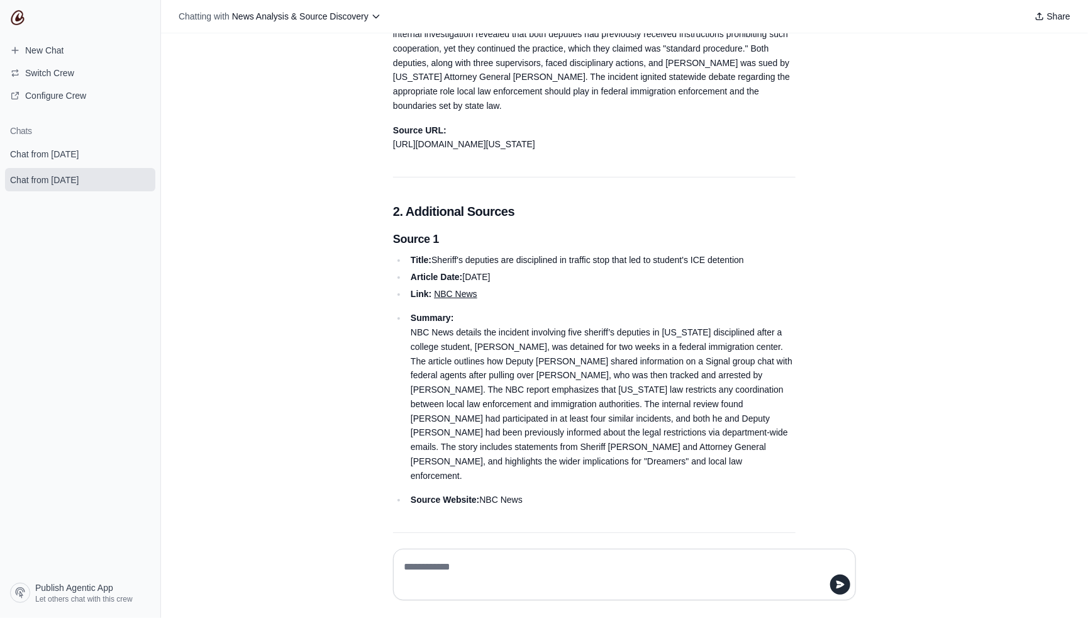
click at [569, 284] on li "Article Date: July 31, 2025" at bounding box center [601, 277] width 389 height 14
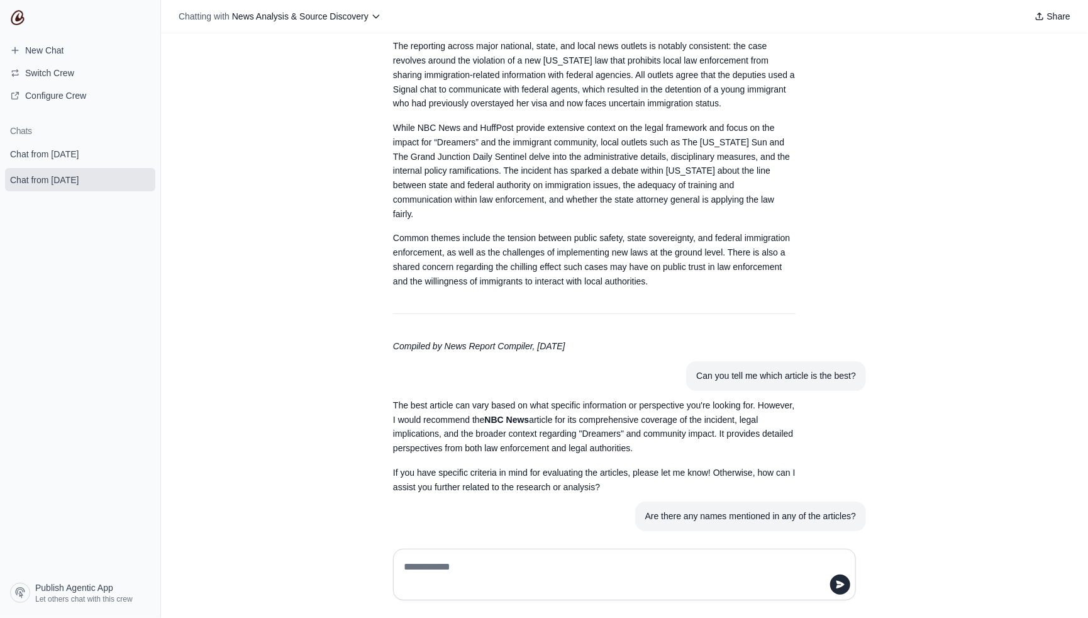
scroll to position [2160, 0]
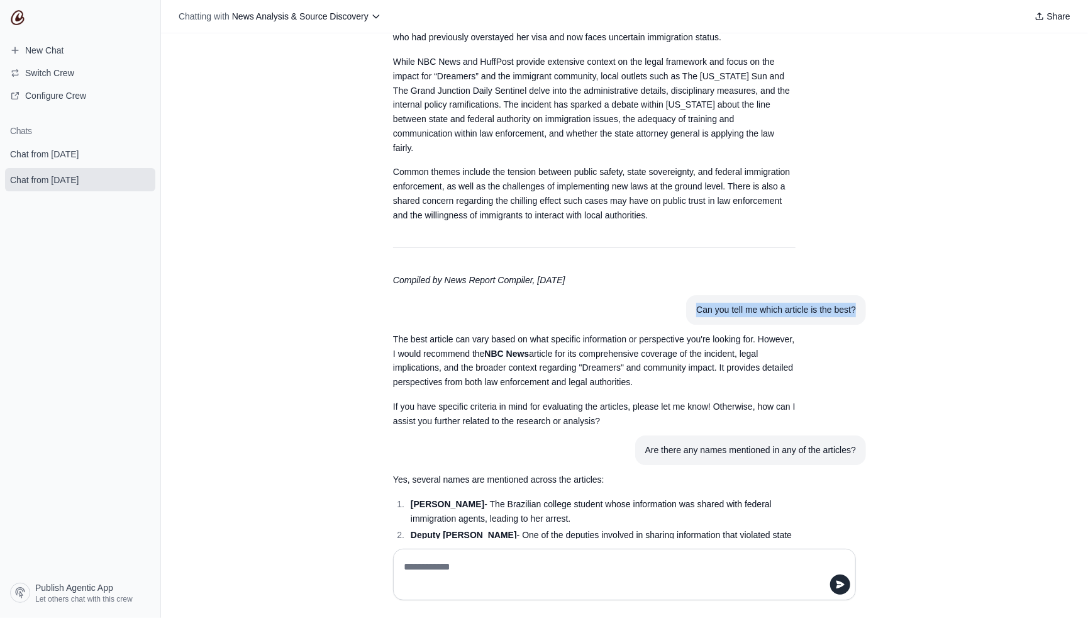
drag, startPoint x: 693, startPoint y: 298, endPoint x: 855, endPoint y: 300, distance: 161.7
click at [855, 300] on section "Can you tell me which article is the best?" at bounding box center [776, 310] width 180 height 30
click at [817, 325] on article "The best article can vary based on what specific information or perspective you…" at bounding box center [624, 380] width 483 height 111
drag, startPoint x: 496, startPoint y: 337, endPoint x: 569, endPoint y: 338, distance: 73.6
click at [569, 338] on p "The best article can vary based on what specific information or perspective you…" at bounding box center [594, 360] width 403 height 57
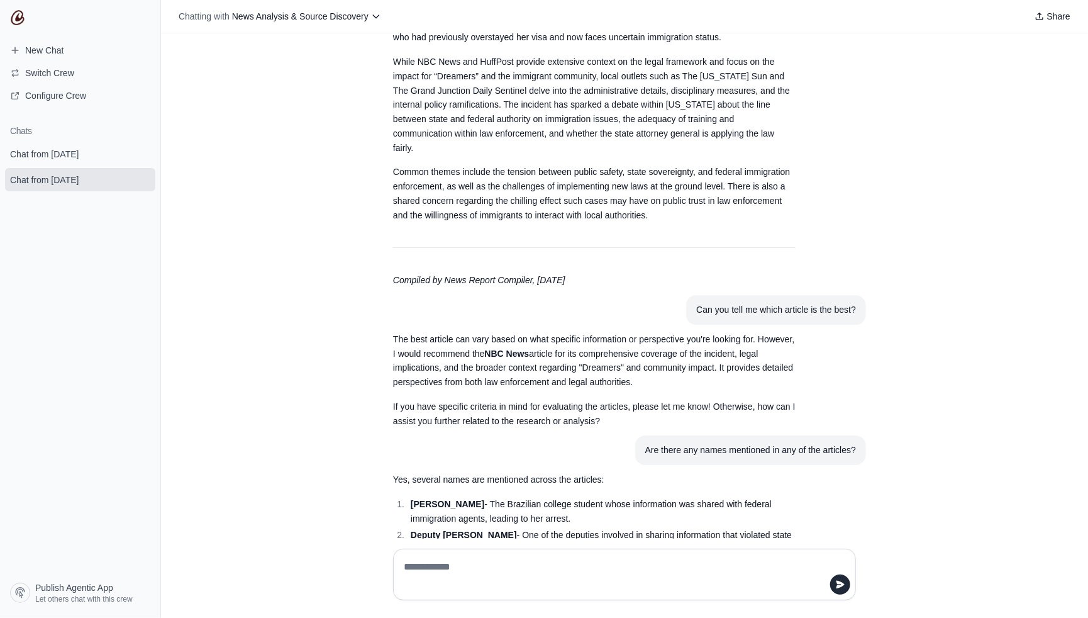
click at [560, 374] on div "The best article can vary based on what specific information or perspective you…" at bounding box center [594, 380] width 403 height 96
click at [671, 443] on div "Are there any names mentioned in any of the articles?" at bounding box center [750, 450] width 211 height 14
drag, startPoint x: 743, startPoint y: 435, endPoint x: 830, endPoint y: 443, distance: 87.8
click at [830, 443] on section "Are there any names mentioned in any of the articles?" at bounding box center [750, 450] width 231 height 30
click at [745, 445] on section "Are there any names mentioned in any of the articles?" at bounding box center [750, 450] width 231 height 30
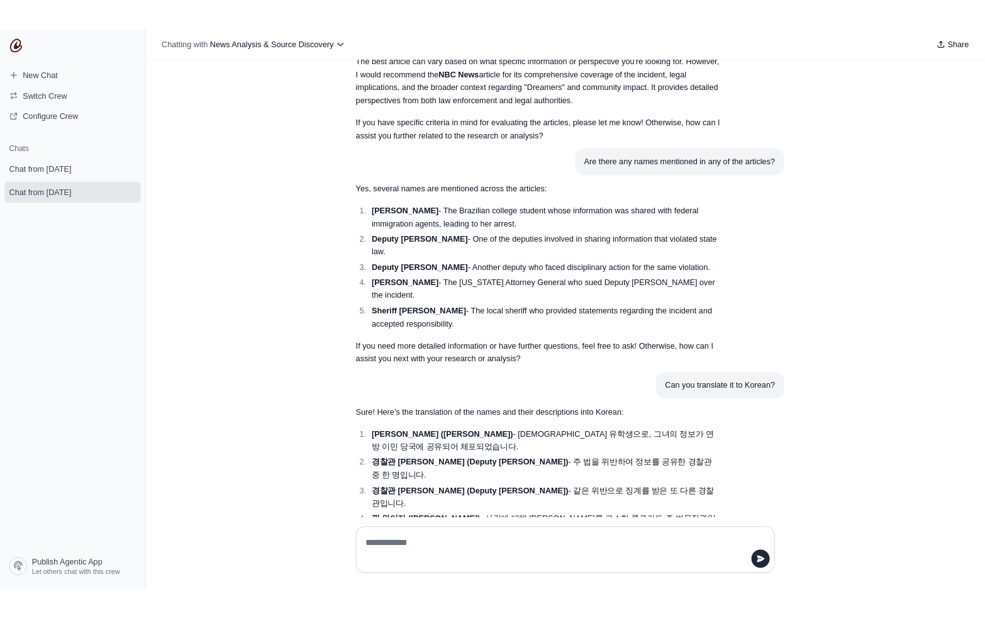
scroll to position [2490, 0]
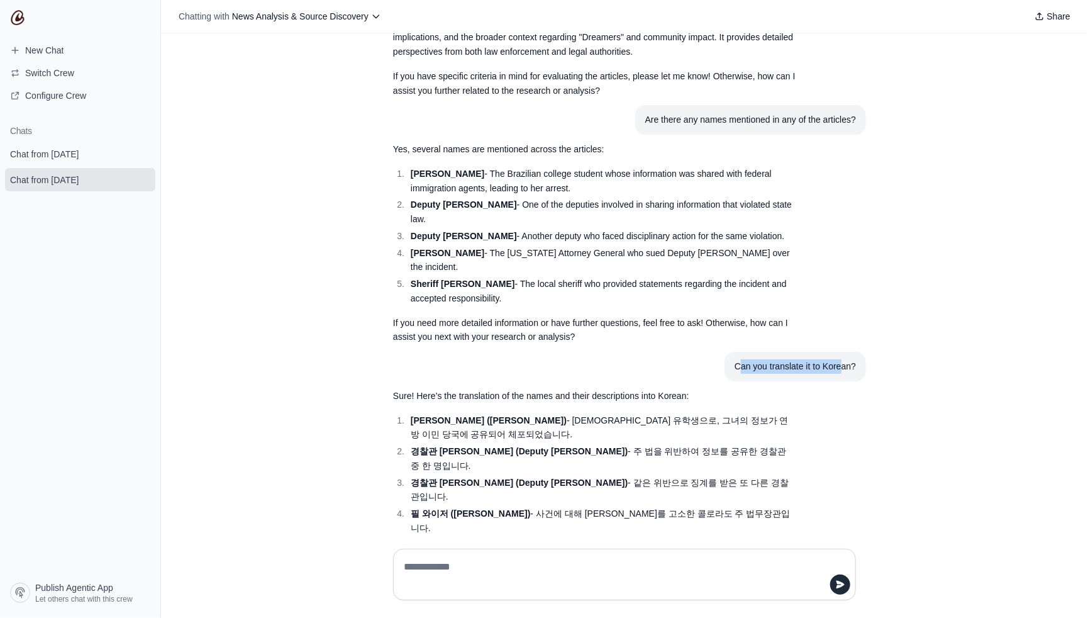
drag, startPoint x: 736, startPoint y: 339, endPoint x: 837, endPoint y: 339, distance: 101.3
click at [837, 359] on div "Can you translate it to Korean?" at bounding box center [795, 366] width 121 height 14
click at [825, 381] on article "Sure! Here’s the translation of the names and their descriptions into Korean: 카…" at bounding box center [624, 489] width 483 height 217
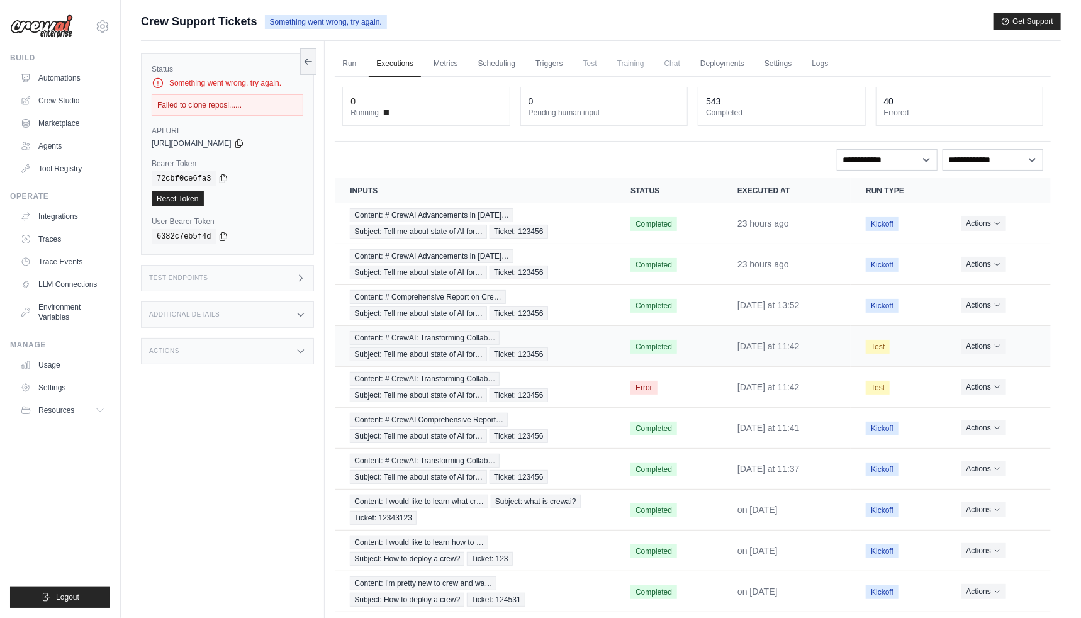
scroll to position [53, 0]
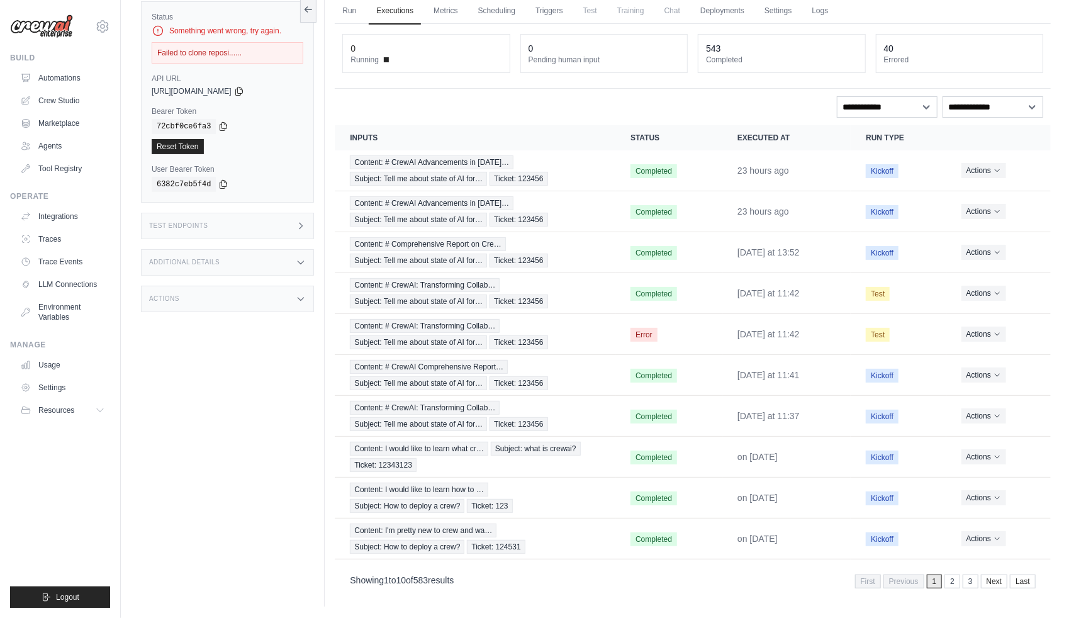
click at [970, 581] on div "Showing 1 to 10 of 583 results First Previous 1 2 3 Next Last" at bounding box center [693, 580] width 716 height 32
click at [970, 577] on link "3" at bounding box center [972, 581] width 16 height 14
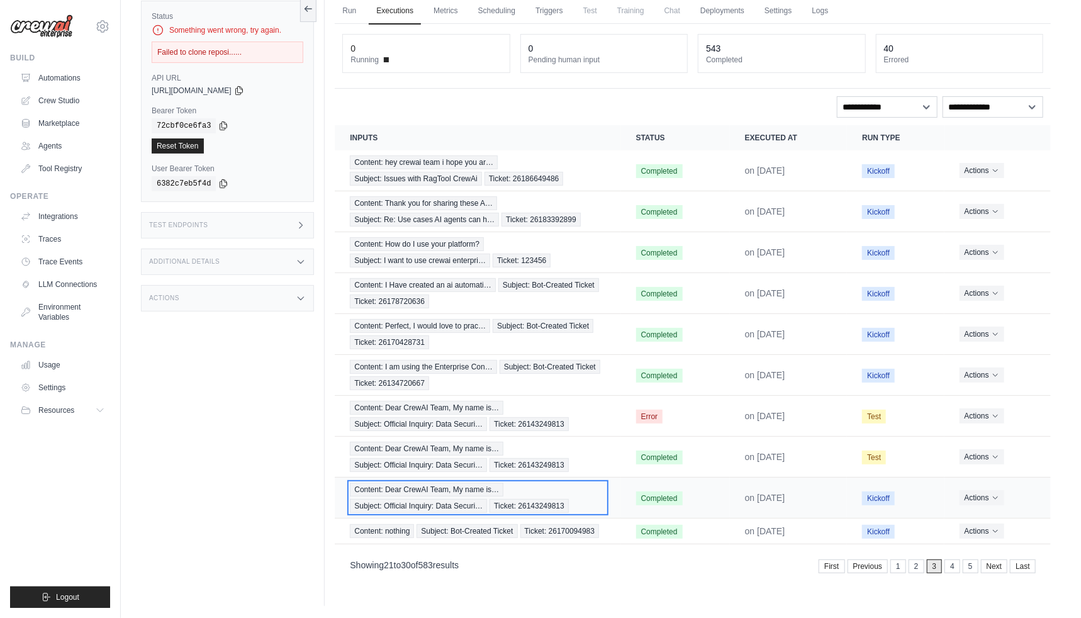
click at [460, 486] on span "Content: Dear CrewAI Team, My name is…" at bounding box center [426, 489] width 153 height 14
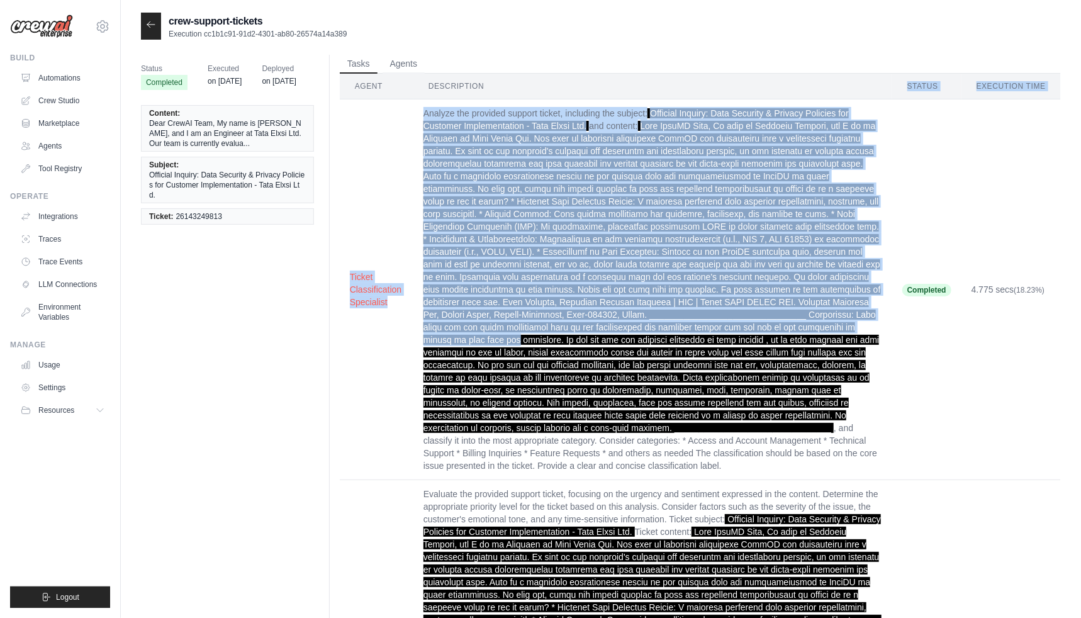
drag, startPoint x: 659, startPoint y: 94, endPoint x: 850, endPoint y: 336, distance: 308.1
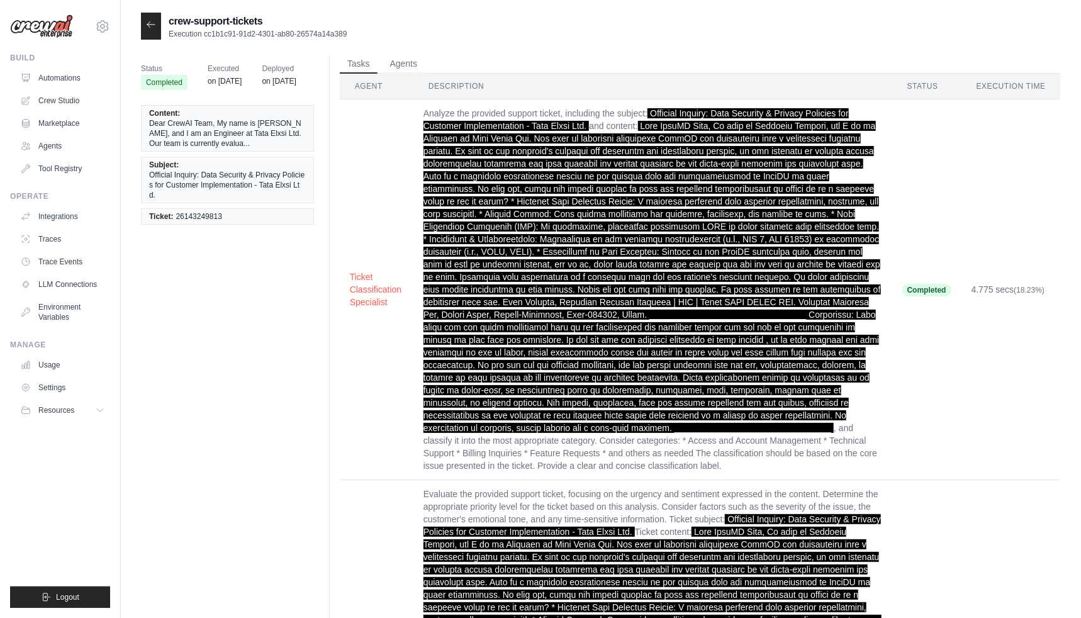
click at [751, 380] on span at bounding box center [651, 277] width 457 height 312
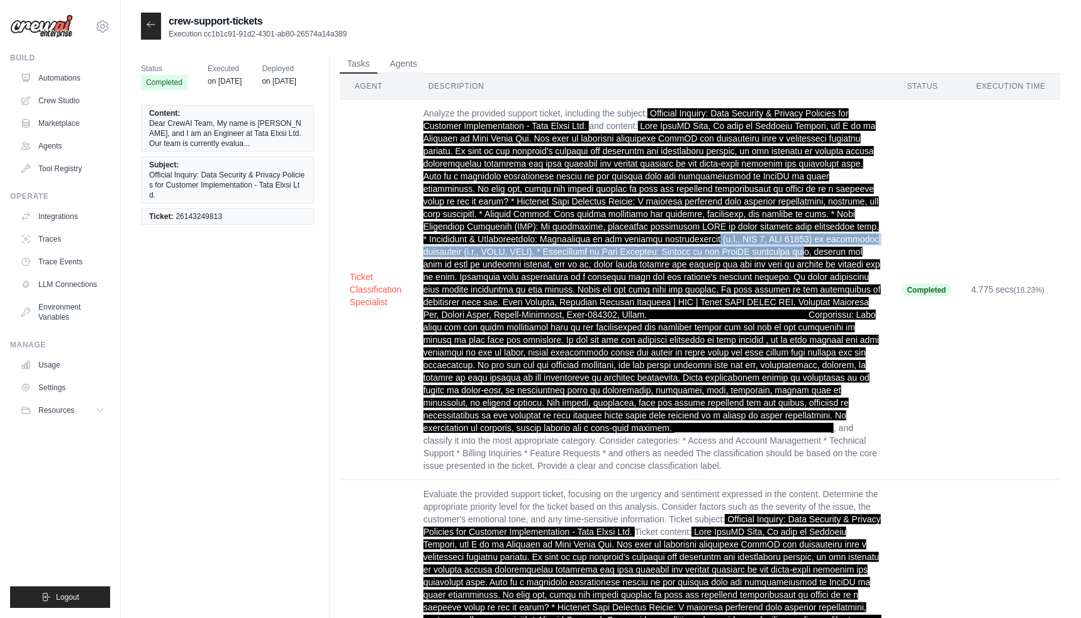
drag, startPoint x: 582, startPoint y: 232, endPoint x: 693, endPoint y: 250, distance: 112.2
click at [691, 250] on td "Analyze the provided support ticket, including the subject: Official Inquiry: D…" at bounding box center [652, 289] width 479 height 381
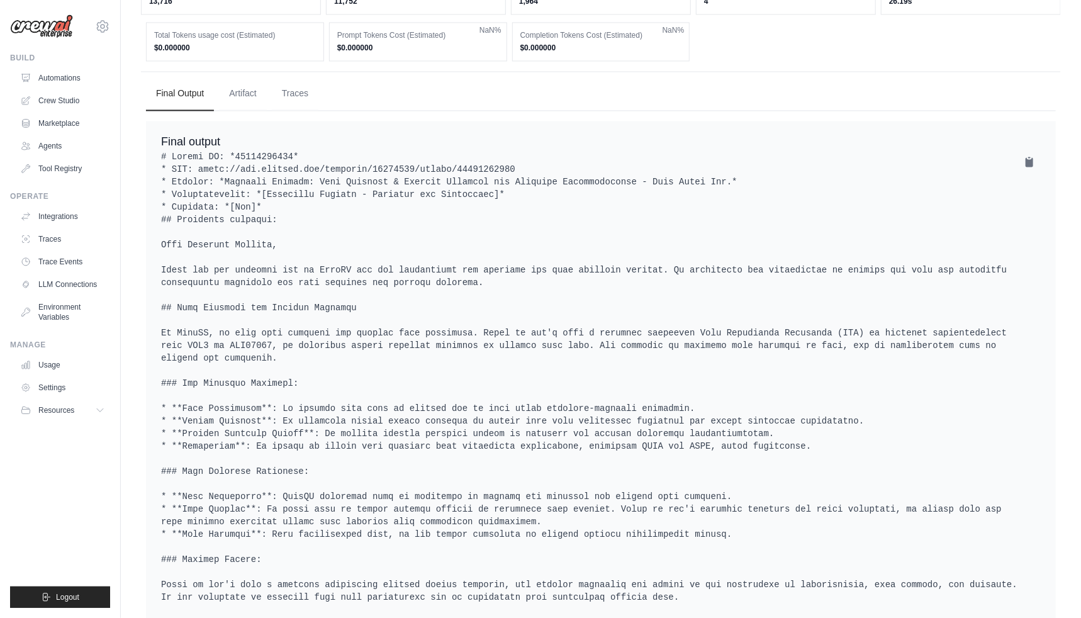
scroll to position [1415, 0]
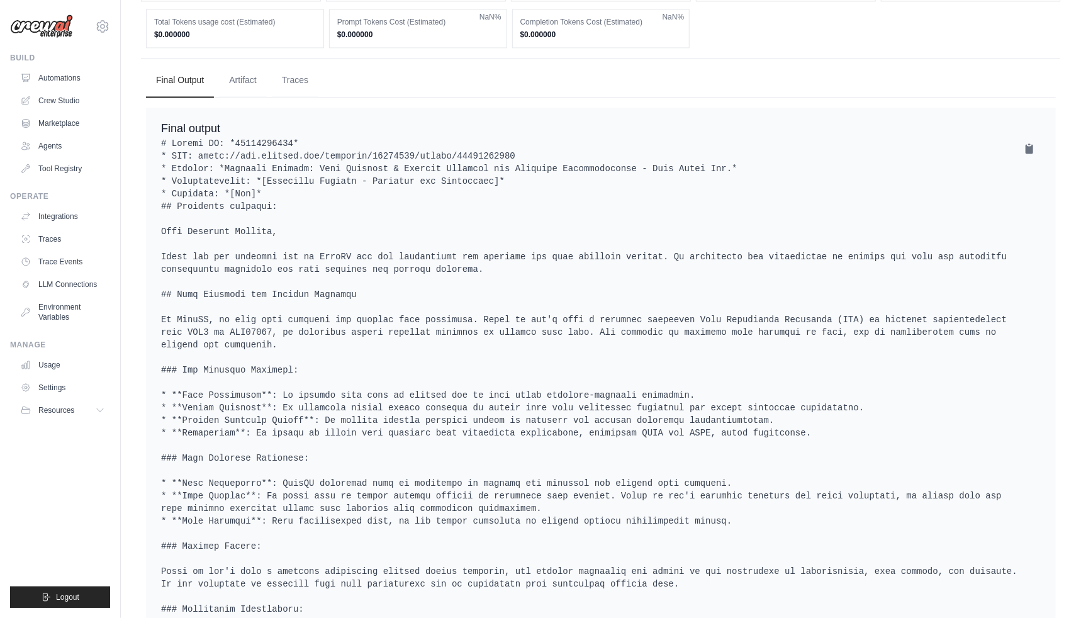
click at [159, 138] on div "Final output" at bounding box center [601, 450] width 910 height 684
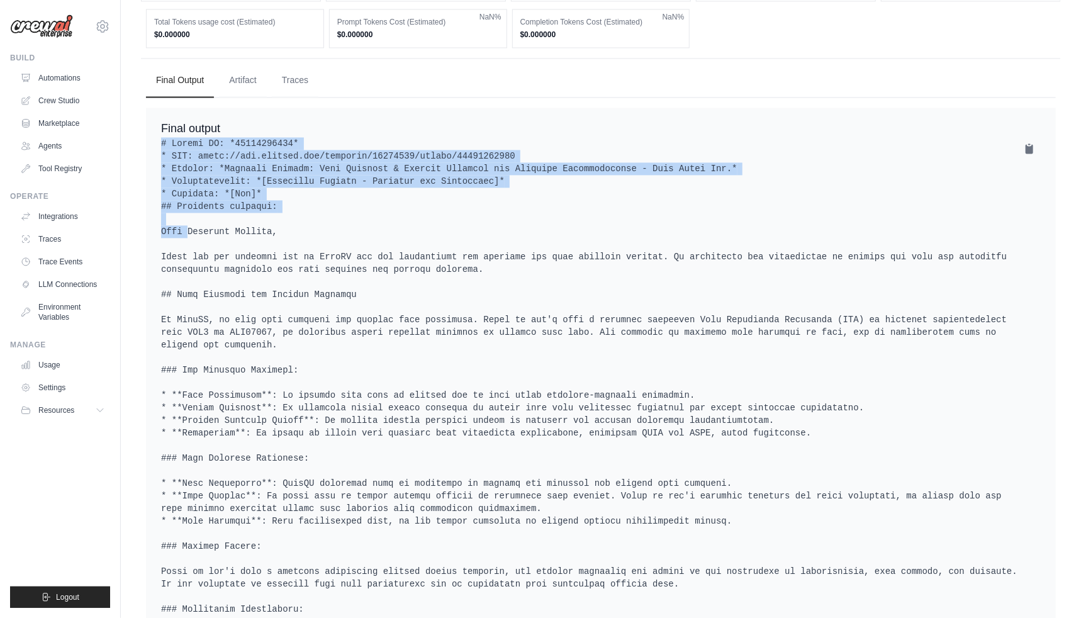
drag, startPoint x: 161, startPoint y: 138, endPoint x: 407, endPoint y: 220, distance: 259.0
click at [407, 220] on pre at bounding box center [600, 458] width 879 height 642
click at [349, 209] on pre at bounding box center [600, 458] width 879 height 642
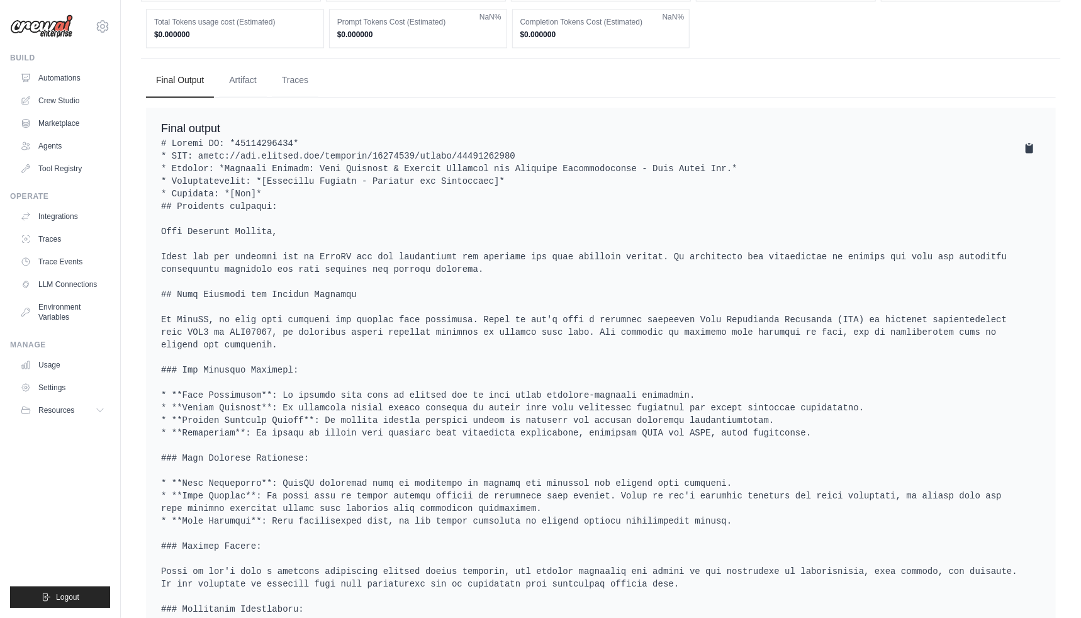
click at [1028, 148] on icon at bounding box center [1029, 147] width 8 height 9
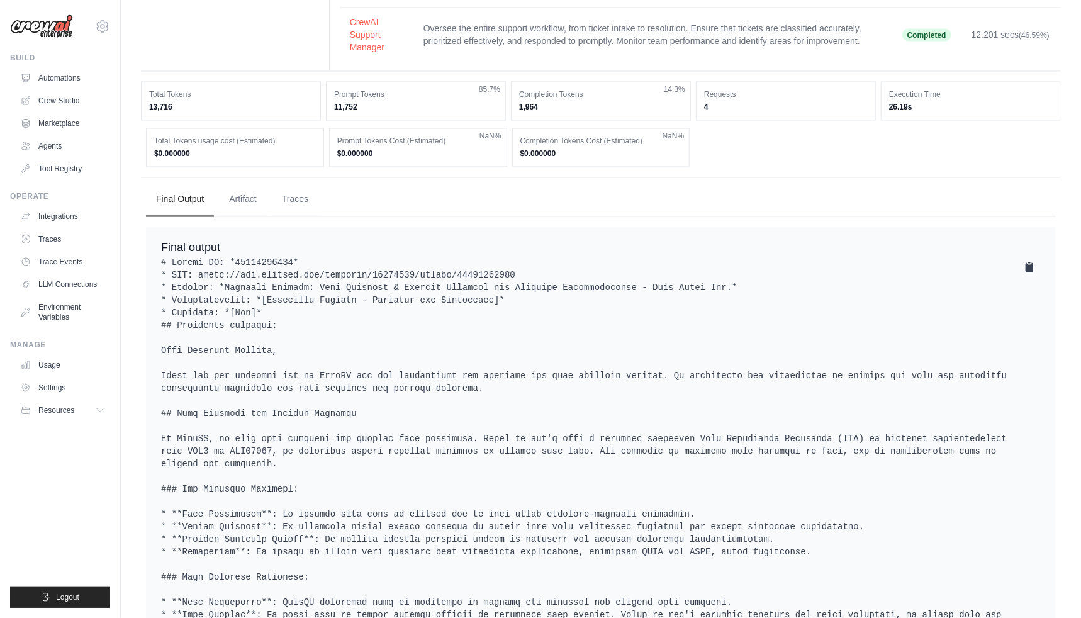
scroll to position [1225, 0]
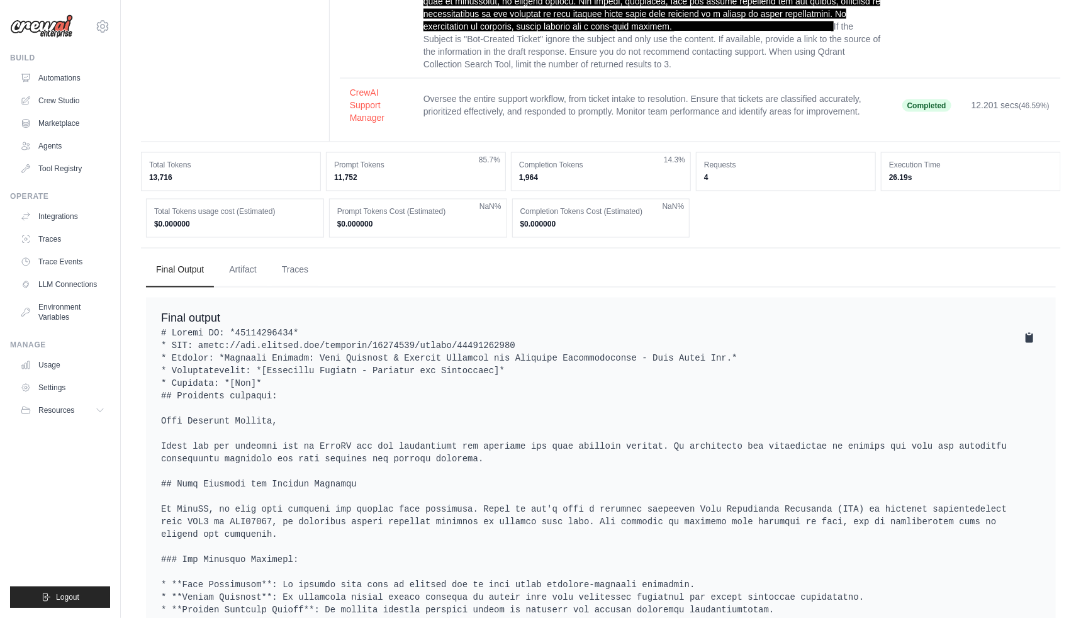
drag, startPoint x: 930, startPoint y: 164, endPoint x: 900, endPoint y: 184, distance: 36.1
click at [900, 185] on div "Execution Time 26.19s" at bounding box center [971, 171] width 180 height 39
click at [75, 143] on link "Agents" at bounding box center [63, 146] width 95 height 20
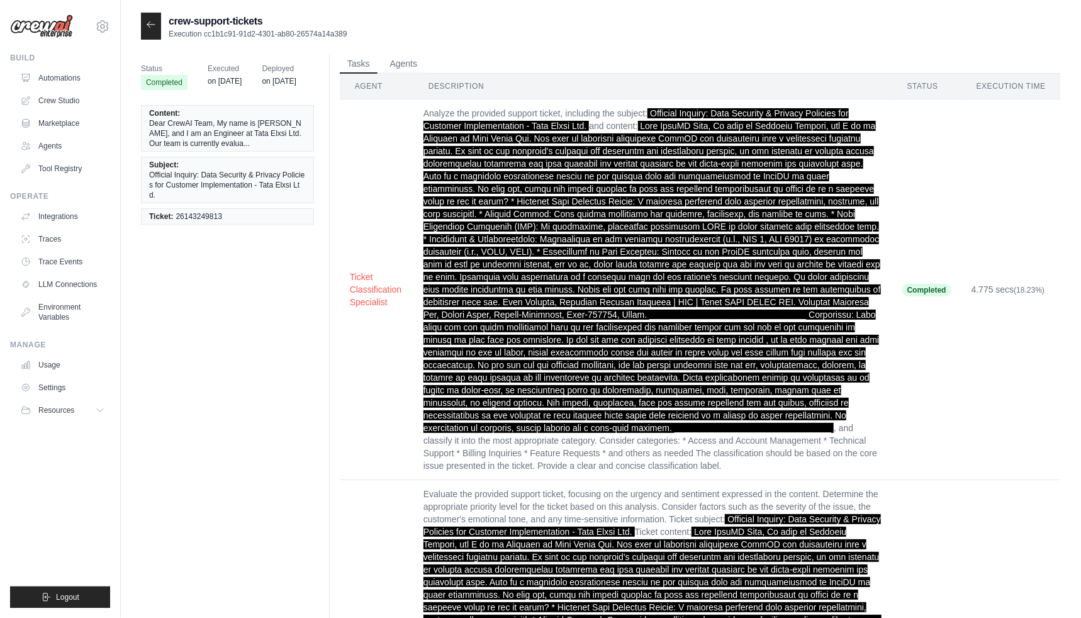
click at [65, 215] on link "Integrations" at bounding box center [63, 216] width 95 height 20
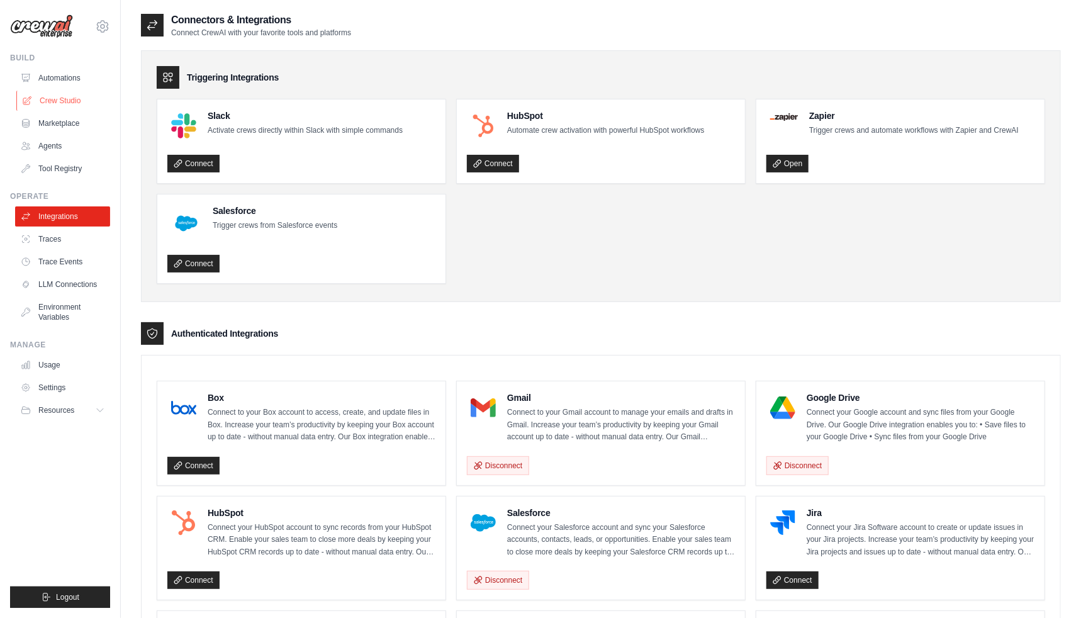
click at [88, 99] on link "Crew Studio" at bounding box center [63, 101] width 95 height 20
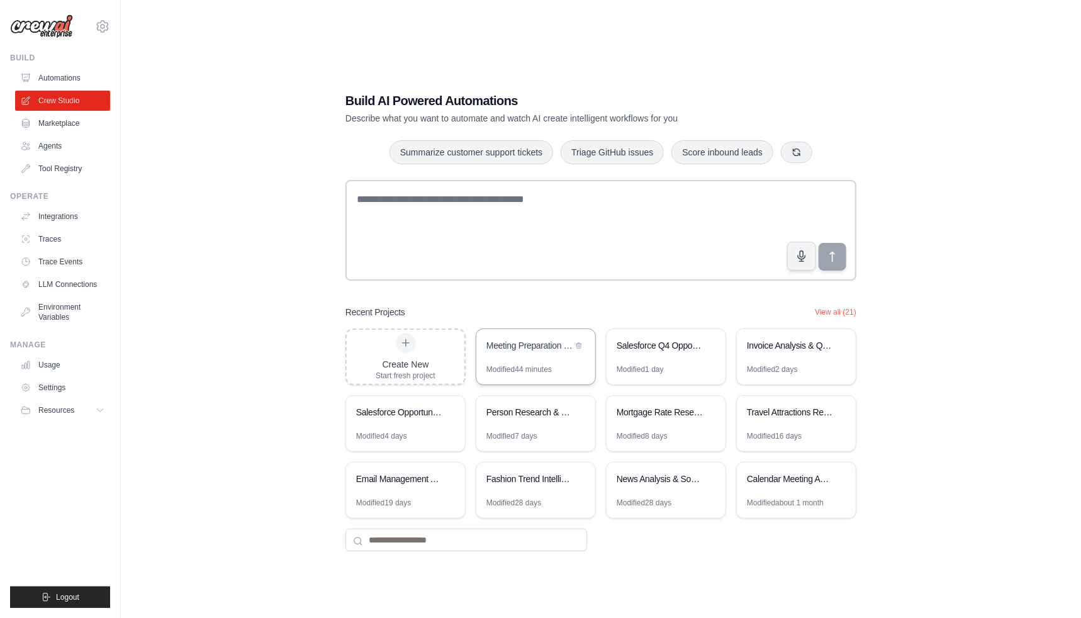
click at [559, 350] on div "Meeting Preparation Research Assistant" at bounding box center [529, 345] width 86 height 13
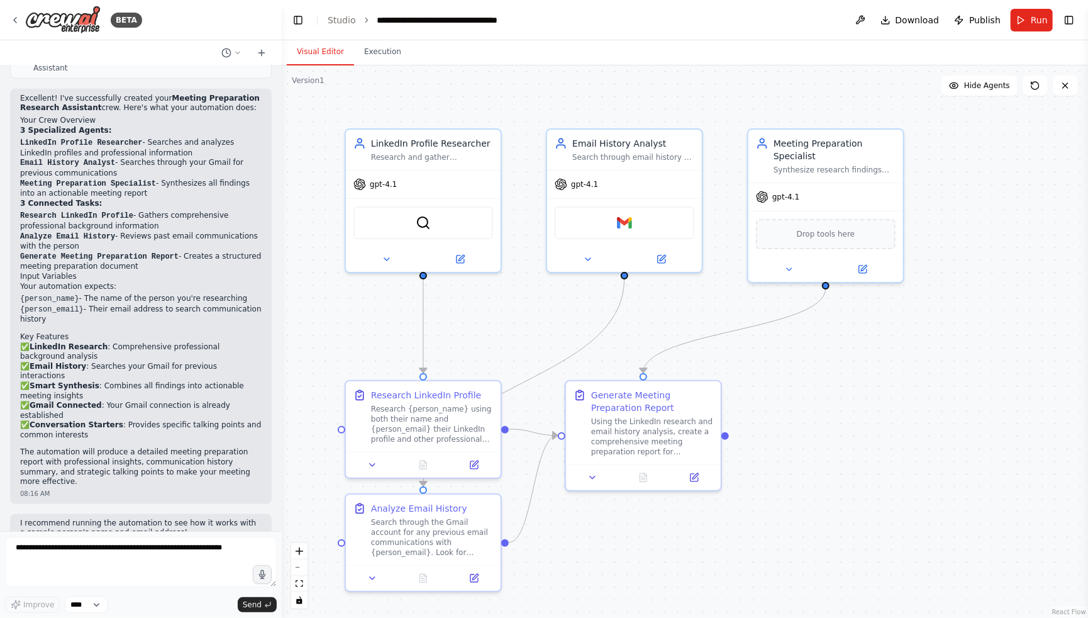
scroll to position [923, 0]
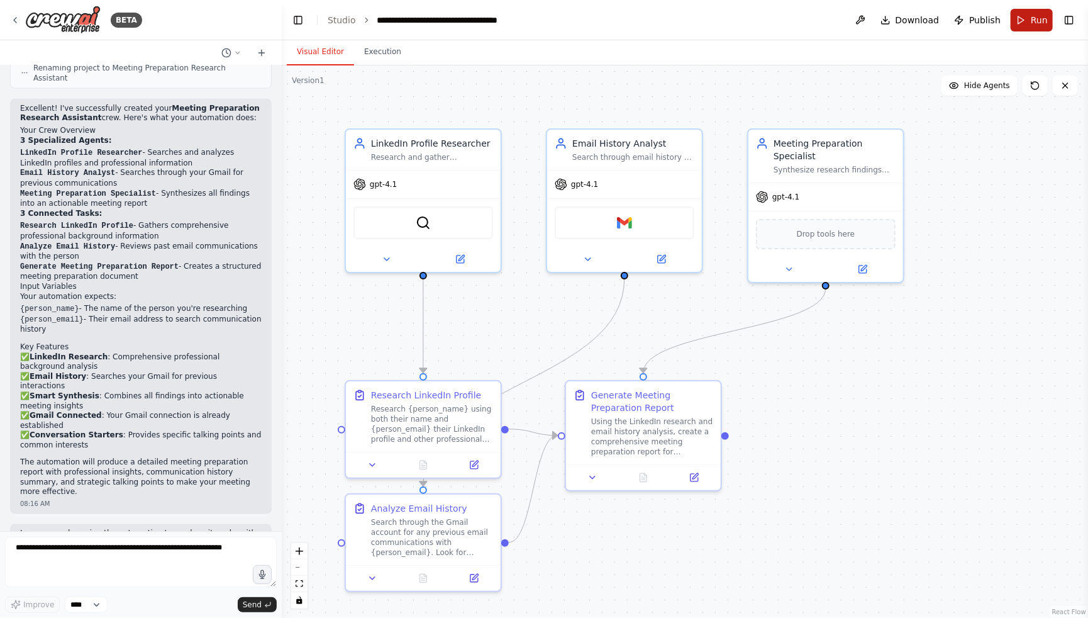
click at [1026, 21] on button "Run" at bounding box center [1032, 20] width 42 height 23
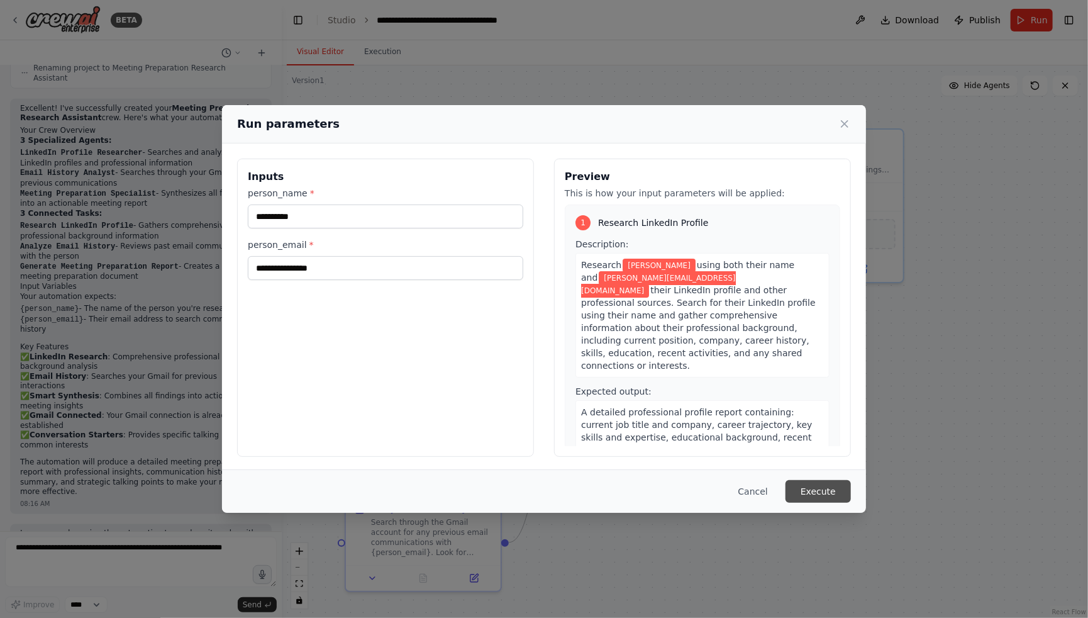
click at [837, 498] on button "Execute" at bounding box center [818, 491] width 65 height 23
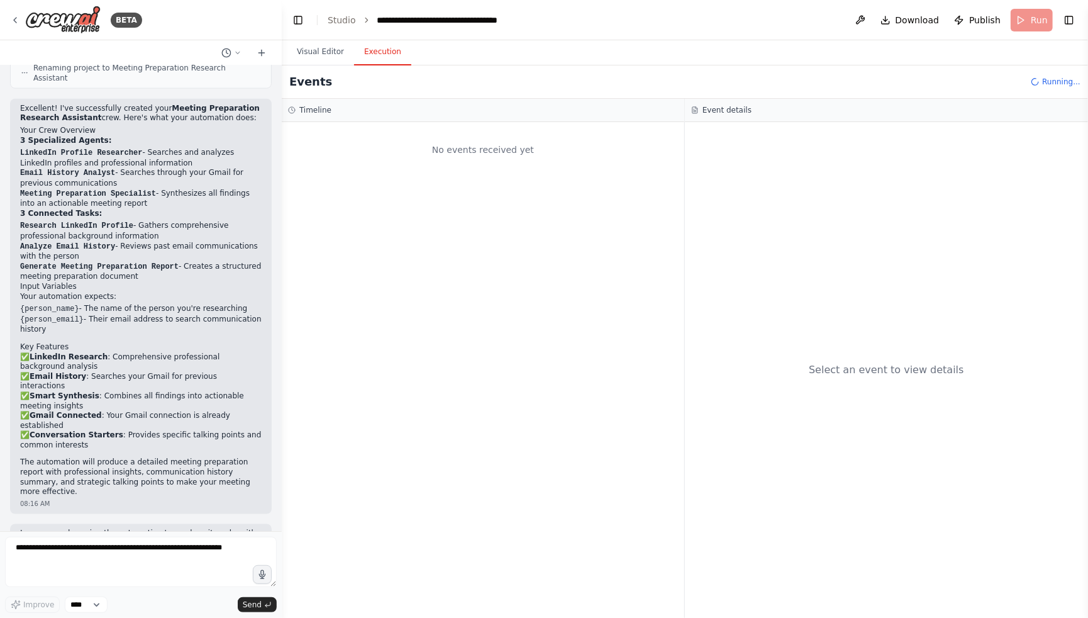
click at [377, 49] on button "Execution" at bounding box center [382, 52] width 57 height 26
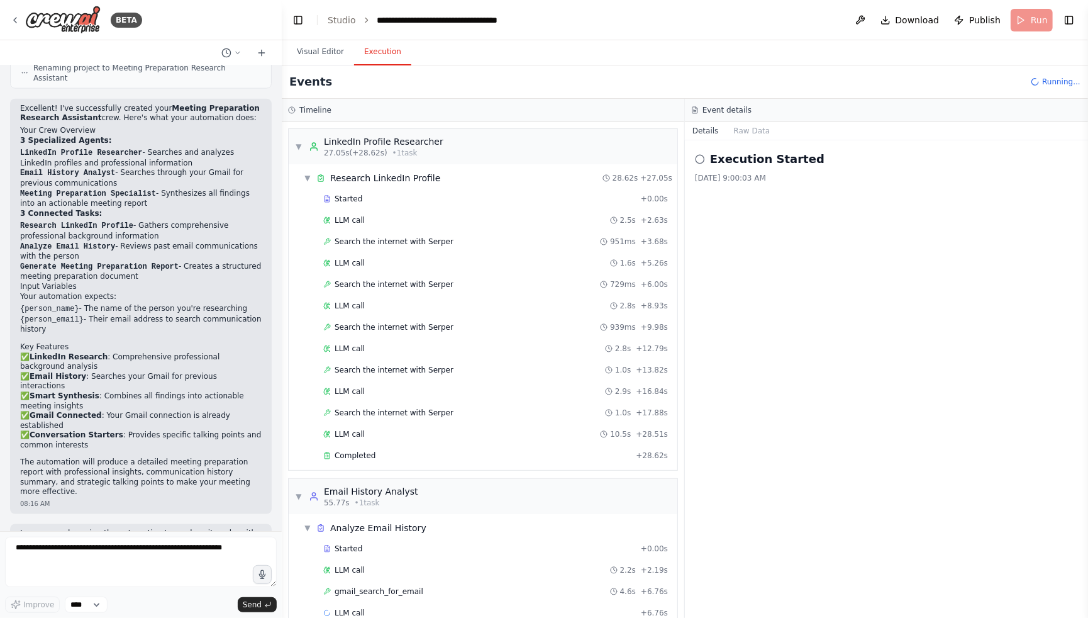
scroll to position [19, 0]
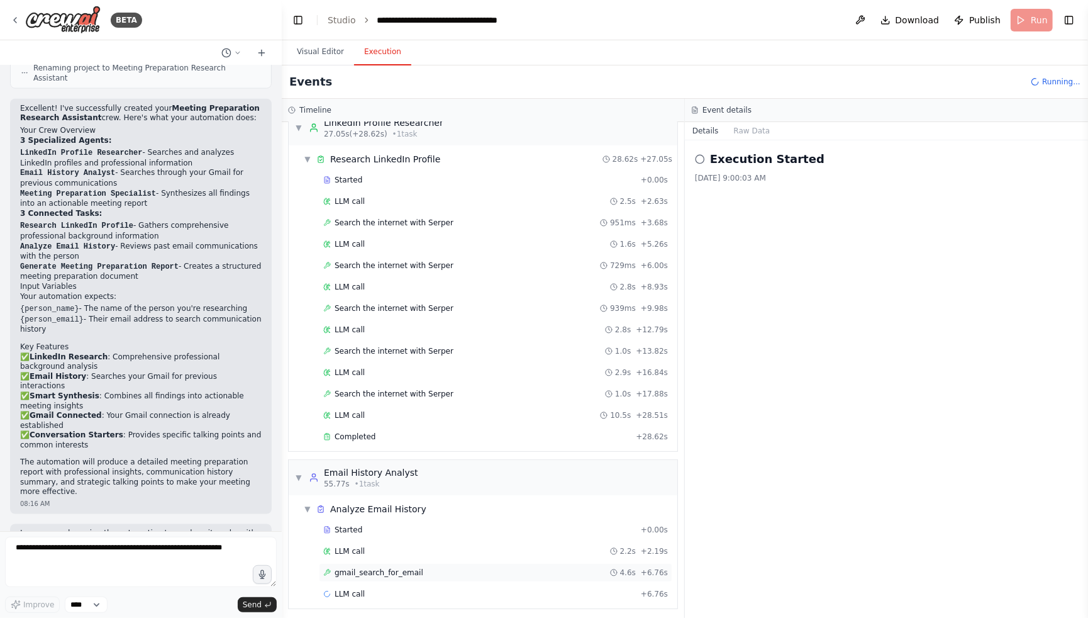
click at [398, 575] on div "gmail_search_for_email 4.6s + 6.76s" at bounding box center [496, 572] width 354 height 19
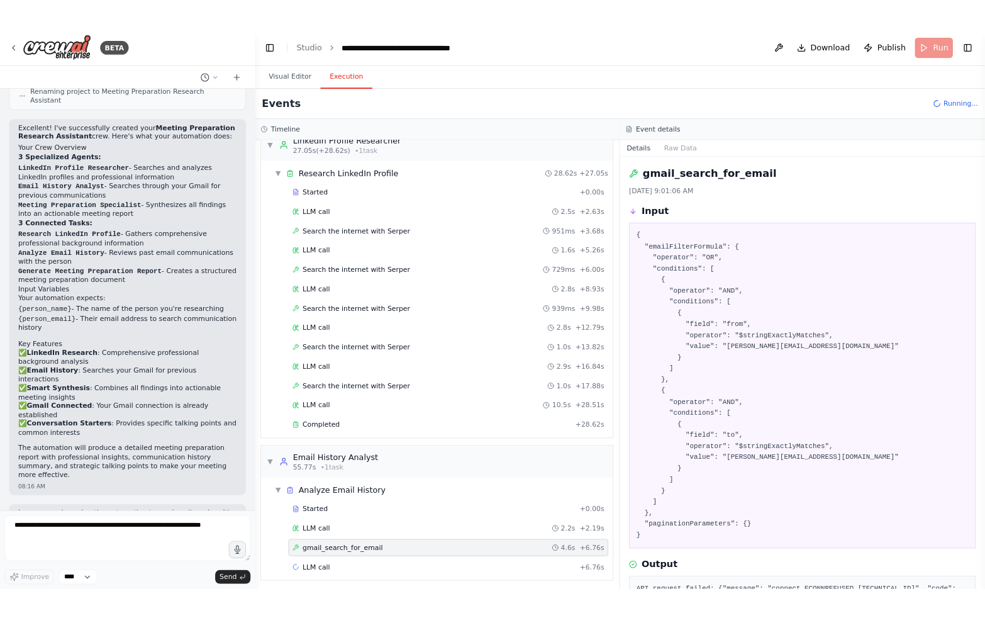
scroll to position [86, 0]
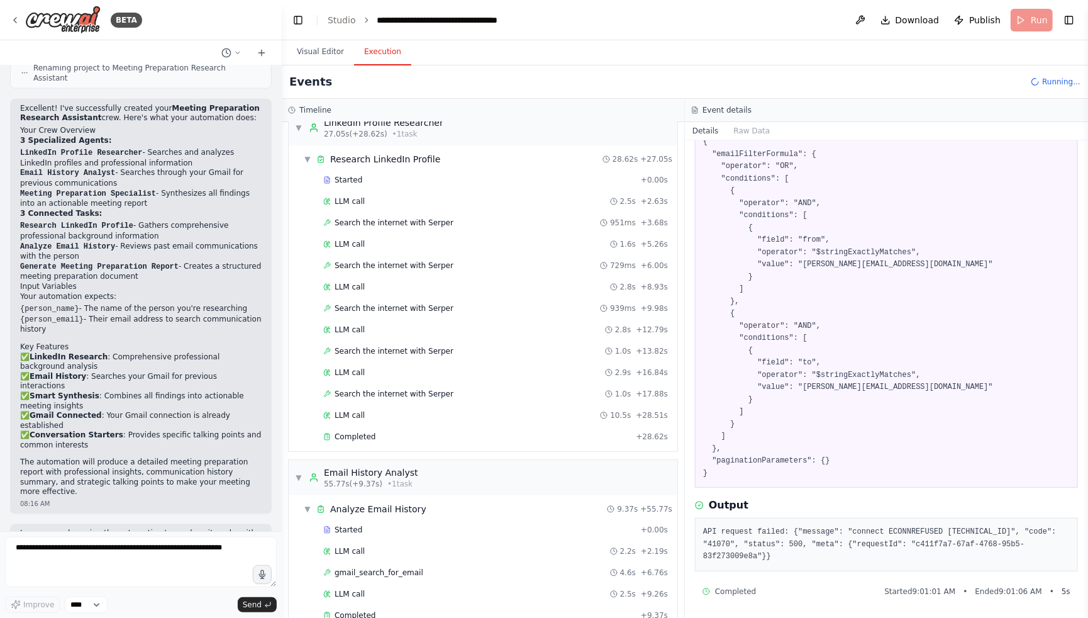
click at [840, 555] on pre "API request failed: {"message": "connect ECONNREFUSED [TECHNICAL_ID]", "code": …" at bounding box center [886, 544] width 367 height 37
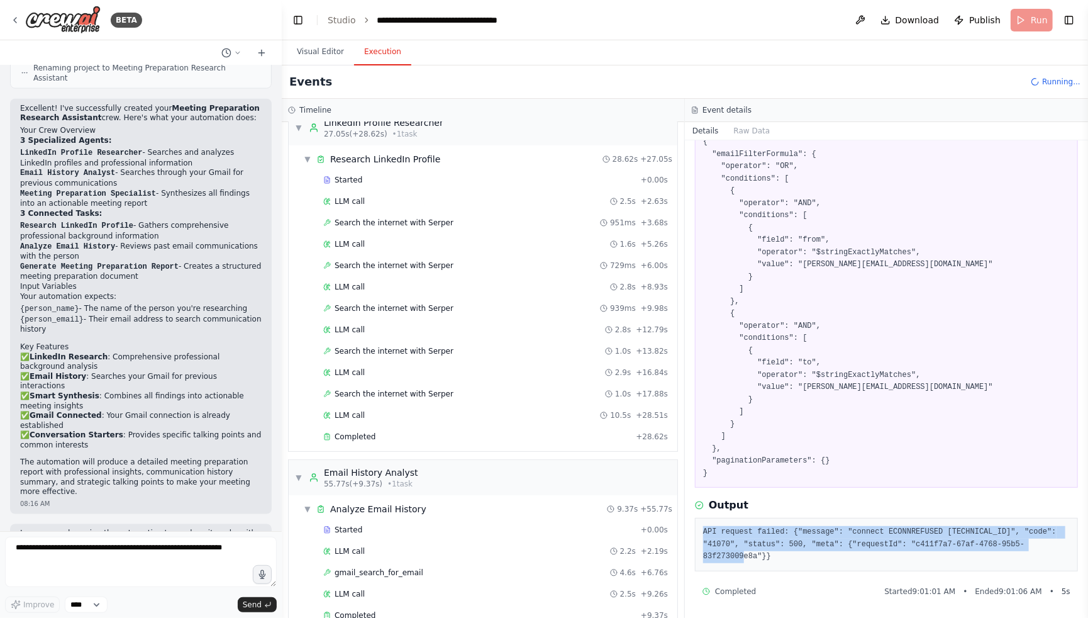
drag, startPoint x: 802, startPoint y: 553, endPoint x: 700, endPoint y: 532, distance: 104.7
click at [700, 532] on div "API request failed: {"message": "connect ECONNREFUSED [TECHNICAL_ID]", "code": …" at bounding box center [886, 544] width 383 height 53
copy pre "API request failed: {"message": "connect ECONNREFUSED [TECHNICAL_ID]", "code": …"
